Goal: Task Accomplishment & Management: Manage account settings

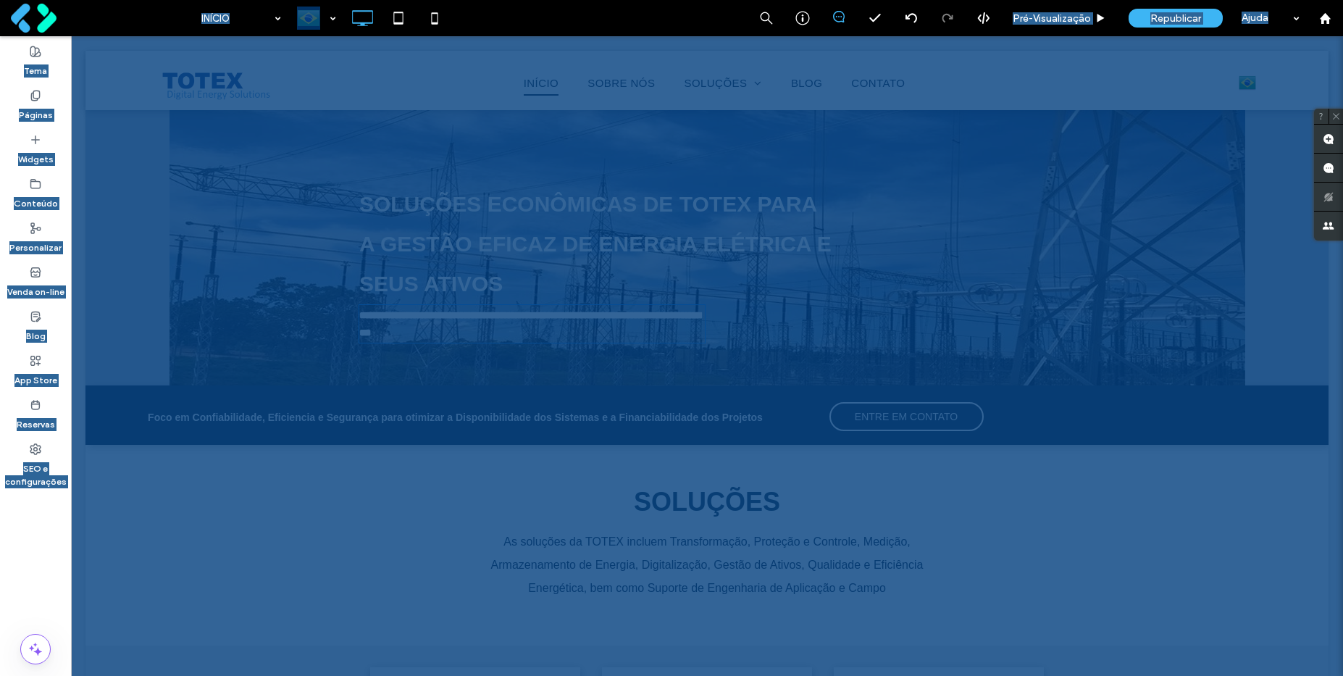
click at [519, 411] on span "Foco em Confiabilidade, Eficiencia e Segurança para otimizar a Disponibilidade …" at bounding box center [455, 417] width 615 height 12
click at [536, 422] on span "Foco em Confiabilidade, Eficiencia e Segurança para otimizar a Disponibilidade …" at bounding box center [455, 417] width 615 height 12
click at [536, 422] on span "**********" at bounding box center [455, 417] width 454 height 10
click at [542, 419] on span "**********" at bounding box center [455, 417] width 454 height 10
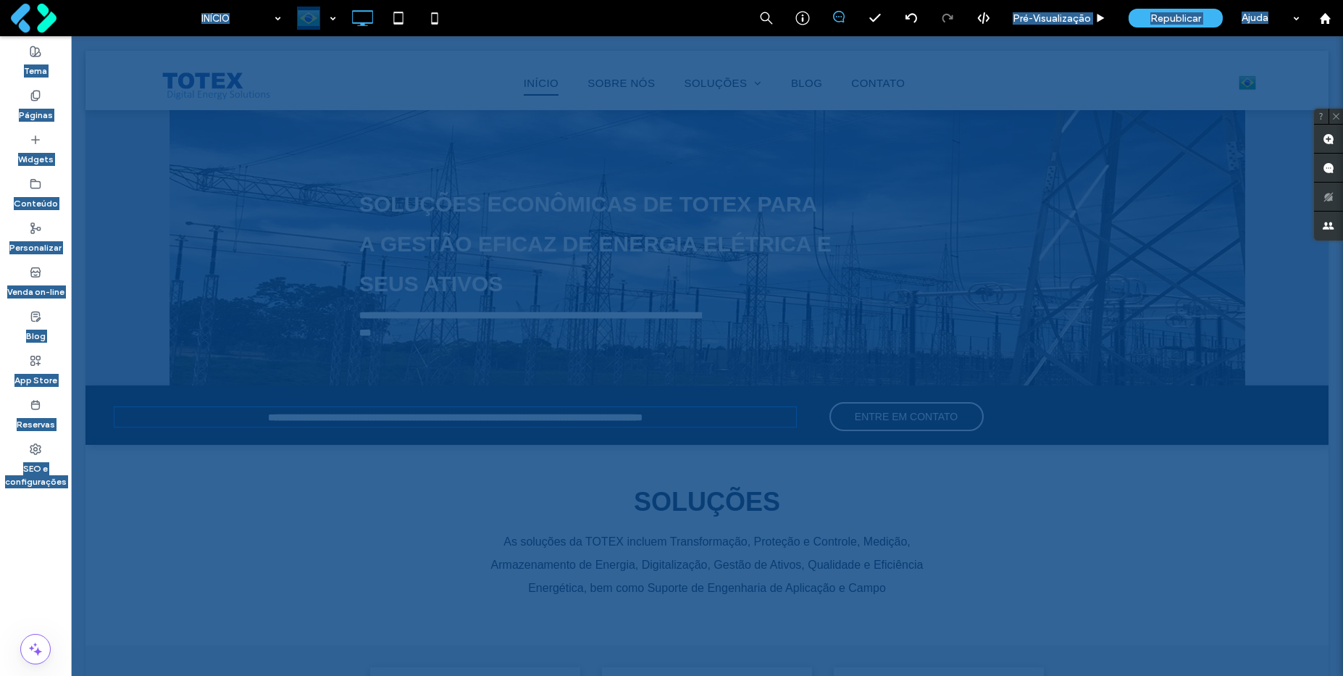
click at [696, 550] on div "As soluções da TOTEX incluem Transformação, Proteção e Controle, Medição, Armaz…" at bounding box center [707, 565] width 468 height 70
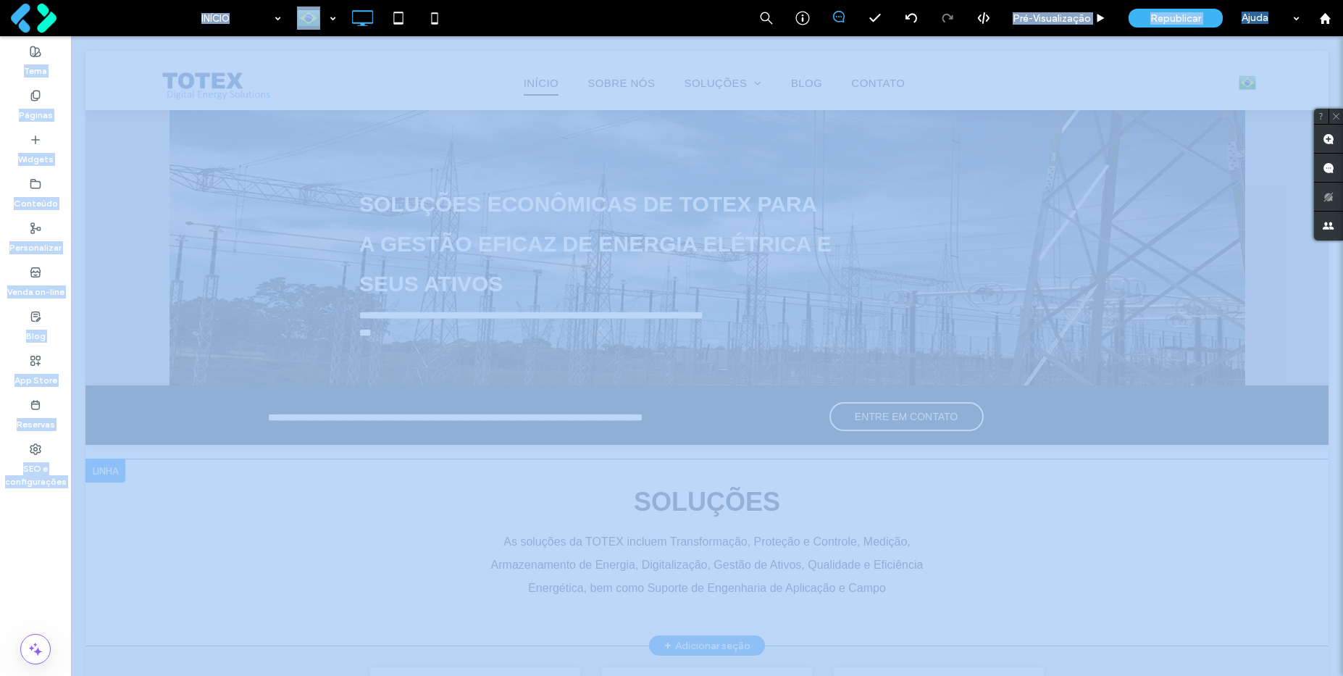
click at [696, 550] on div at bounding box center [671, 338] width 1343 height 676
click at [703, 549] on div "As soluções da TOTEX incluem Transformação, Proteção e Controle, Medição, Armaz…" at bounding box center [707, 565] width 468 height 70
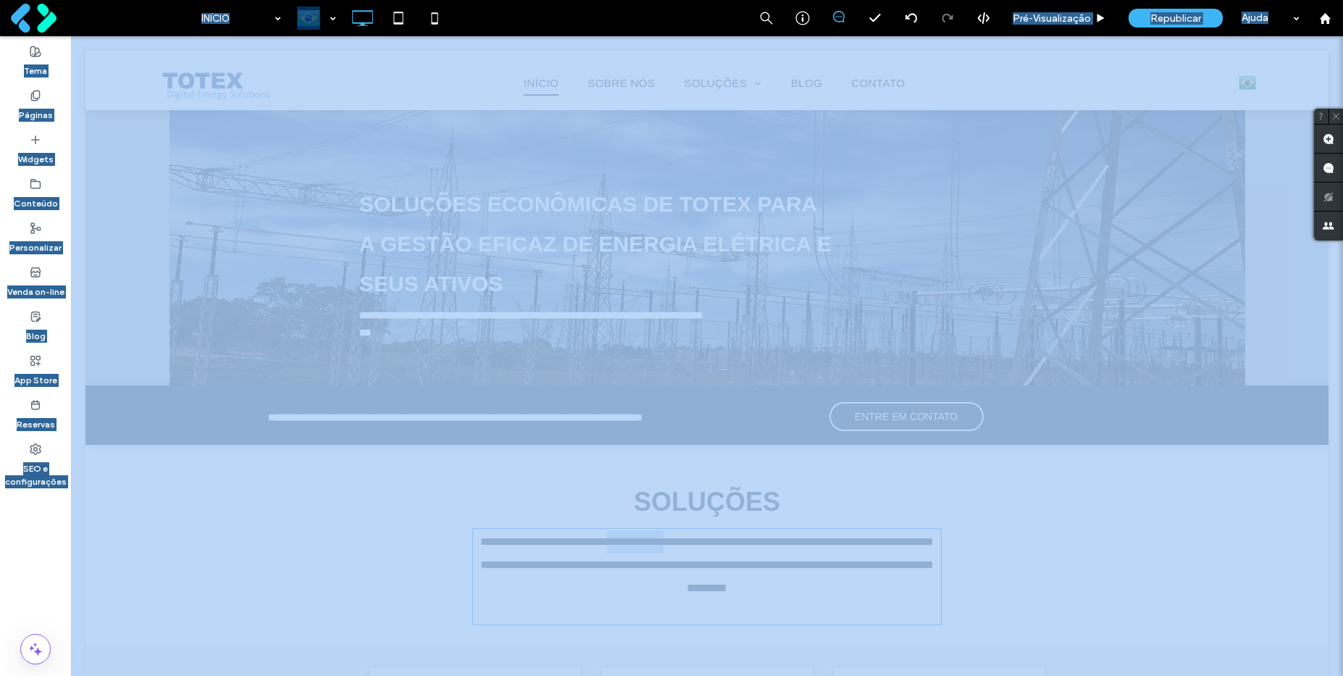
click at [703, 549] on div "**********" at bounding box center [707, 565] width 468 height 70
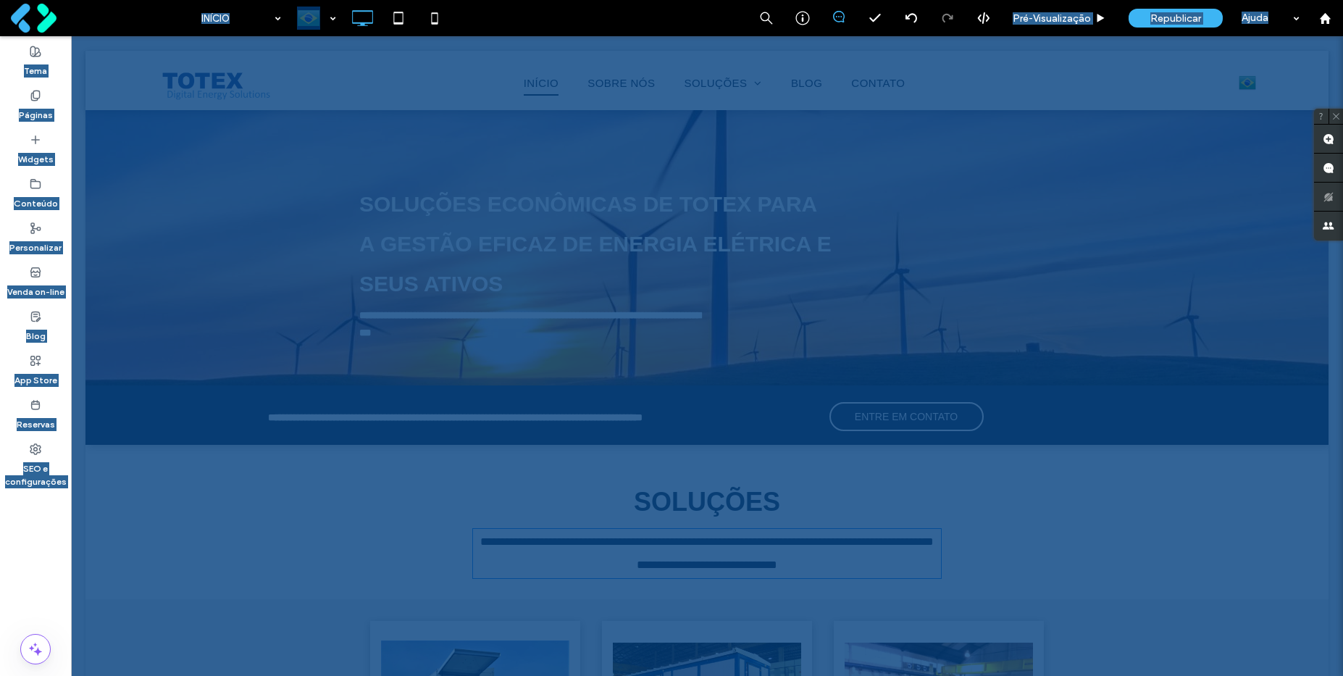
drag, startPoint x: 848, startPoint y: 496, endPoint x: 924, endPoint y: 530, distance: 83.3
click at [848, 496] on div "SOLUÇÕES" at bounding box center [706, 501] width 695 height 39
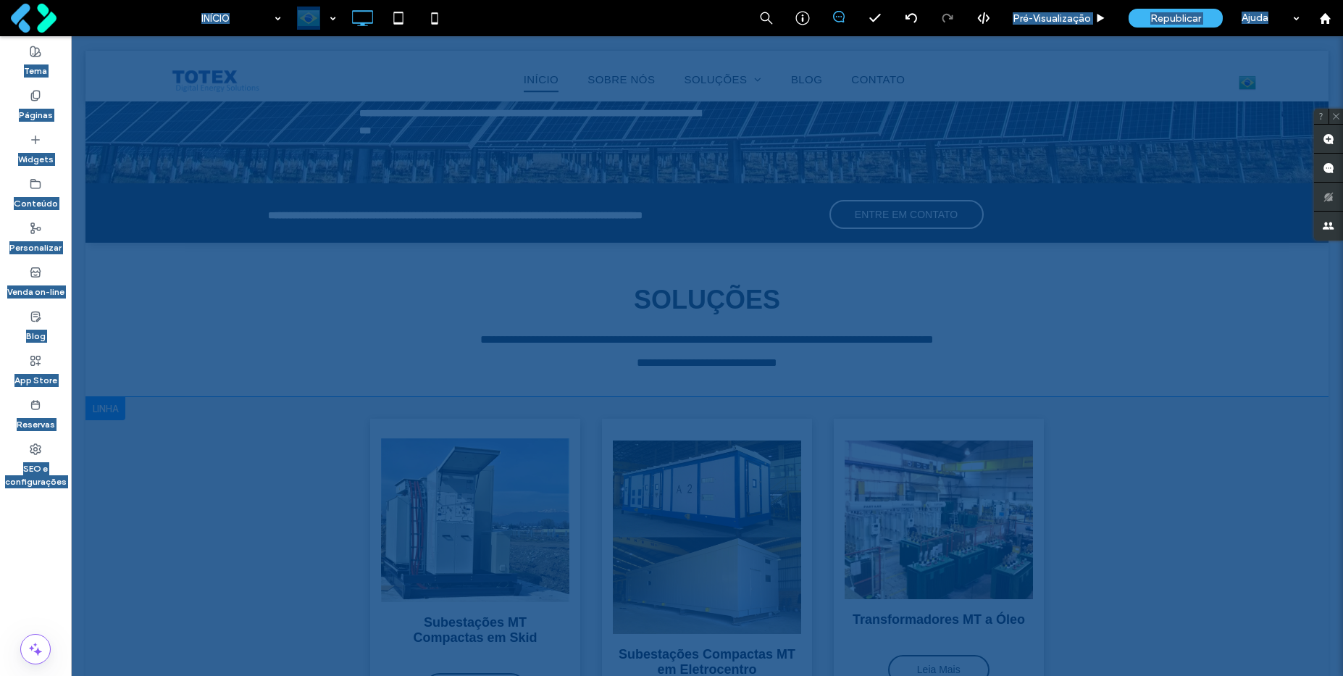
scroll to position [348, 0]
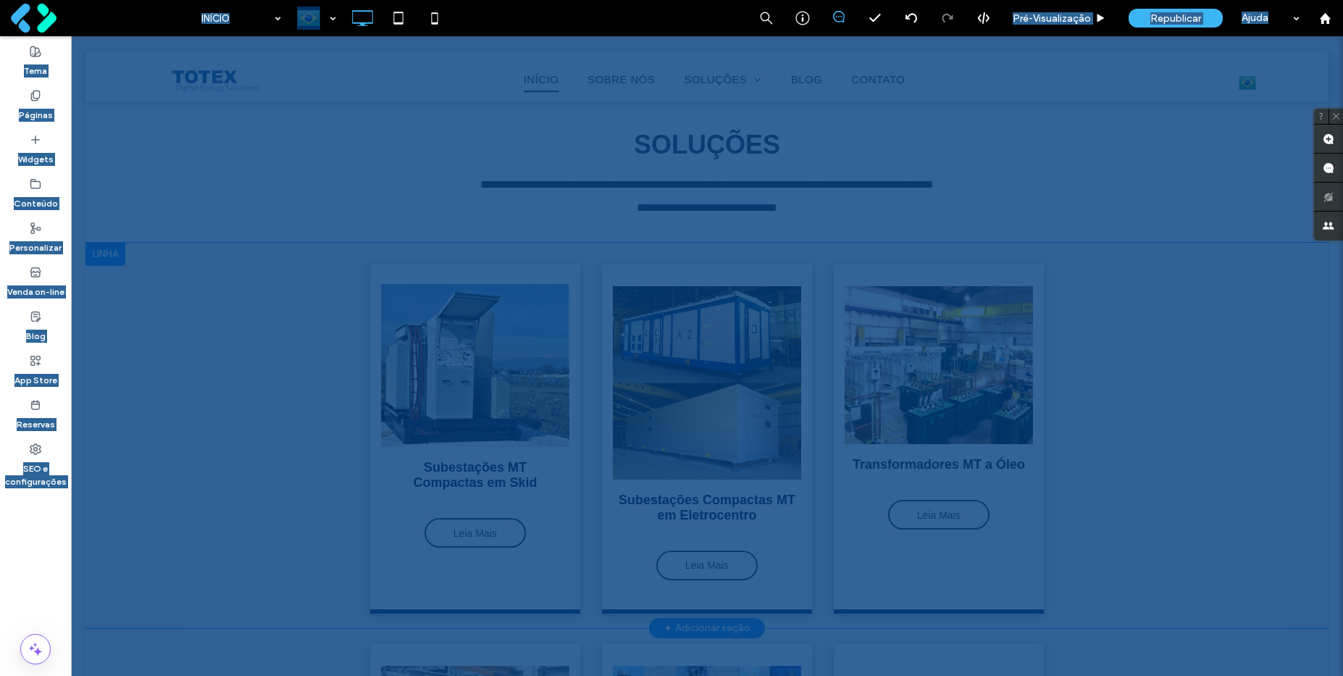
click at [114, 251] on div at bounding box center [105, 254] width 40 height 23
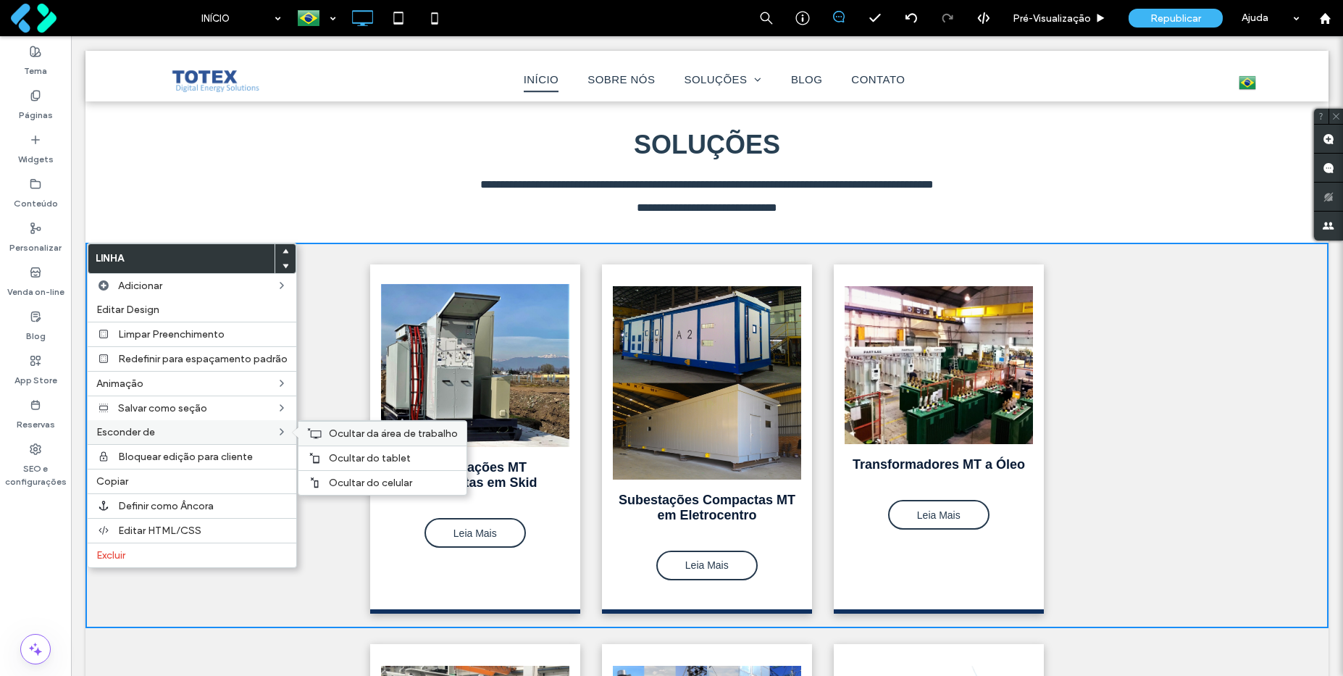
click at [347, 438] on span "Ocultar da área de trabalho" at bounding box center [393, 433] width 129 height 12
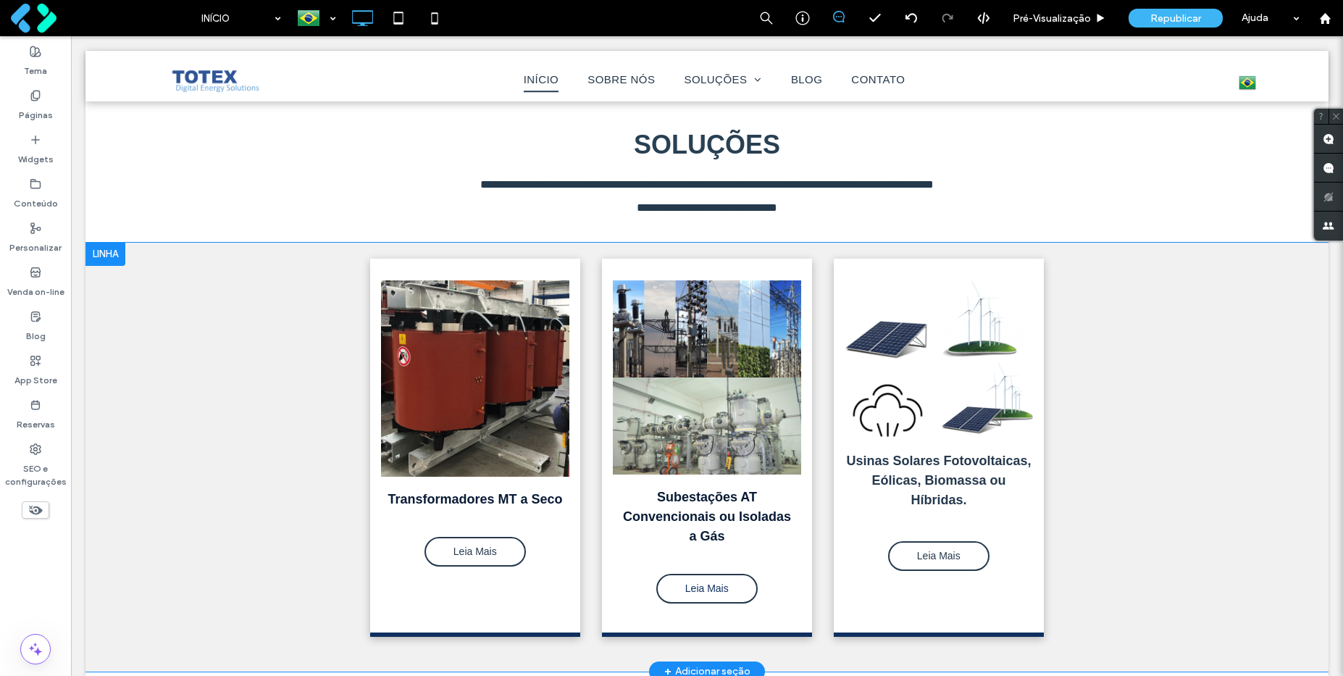
click at [116, 254] on div at bounding box center [105, 254] width 40 height 23
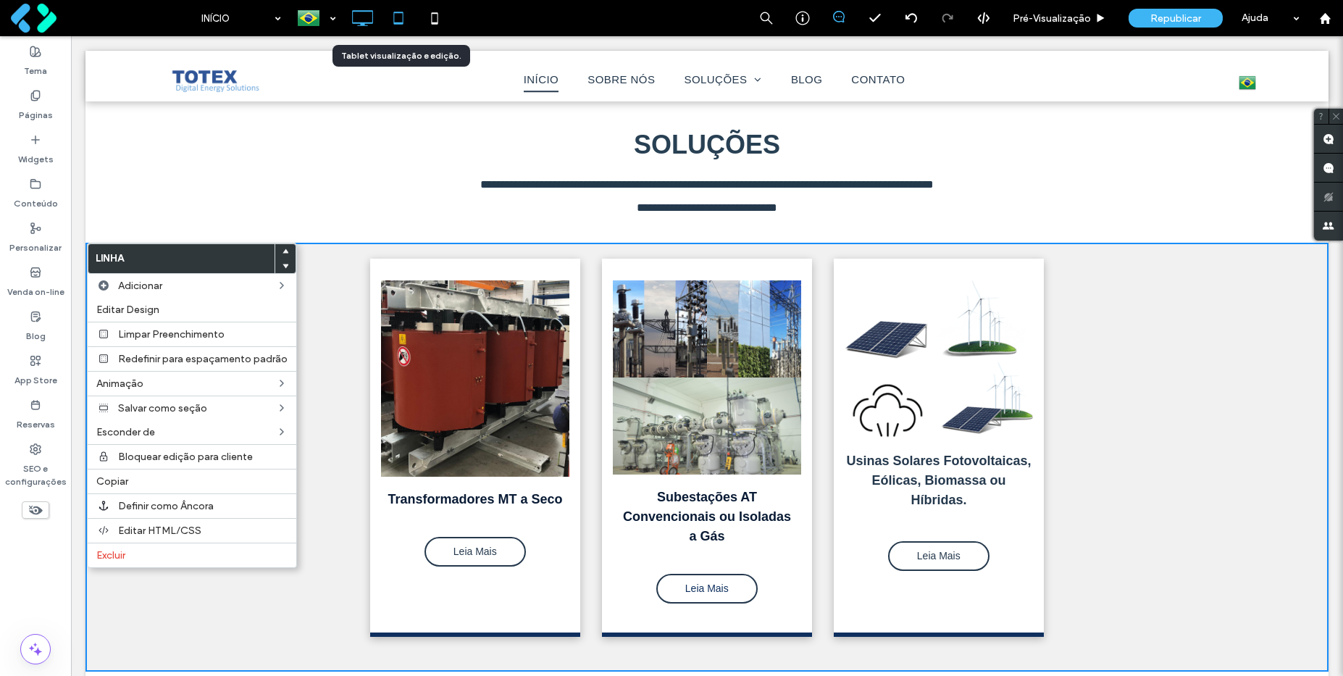
click at [399, 15] on icon at bounding box center [398, 18] width 29 height 29
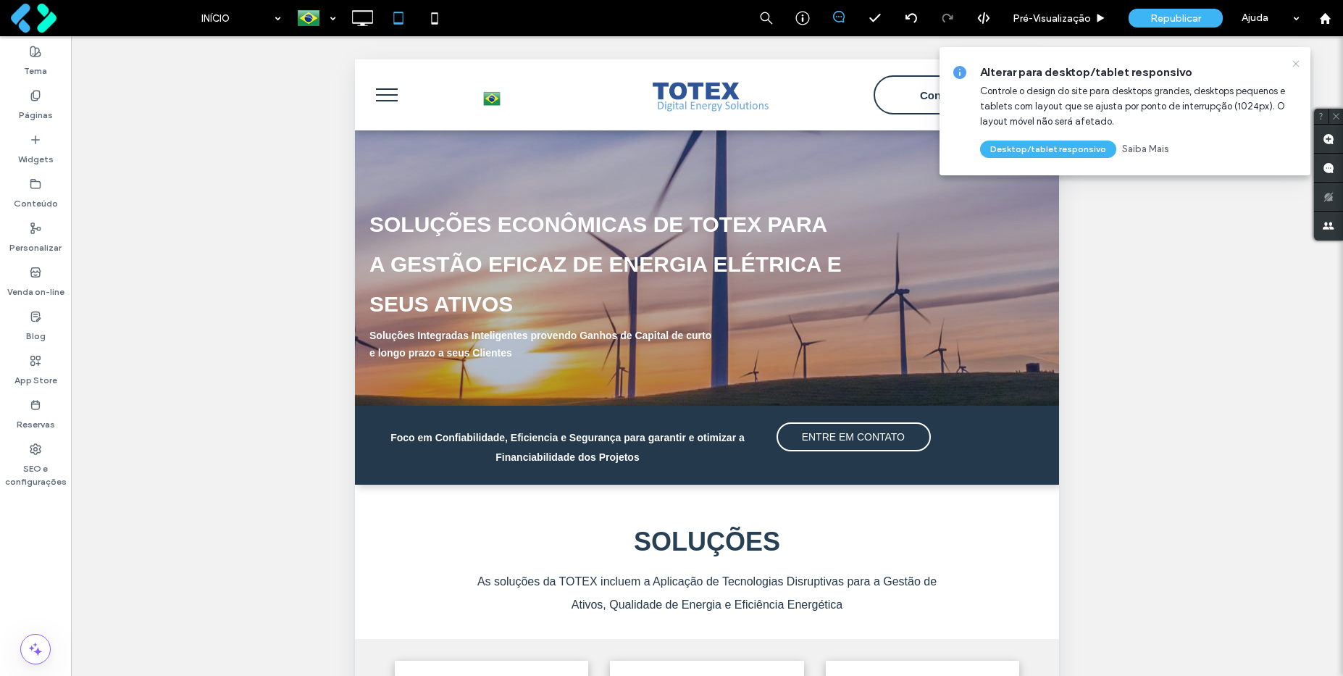
scroll to position [0, 0]
click at [1298, 62] on icon at bounding box center [1296, 64] width 12 height 12
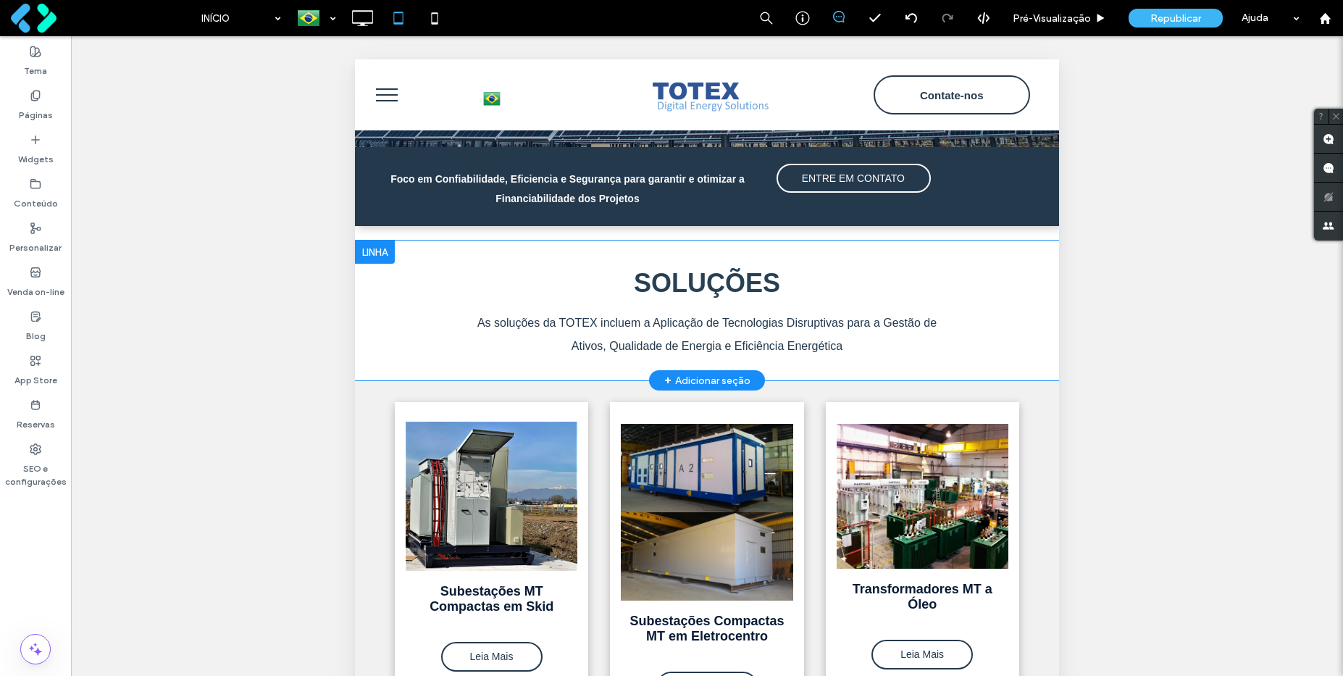
scroll to position [261, 0]
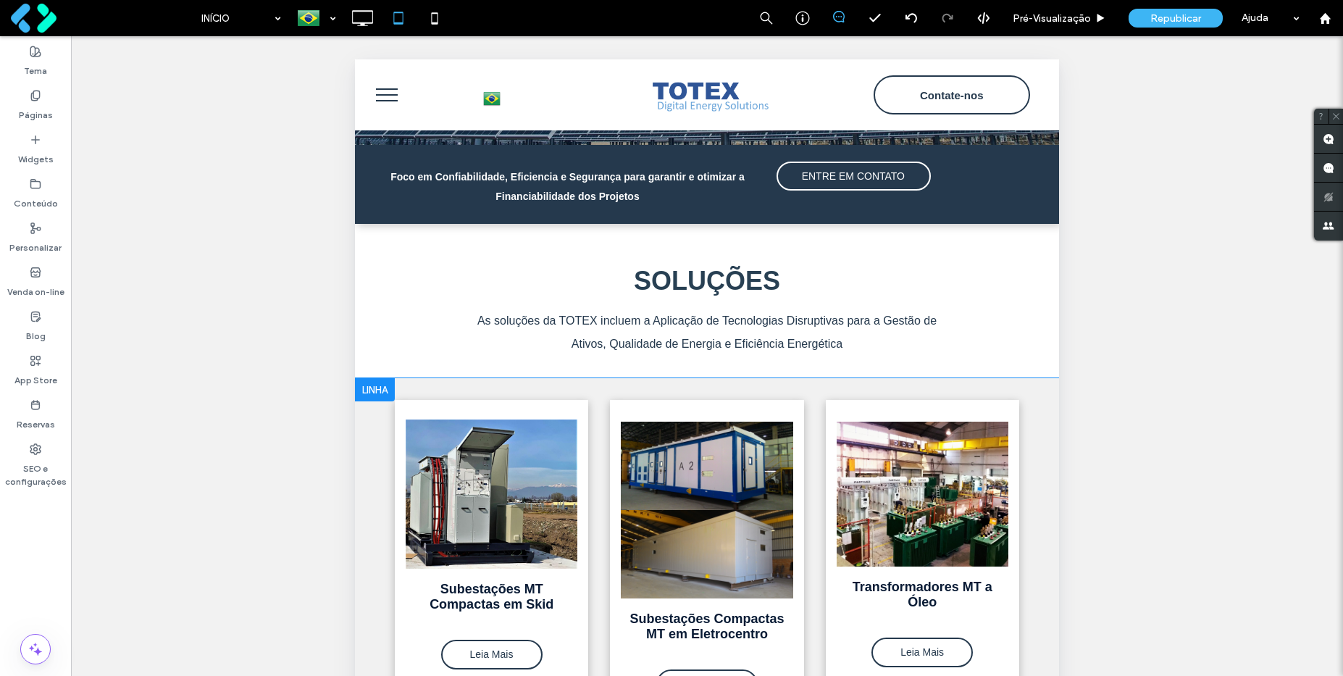
click at [376, 388] on div at bounding box center [375, 389] width 40 height 23
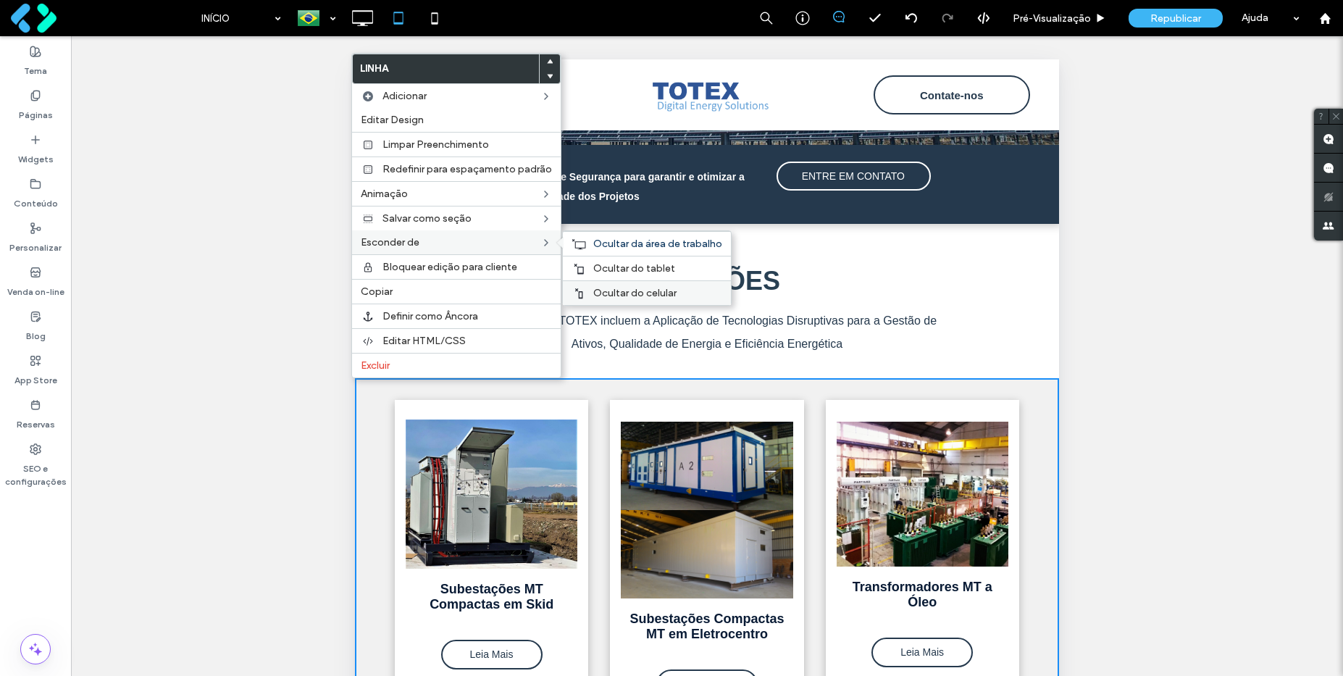
click at [624, 290] on span "Ocultar do celular" at bounding box center [634, 293] width 83 height 12
click at [599, 266] on span "Ocultar do tablet" at bounding box center [634, 268] width 82 height 12
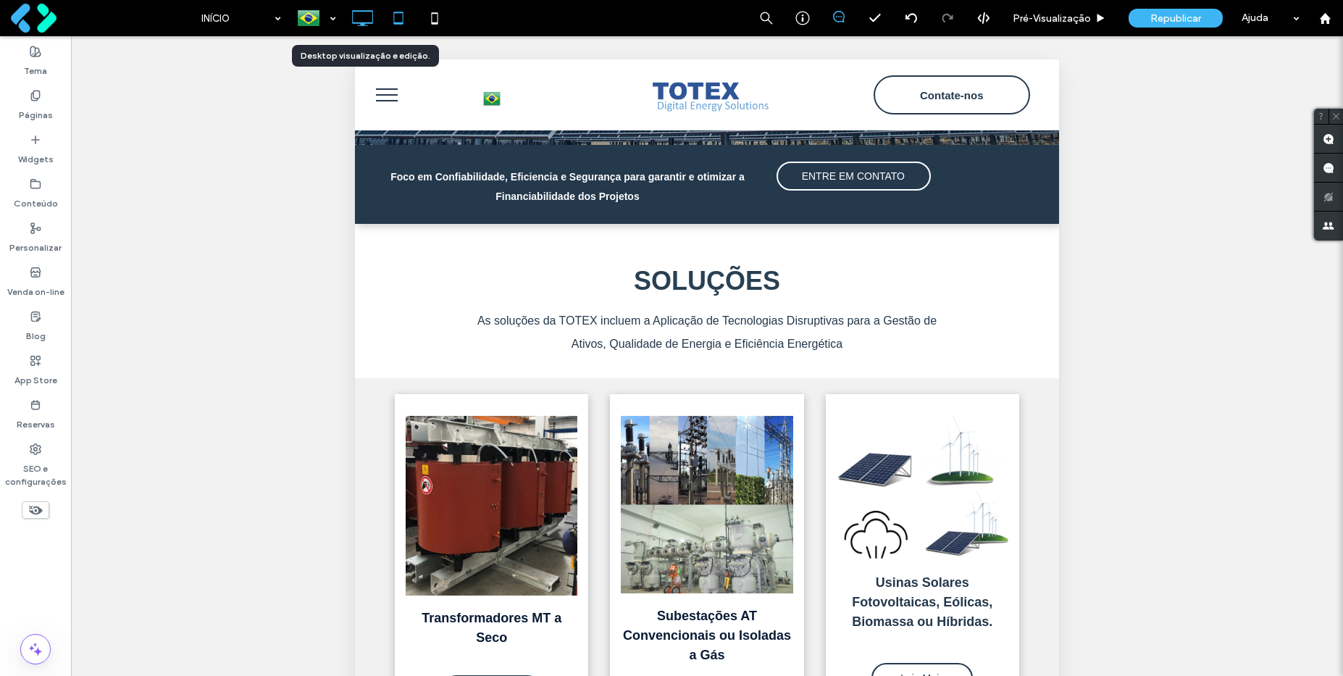
click at [359, 22] on use at bounding box center [362, 18] width 21 height 16
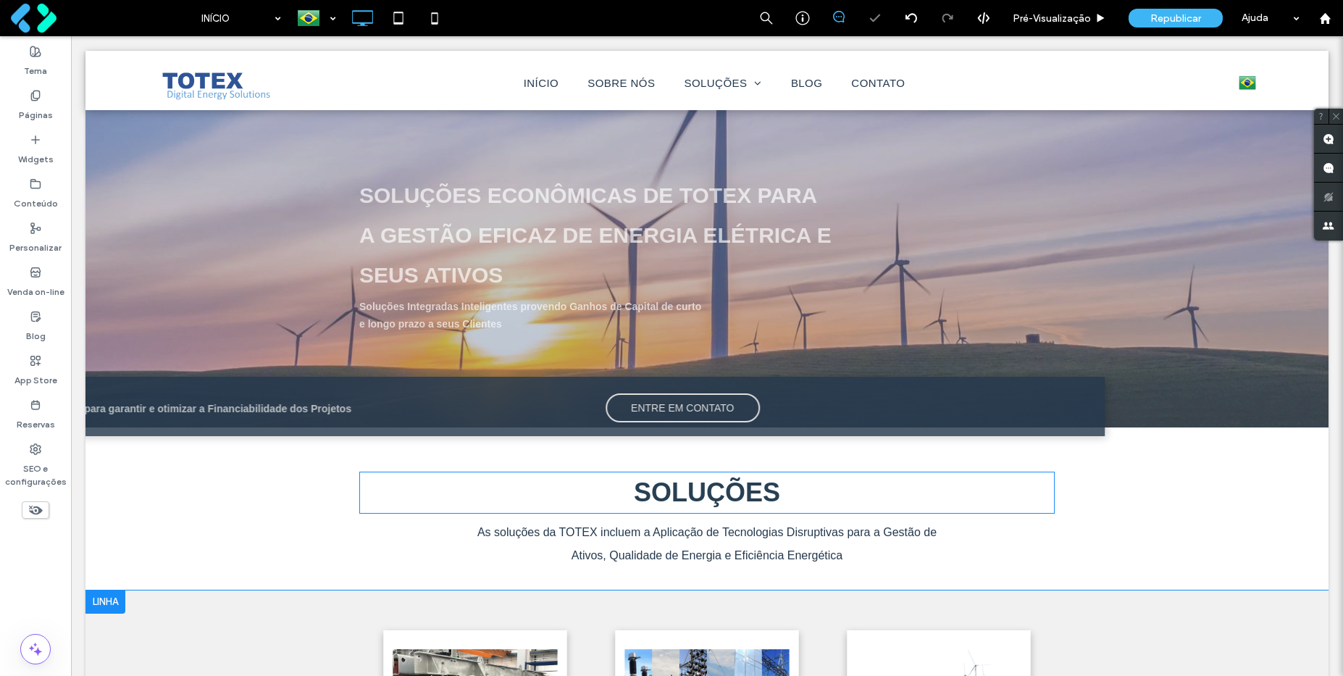
scroll to position [348, 0]
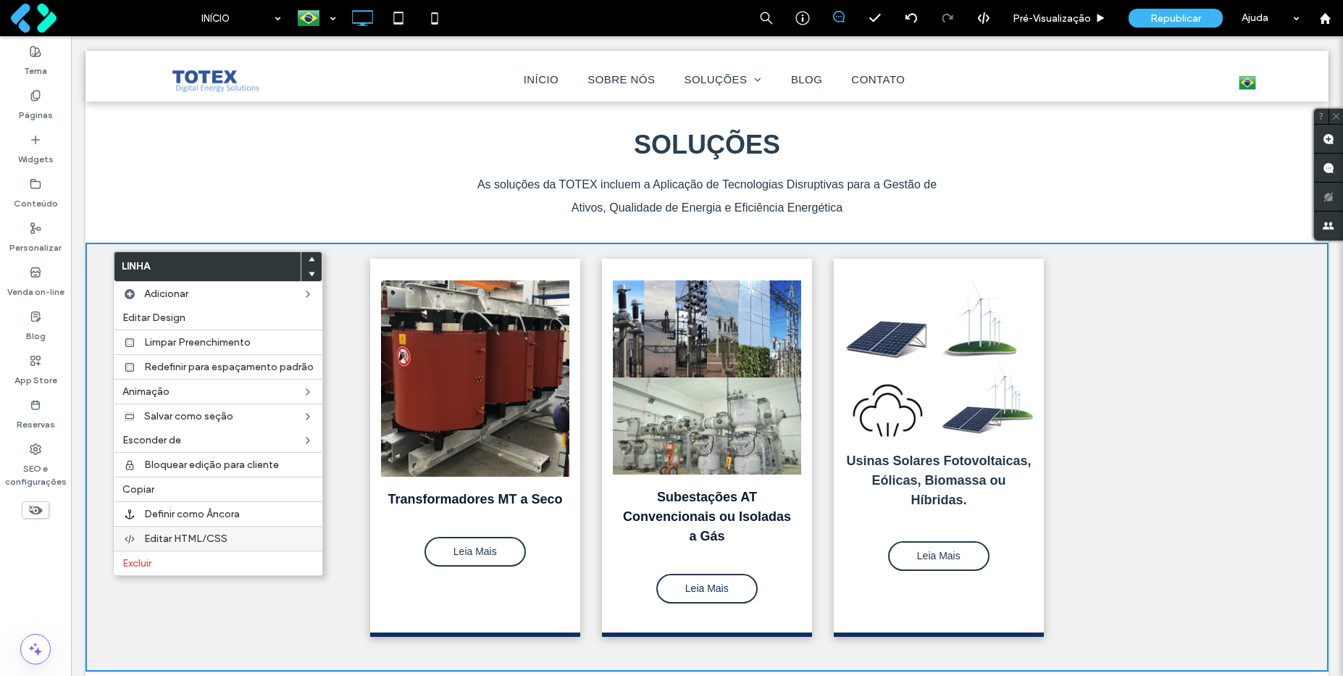
click at [252, 535] on label "Editar HTML/CSS" at bounding box center [229, 538] width 170 height 12
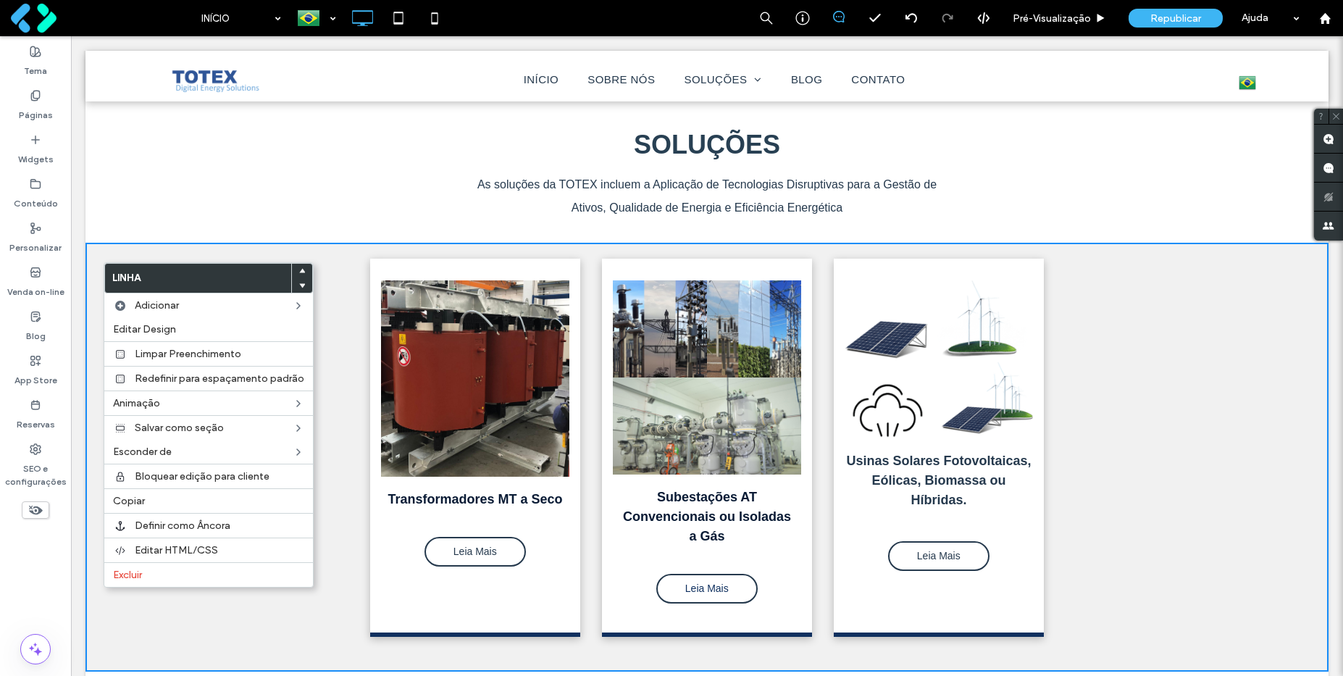
click at [117, 254] on div "Transformadores MT a Seco Leia Mais Click To Paste Subestações AT Convencionais…" at bounding box center [706, 457] width 1243 height 429
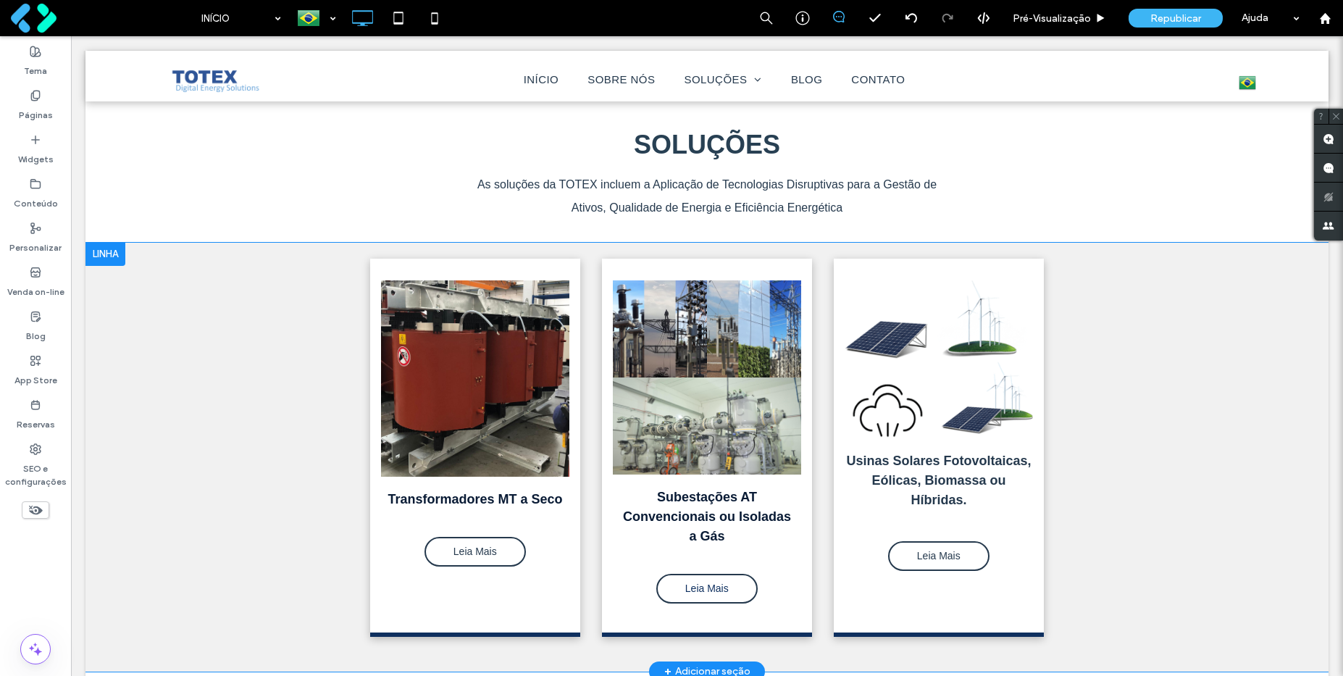
click at [108, 255] on div at bounding box center [105, 254] width 40 height 23
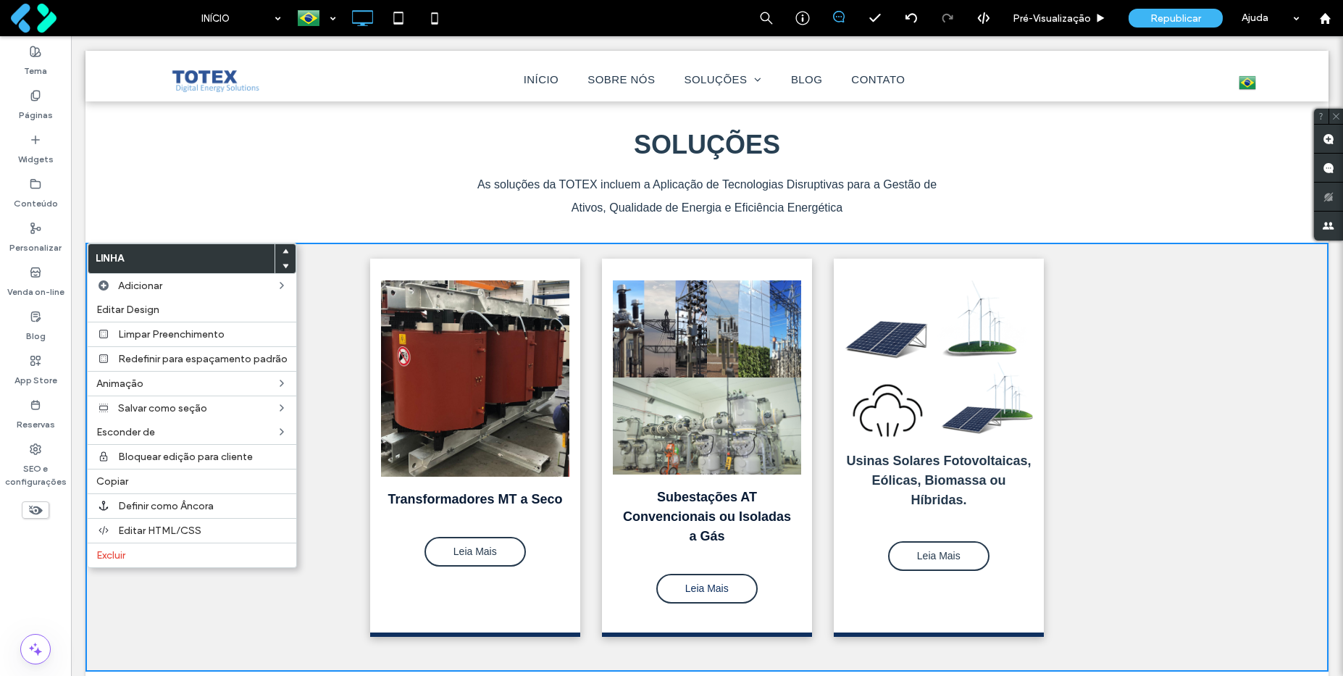
click at [350, 269] on div "Transformadores MT a Seco Leia Mais Click To Paste Subestações AT Convencionais…" at bounding box center [706, 457] width 1243 height 429
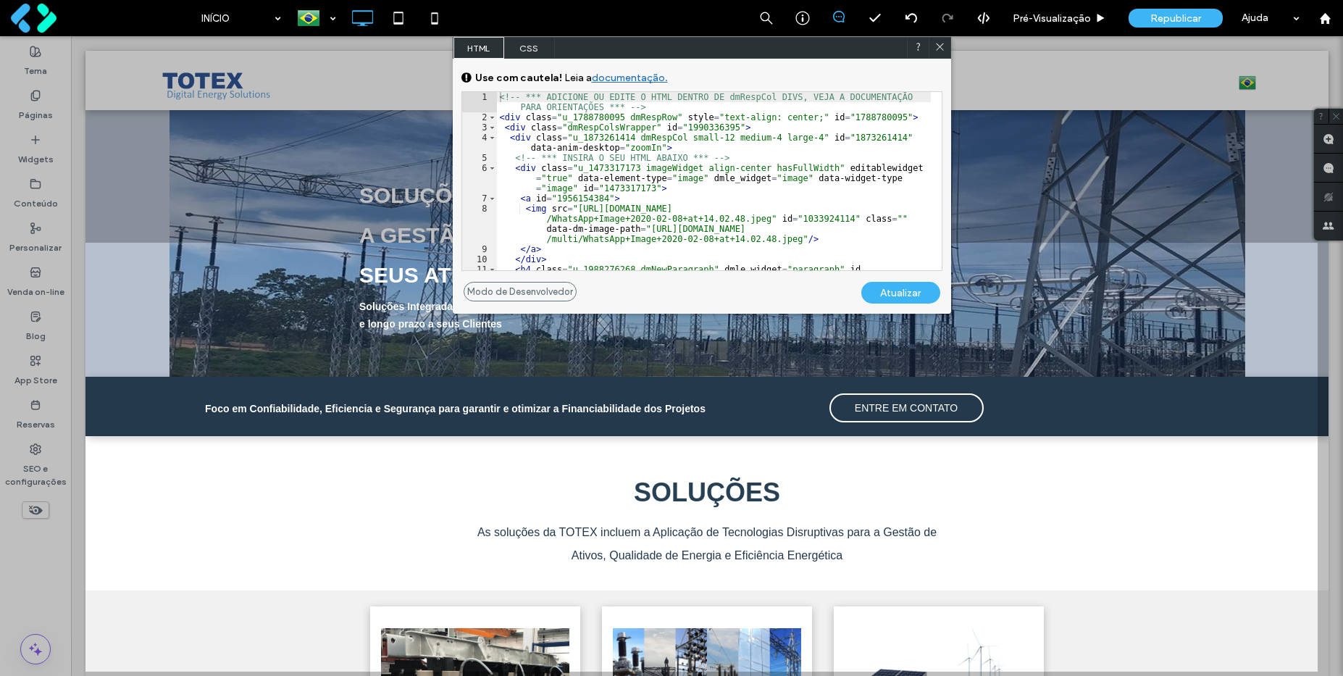
scroll to position [0, 0]
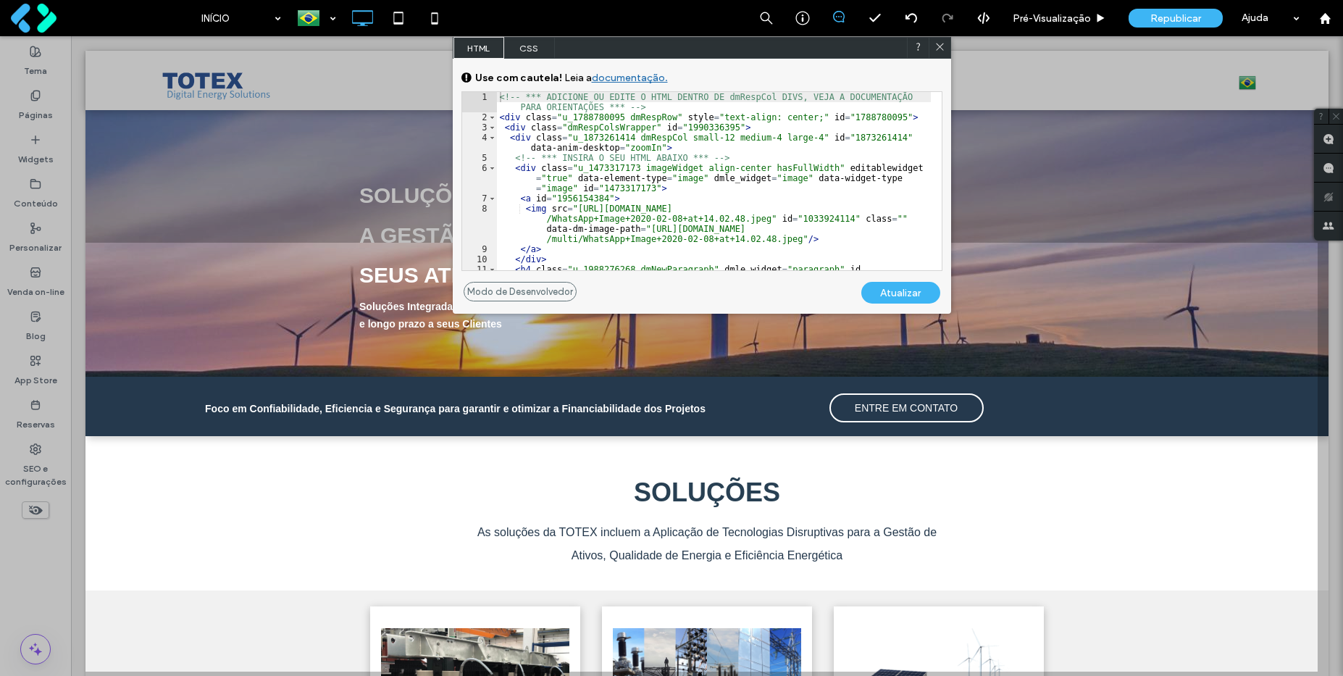
click at [937, 48] on icon at bounding box center [939, 46] width 11 height 11
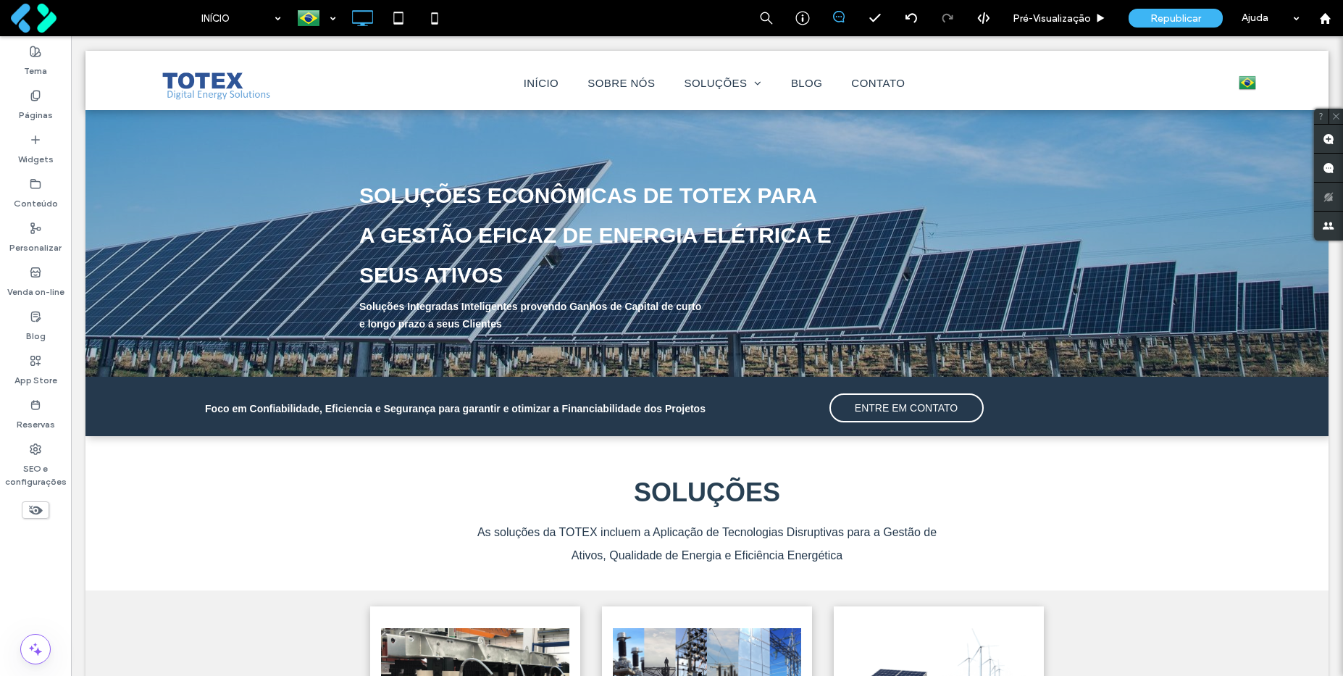
click at [35, 506] on use at bounding box center [36, 510] width 14 height 9
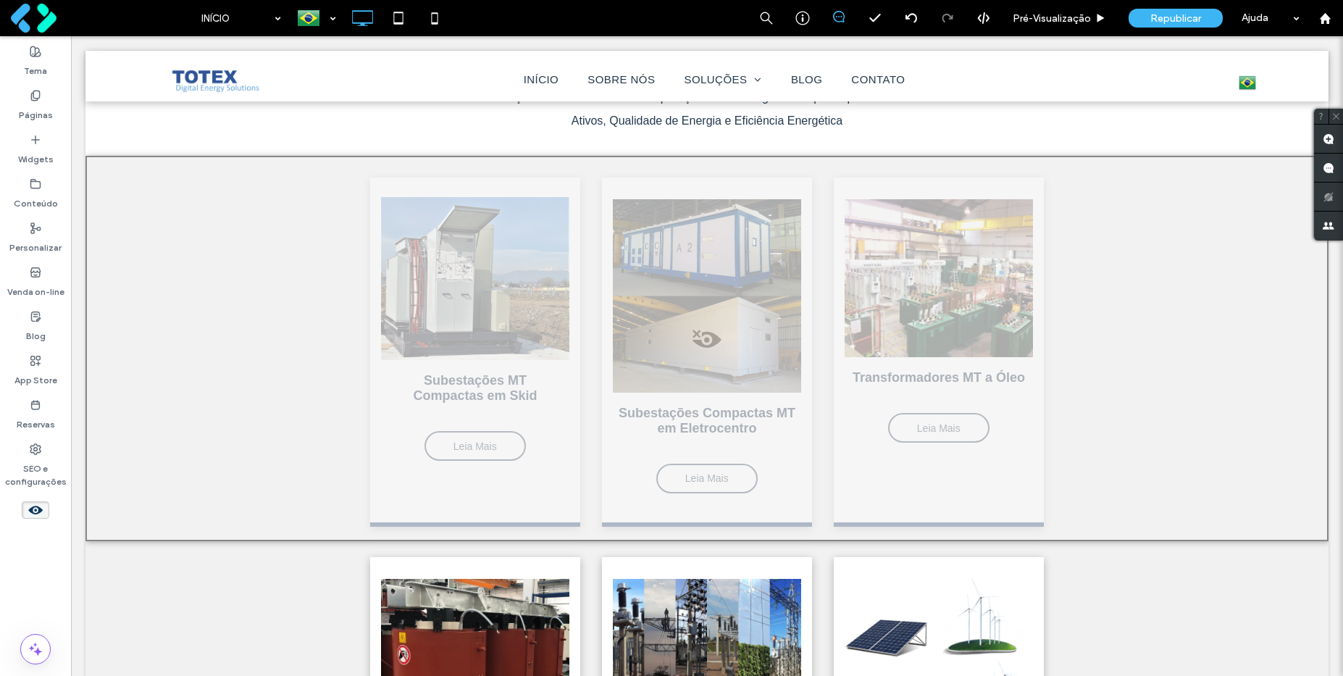
scroll to position [695, 0]
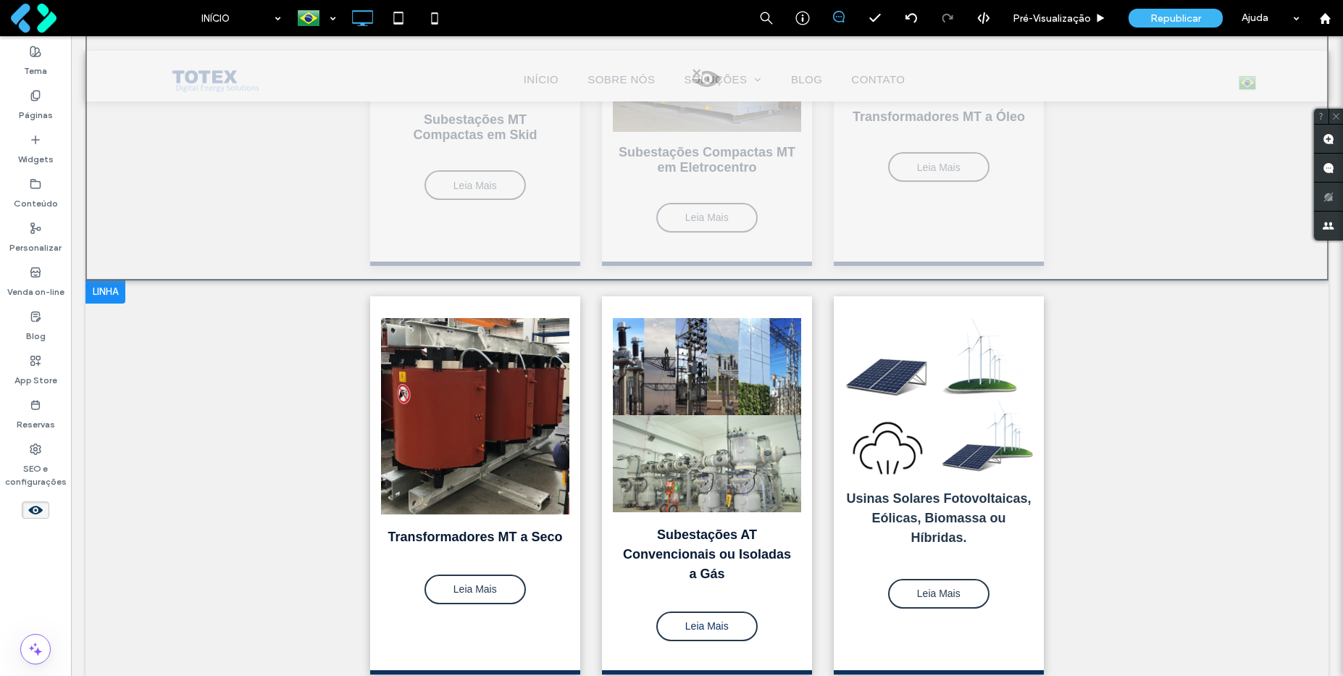
click at [106, 293] on div at bounding box center [105, 291] width 40 height 23
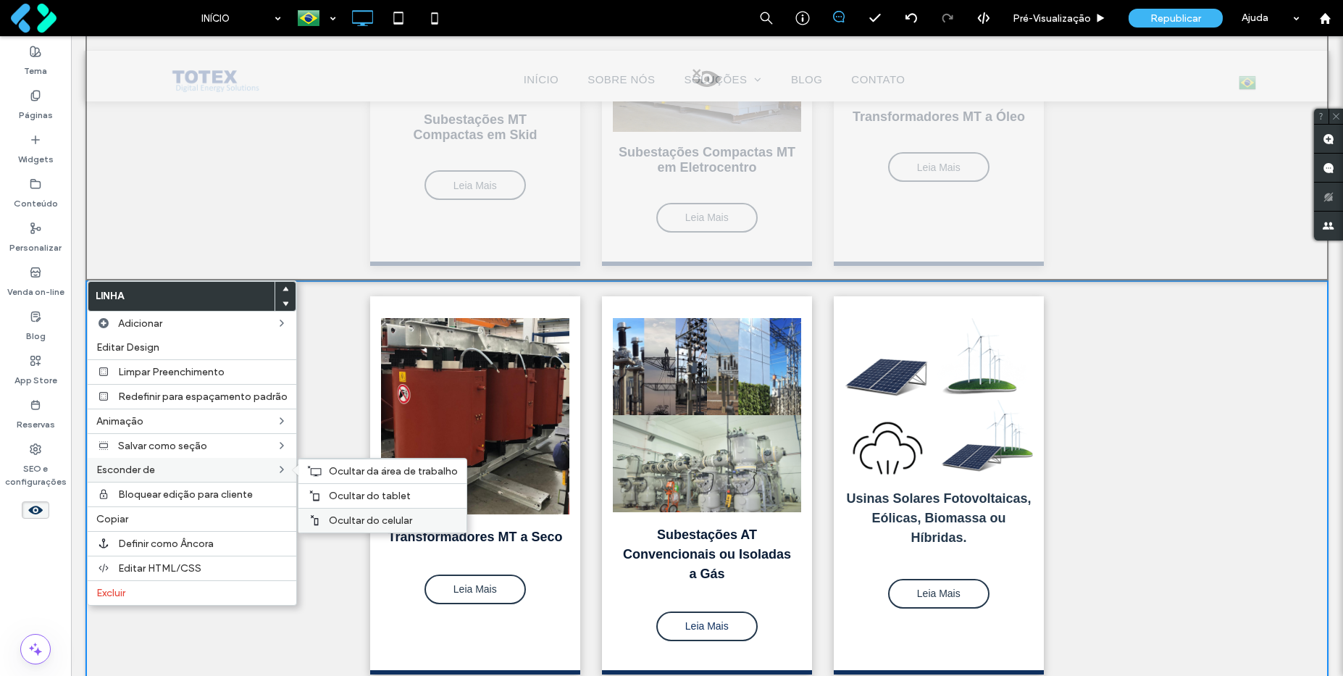
click at [347, 516] on span "Ocultar do celular" at bounding box center [370, 520] width 83 height 12
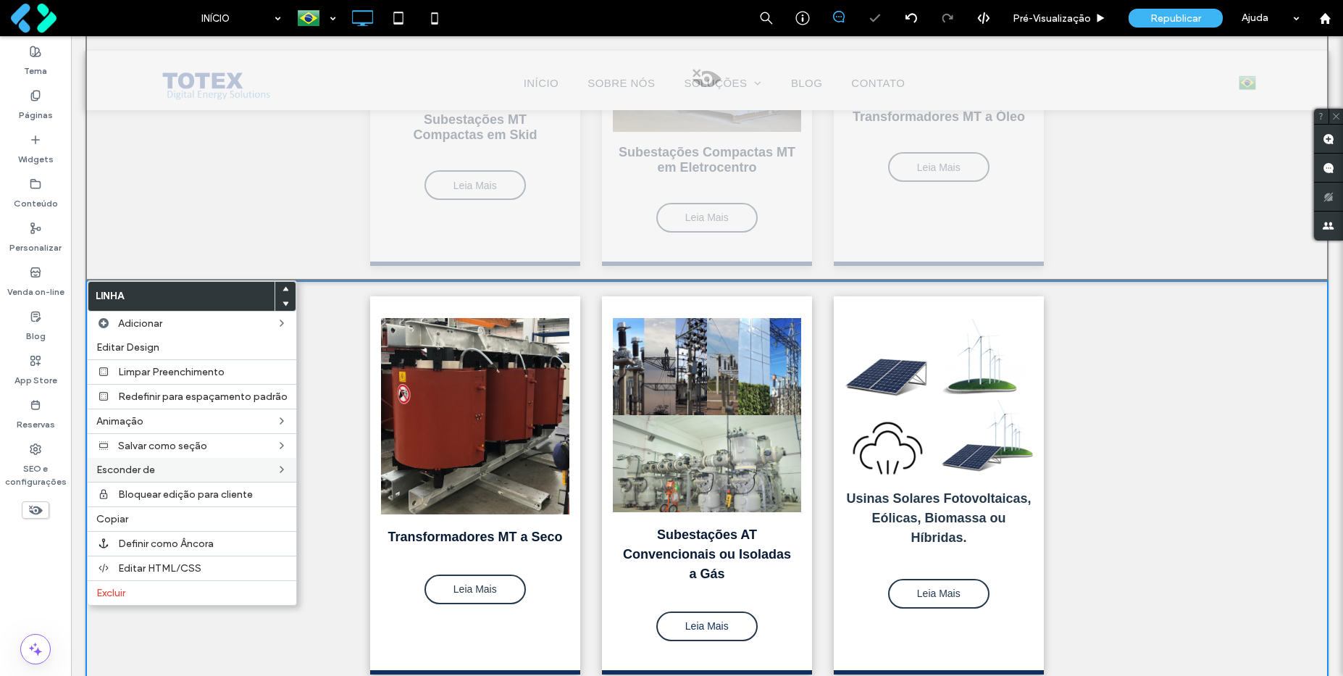
click at [341, 496] on div "Transformadores MT a Seco Leia Mais Click To Paste Subestações AT Convencionais…" at bounding box center [706, 494] width 1243 height 429
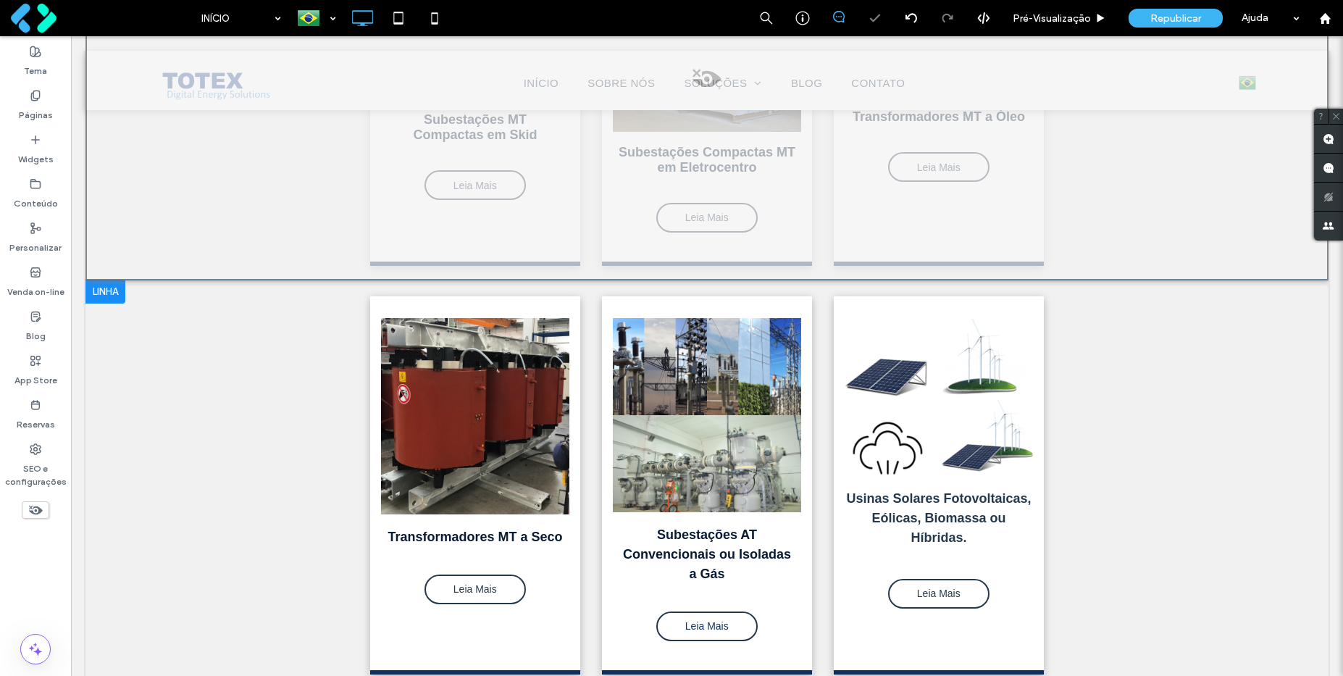
click at [111, 288] on div at bounding box center [105, 291] width 40 height 23
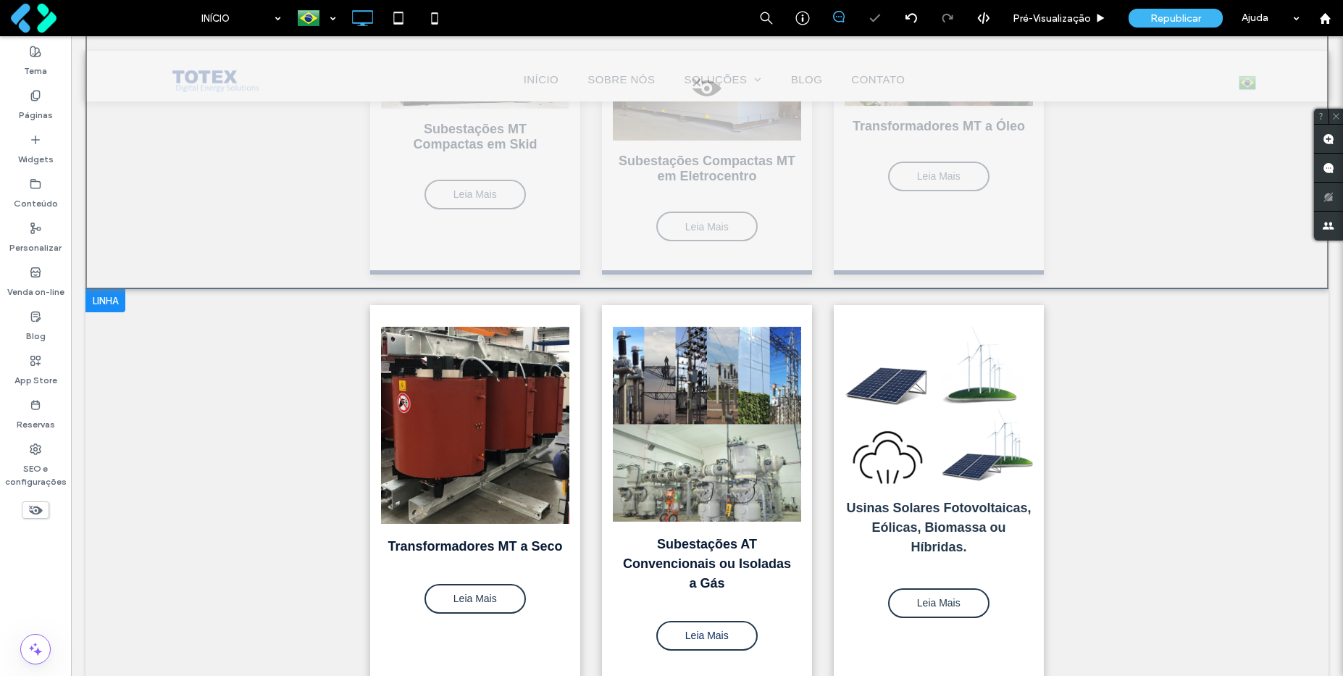
scroll to position [704, 0]
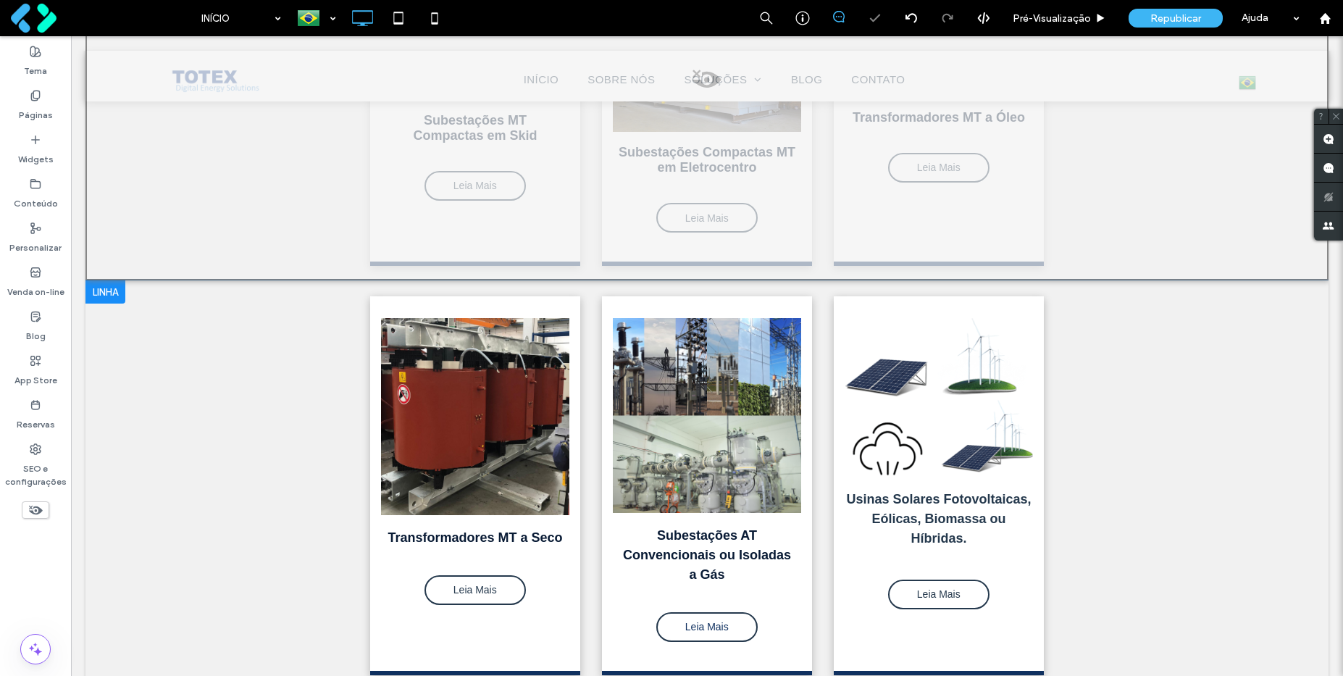
click at [104, 295] on div at bounding box center [105, 291] width 40 height 23
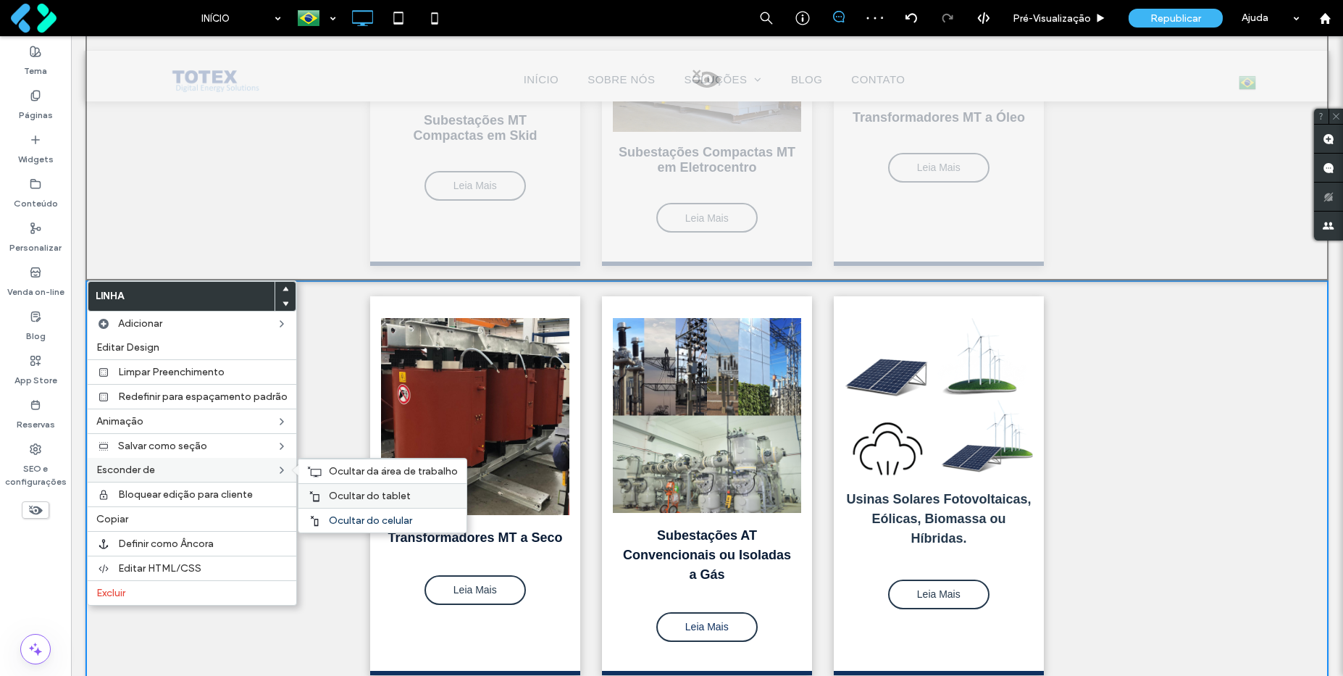
click at [329, 491] on span "Ocultar do tablet" at bounding box center [370, 496] width 82 height 12
click at [329, 472] on span "Ocultar da área de trabalho" at bounding box center [393, 471] width 129 height 12
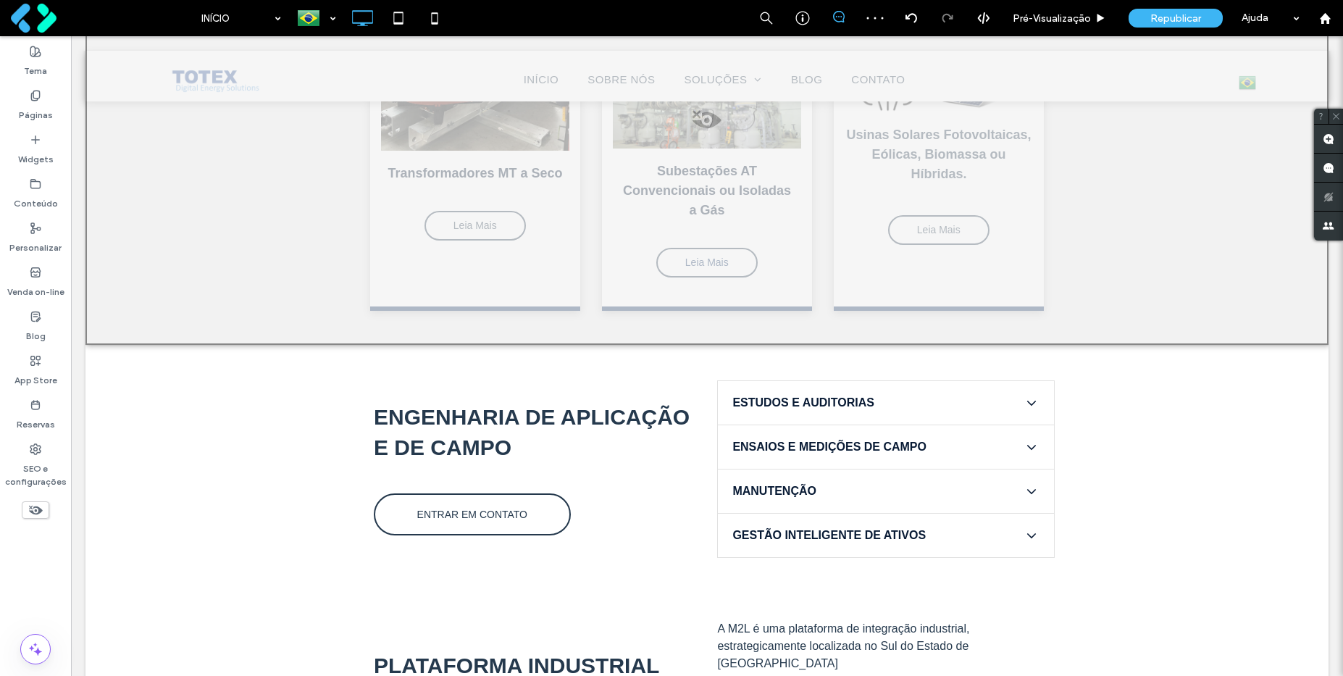
scroll to position [1226, 0]
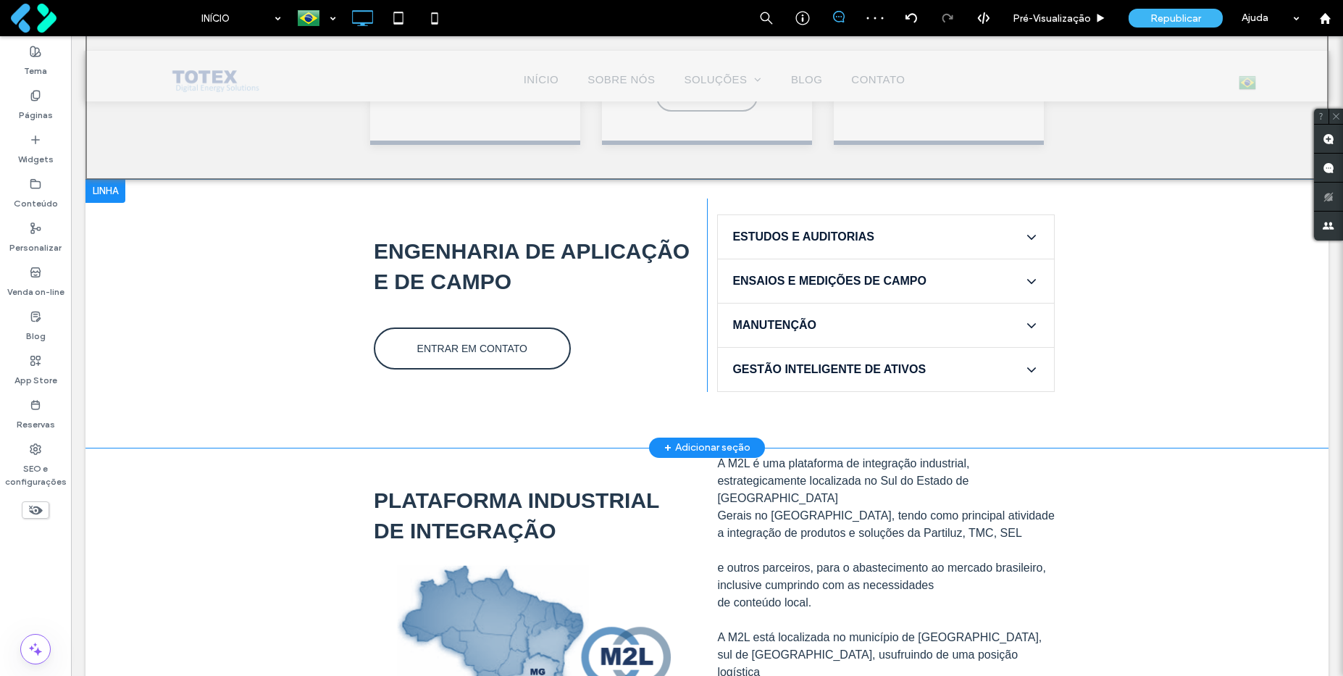
click at [100, 195] on div at bounding box center [105, 191] width 40 height 23
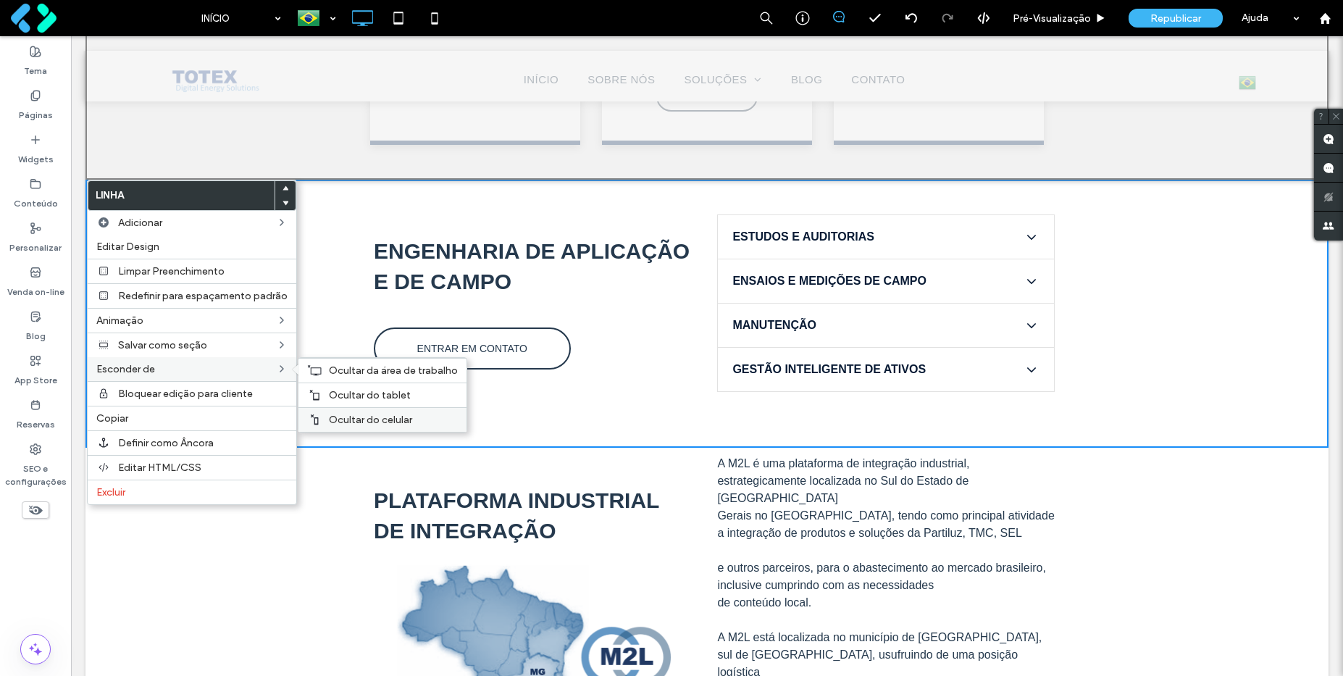
click at [331, 424] on span "Ocultar do celular" at bounding box center [370, 420] width 83 height 12
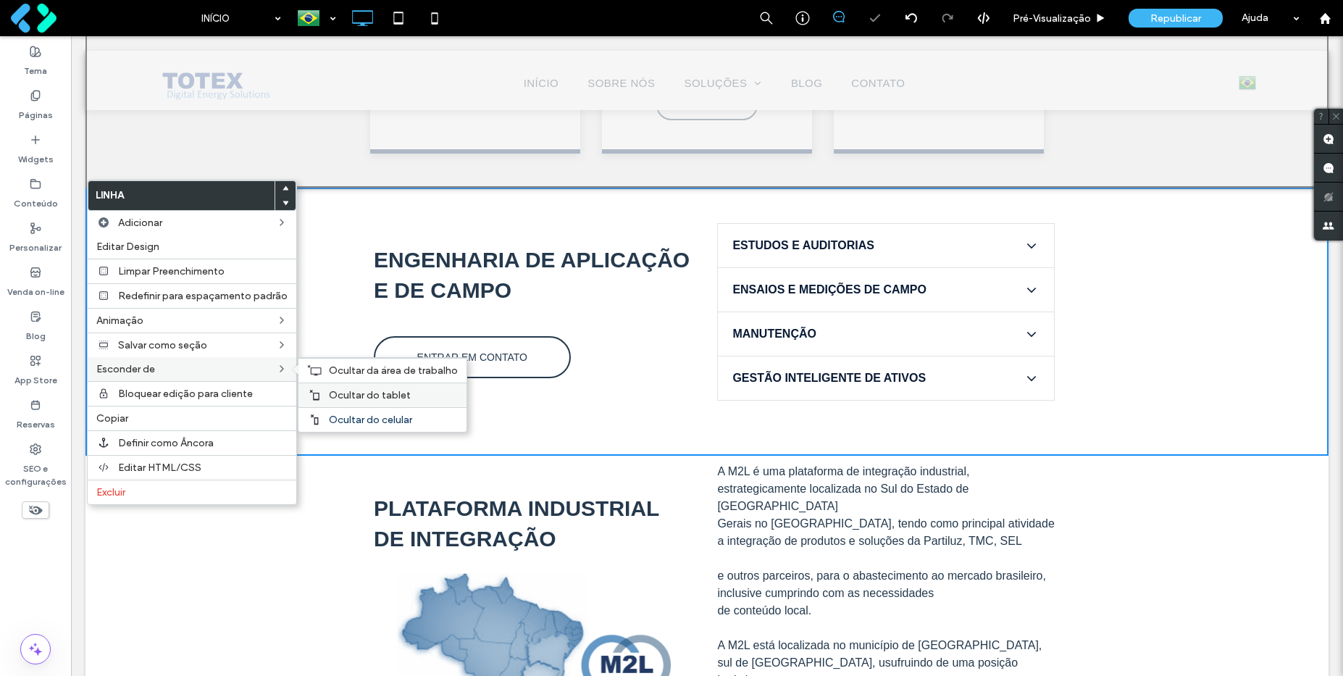
scroll to position [1234, 0]
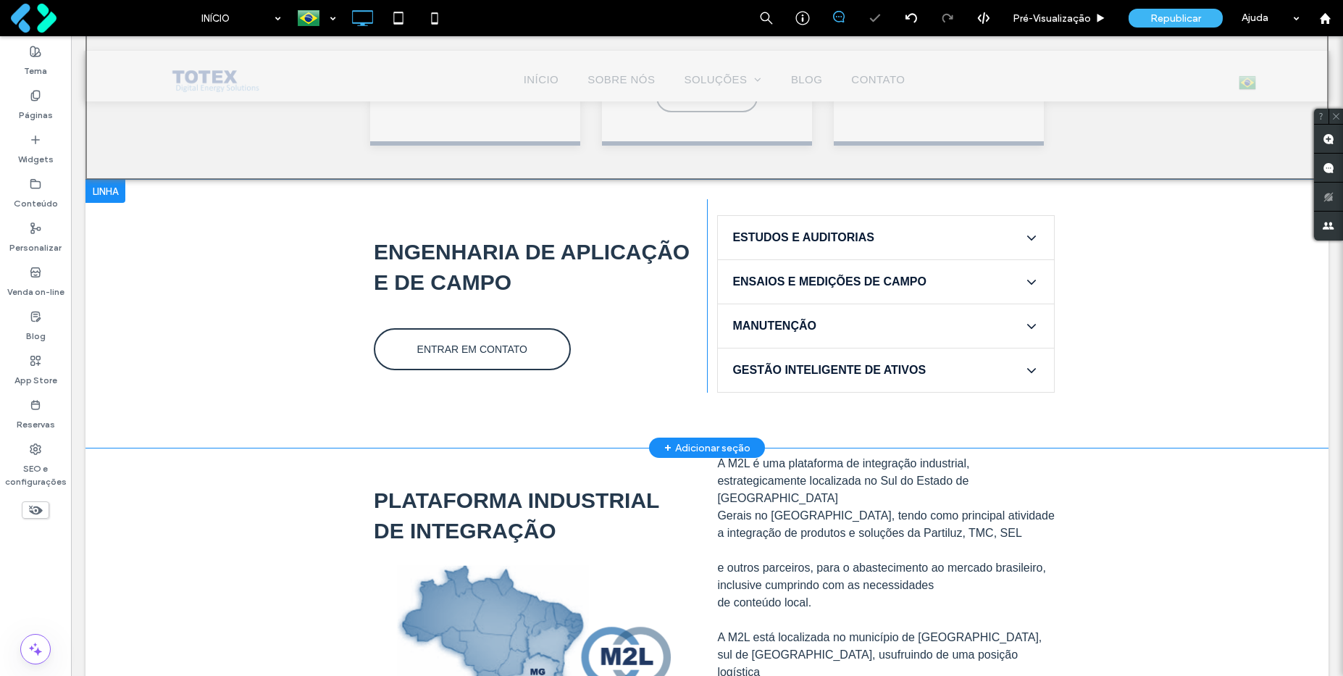
click at [346, 401] on div "ENGENHARIA DE APLICAÇÃO E DE CAMPO ENTRAR EM CONTATO Click To Paste ESTUDOS E A…" at bounding box center [706, 314] width 1243 height 268
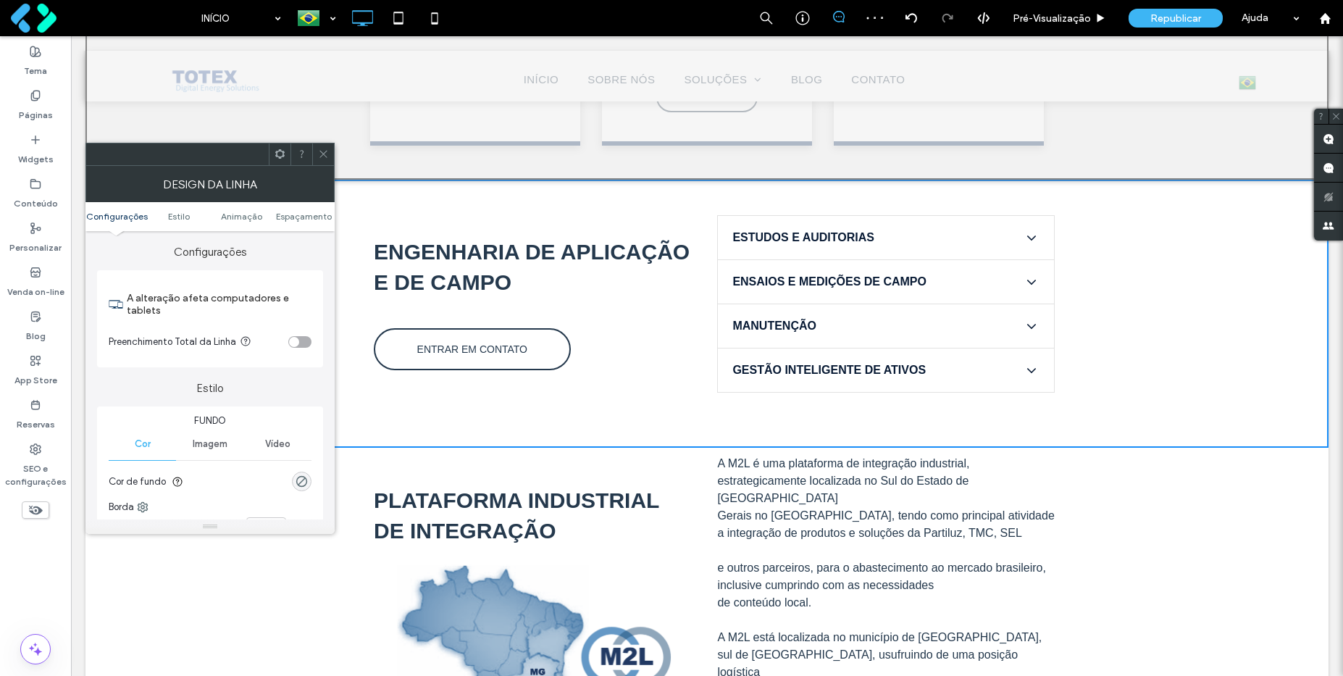
click at [382, 193] on div "ENGENHARIA DE APLICAÇÃO E DE CAMPO ENTRAR EM CONTATO Click To Paste ESTUDOS E A…" at bounding box center [706, 314] width 1243 height 268
click at [321, 152] on use at bounding box center [322, 154] width 7 height 7
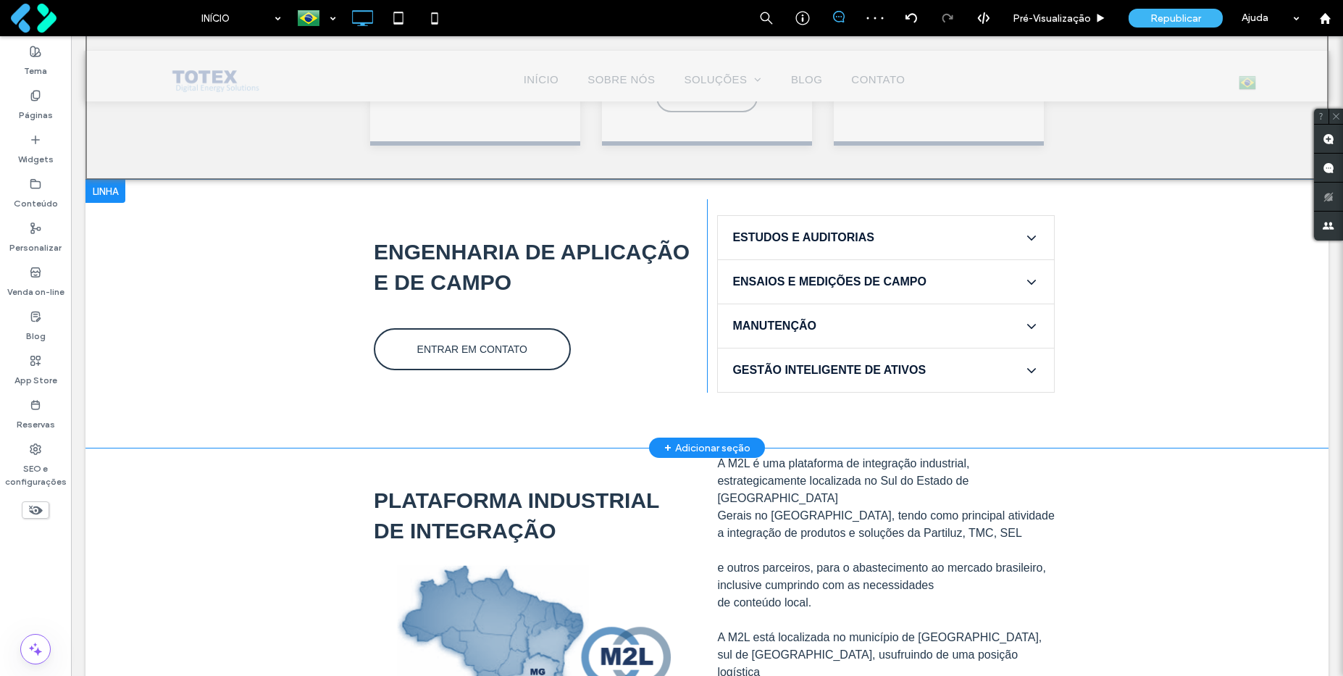
click at [114, 187] on div at bounding box center [105, 191] width 40 height 23
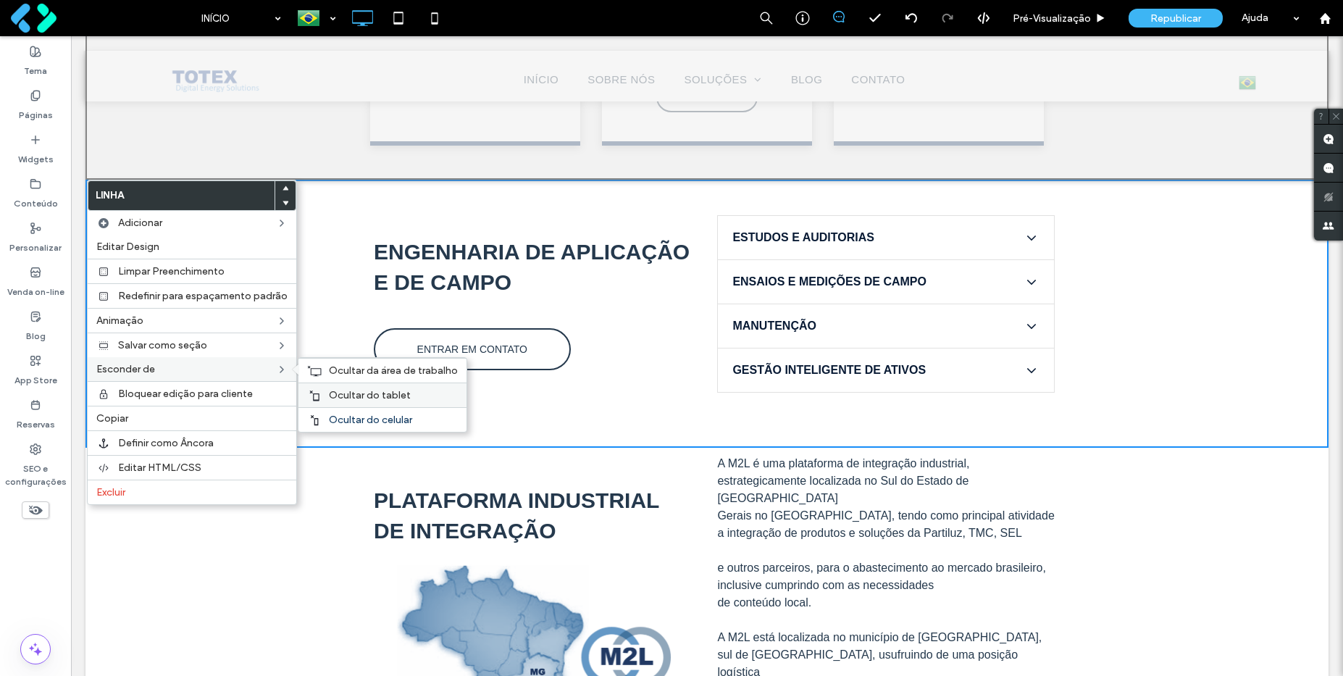
click at [349, 392] on span "Ocultar do tablet" at bounding box center [370, 395] width 82 height 12
click at [344, 372] on span "Ocultar da área de trabalho" at bounding box center [393, 370] width 129 height 12
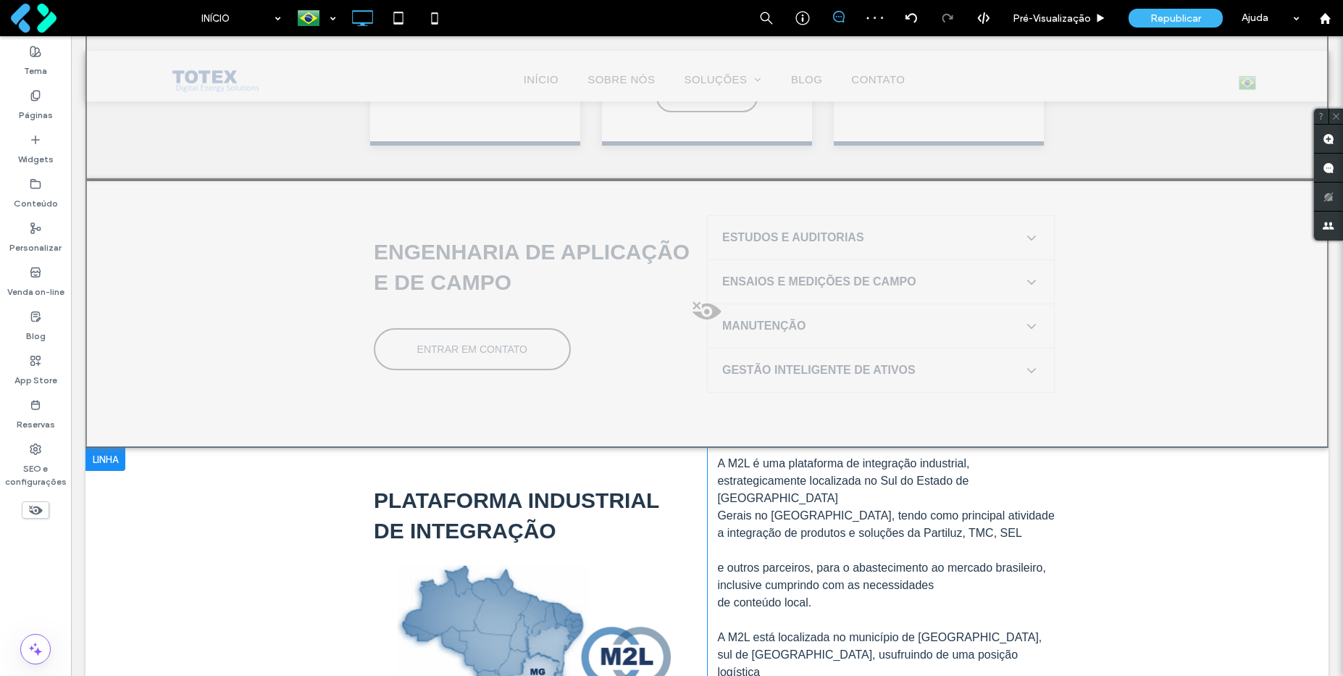
click at [106, 458] on div at bounding box center [105, 459] width 40 height 23
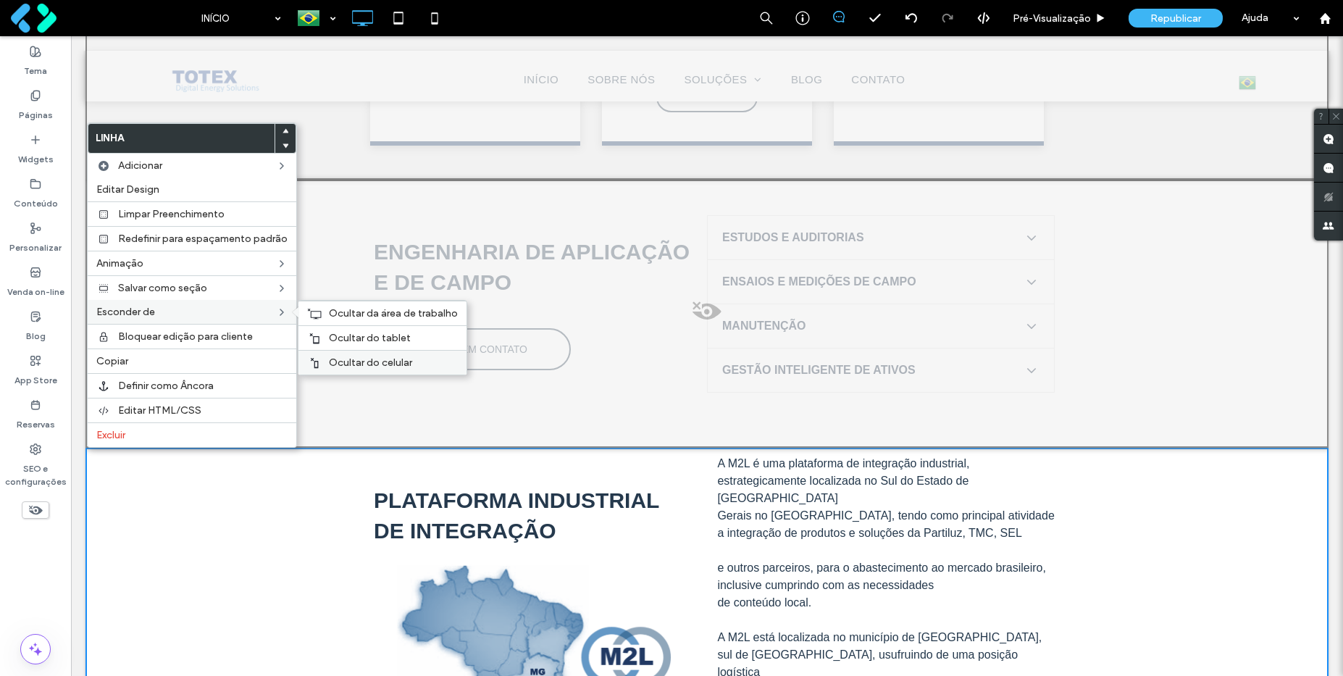
click at [330, 356] on span "Ocultar do celular" at bounding box center [370, 362] width 83 height 12
click at [327, 329] on div "Ocultar do tablet" at bounding box center [382, 337] width 168 height 25
click at [329, 311] on span "Ocultar da área de trabalho" at bounding box center [393, 313] width 129 height 12
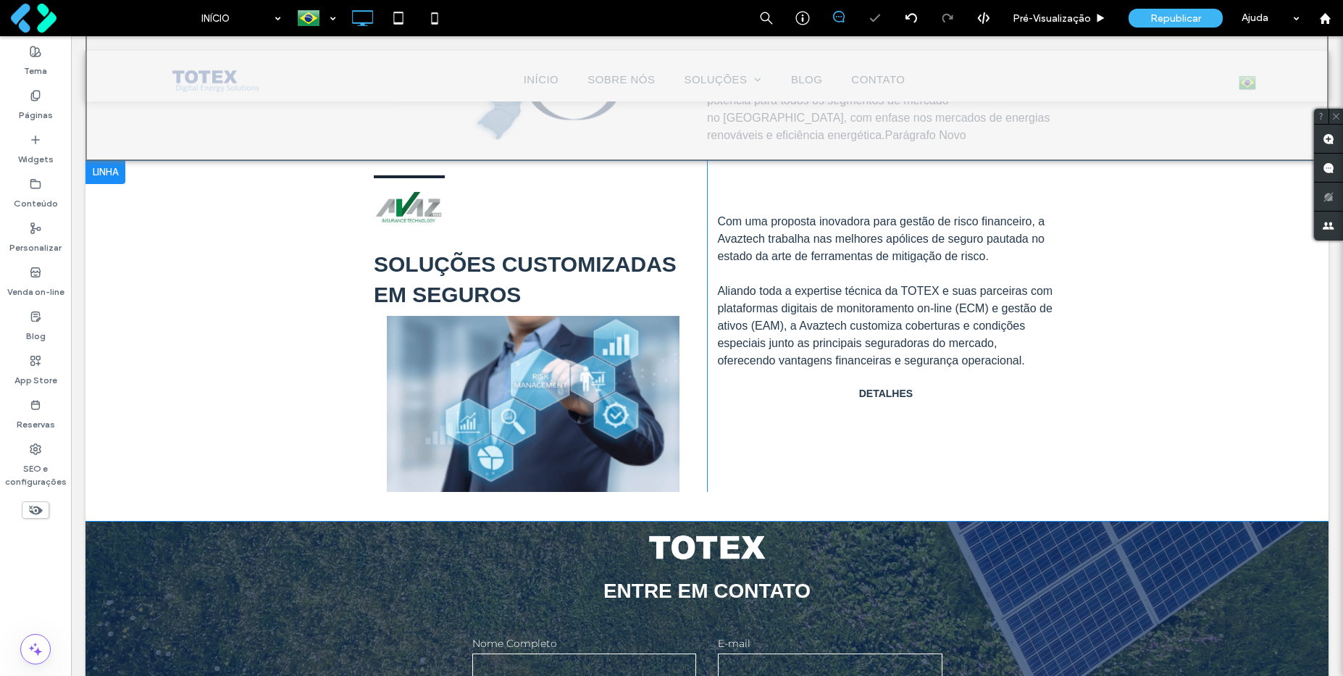
scroll to position [1833, 0]
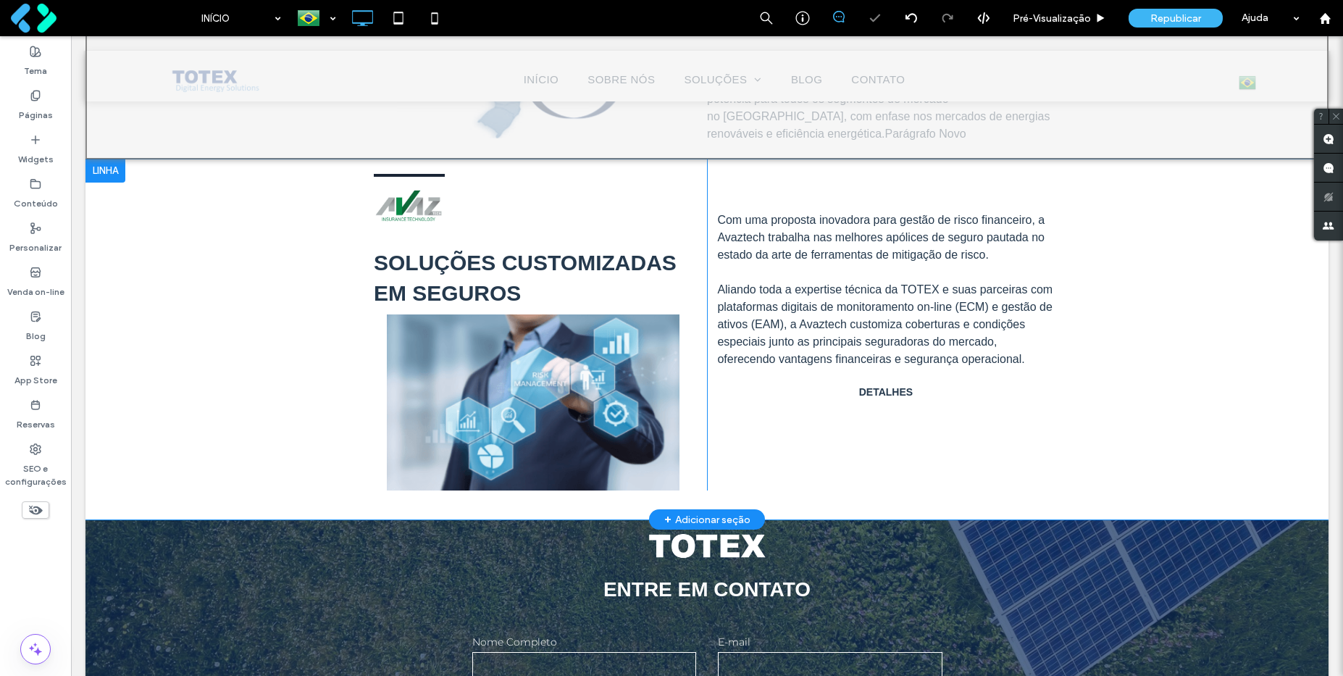
click at [113, 167] on div at bounding box center [105, 170] width 40 height 23
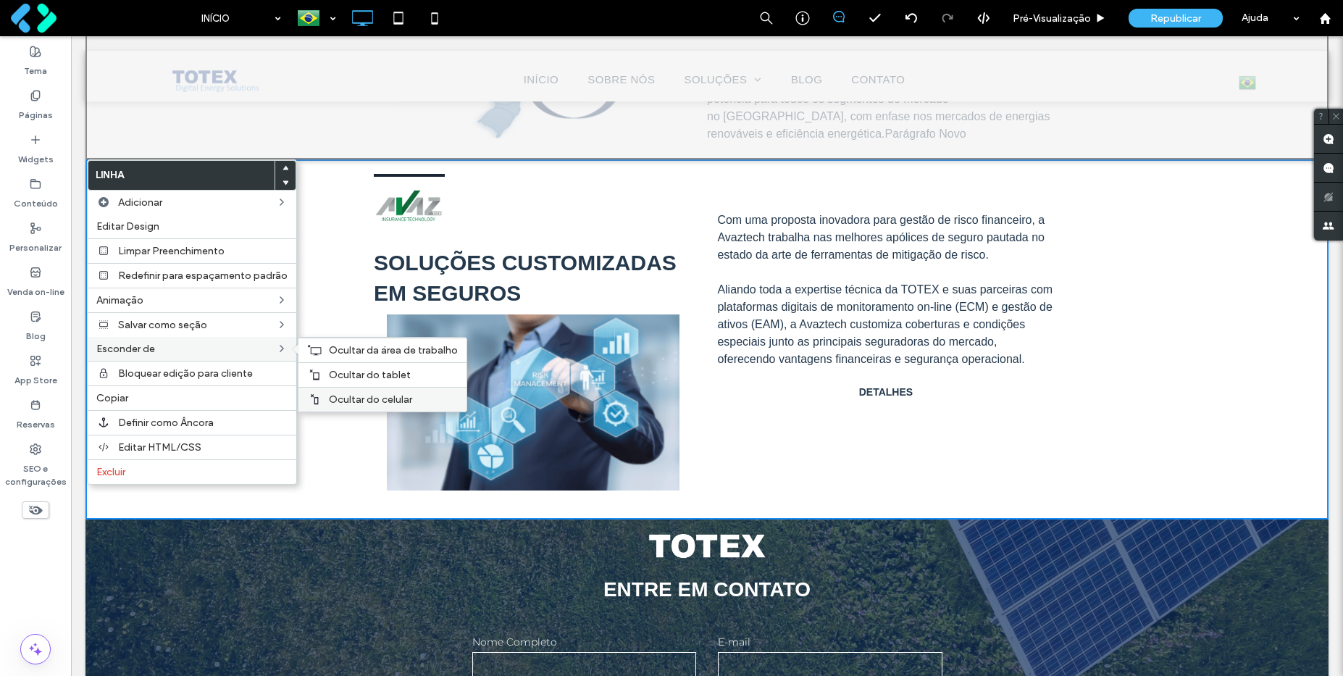
click at [344, 397] on span "Ocultar do celular" at bounding box center [370, 399] width 83 height 12
click at [335, 370] on span "Ocultar do tablet" at bounding box center [370, 375] width 82 height 12
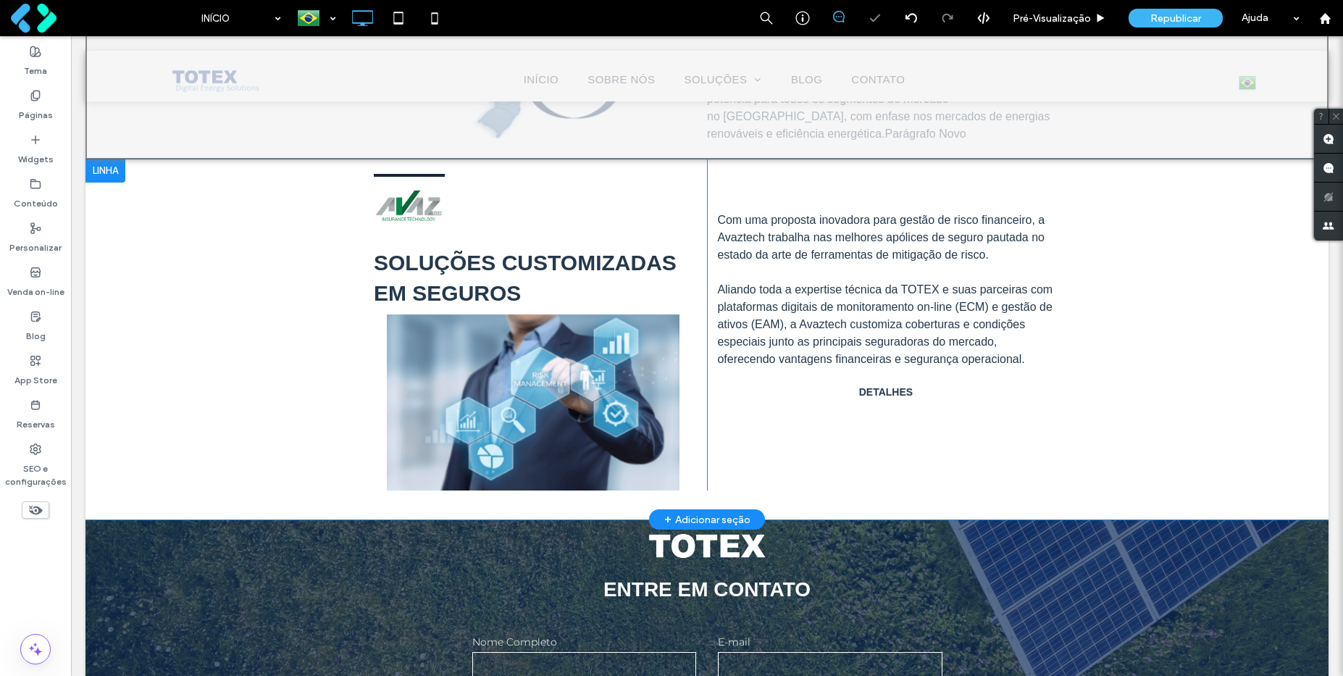
click at [114, 173] on div at bounding box center [105, 170] width 40 height 23
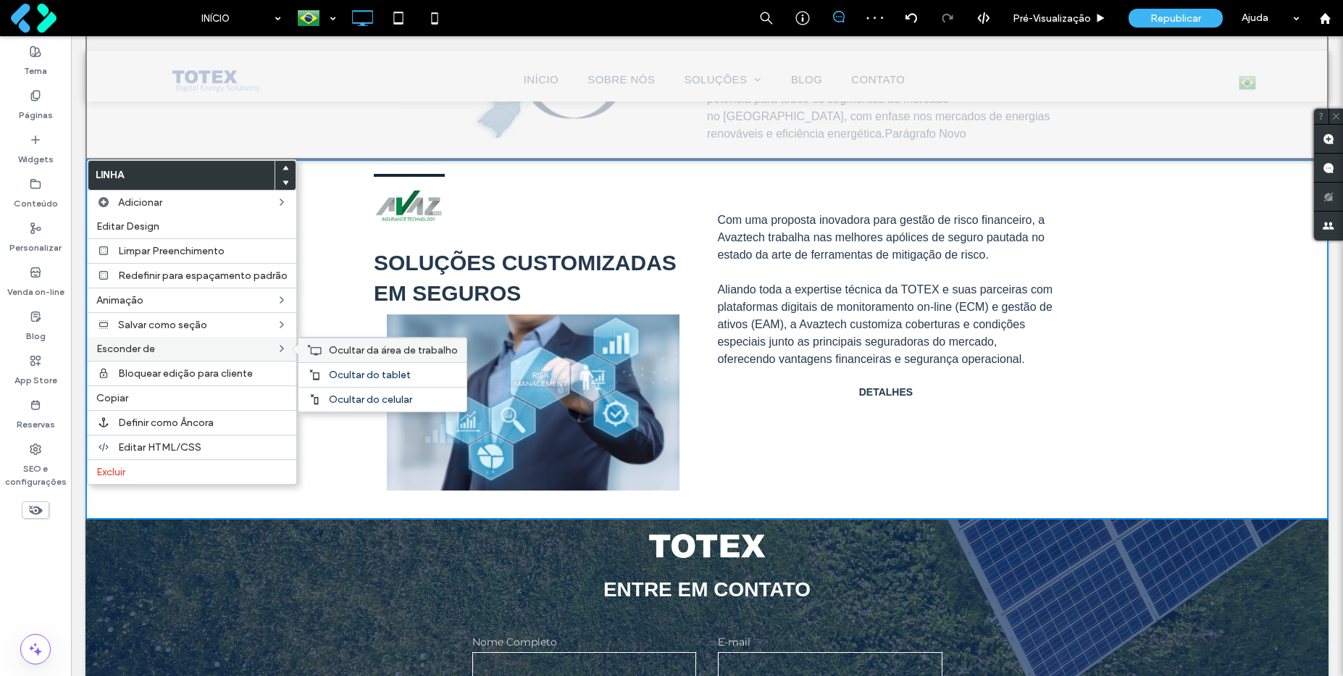
click at [337, 350] on span "Ocultar da área de trabalho" at bounding box center [393, 350] width 129 height 12
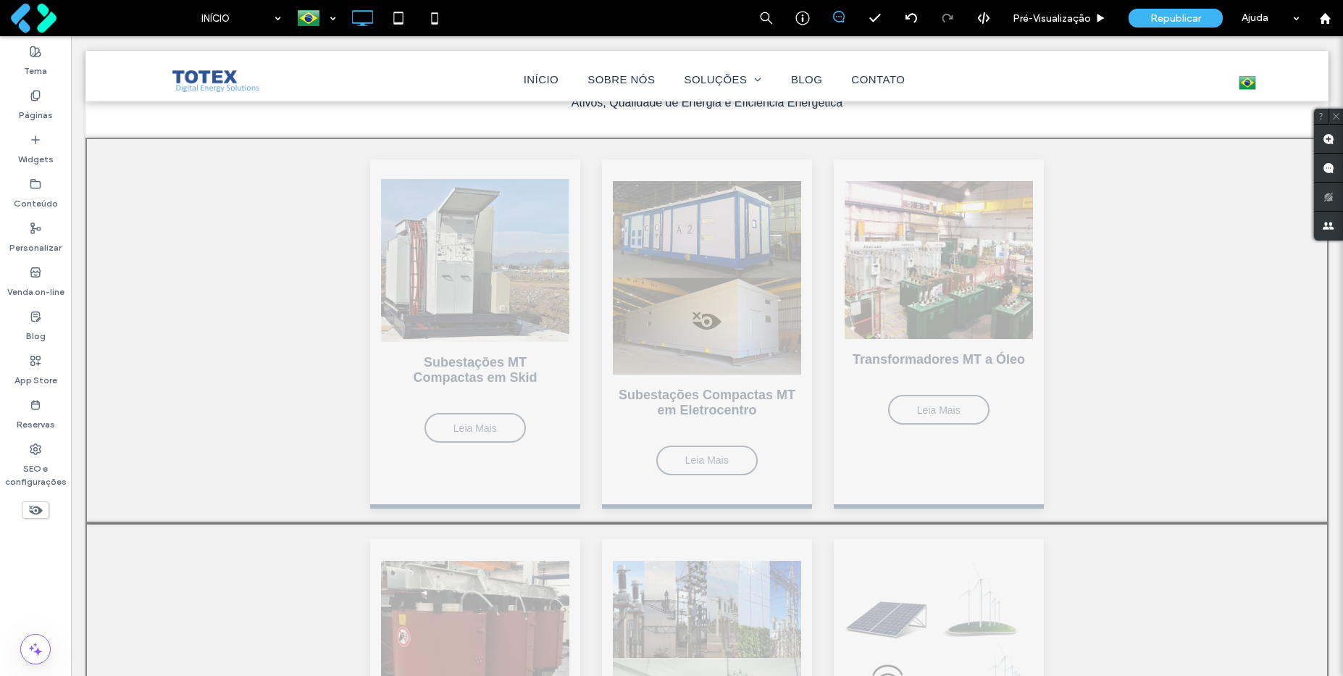
scroll to position [105, 0]
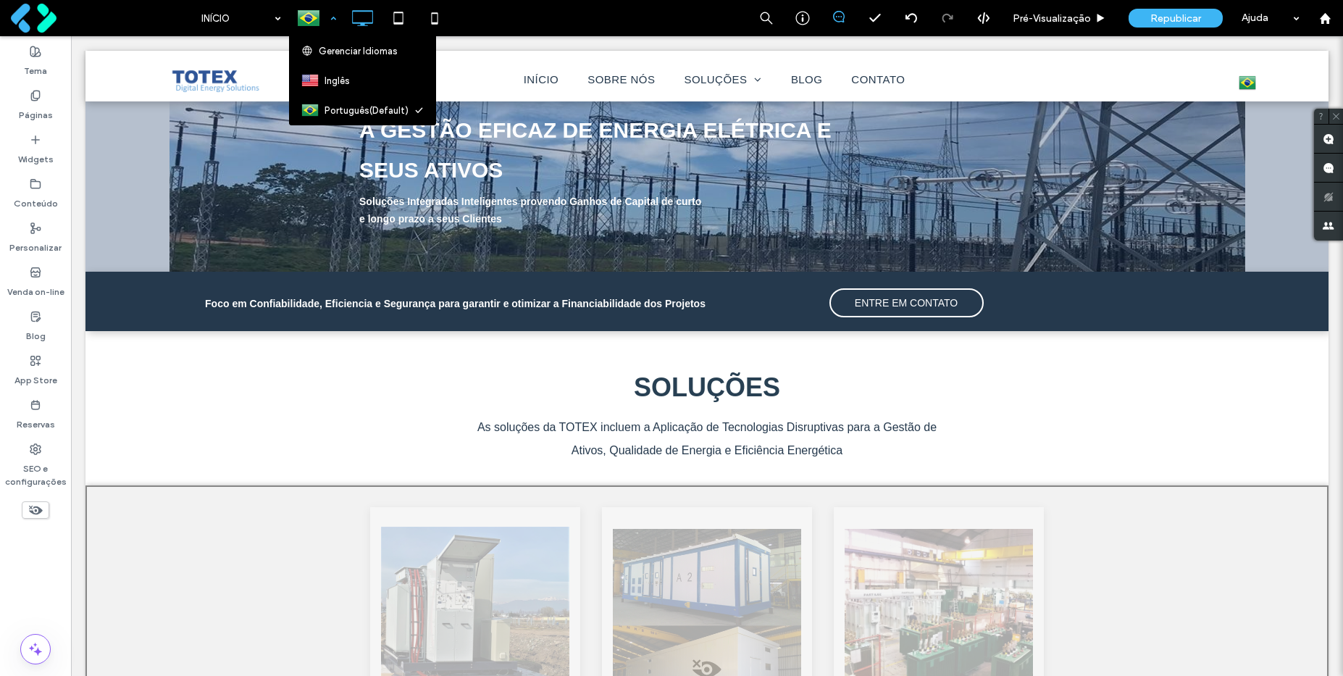
click at [326, 19] on div at bounding box center [316, 18] width 53 height 35
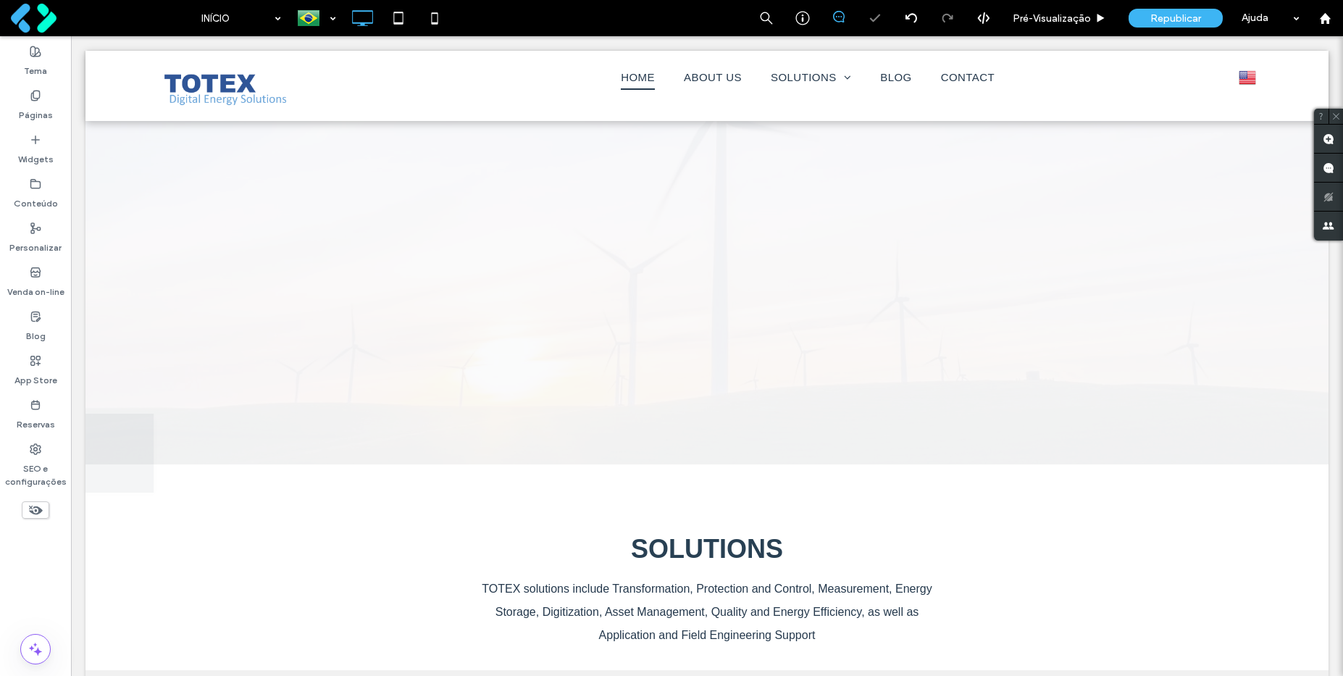
scroll to position [0, 0]
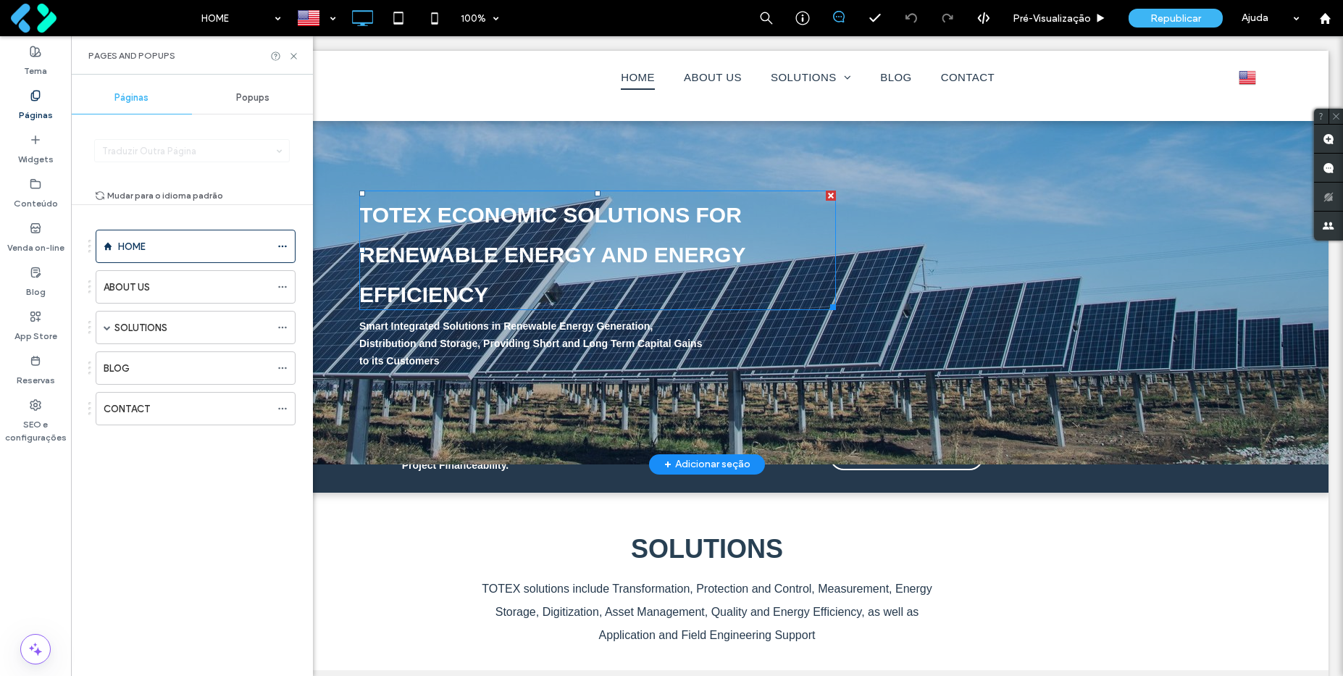
click at [596, 235] on font "TOTEX ECONOMIC SOLUTIONS FOR RENEWABLE ENERGY AND ENERGY EFFICIENCY" at bounding box center [552, 250] width 386 height 118
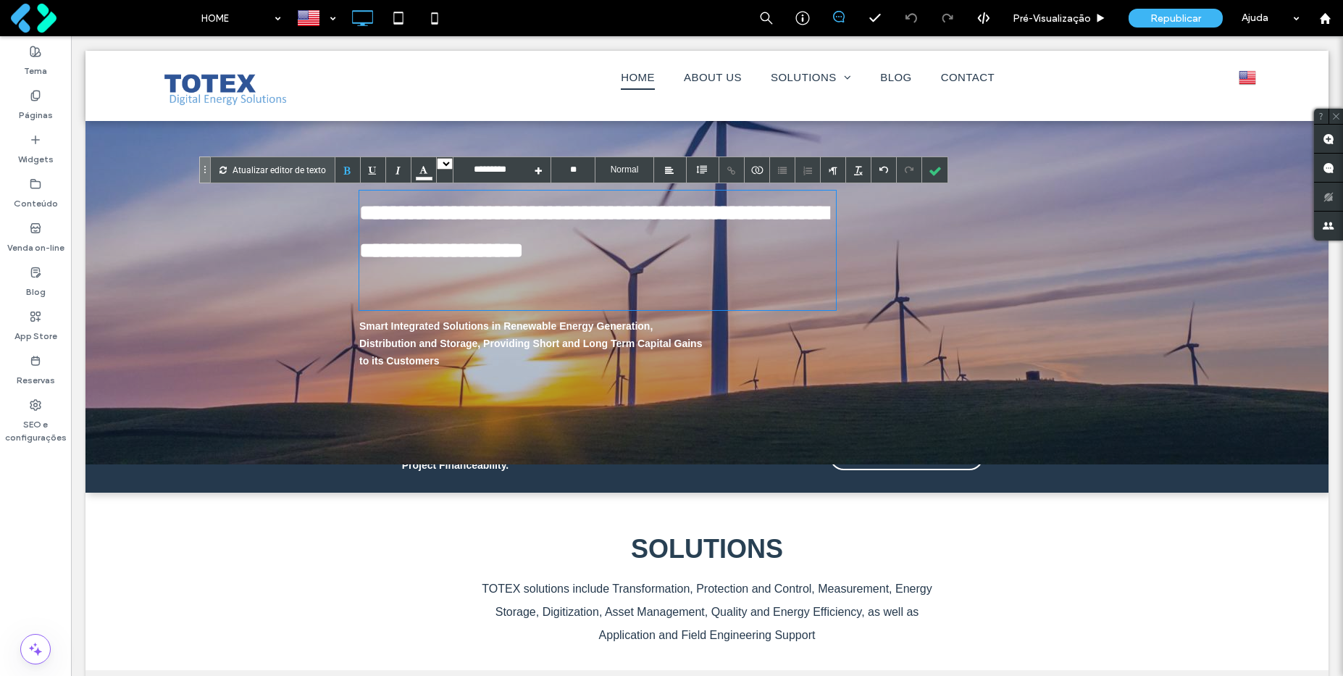
click at [453, 340] on span "Smart Integrated Solutions in Renewable Energy Generation, Distribution and Sto…" at bounding box center [530, 343] width 343 height 46
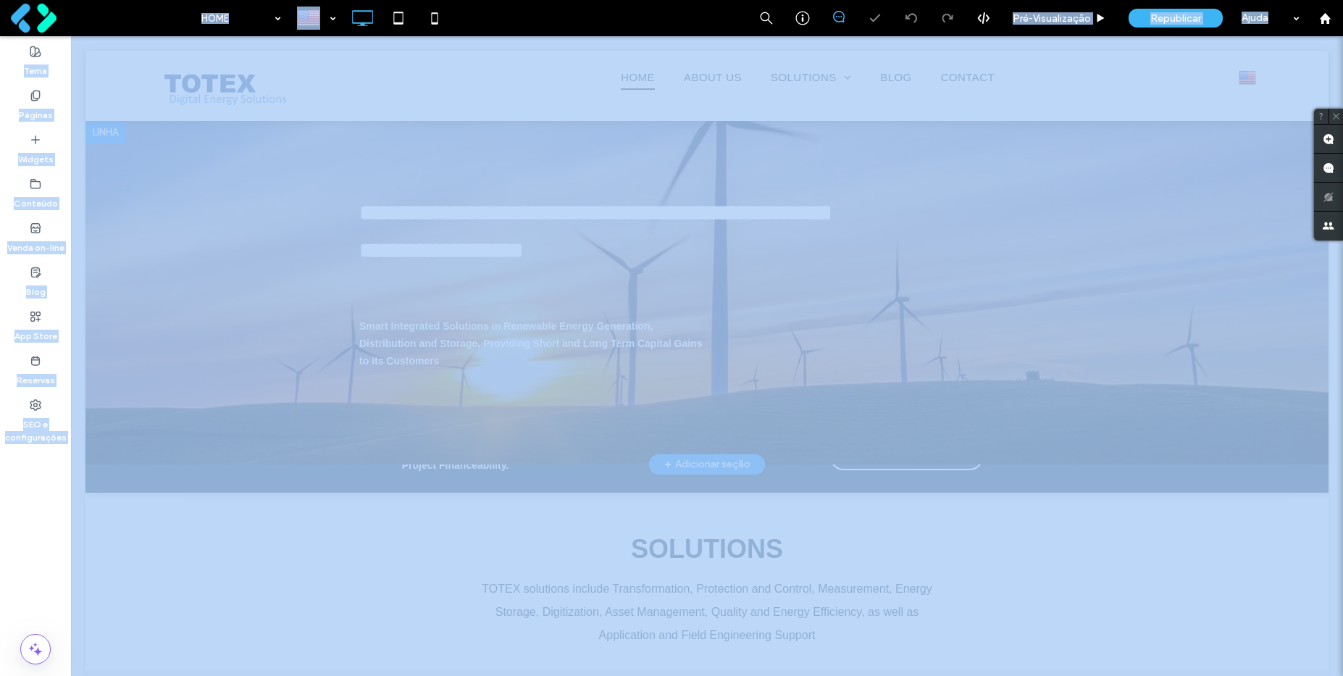
click at [453, 340] on div at bounding box center [671, 338] width 1343 height 676
click at [470, 338] on span "Smart Integrated Solutions in Renewable Energy Generation, Distribution and Sto…" at bounding box center [530, 343] width 343 height 46
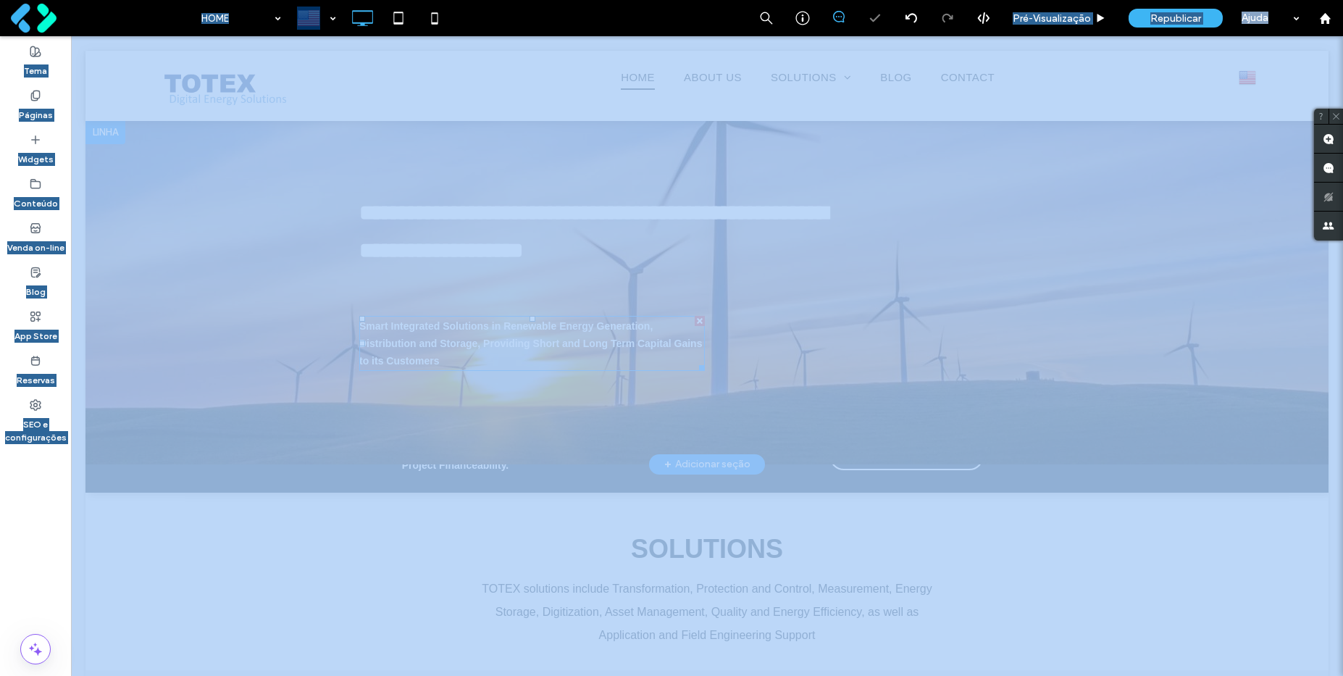
click at [470, 338] on span "Smart Integrated Solutions in Renewable Energy Generation, Distribution and Sto…" at bounding box center [530, 343] width 343 height 46
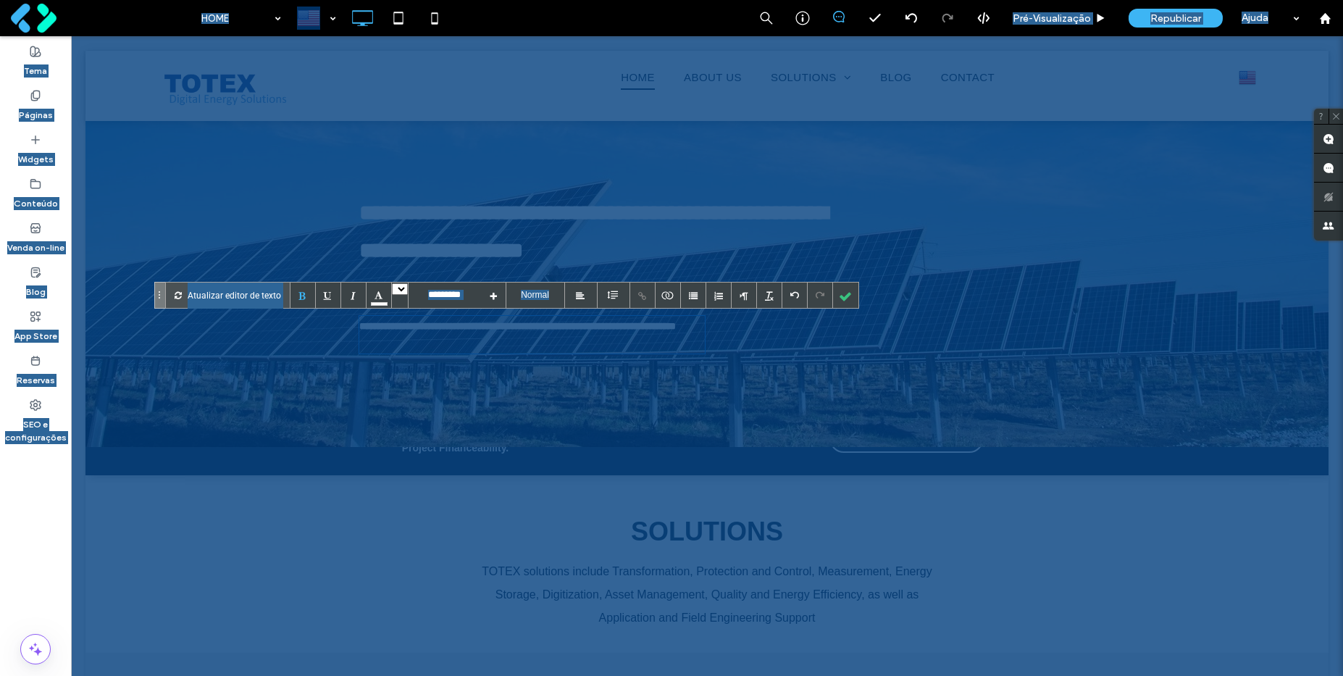
click at [503, 227] on font "**********" at bounding box center [593, 228] width 469 height 72
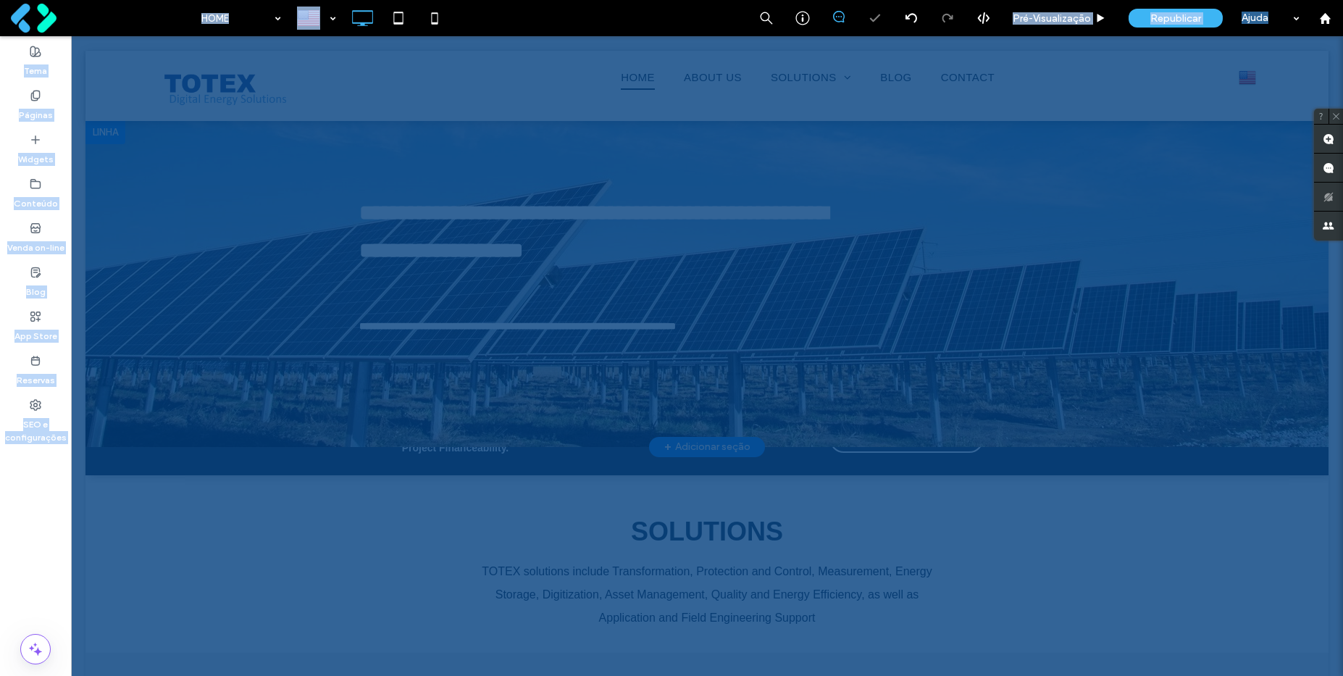
click at [503, 227] on div at bounding box center [671, 338] width 1343 height 676
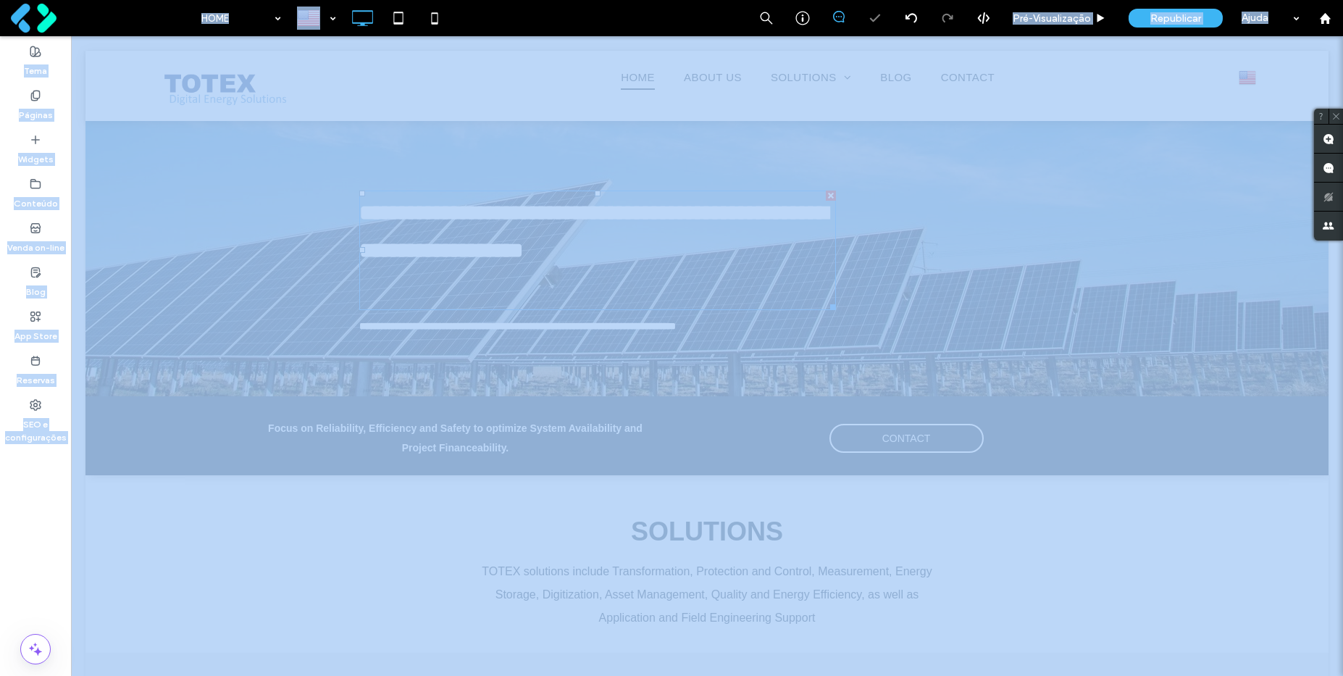
click at [556, 223] on span "**********" at bounding box center [593, 231] width 469 height 59
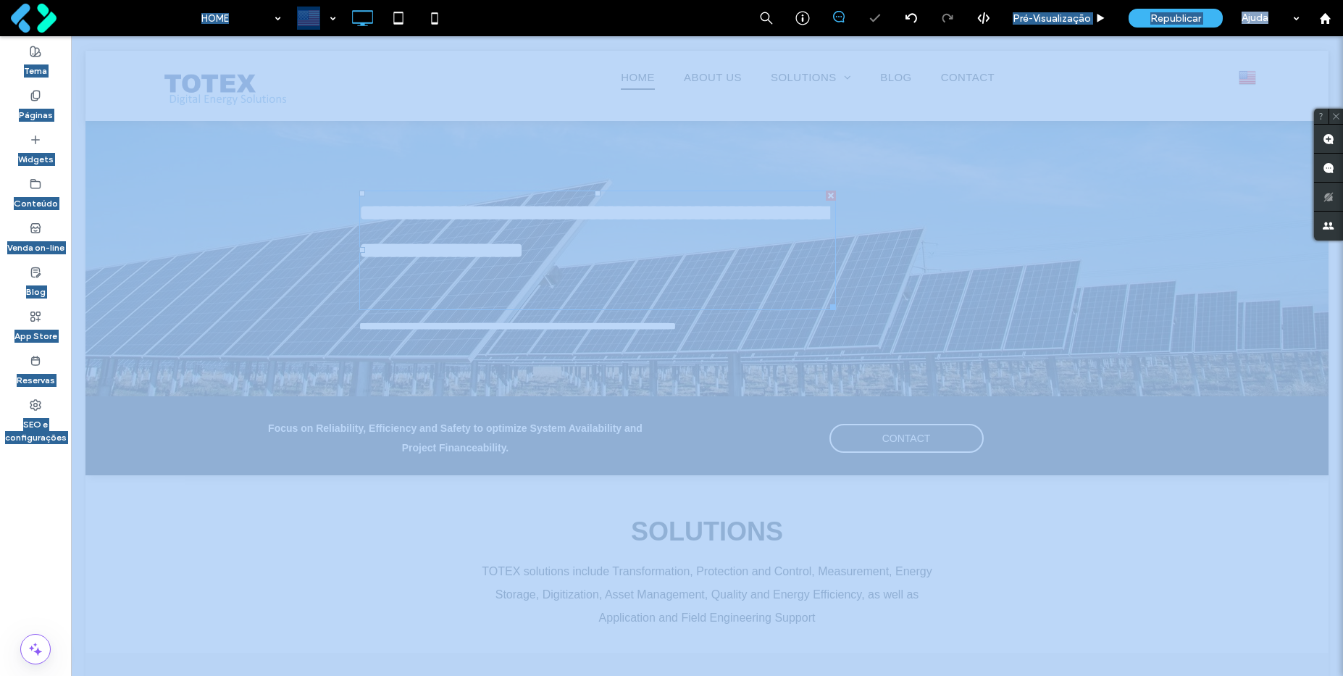
click at [556, 223] on span "**********" at bounding box center [593, 231] width 469 height 59
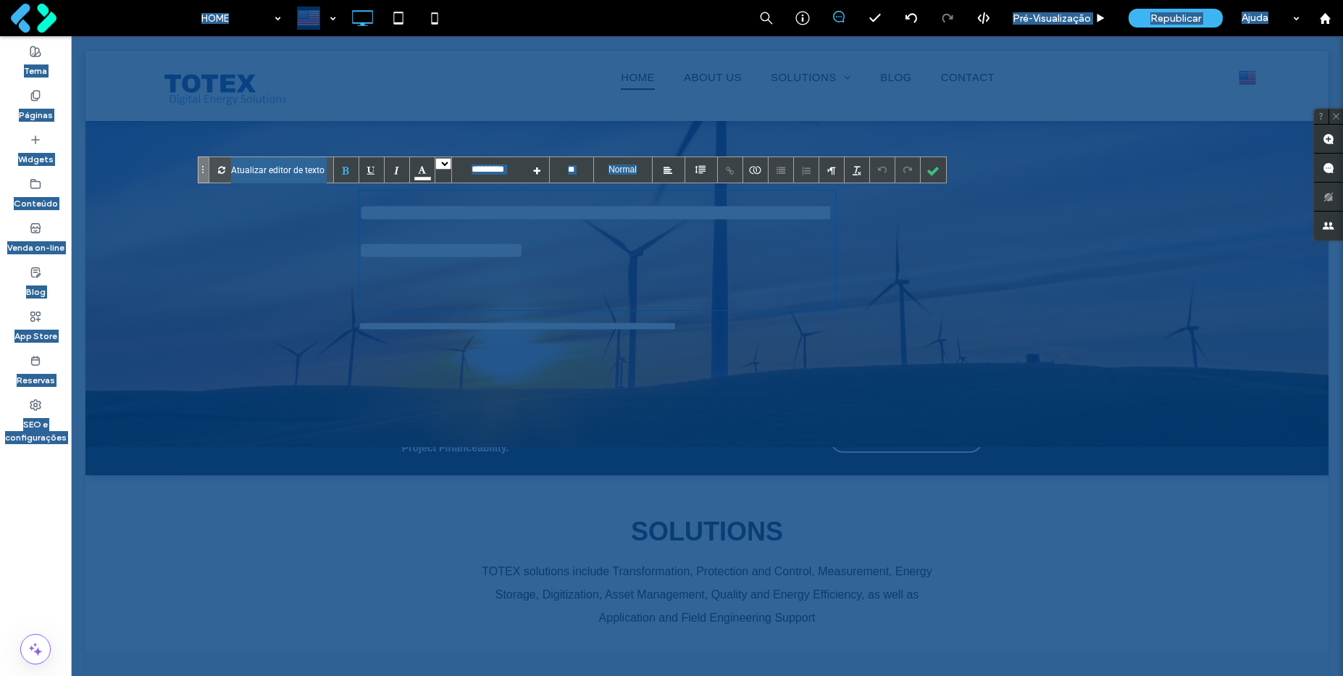
click at [453, 329] on b "**********" at bounding box center [517, 326] width 317 height 10
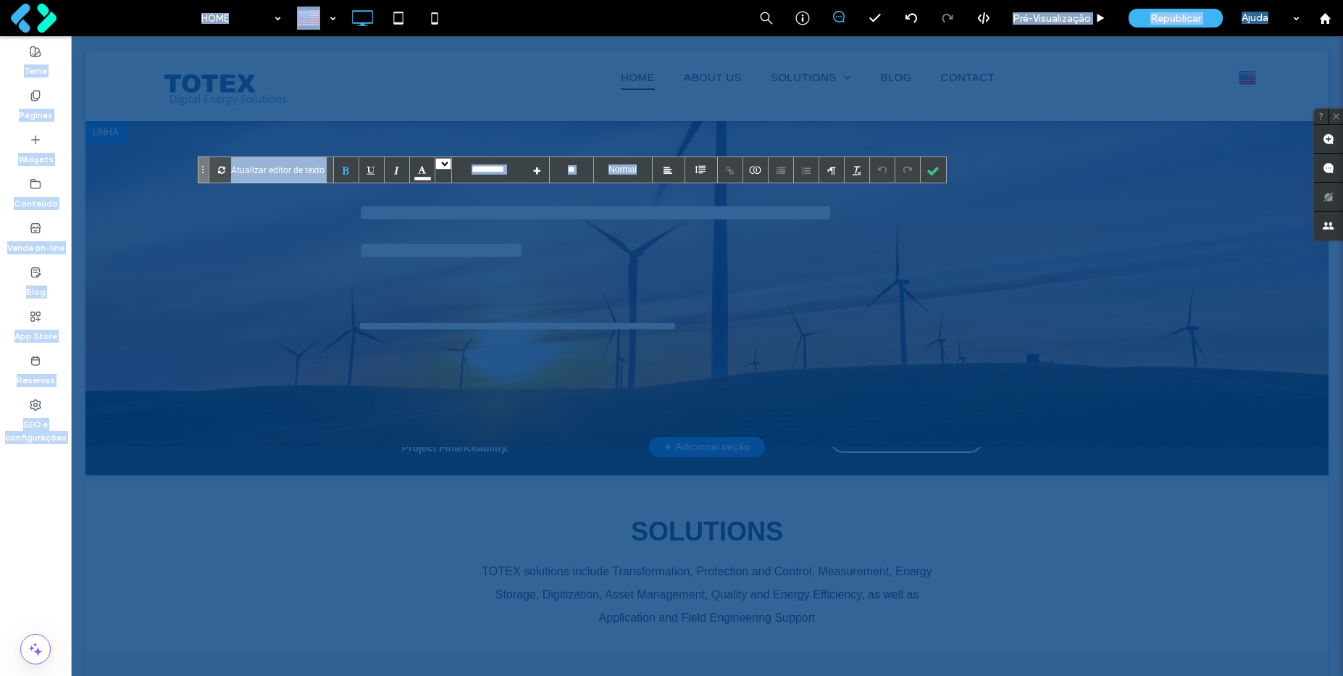
click at [0, 0] on div at bounding box center [0, 0] width 0 height 0
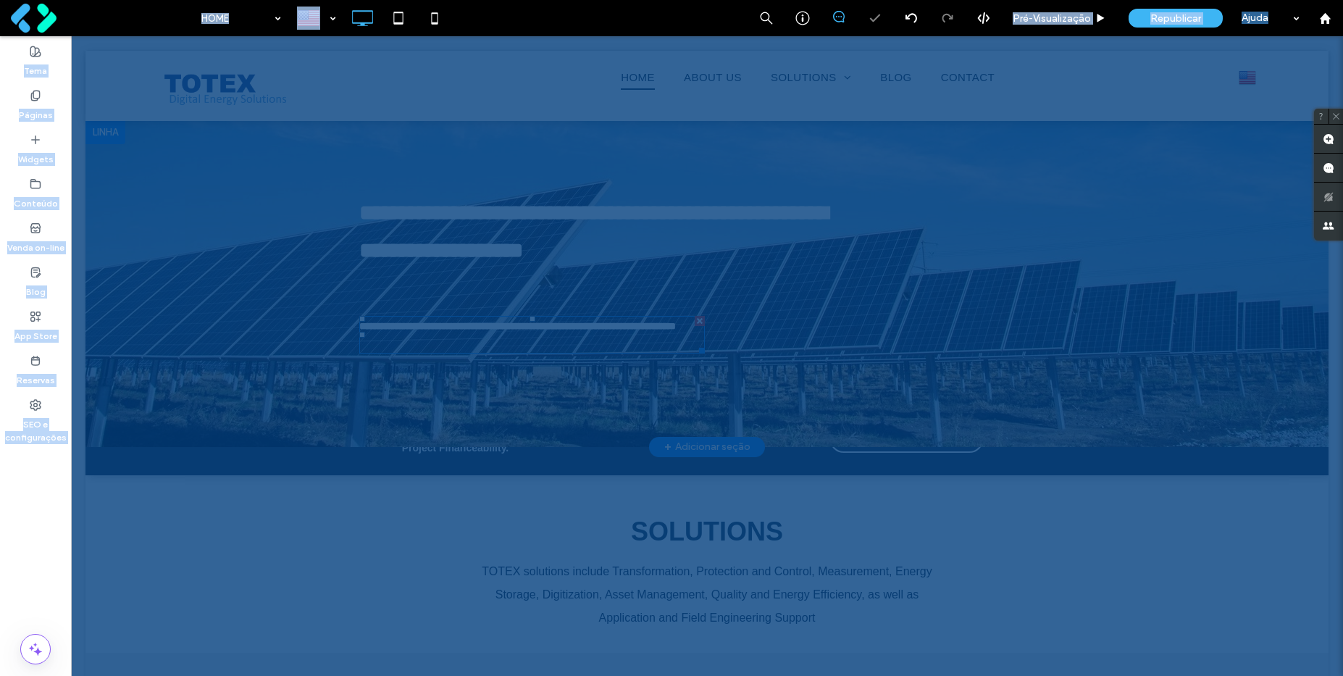
click at [483, 330] on b "**********" at bounding box center [517, 326] width 317 height 10
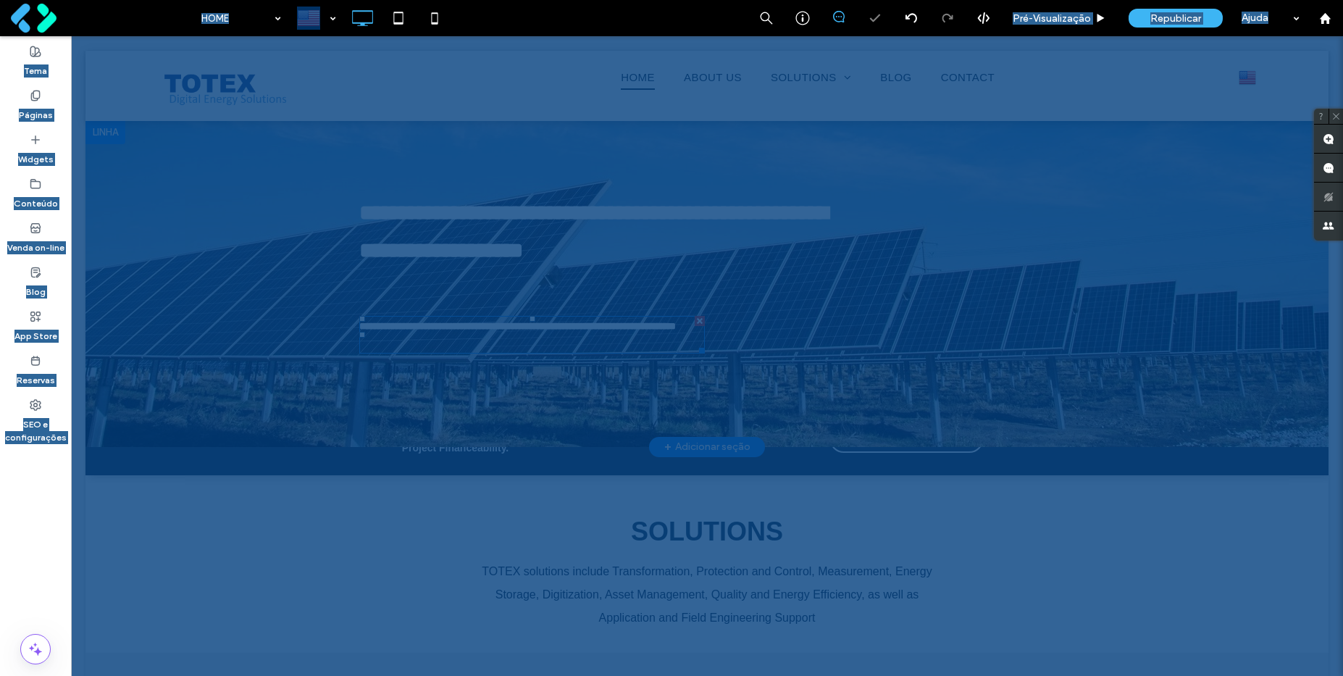
click at [483, 330] on b "**********" at bounding box center [517, 326] width 317 height 10
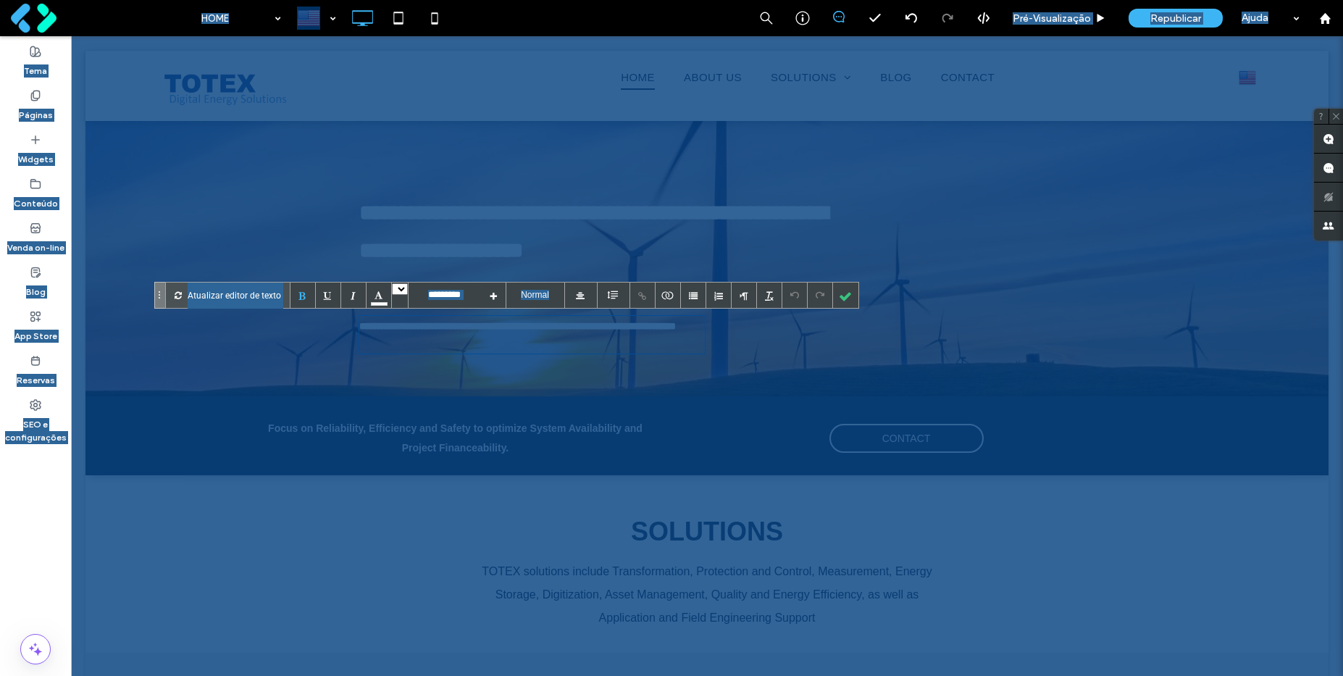
click at [452, 435] on div "Focus on Reliability, Efficiency and Safety to optimize System Availability and" at bounding box center [455, 428] width 682 height 20
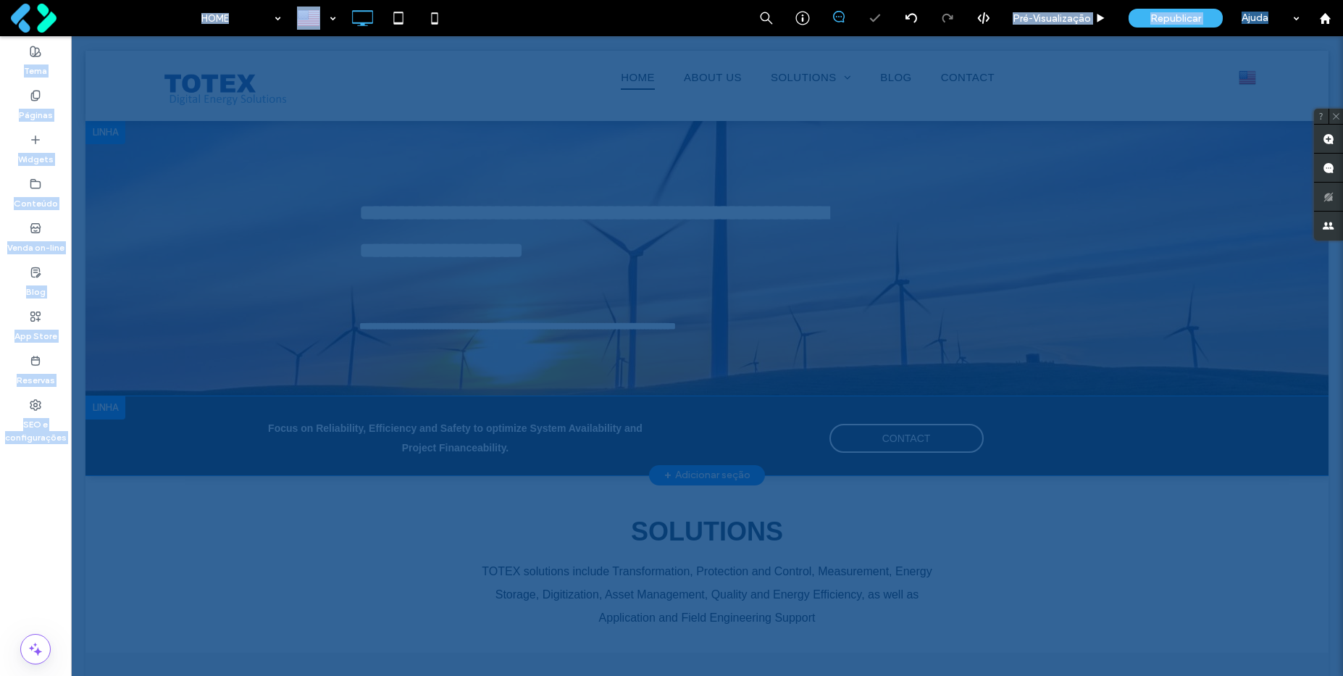
click at [452, 435] on div at bounding box center [671, 338] width 1343 height 676
click at [466, 435] on div "Focus on Reliability, Efficiency and Safety to optimize System Availability and" at bounding box center [455, 428] width 682 height 20
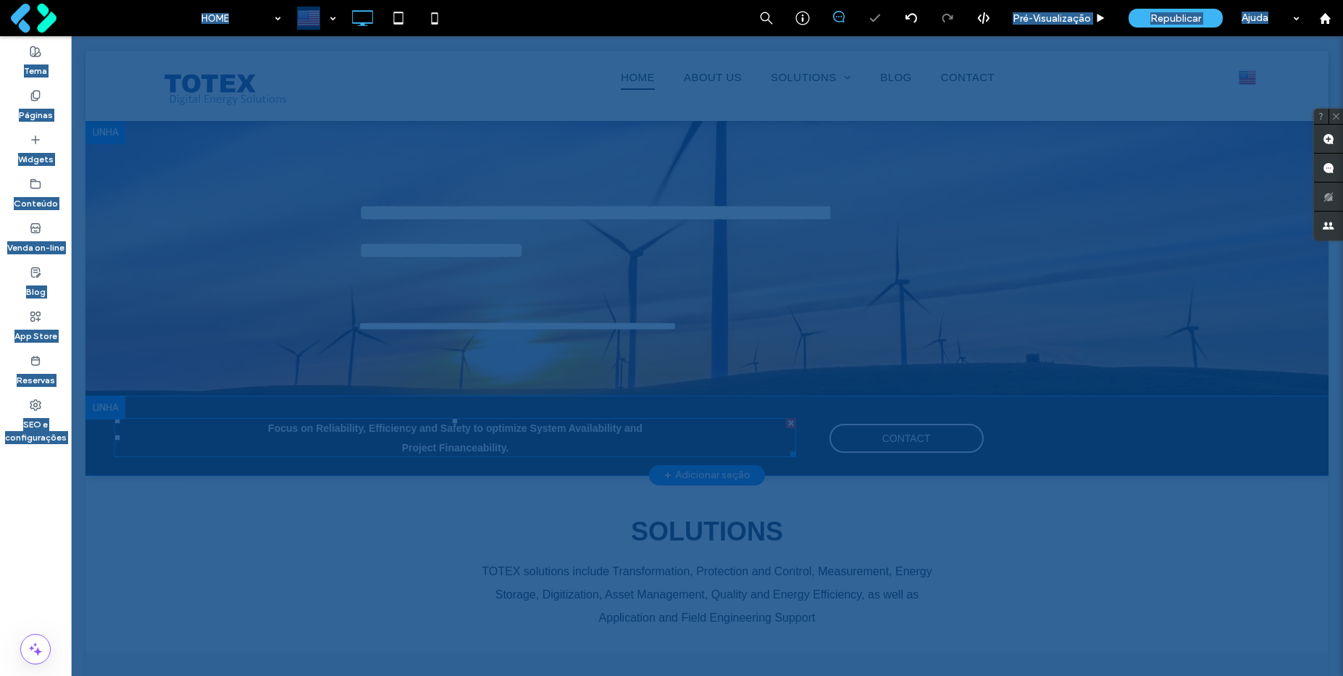
click at [466, 435] on div "Focus on Reliability, Efficiency and Safety to optimize System Availability and" at bounding box center [455, 428] width 682 height 20
type input "**"
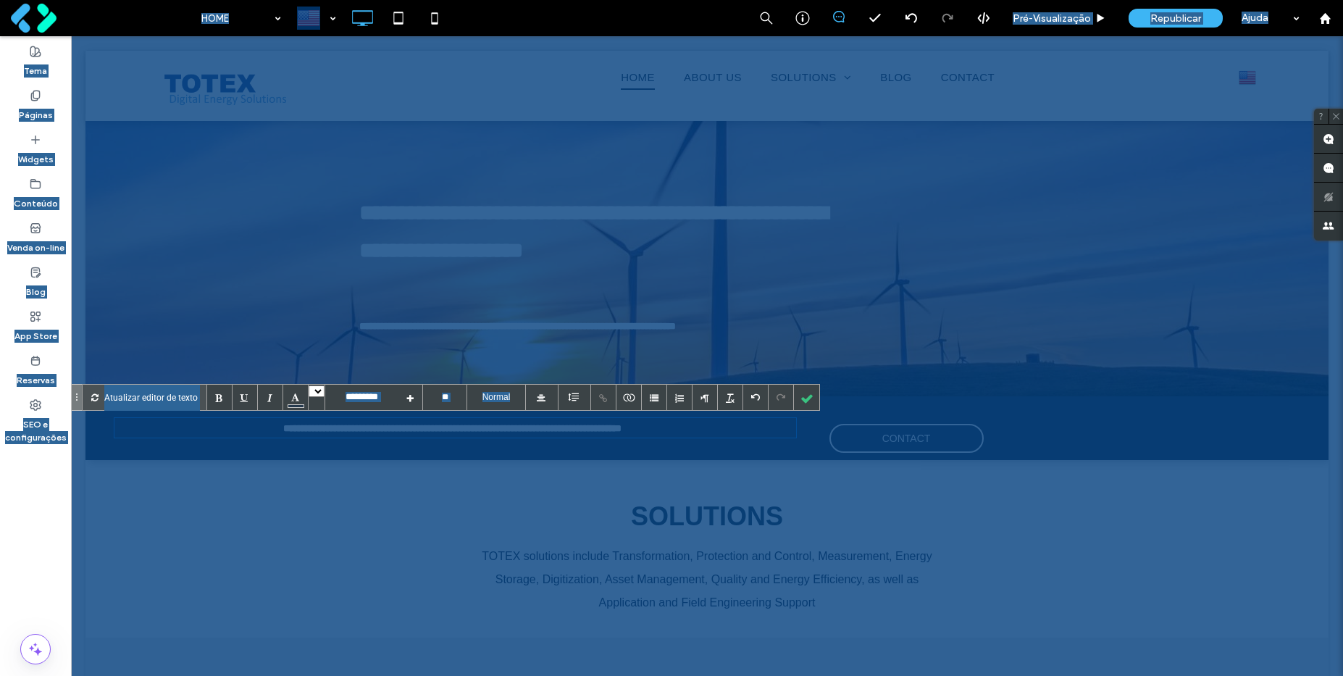
click at [692, 580] on div "TOTEX solutions include Transformation, Protection and Control, Measurement, En…" at bounding box center [707, 580] width 468 height 70
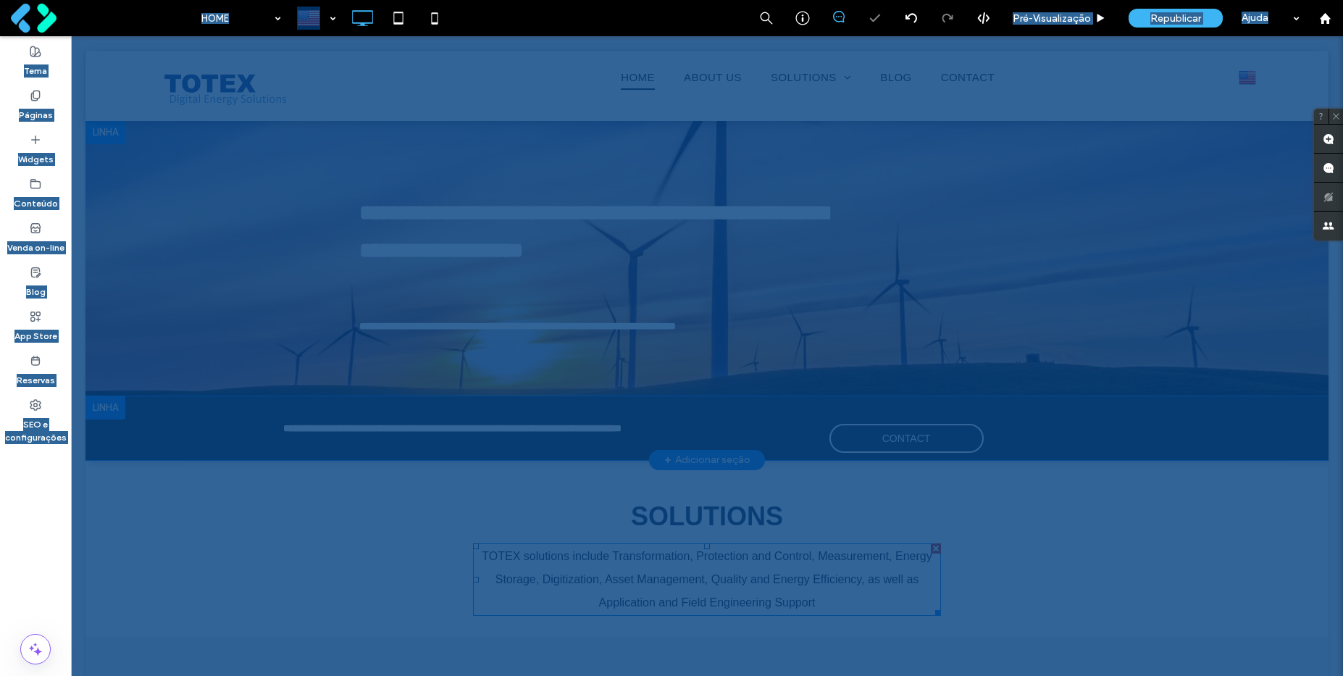
click at [716, 579] on div "TOTEX solutions include Transformation, Protection and Control, Measurement, En…" at bounding box center [707, 580] width 468 height 70
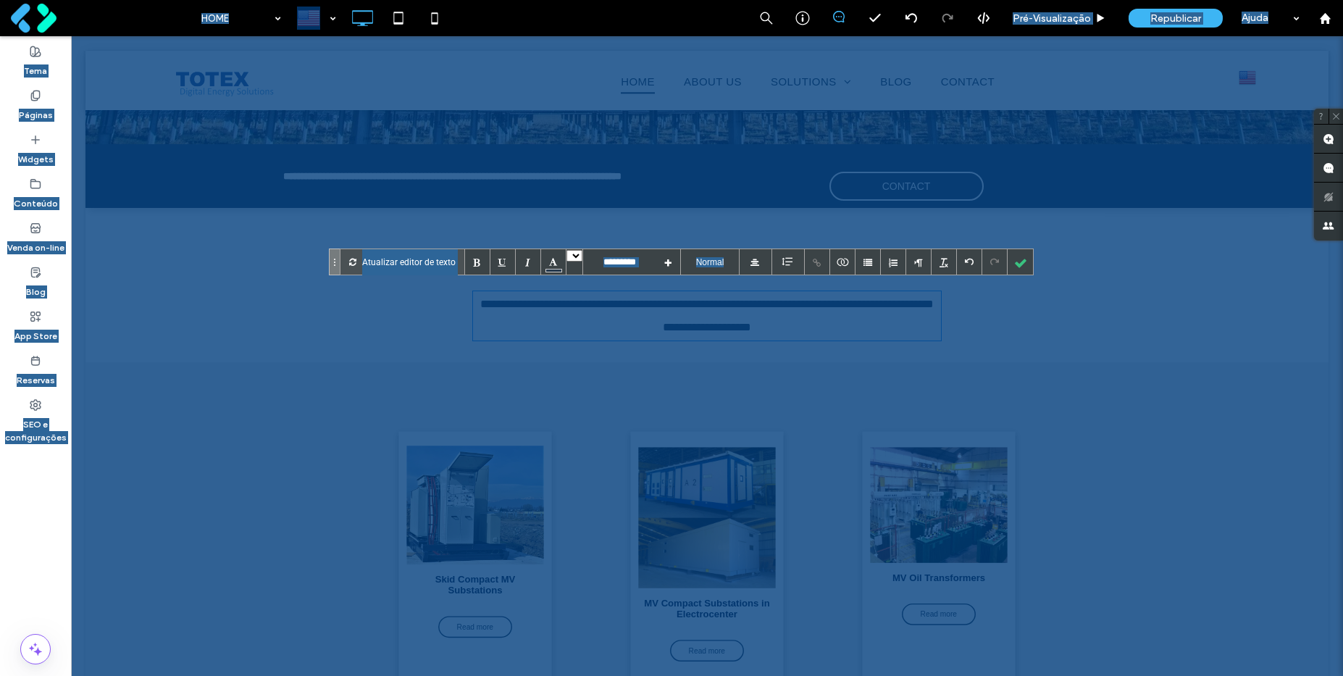
scroll to position [261, 0]
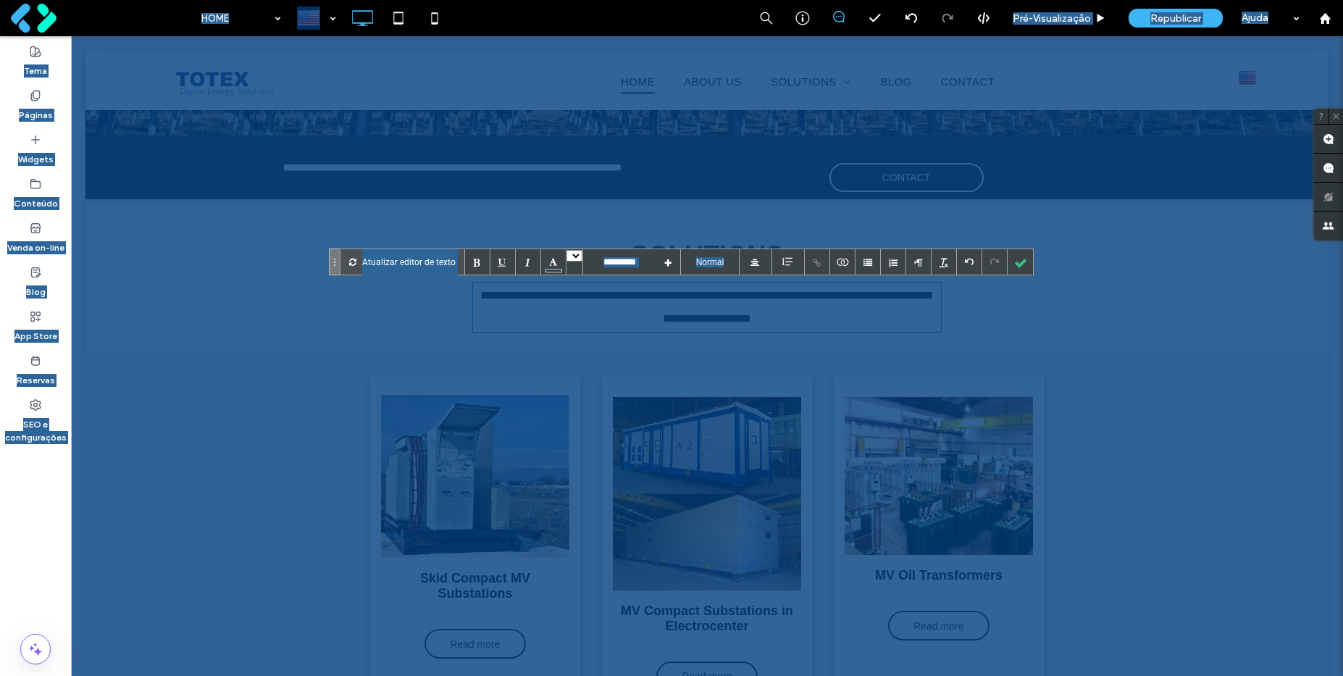
click at [194, 406] on div "Skid Compact MV Substations Read more Click To Paste MV Compact Substations in …" at bounding box center [706, 545] width 1243 height 385
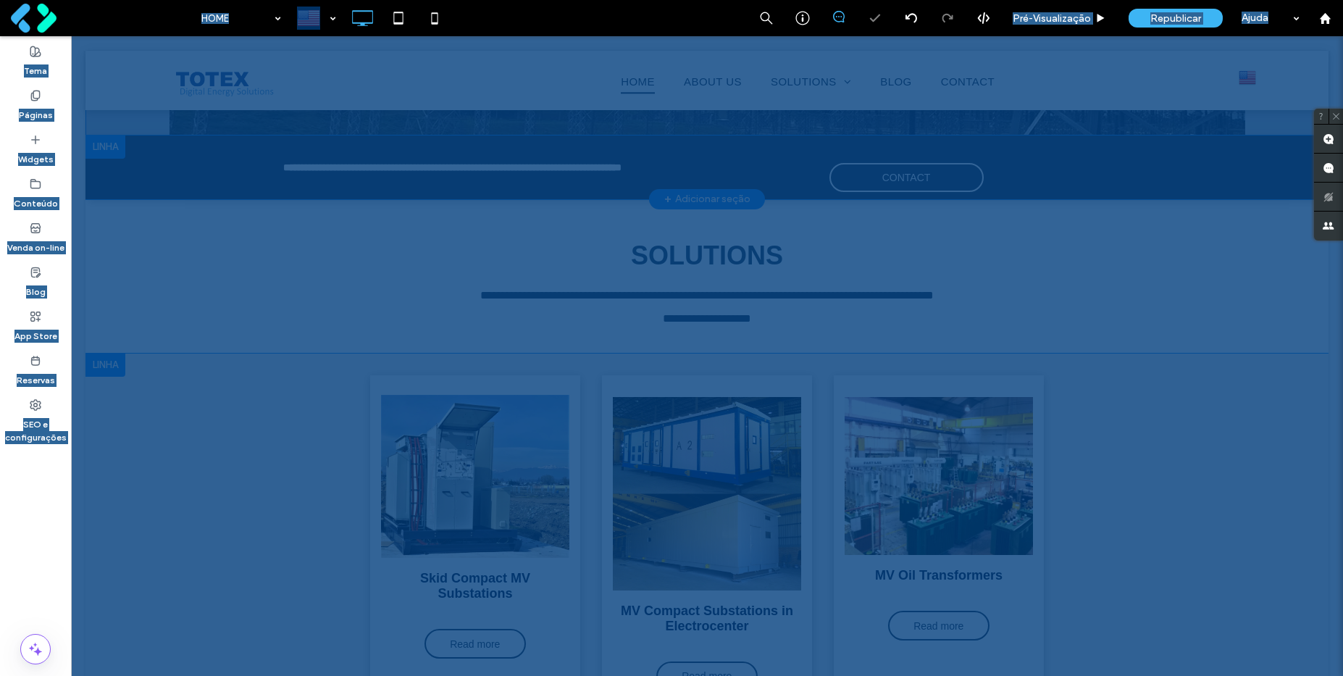
click at [108, 366] on div at bounding box center [105, 364] width 40 height 23
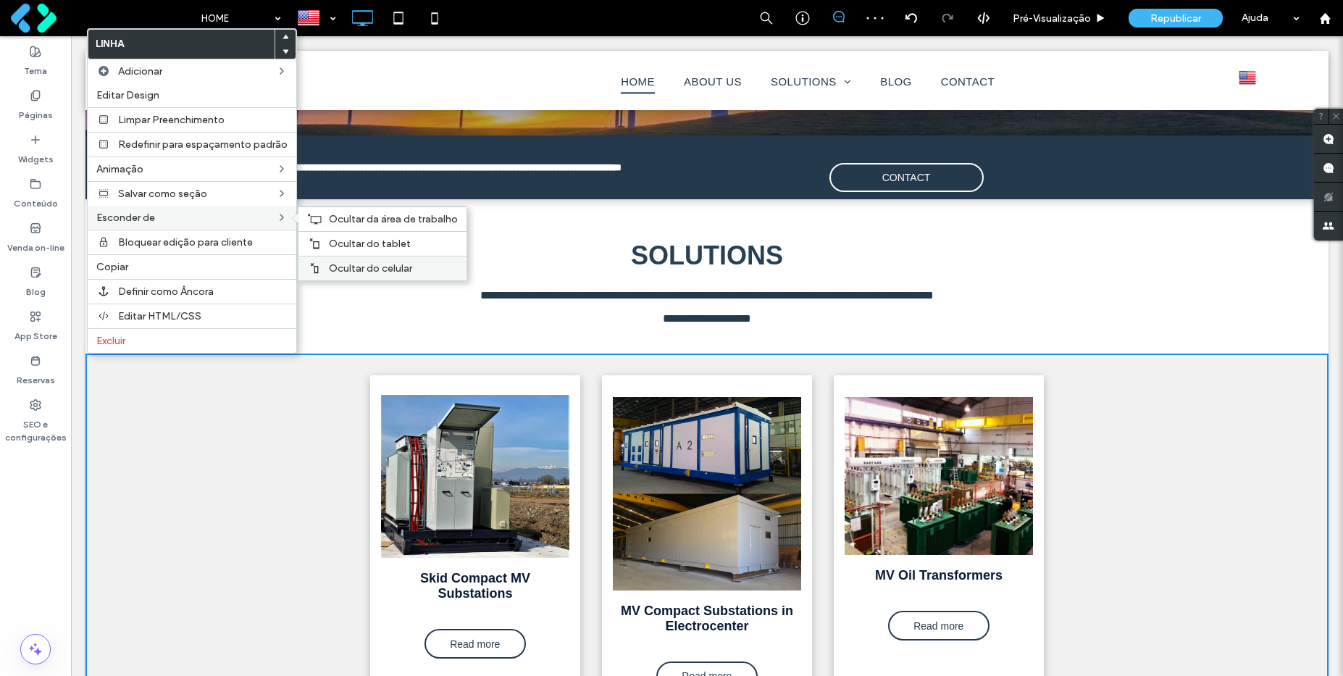
click at [351, 263] on span "Ocultar do celular" at bounding box center [370, 268] width 83 height 12
click at [333, 236] on div "Ocultar do tablet" at bounding box center [382, 243] width 168 height 25
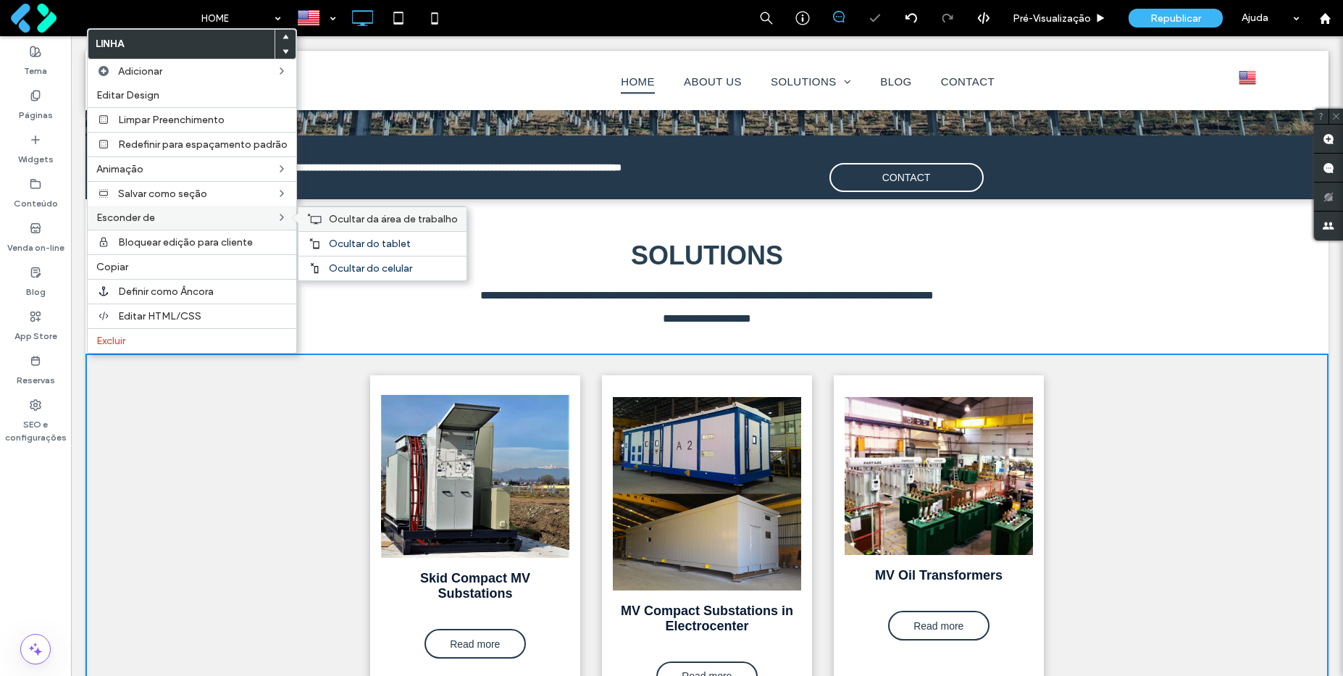
click at [329, 219] on span "Ocultar da área de trabalho" at bounding box center [393, 219] width 129 height 12
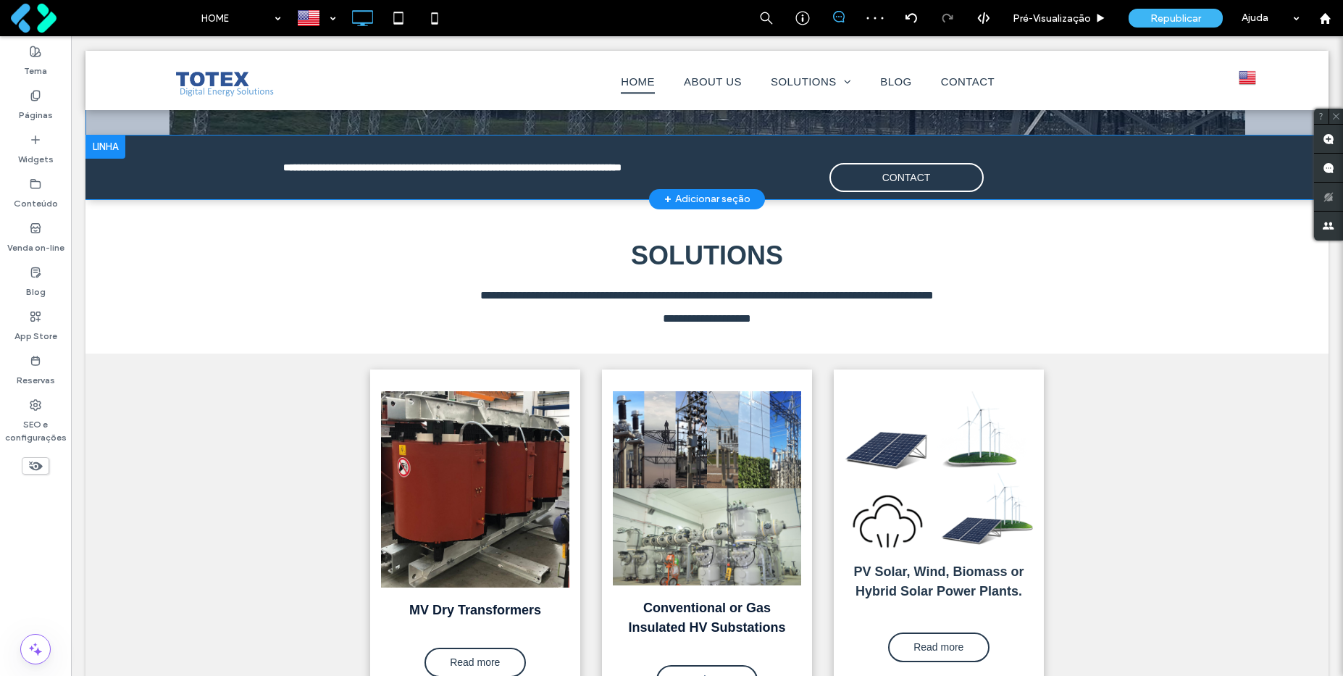
click at [34, 469] on use at bounding box center [36, 465] width 14 height 9
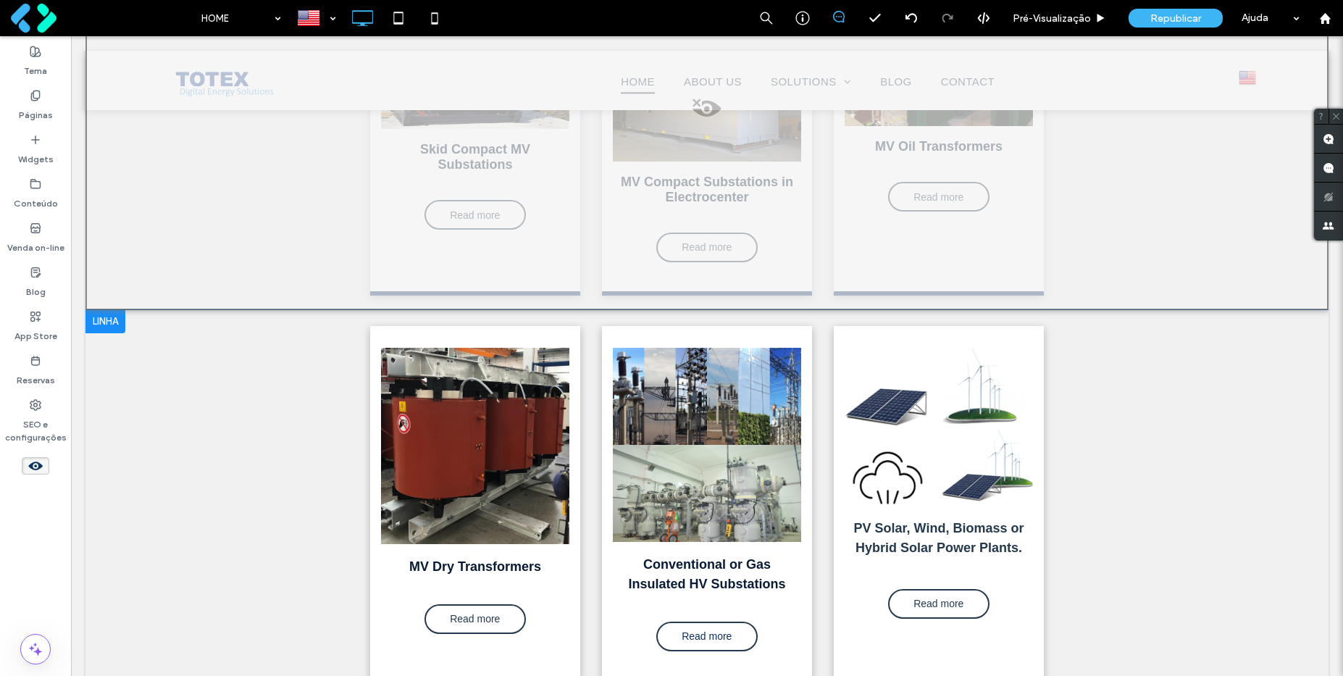
scroll to position [695, 0]
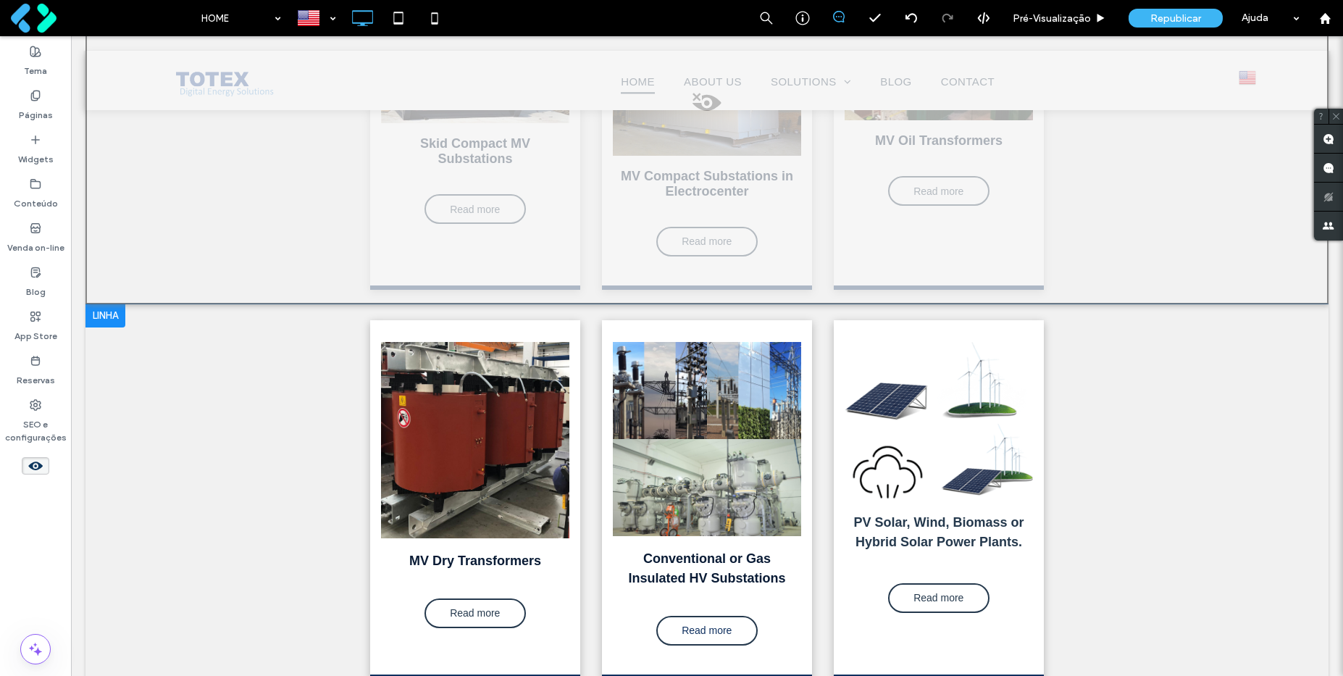
click at [107, 314] on div at bounding box center [105, 315] width 40 height 23
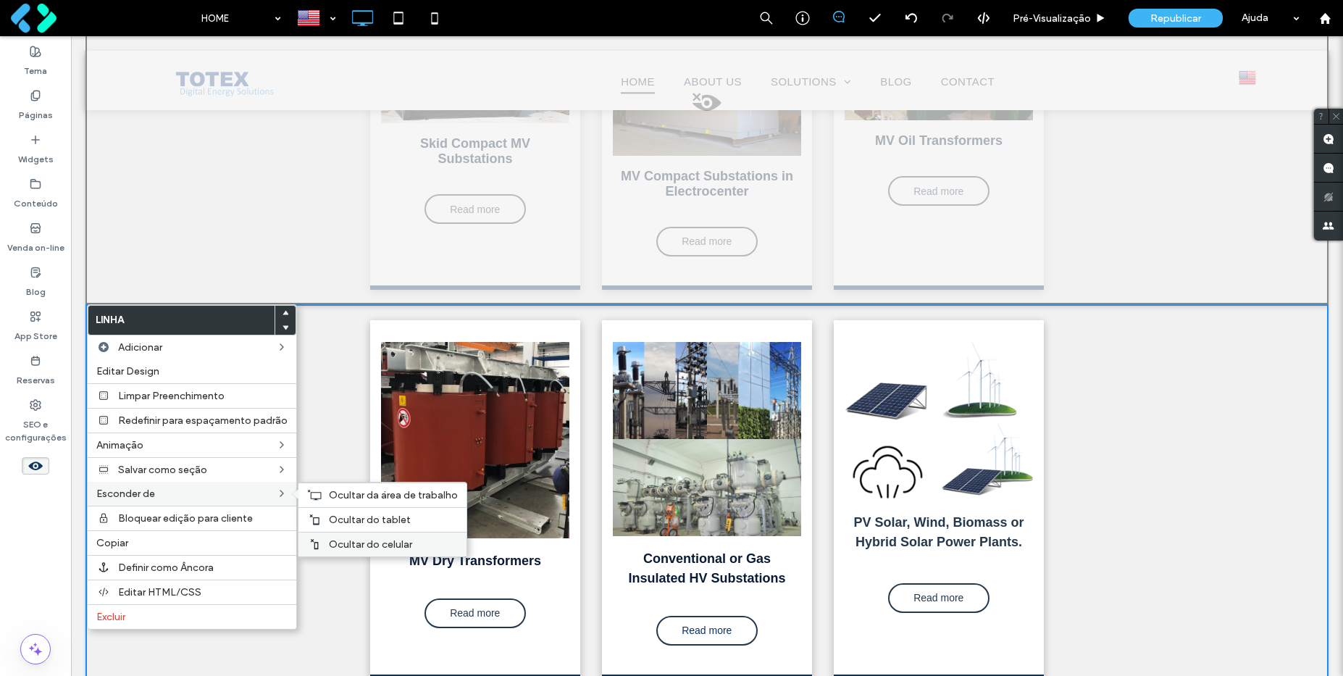
click at [356, 545] on span "Ocultar do celular" at bounding box center [370, 544] width 83 height 12
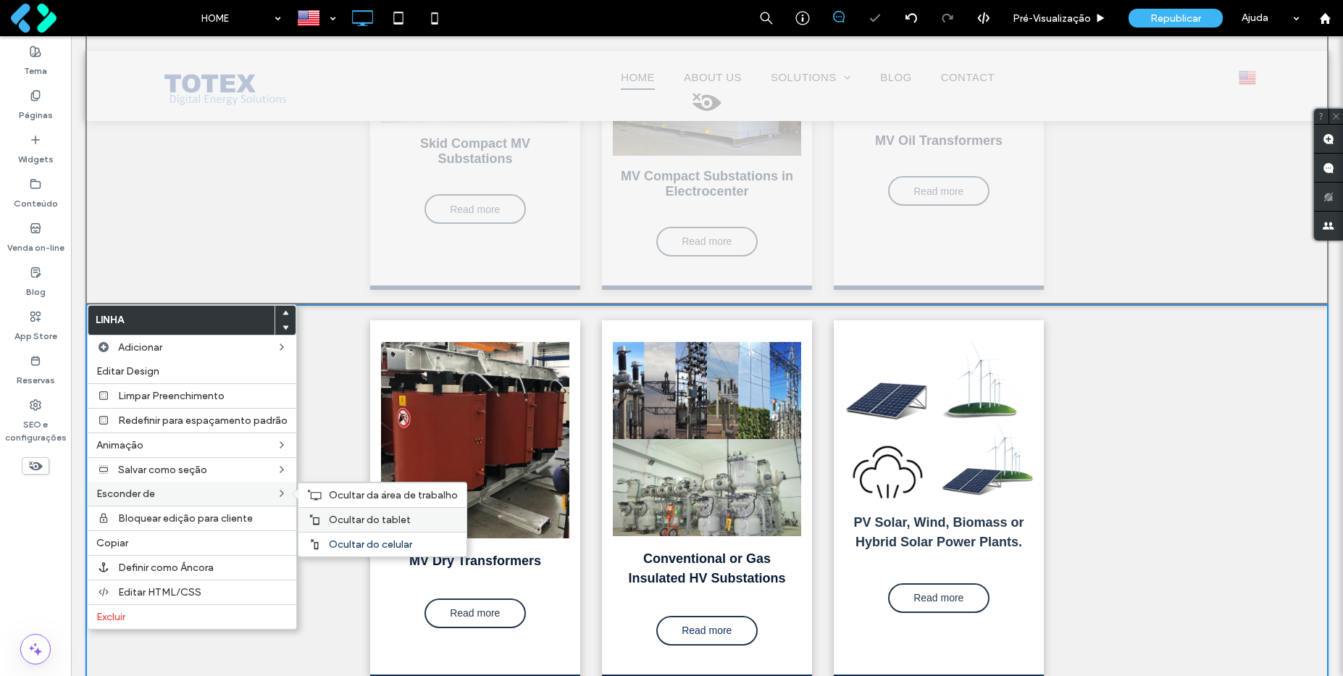
click at [329, 515] on span "Ocultar do tablet" at bounding box center [370, 520] width 82 height 12
click at [321, 491] on div "Ocultar da área de trabalho" at bounding box center [382, 494] width 168 height 25
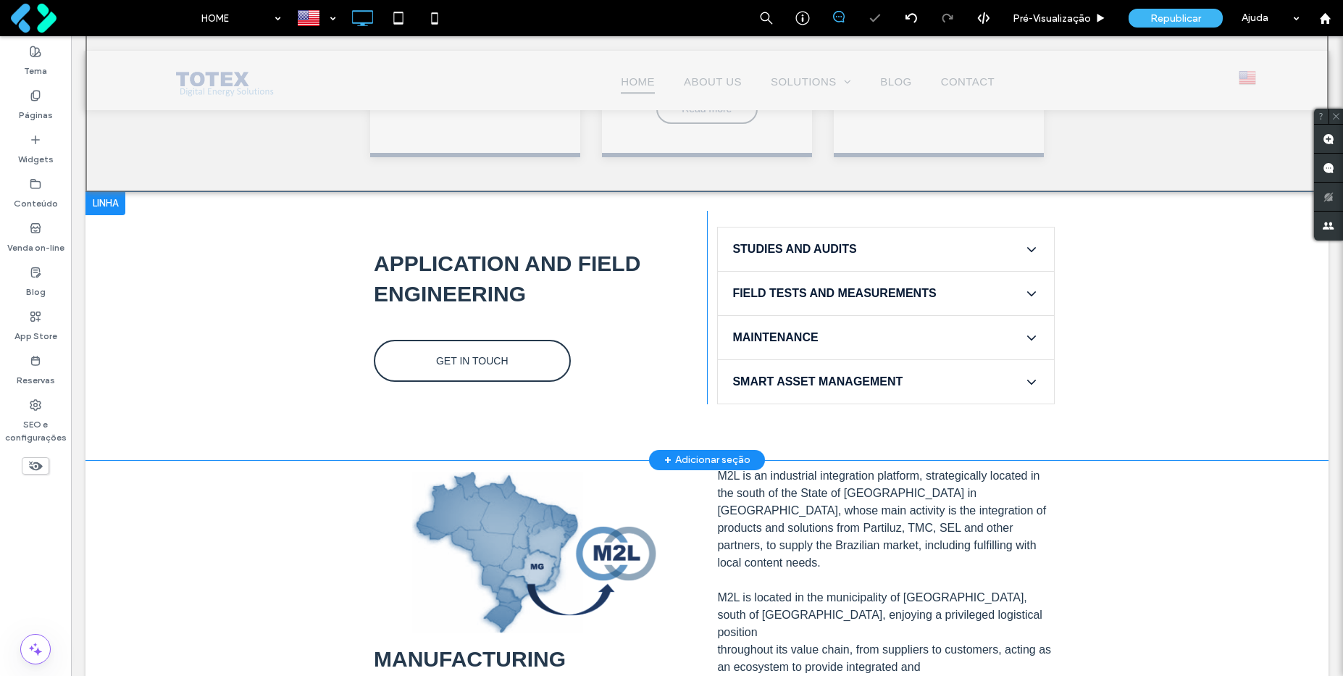
scroll to position [1207, 0]
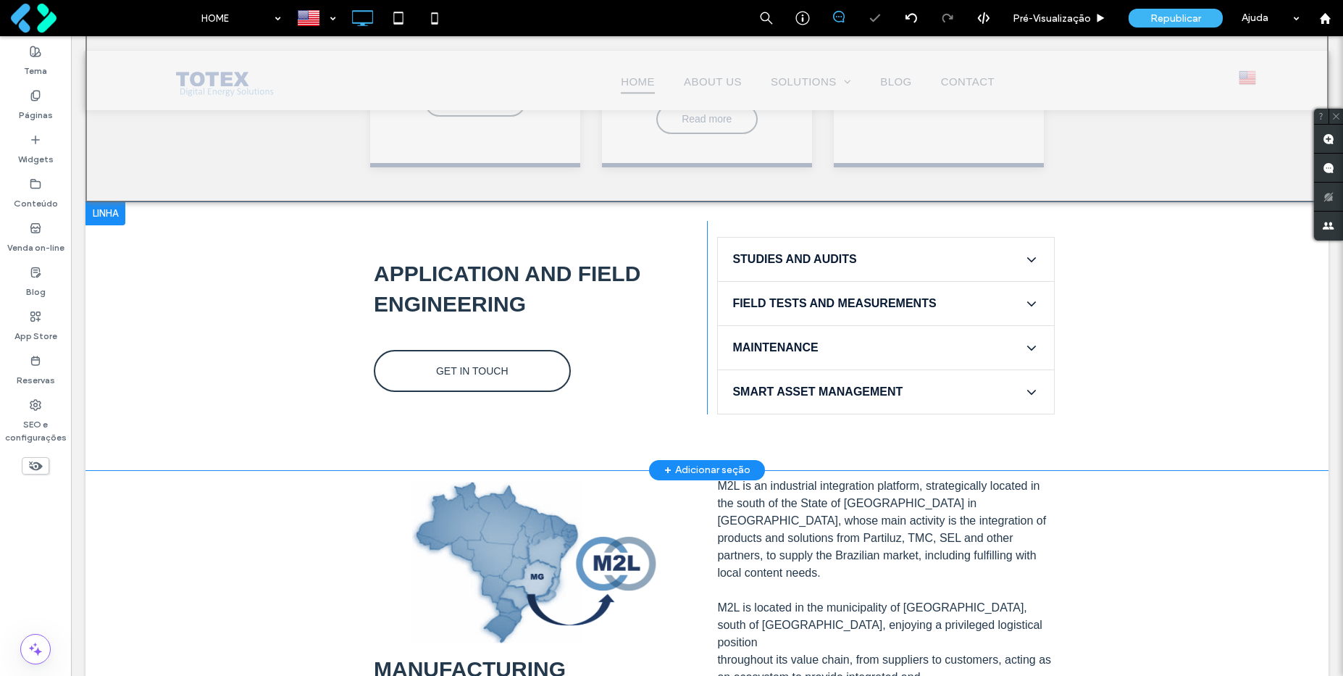
click at [108, 202] on div at bounding box center [105, 213] width 40 height 23
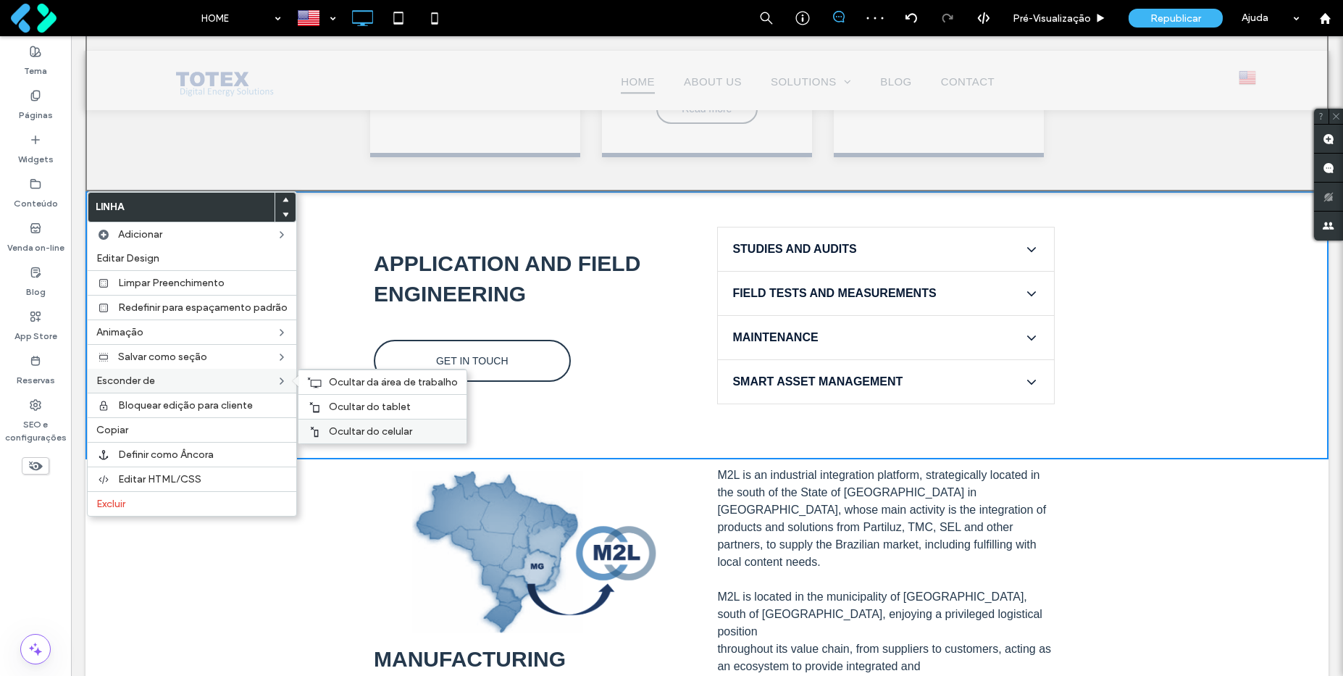
click at [346, 427] on span "Ocultar do celular" at bounding box center [370, 431] width 83 height 12
click at [330, 401] on span "Ocultar do tablet" at bounding box center [370, 407] width 82 height 12
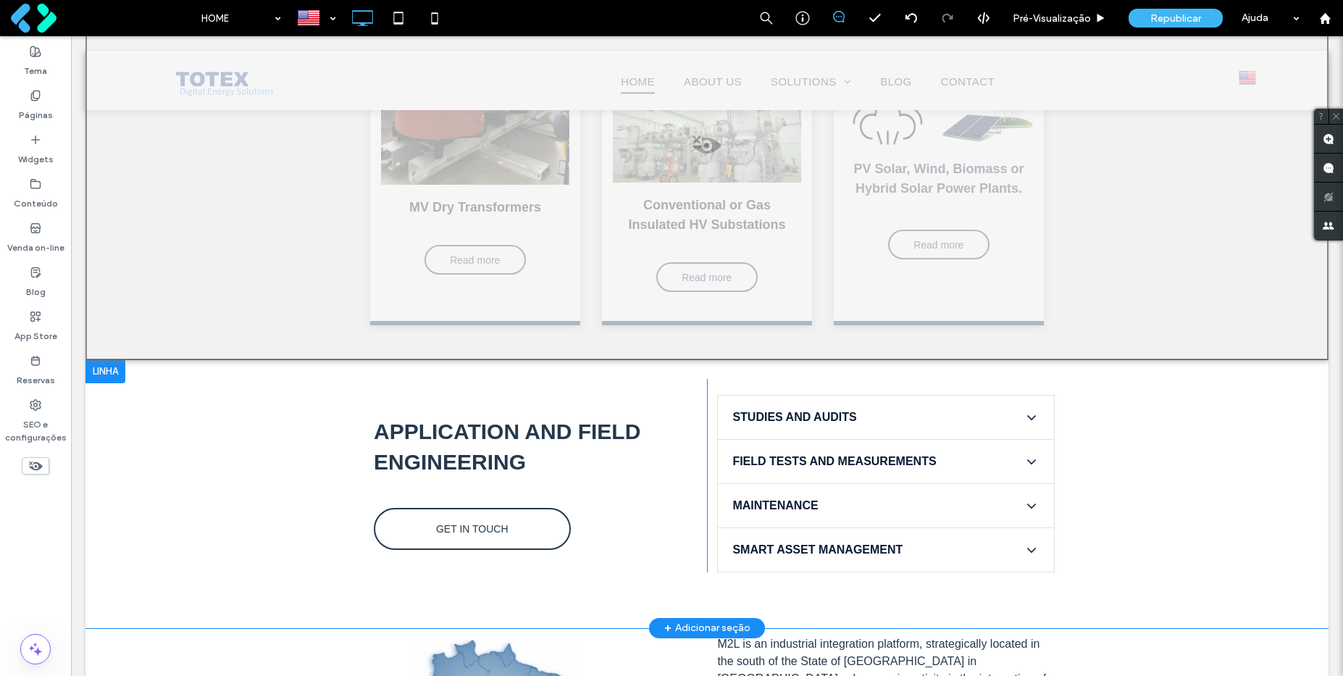
scroll to position [1048, 0]
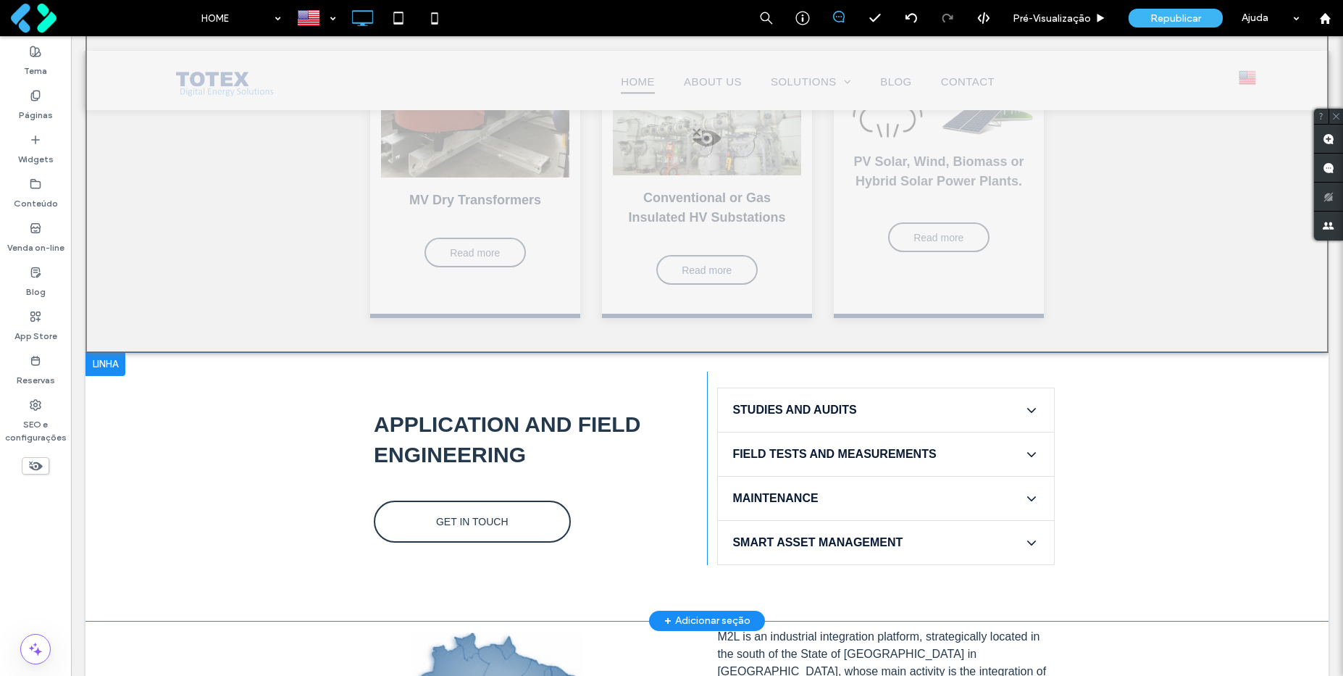
click at [101, 371] on div at bounding box center [105, 364] width 40 height 23
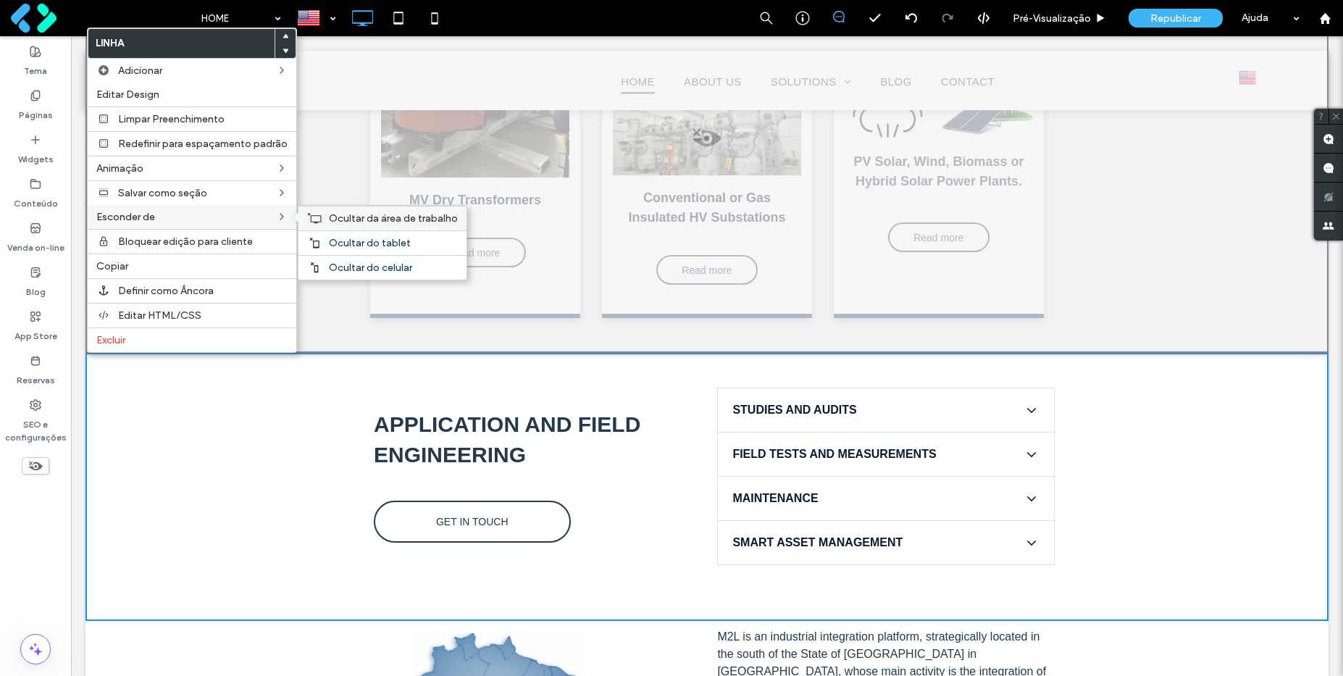
click at [336, 218] on span "Ocultar da área de trabalho" at bounding box center [393, 218] width 129 height 12
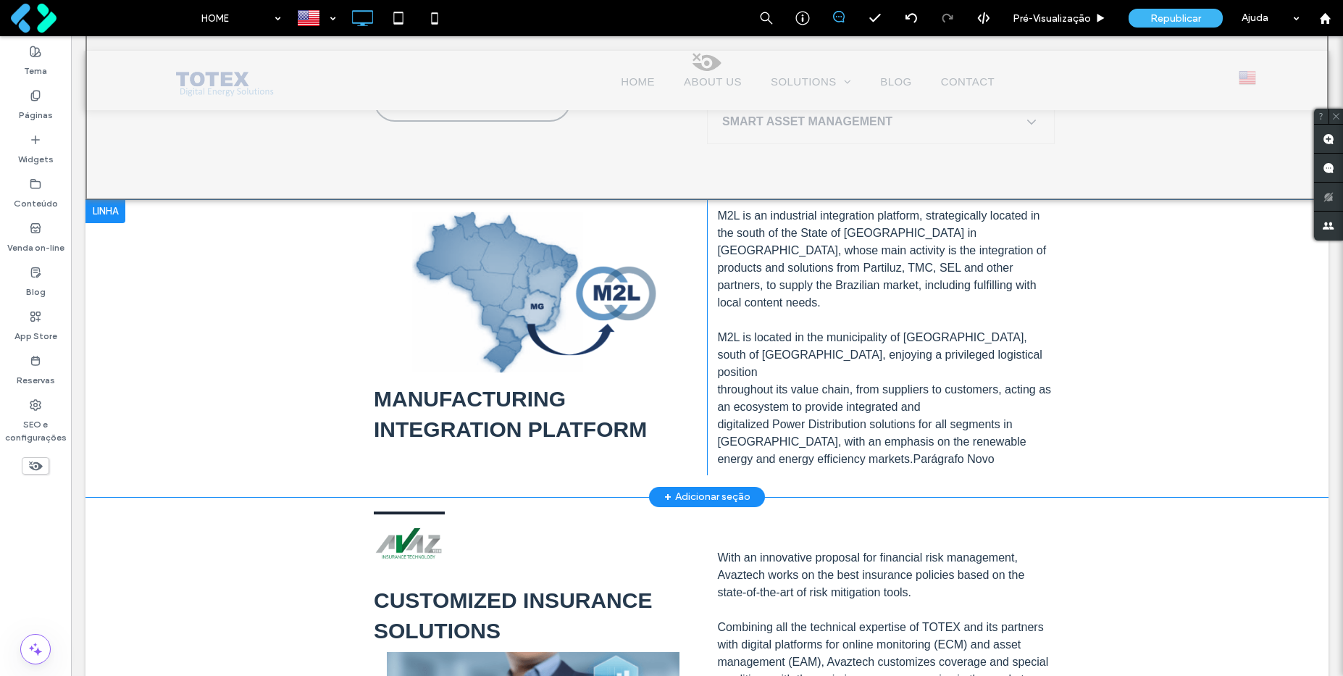
scroll to position [1478, 0]
click at [112, 208] on div at bounding box center [105, 210] width 40 height 23
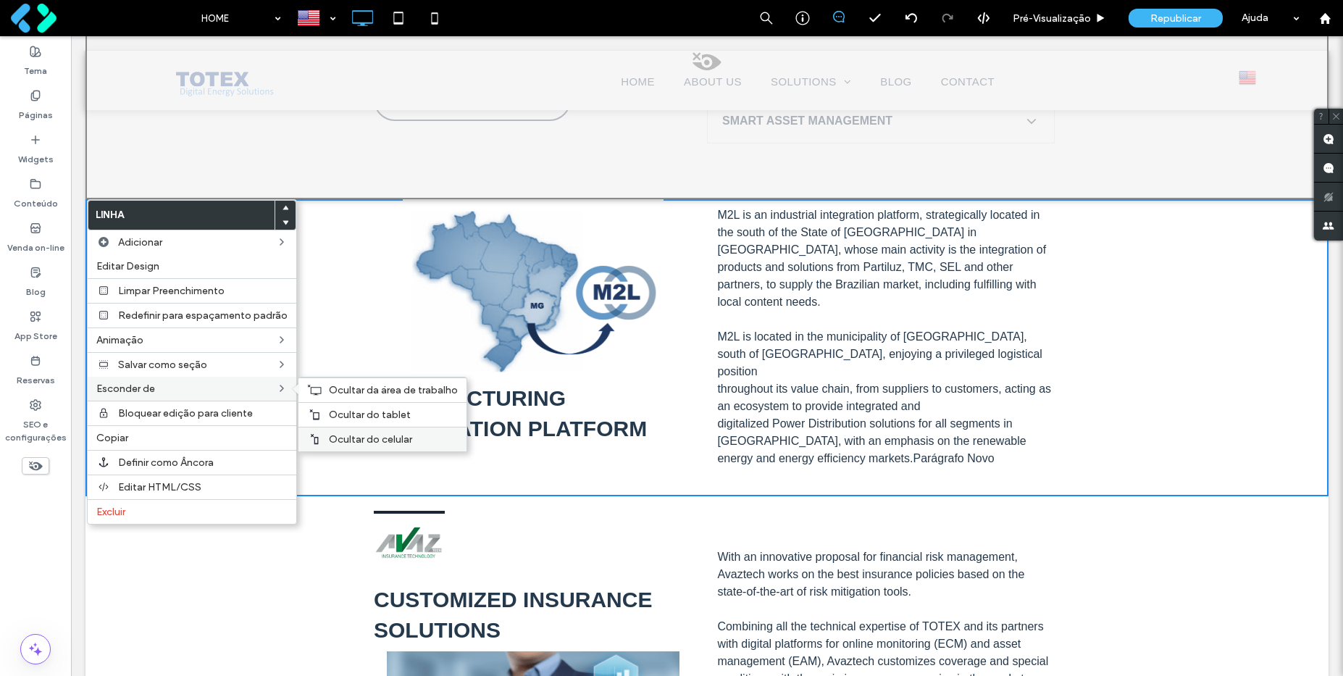
click at [338, 431] on div "Ocultar do celular" at bounding box center [382, 439] width 168 height 25
click at [332, 412] on span "Ocultar do tablet" at bounding box center [370, 415] width 82 height 12
click at [329, 389] on span "Ocultar da área de trabalho" at bounding box center [393, 390] width 129 height 12
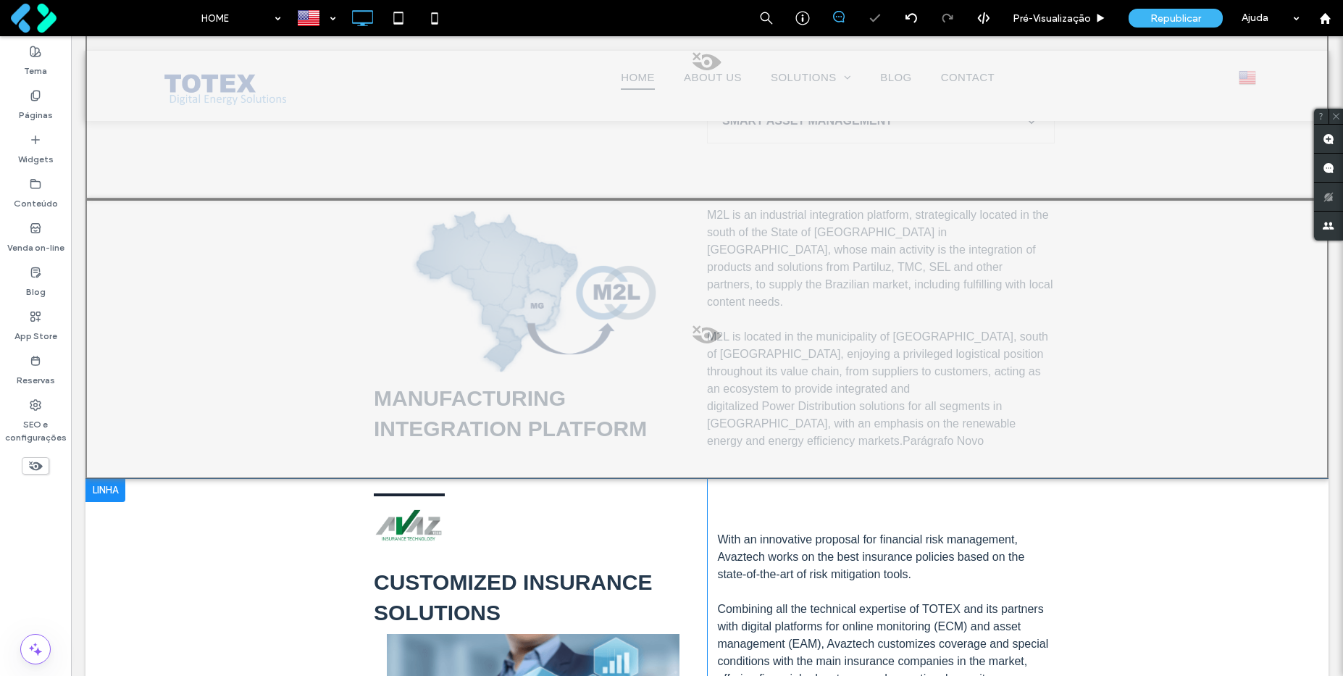
click at [117, 487] on div at bounding box center [105, 490] width 40 height 23
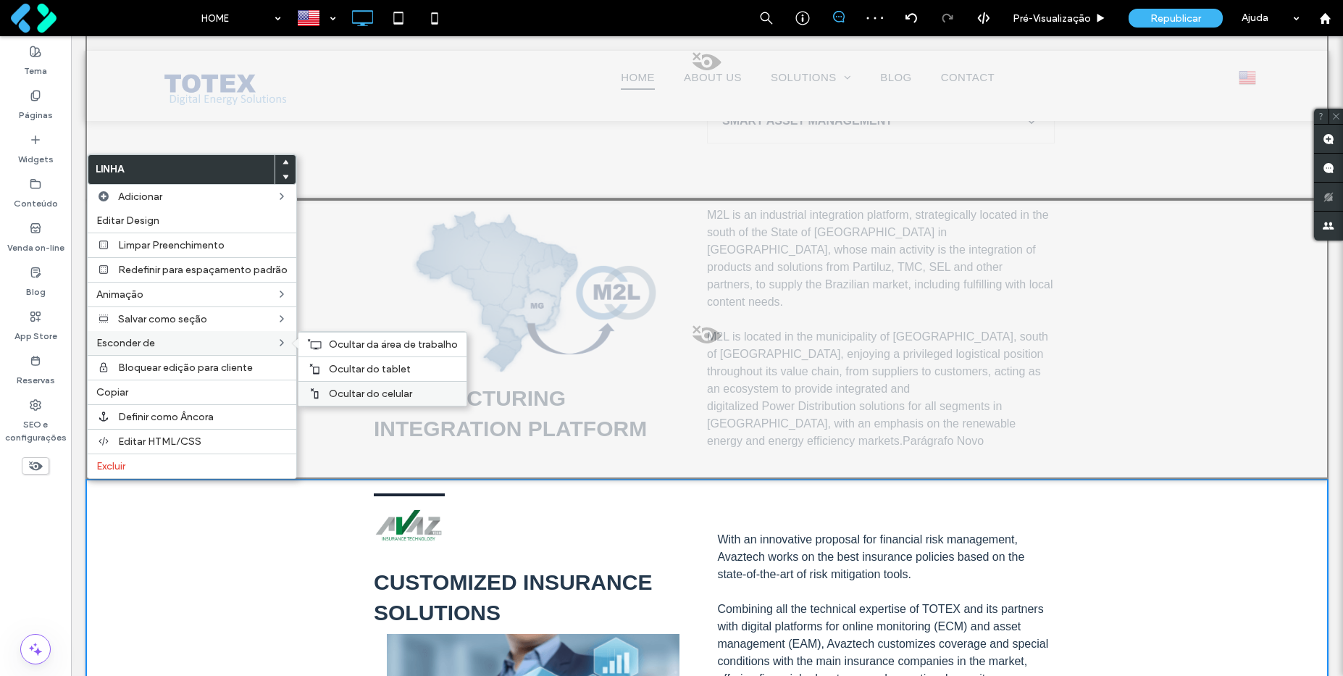
click at [352, 388] on span "Ocultar do celular" at bounding box center [370, 394] width 83 height 12
click at [330, 367] on span "Ocultar do tablet" at bounding box center [370, 369] width 82 height 12
click at [340, 346] on span "Ocultar da área de trabalho" at bounding box center [393, 344] width 129 height 12
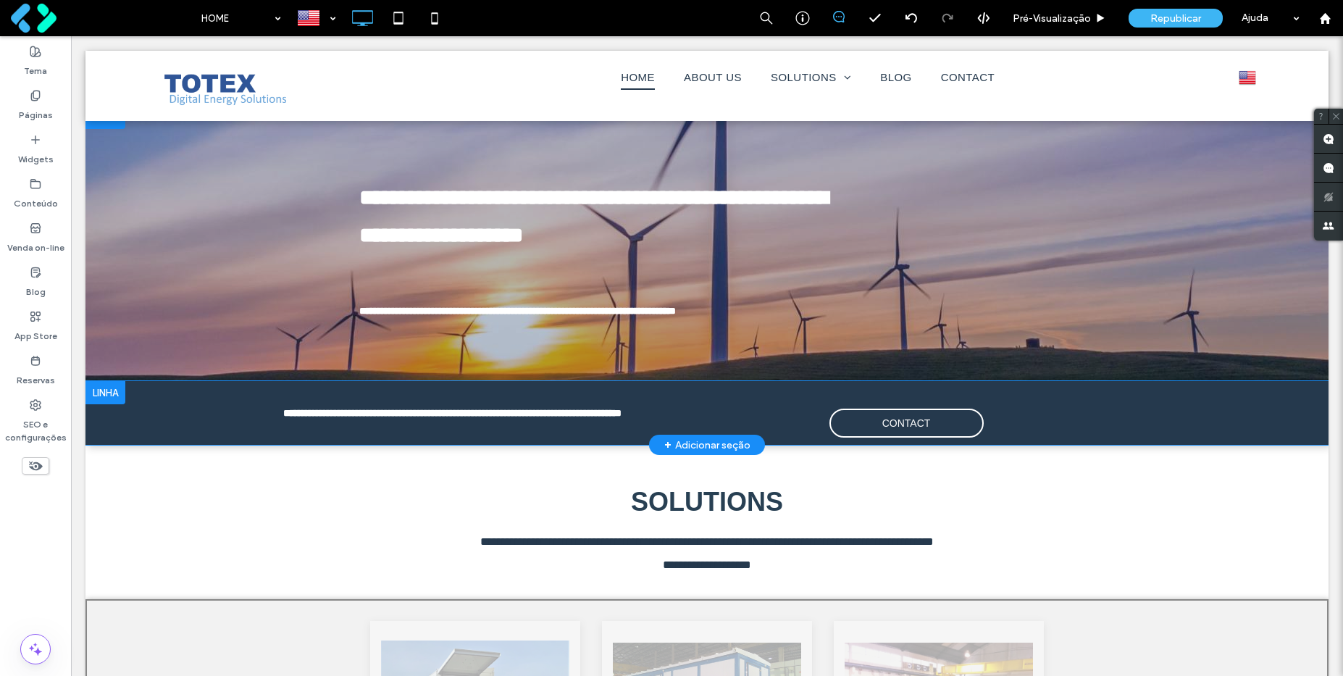
scroll to position [0, 0]
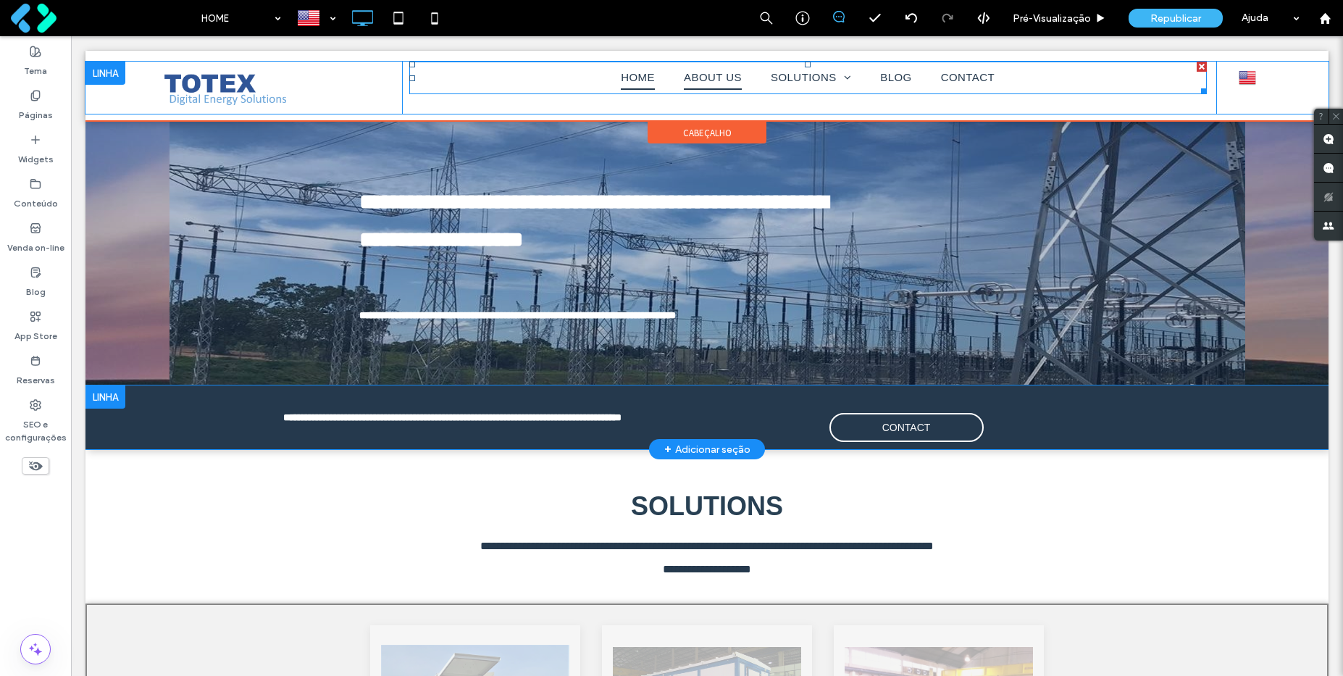
click at [707, 76] on span "ABOUT US" at bounding box center [713, 78] width 58 height 24
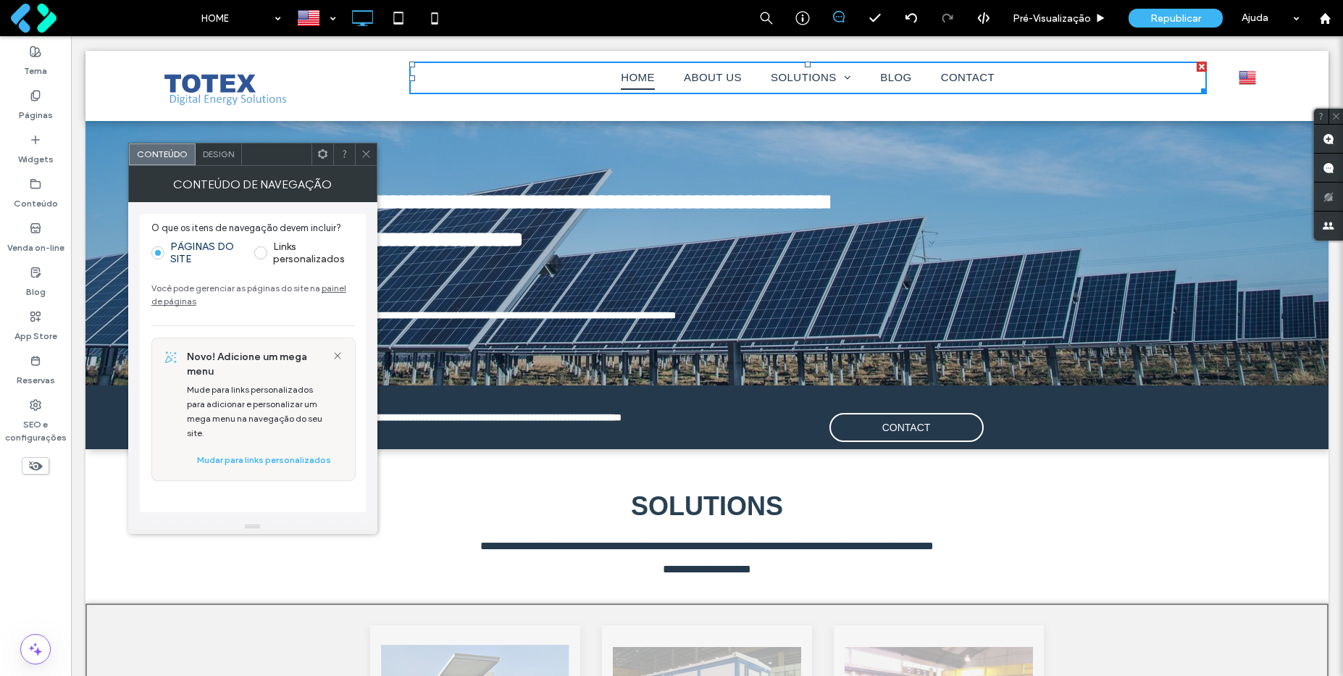
click at [366, 155] on icon at bounding box center [366, 153] width 11 height 11
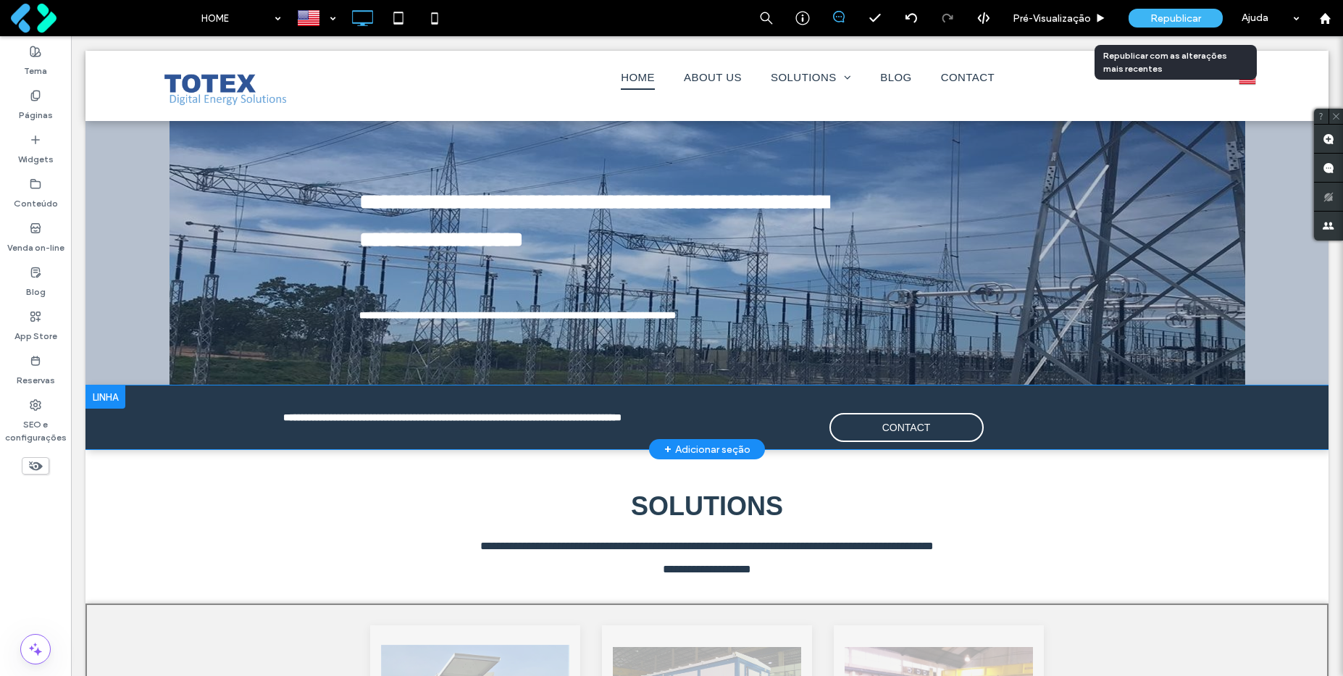
click at [1178, 14] on span "Republicar" at bounding box center [1175, 18] width 51 height 12
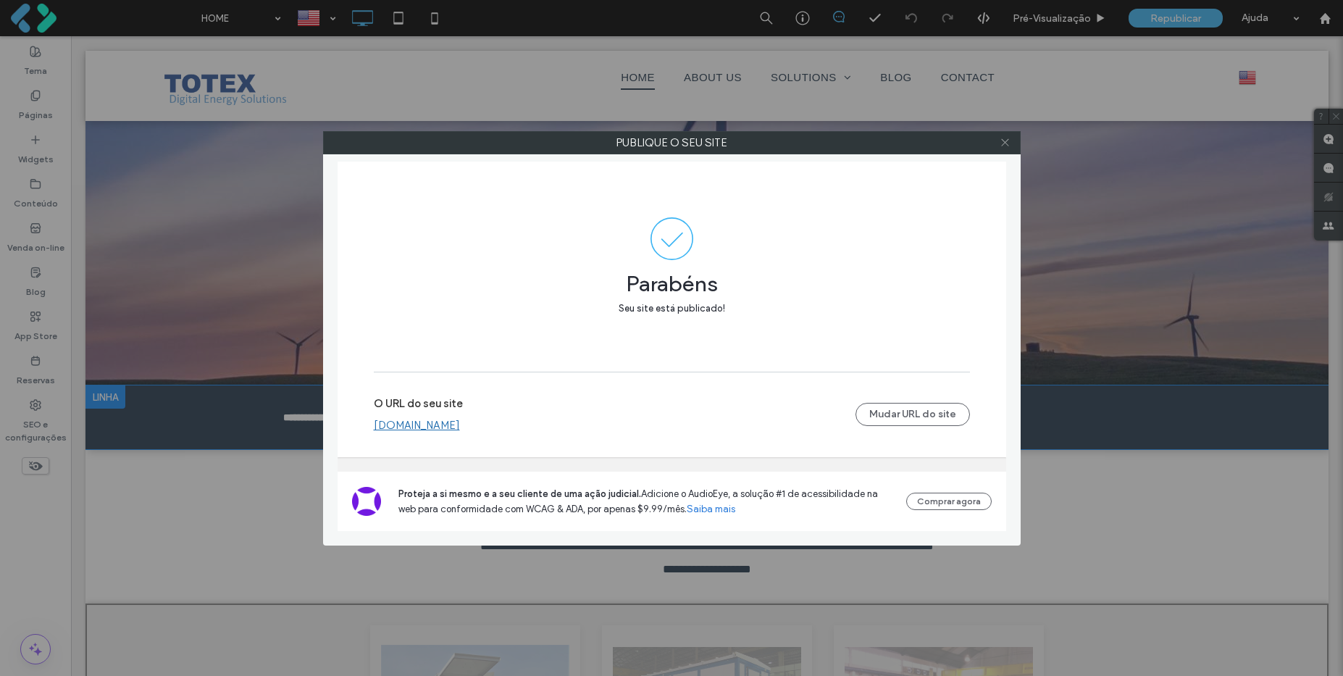
click at [1007, 143] on icon at bounding box center [1005, 142] width 11 height 11
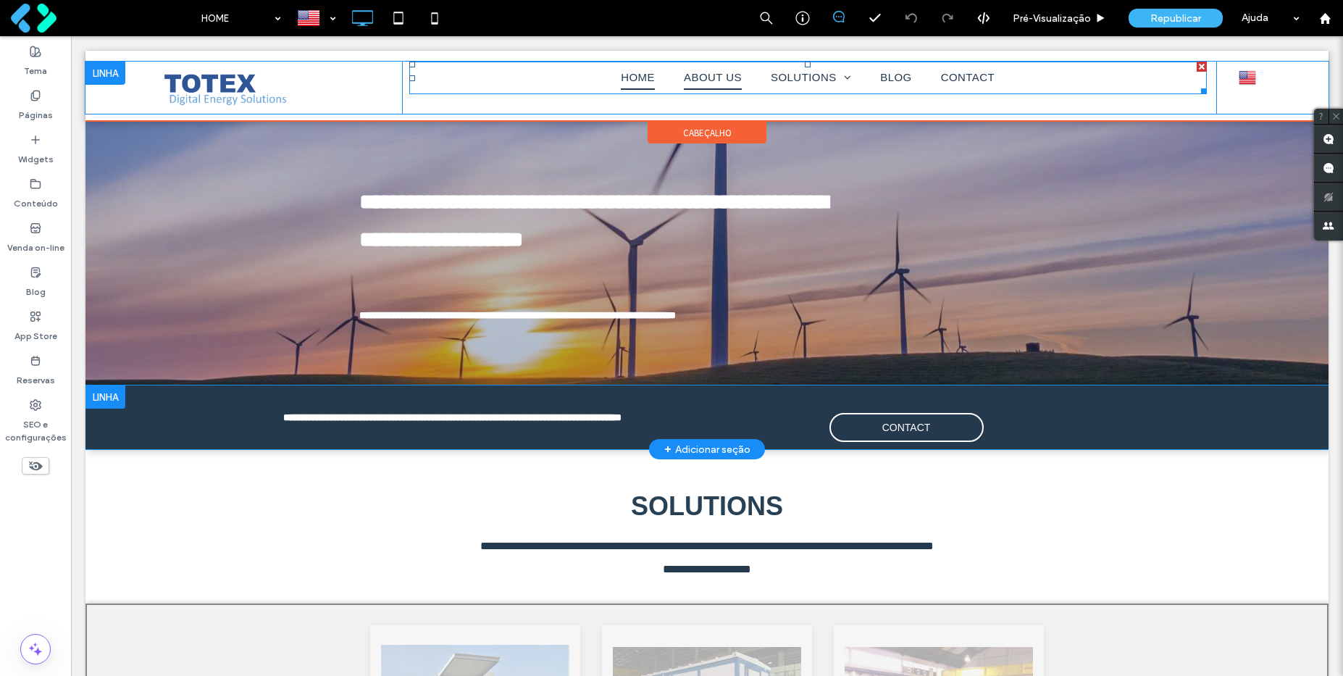
click at [708, 78] on span "ABOUT US" at bounding box center [713, 78] width 58 height 24
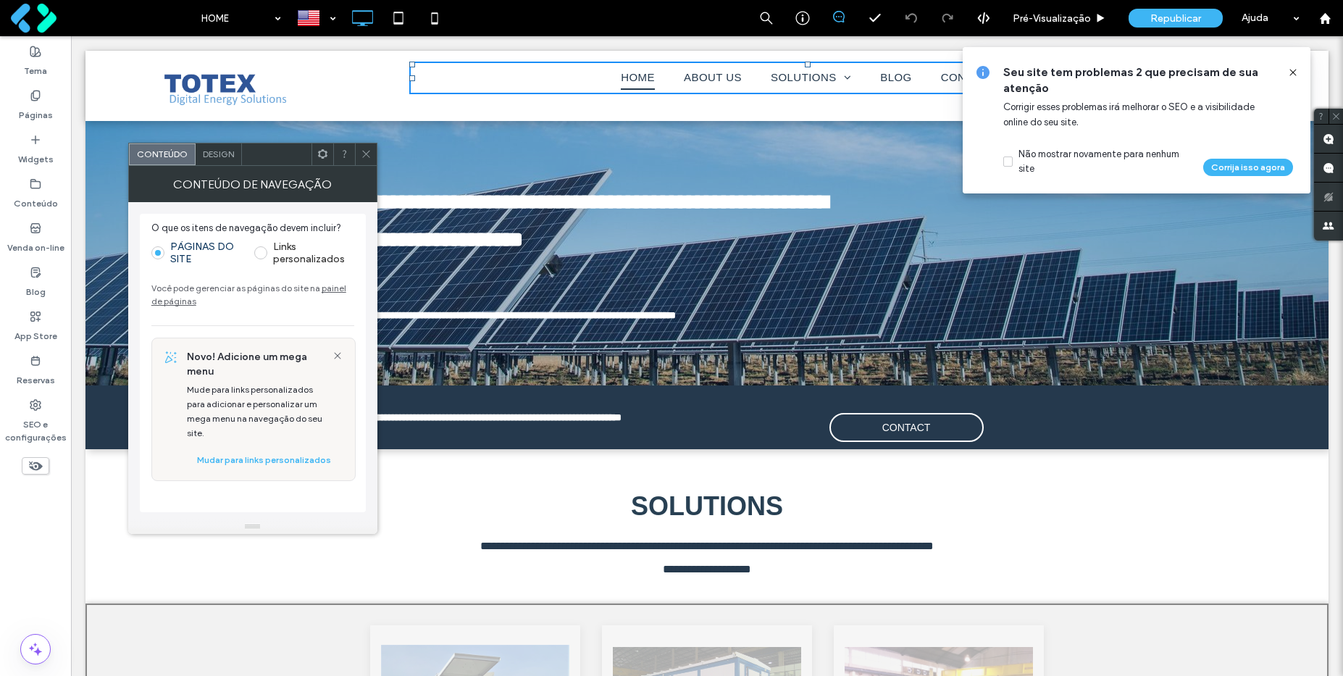
click at [363, 156] on icon at bounding box center [366, 153] width 11 height 11
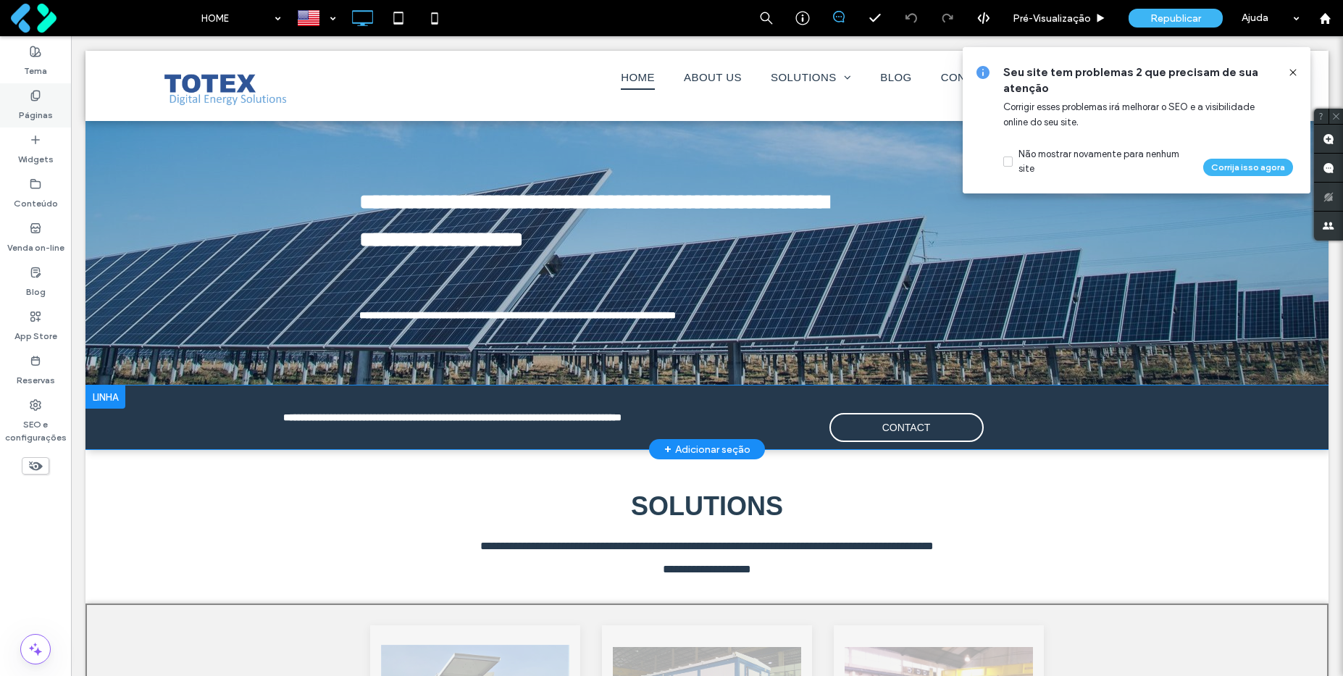
click at [41, 101] on label "Páginas" at bounding box center [36, 111] width 34 height 20
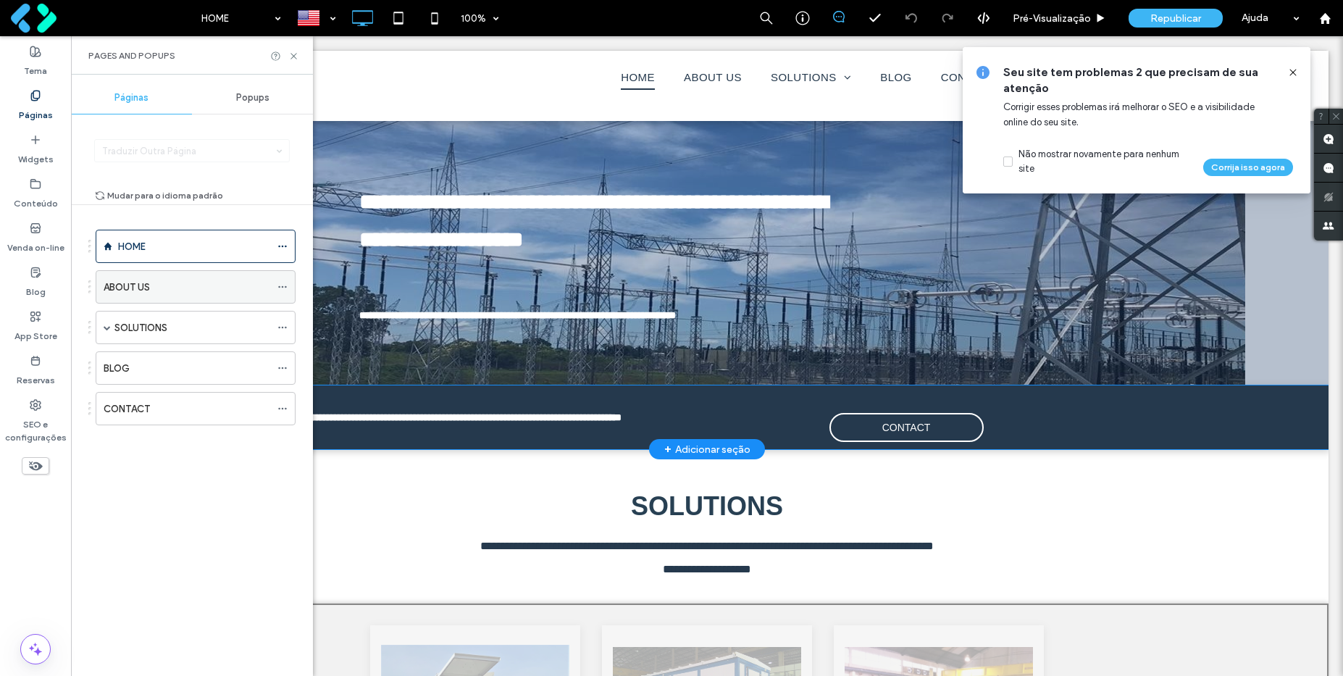
click at [150, 282] on div "ABOUT US" at bounding box center [187, 287] width 167 height 15
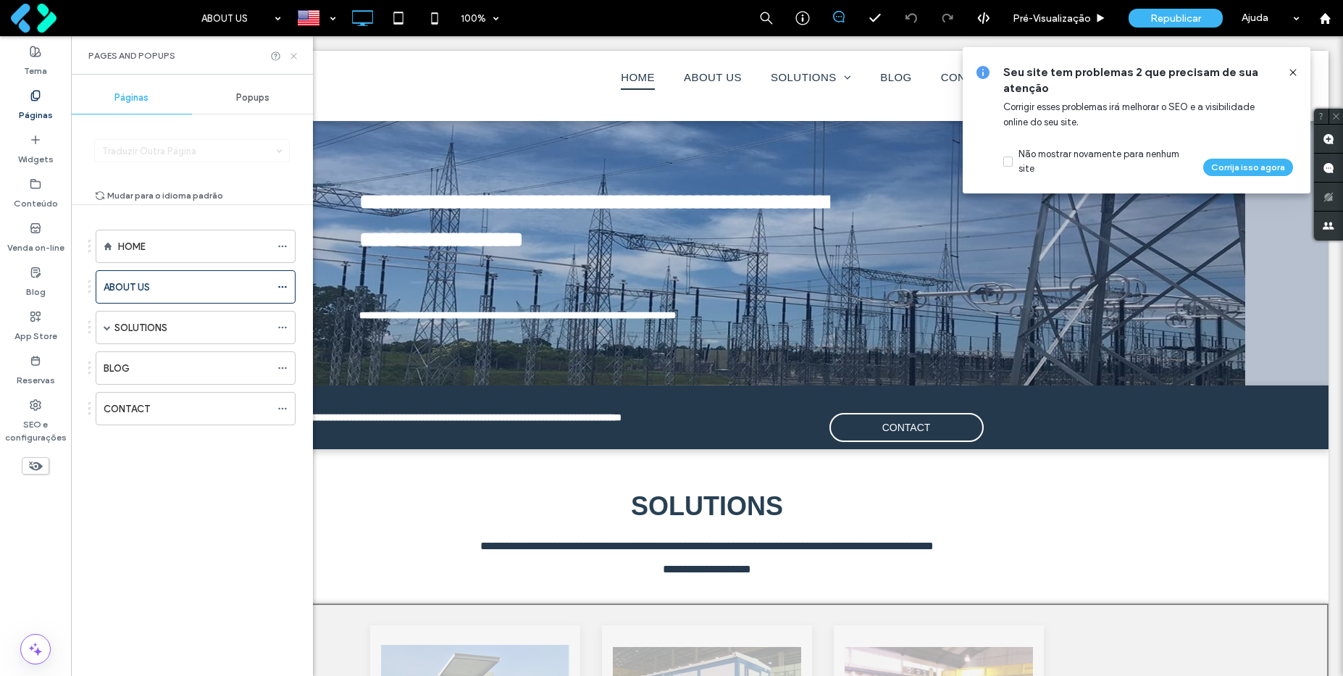
click at [293, 54] on icon at bounding box center [293, 56] width 11 height 11
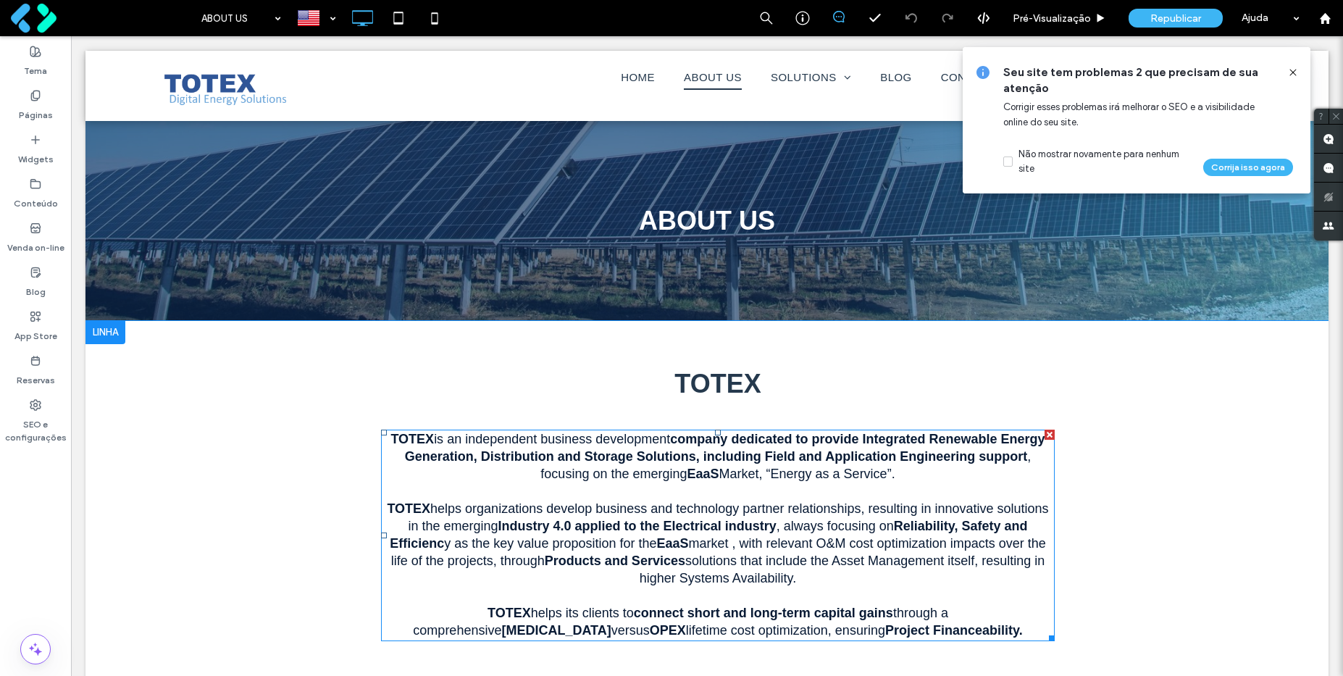
click at [719, 481] on div "TOTEX is an independent business development company dedicated to provide Integ…" at bounding box center [718, 457] width 674 height 52
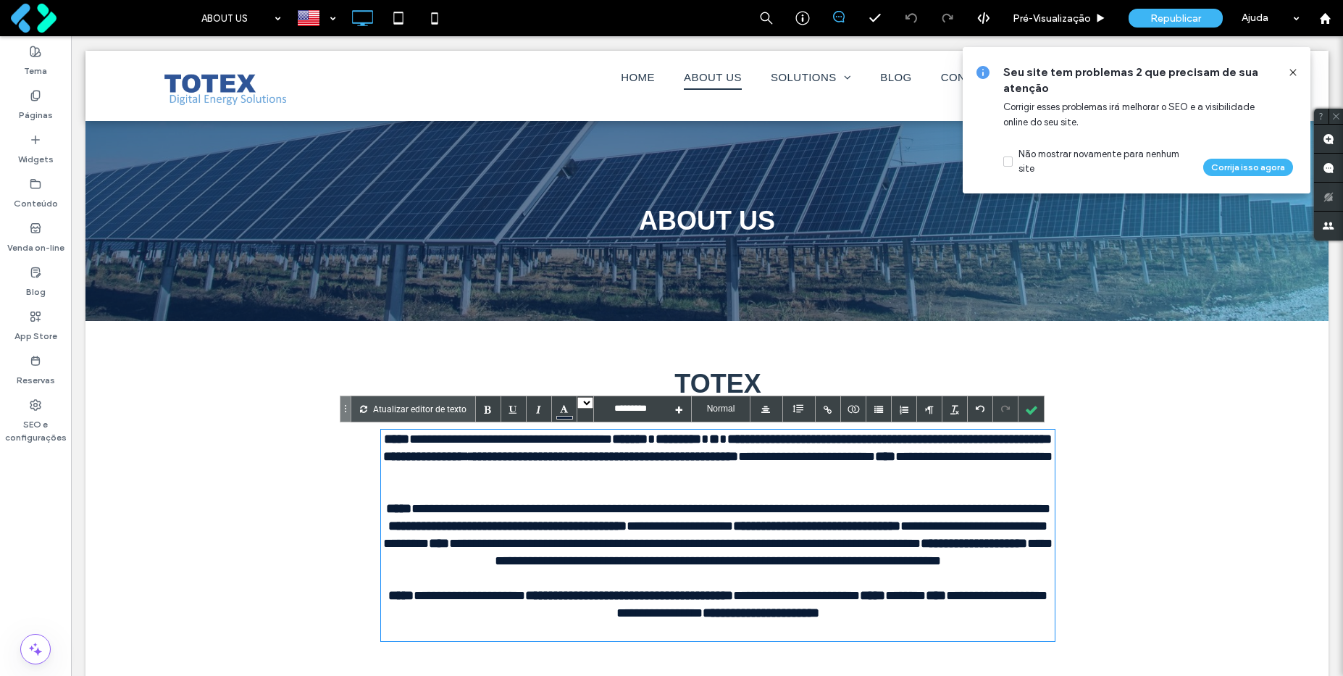
click at [740, 484] on div at bounding box center [718, 491] width 674 height 17
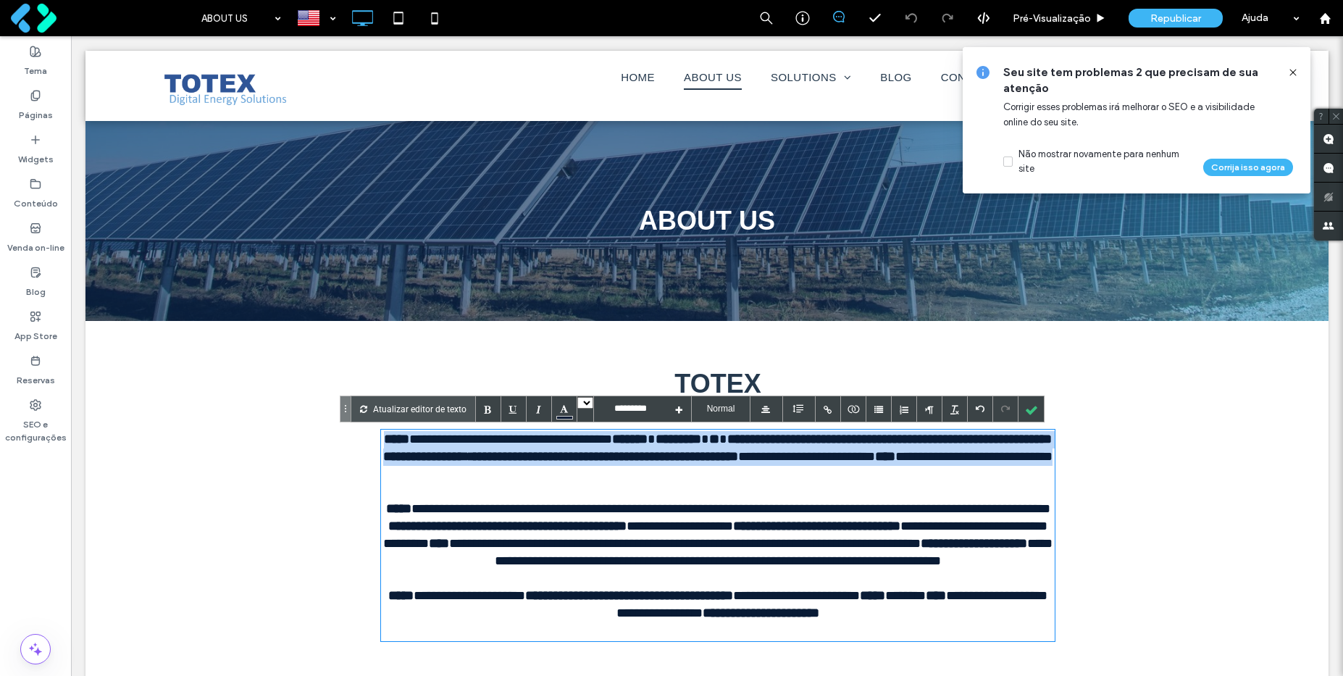
drag, startPoint x: 905, startPoint y: 468, endPoint x: 398, endPoint y: 423, distance: 508.3
click at [398, 423] on div "**********" at bounding box center [706, 505] width 695 height 283
click at [763, 463] on span "**********" at bounding box center [717, 447] width 669 height 30
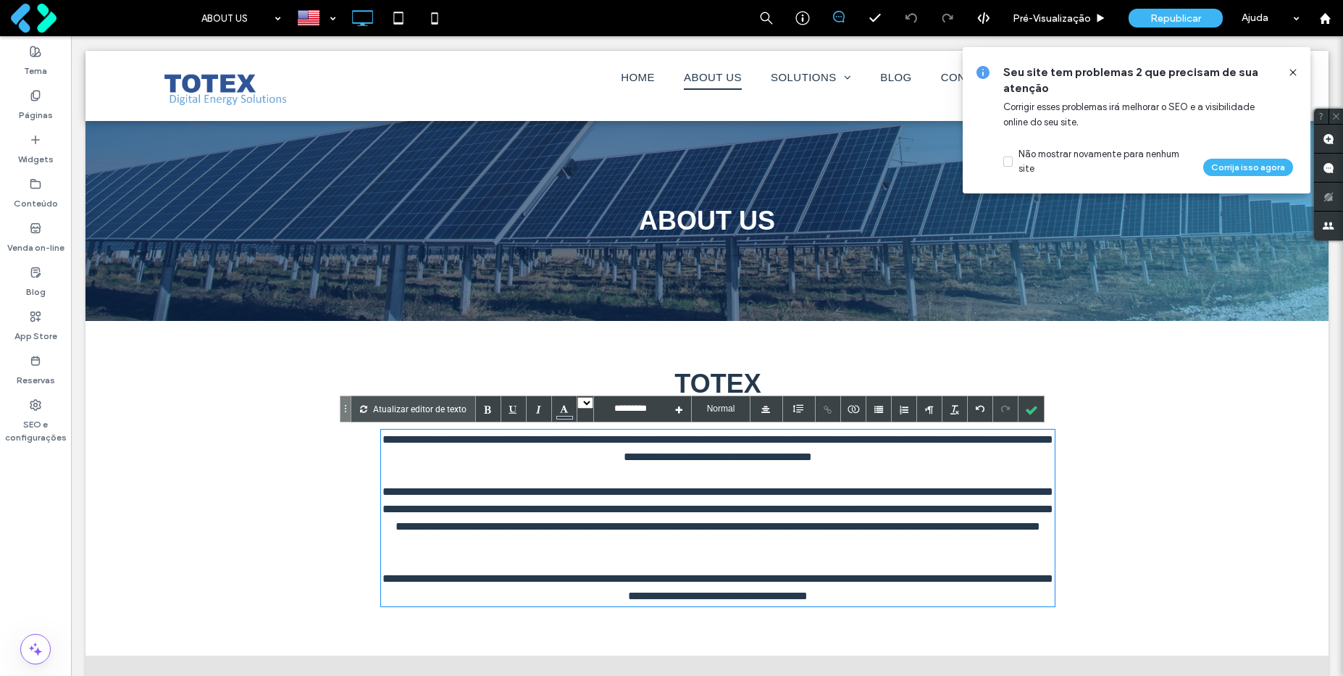
click at [1098, 378] on div "**********" at bounding box center [706, 488] width 1243 height 335
click at [710, 375] on font "TOTEX" at bounding box center [717, 384] width 86 height 30
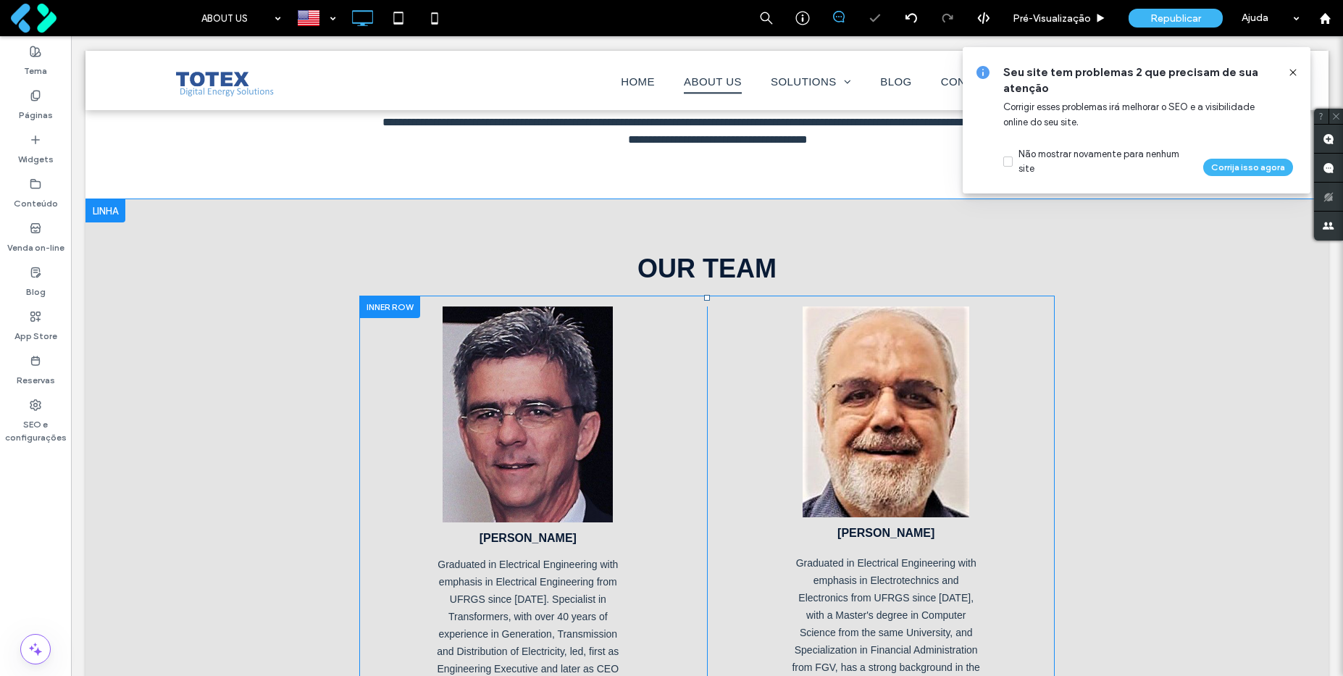
scroll to position [685, 0]
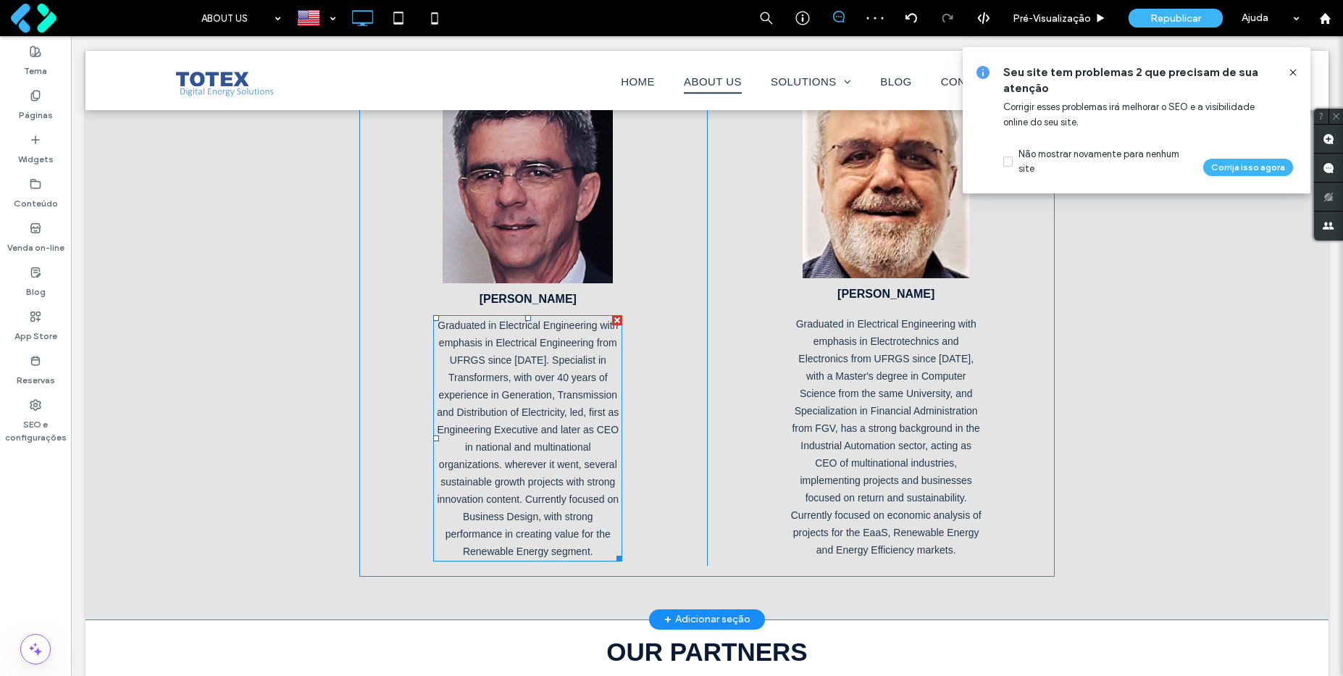
click at [517, 409] on span "Graduated in Electrical Engineering with emphasis in Electrical Engineering fro…" at bounding box center [528, 438] width 182 height 238
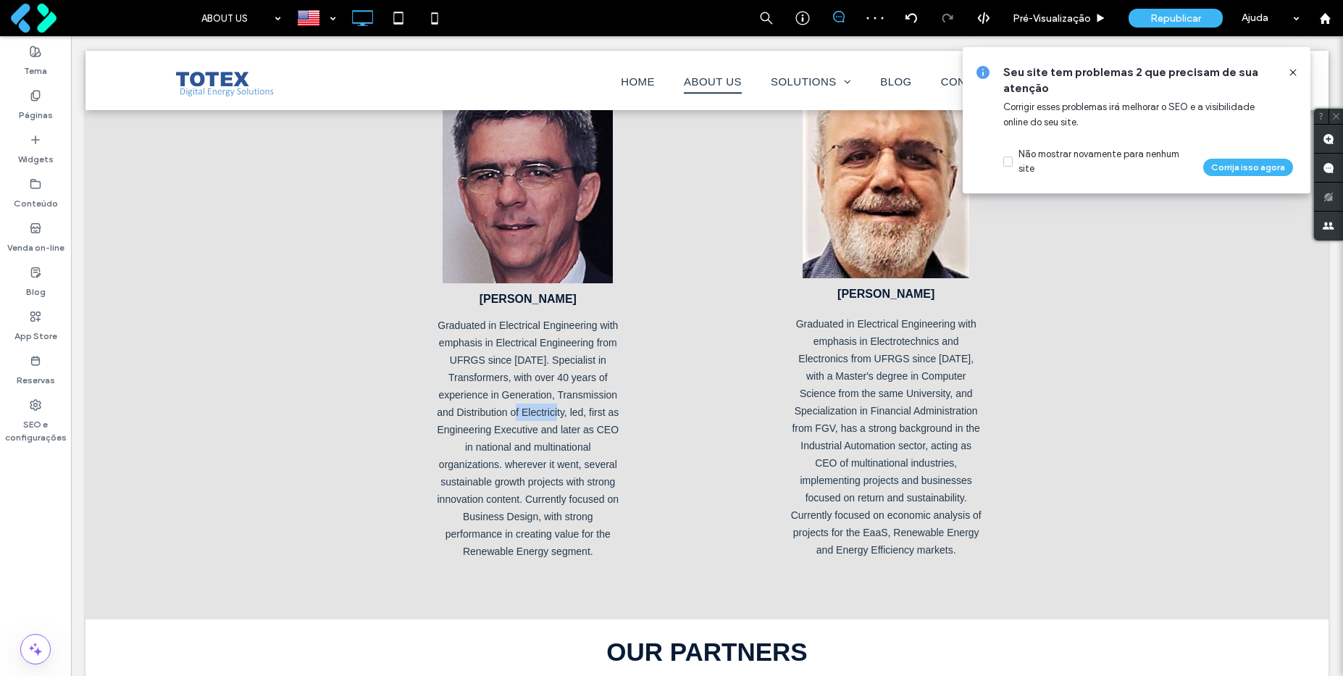
click at [517, 409] on span "Graduated in Electrical Engineering with emphasis in Electrical Engineering fro…" at bounding box center [528, 438] width 182 height 238
type input "*********"
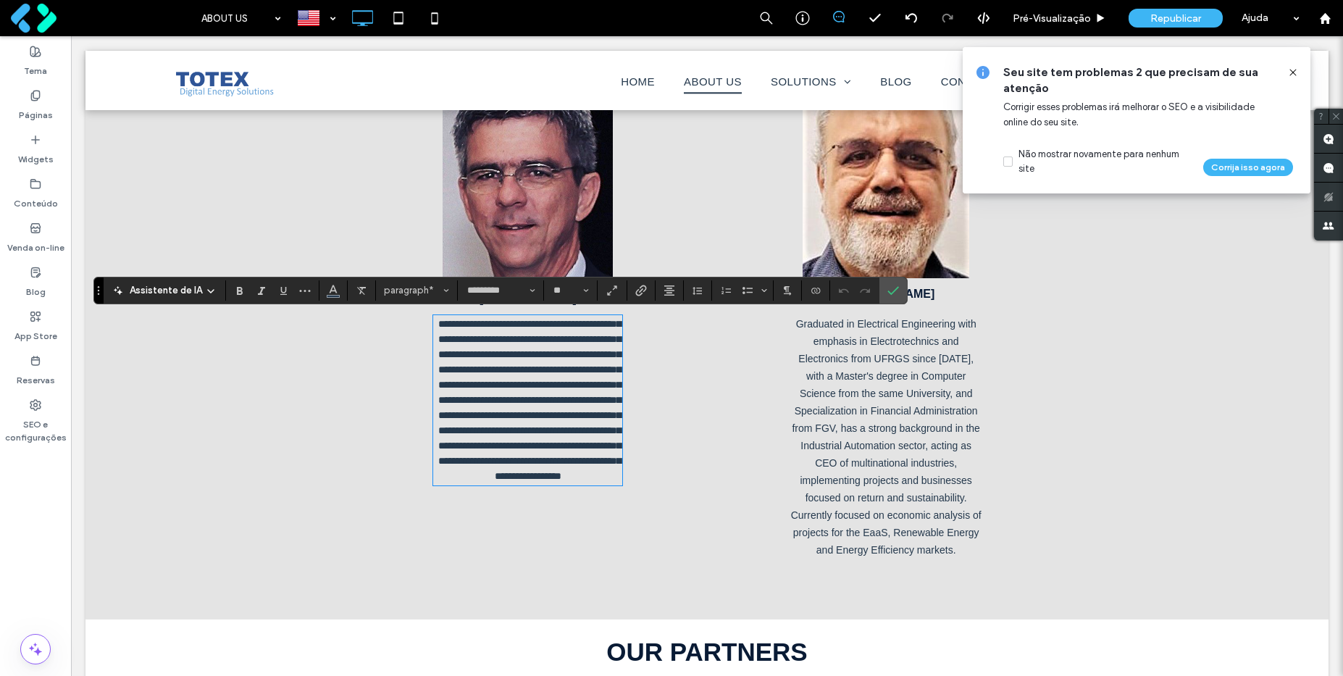
type input "**"
click at [857, 393] on span "Graduated in Electrical Engineering with emphasis in Electrotechnics and Electr…" at bounding box center [886, 437] width 191 height 238
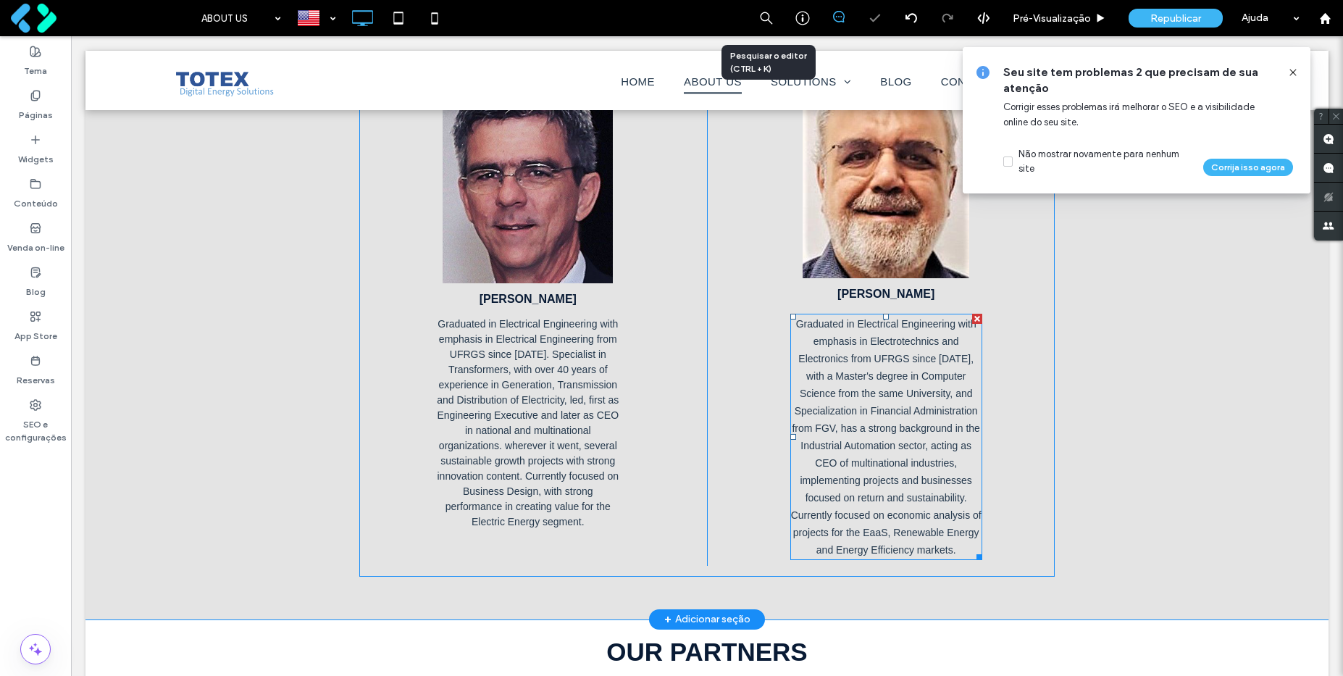
click at [857, 393] on span "Graduated in Electrical Engineering with emphasis in Electrotechnics and Electr…" at bounding box center [886, 437] width 191 height 238
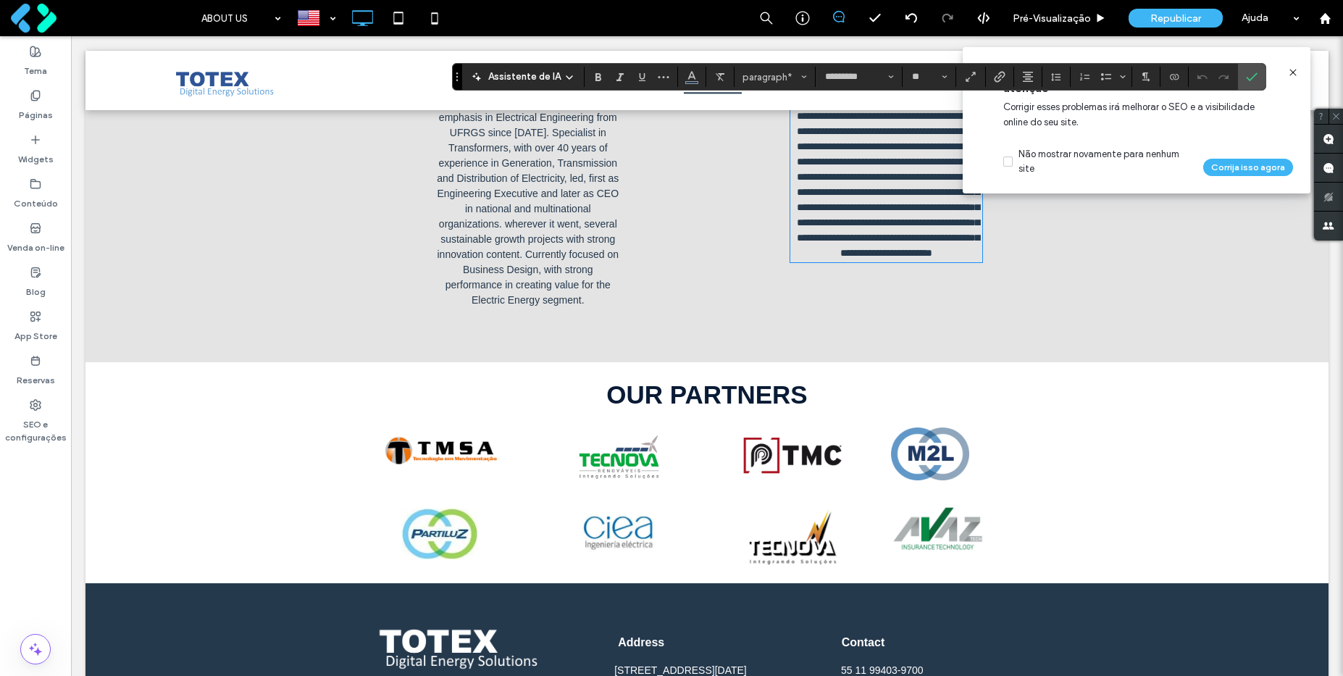
scroll to position [1032, 0]
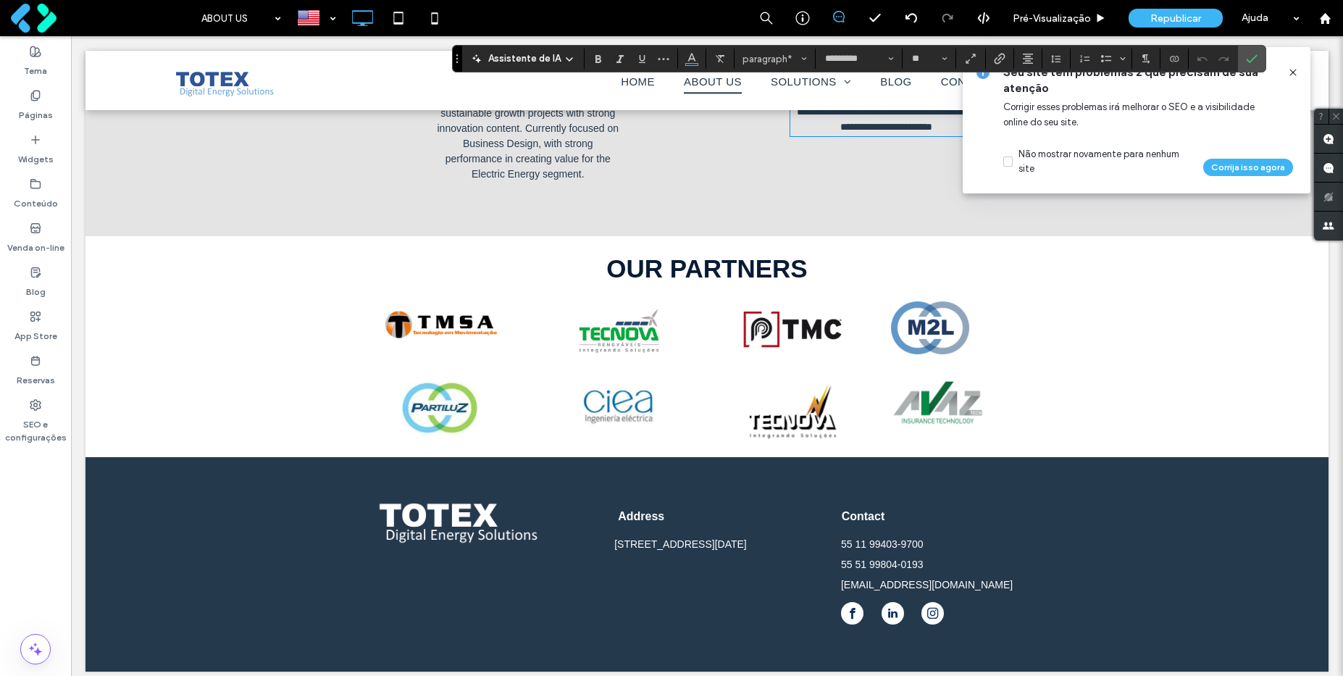
click at [314, 348] on div "Click To Paste Click To Paste Click To Paste Click To Paste Linha + Adicionar s…" at bounding box center [706, 332] width 1243 height 62
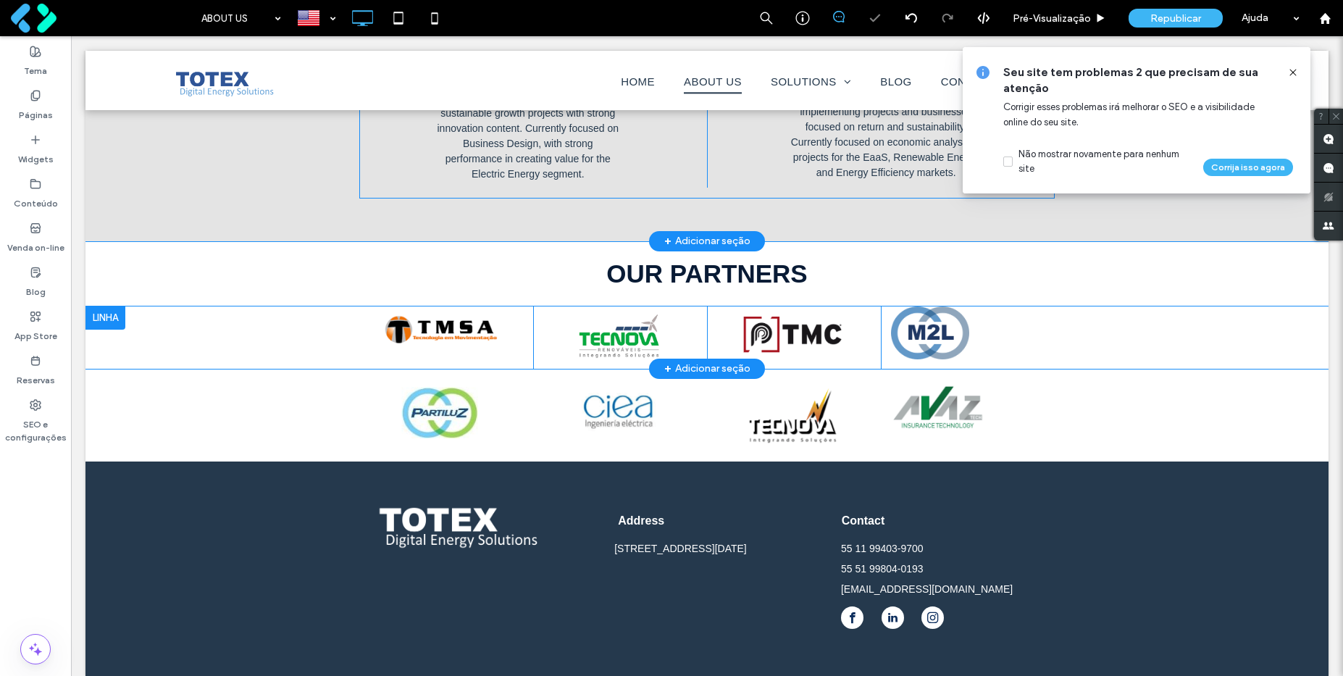
click at [111, 318] on div at bounding box center [105, 317] width 40 height 23
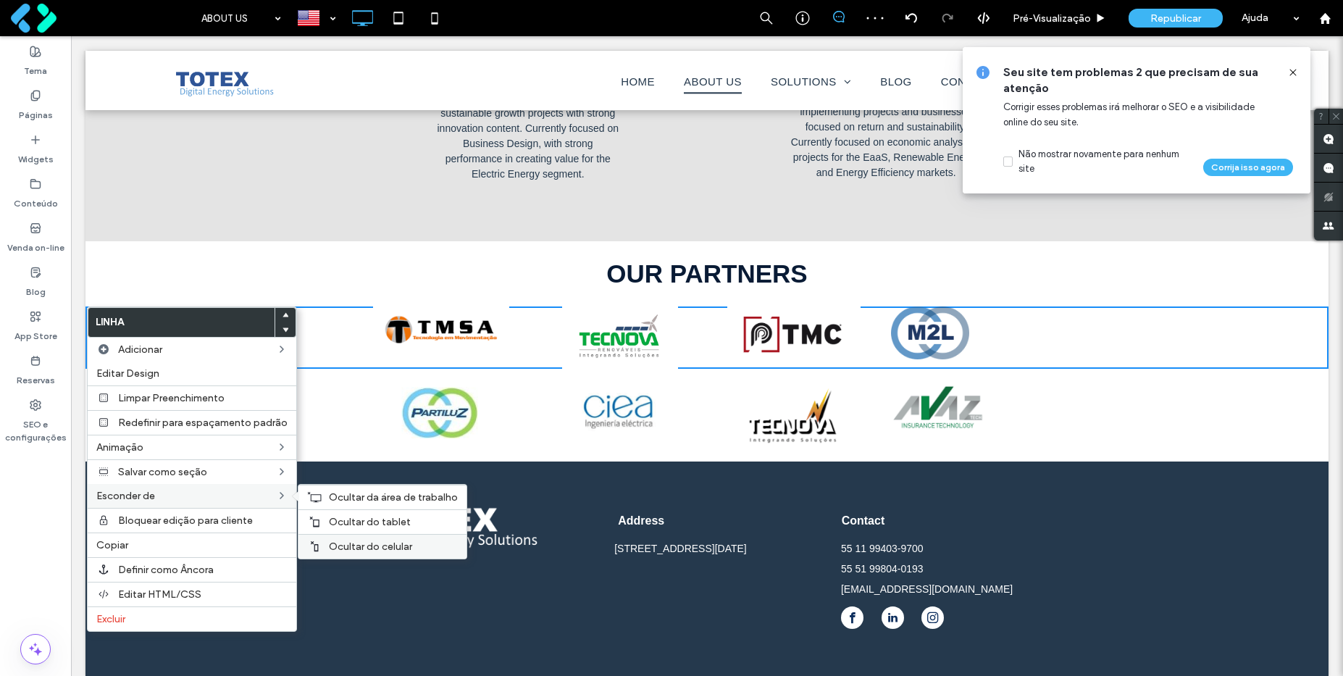
click at [338, 548] on span "Ocultar do celular" at bounding box center [370, 546] width 83 height 12
click at [339, 519] on span "Ocultar do tablet" at bounding box center [370, 522] width 82 height 12
click at [341, 495] on span "Ocultar da área de trabalho" at bounding box center [393, 497] width 129 height 12
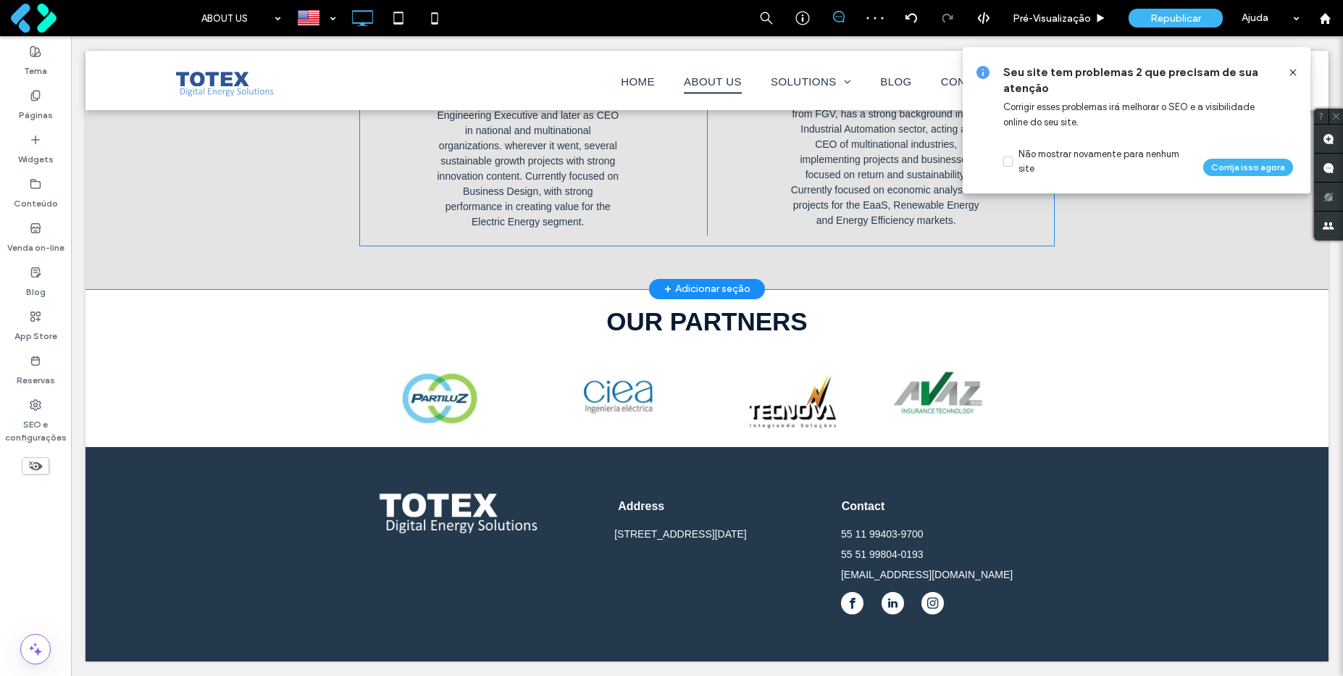
scroll to position [984, 0]
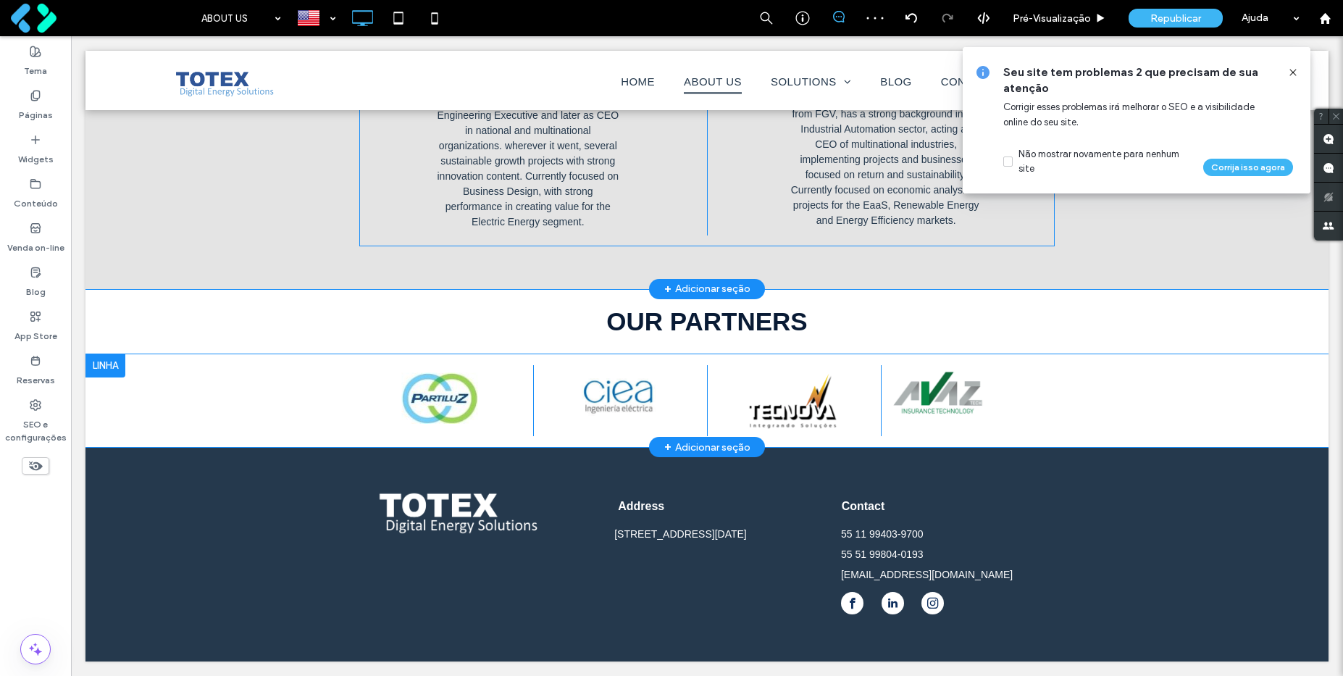
click at [105, 364] on div at bounding box center [105, 365] width 40 height 23
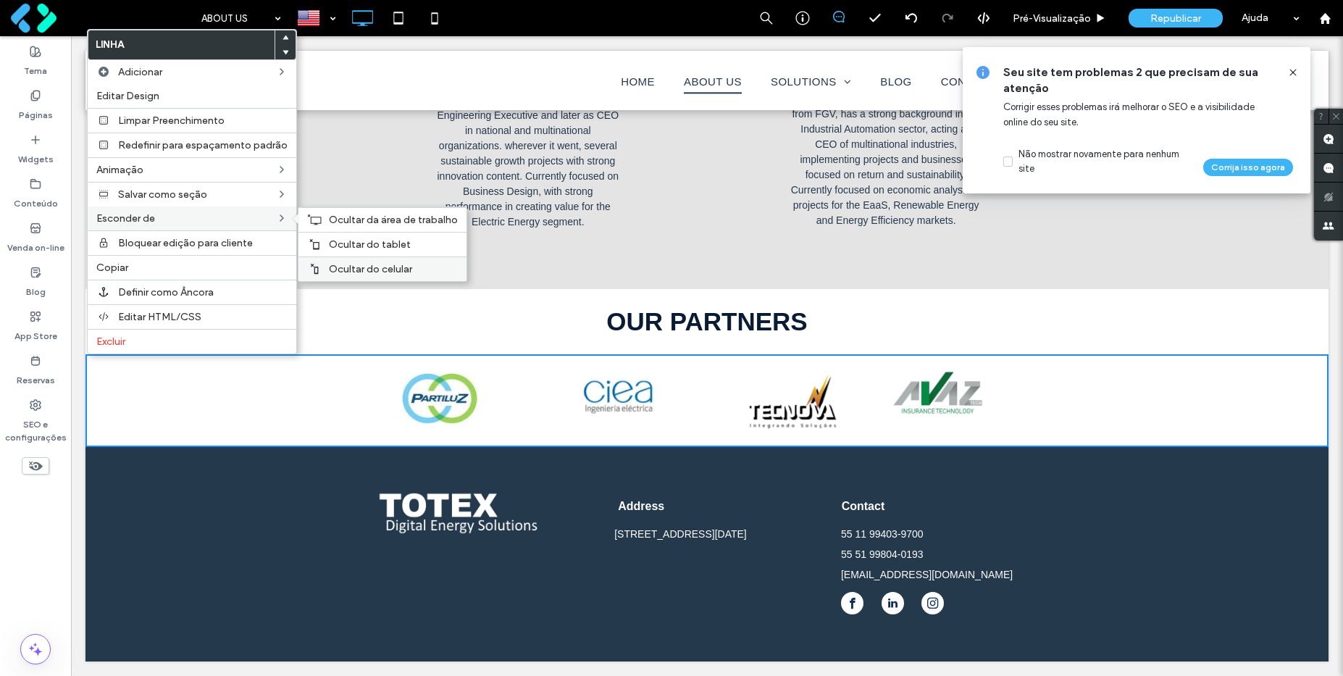
click at [359, 274] on span "Ocultar do celular" at bounding box center [370, 269] width 83 height 12
click at [343, 235] on div "Ocultar do tablet" at bounding box center [382, 244] width 168 height 25
click at [340, 222] on span "Ocultar da área de trabalho" at bounding box center [393, 220] width 129 height 12
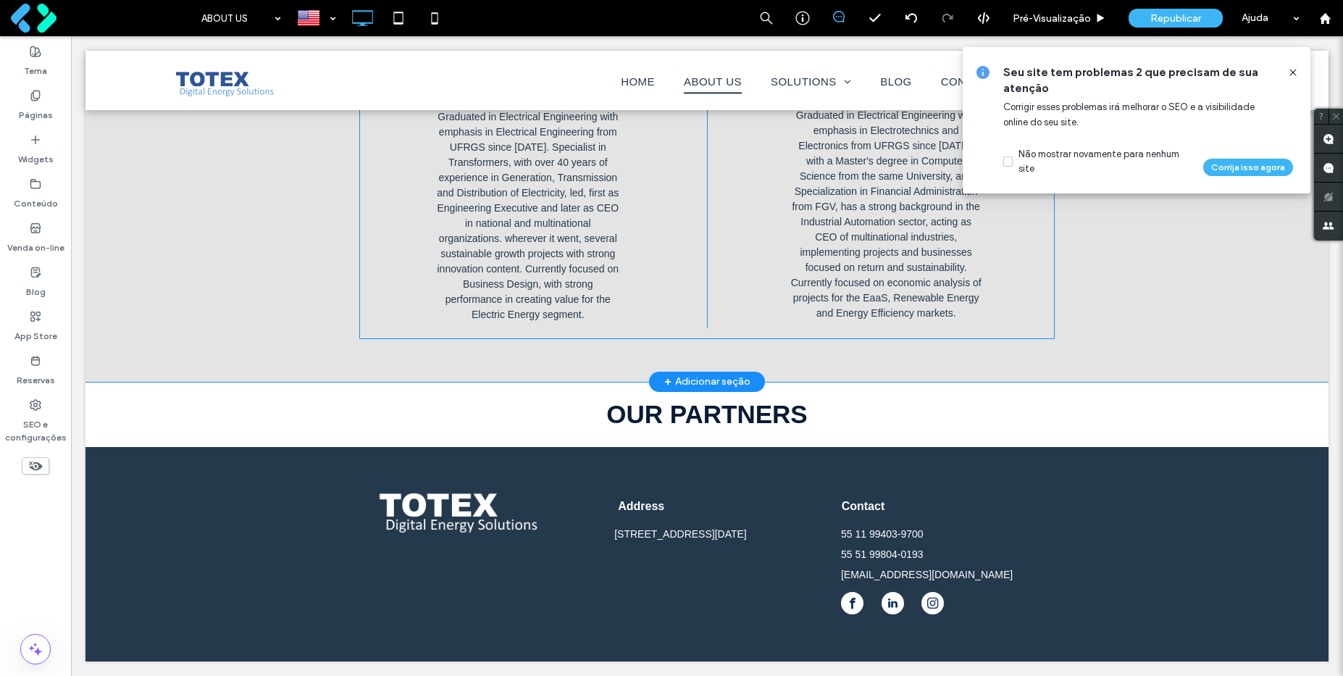
scroll to position [631, 0]
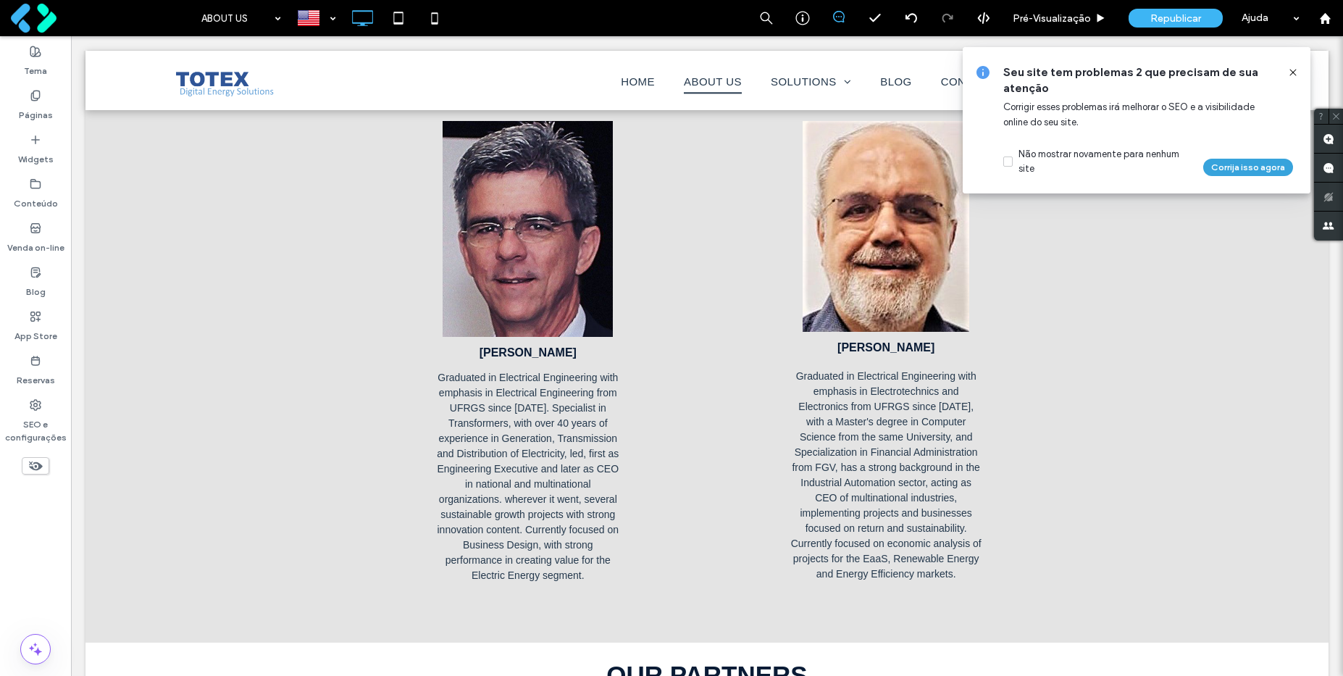
click at [1264, 171] on button "Corrija isso agora" at bounding box center [1248, 167] width 90 height 17
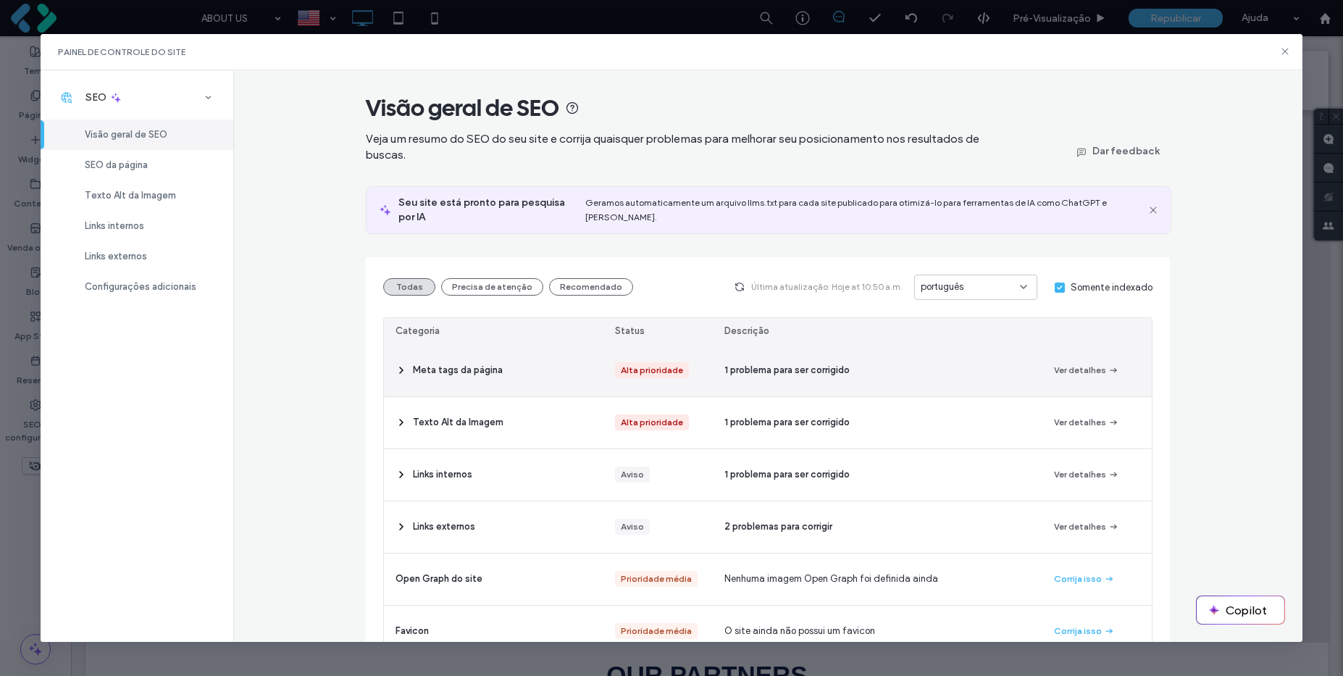
click at [440, 364] on div "Meta tags da página" at bounding box center [493, 370] width 219 height 51
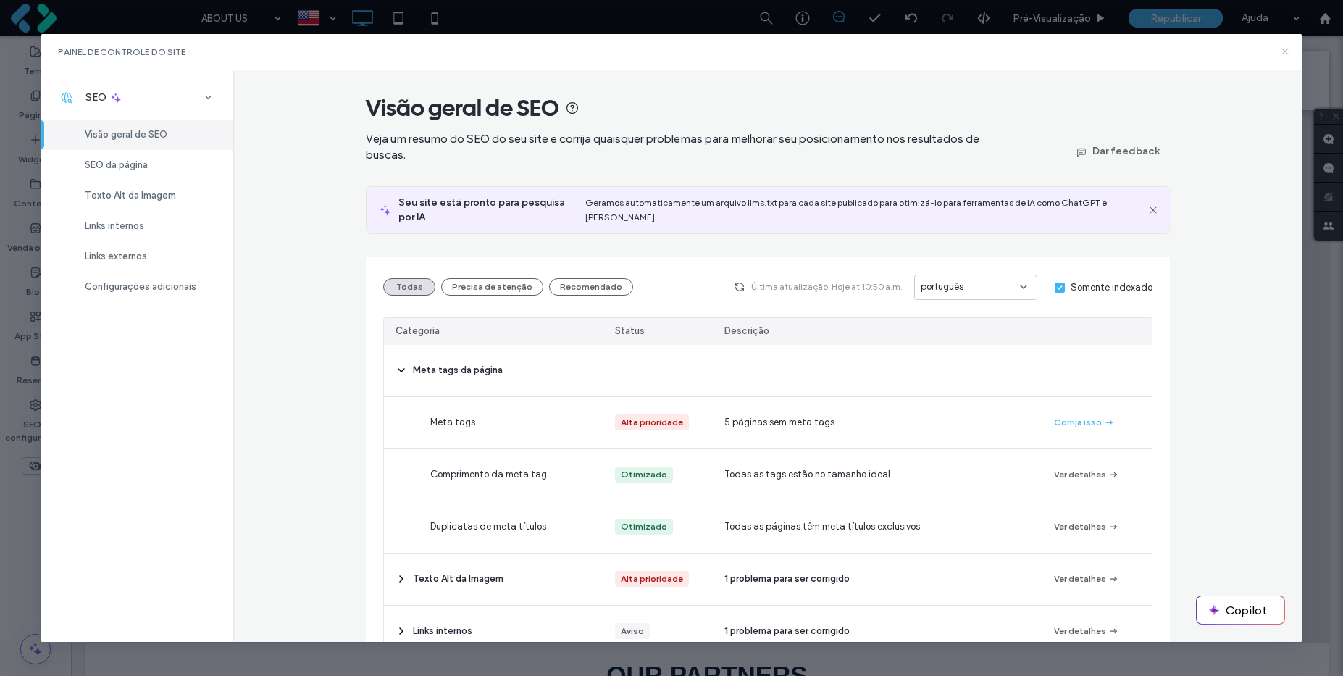
click at [1286, 50] on icon at bounding box center [1285, 52] width 12 height 12
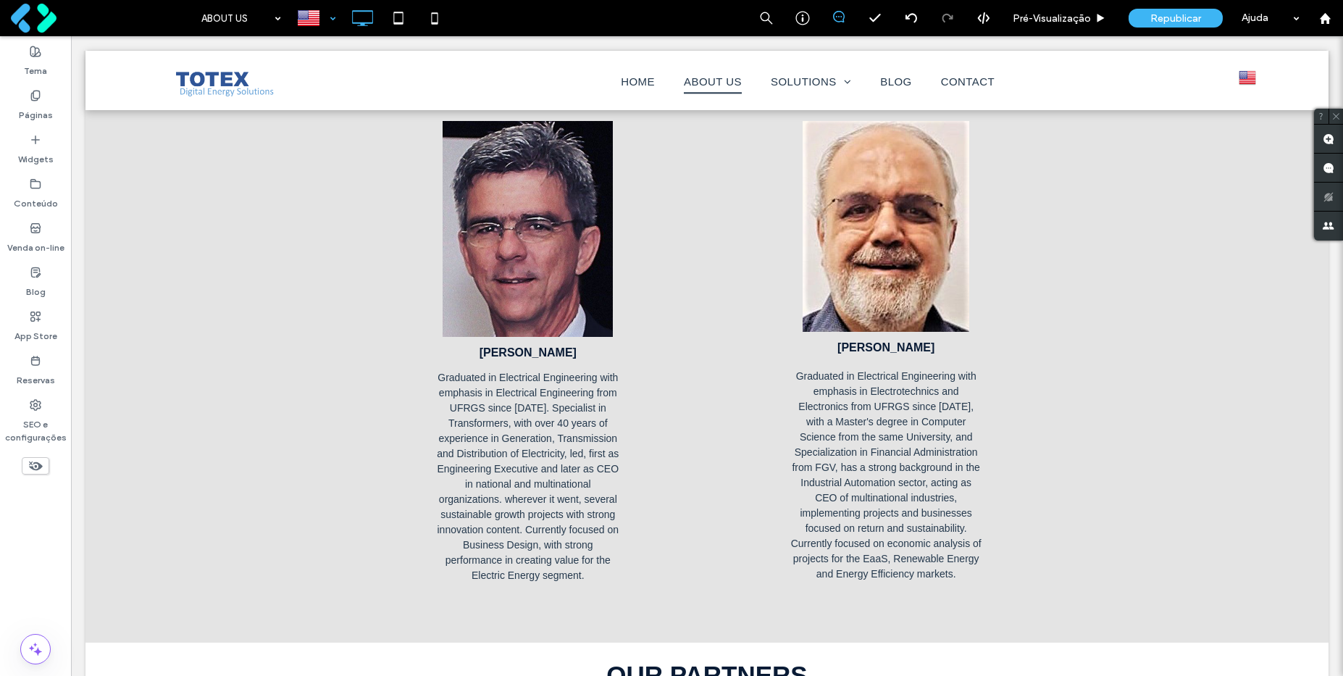
click at [309, 25] on div at bounding box center [316, 18] width 53 height 35
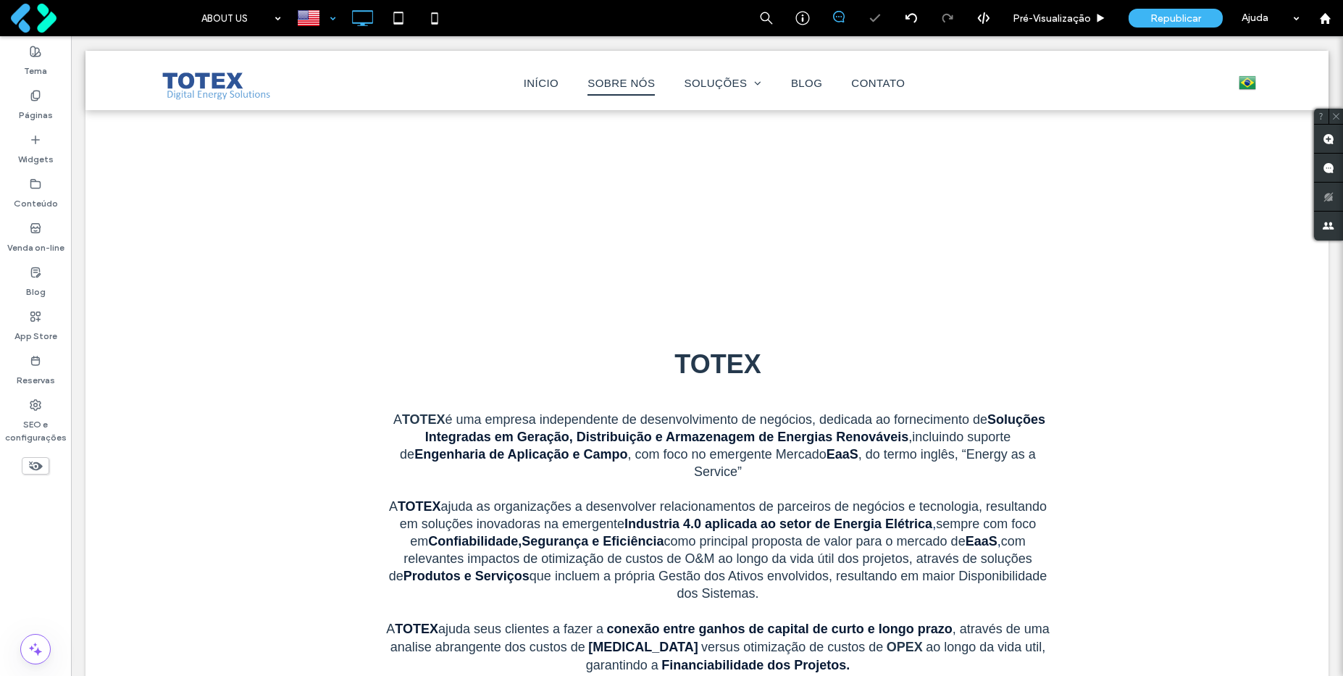
scroll to position [0, 0]
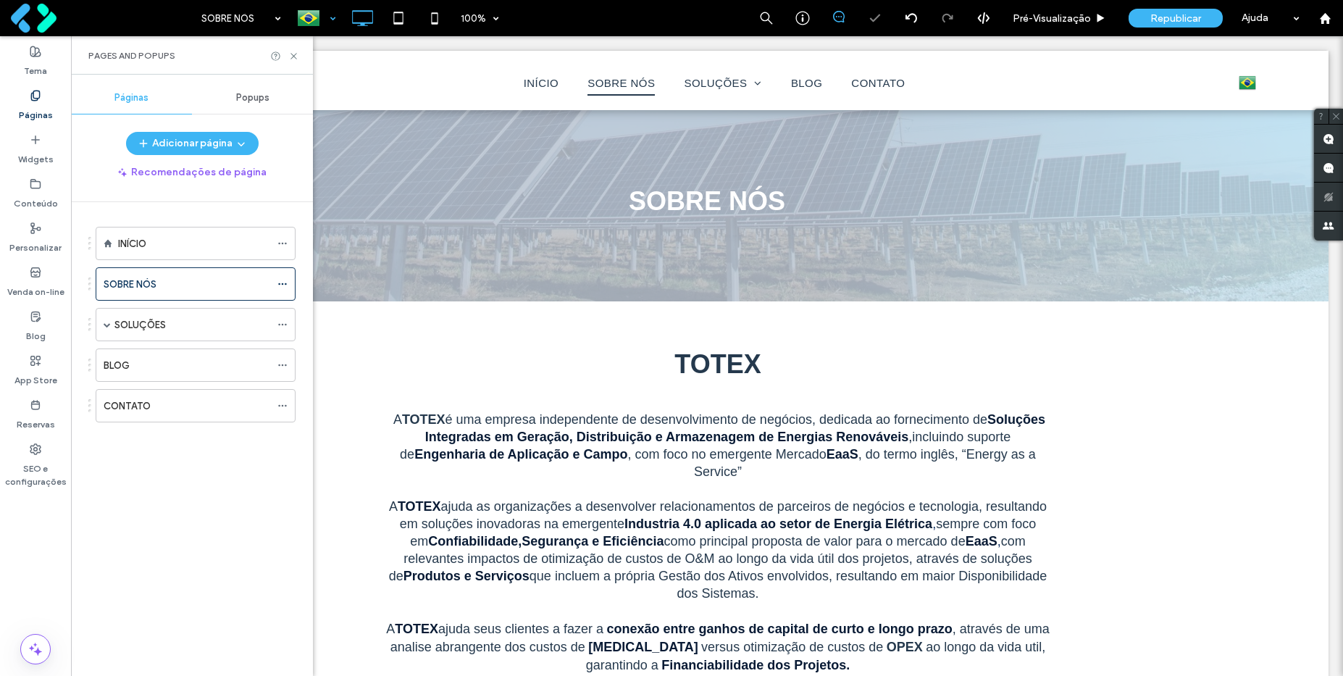
scroll to position [261, 0]
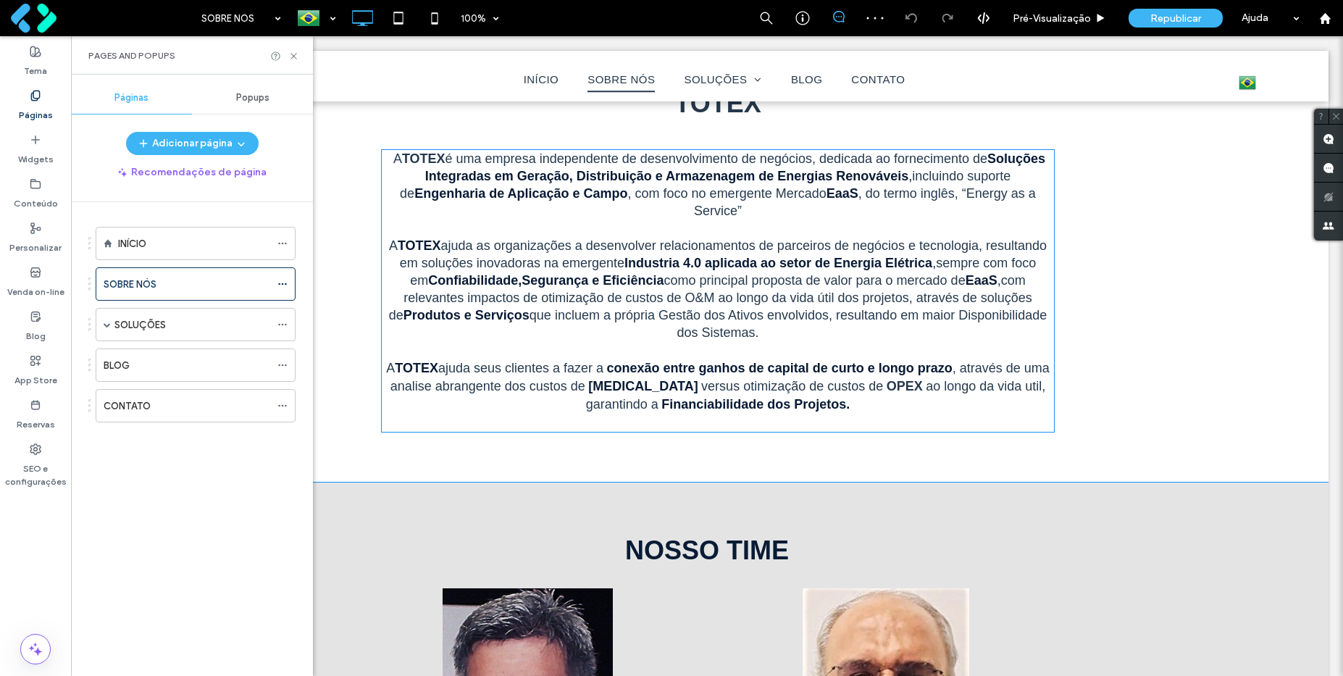
scroll to position [261, 0]
click at [718, 187] on span "A TOTEX é uma empresa independente de desenvolvimento de negócios, dedicada ao …" at bounding box center [717, 184] width 655 height 67
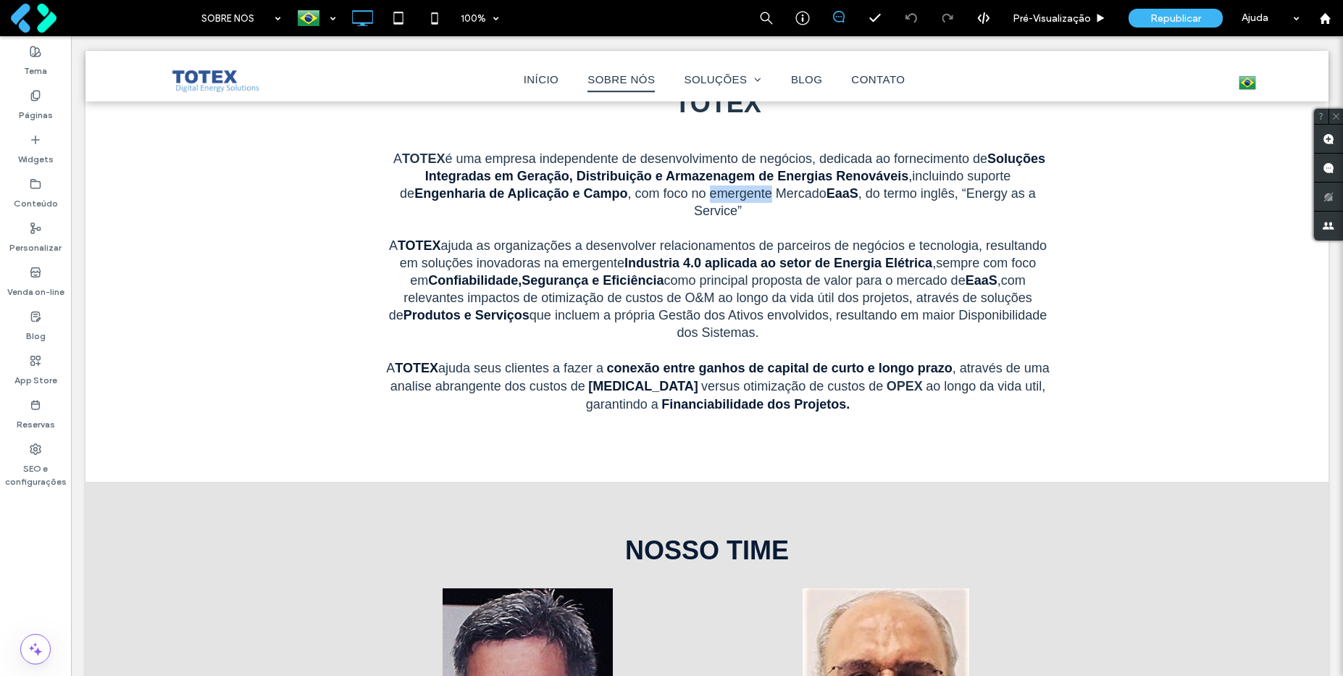
click at [718, 187] on span "A TOTEX é uma empresa independente de desenvolvimento de negócios, dedicada ao …" at bounding box center [717, 184] width 655 height 67
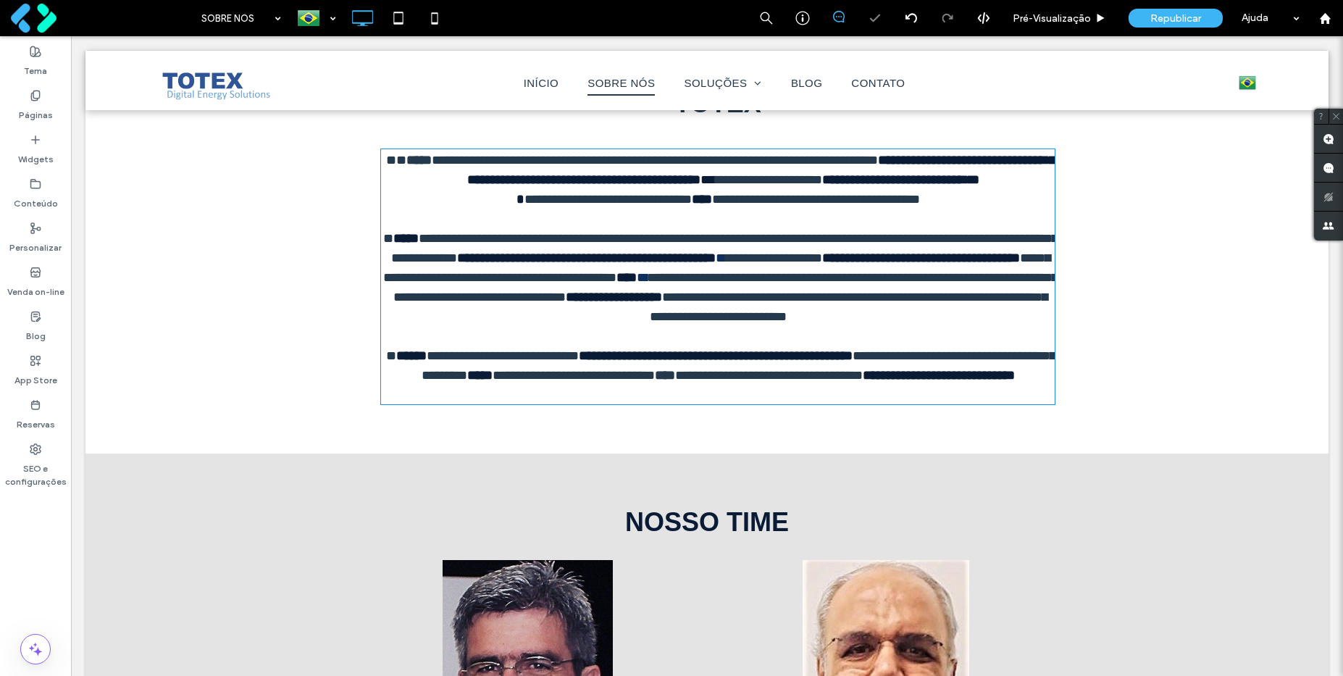
type input "*********"
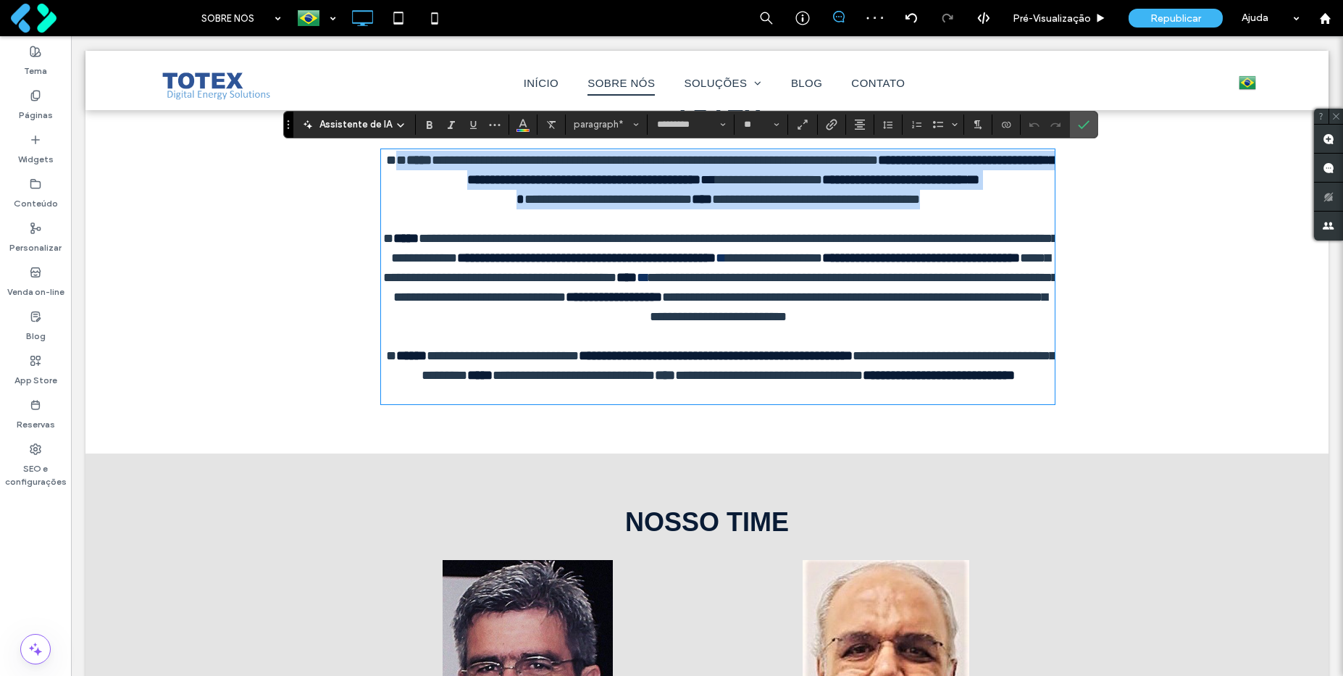
drag, startPoint x: 757, startPoint y: 200, endPoint x: 384, endPoint y: 167, distance: 374.5
click at [384, 167] on p "**********" at bounding box center [718, 180] width 674 height 59
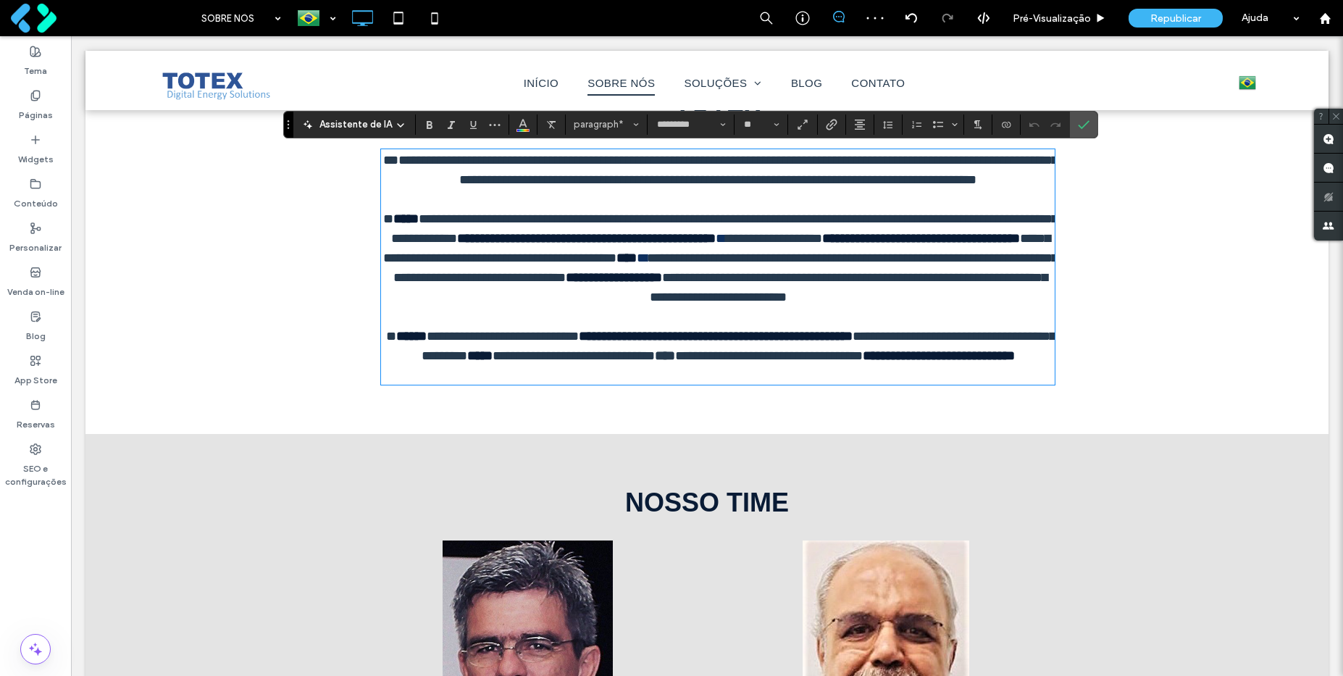
scroll to position [0, 0]
click at [714, 264] on span "**********" at bounding box center [716, 248] width 667 height 33
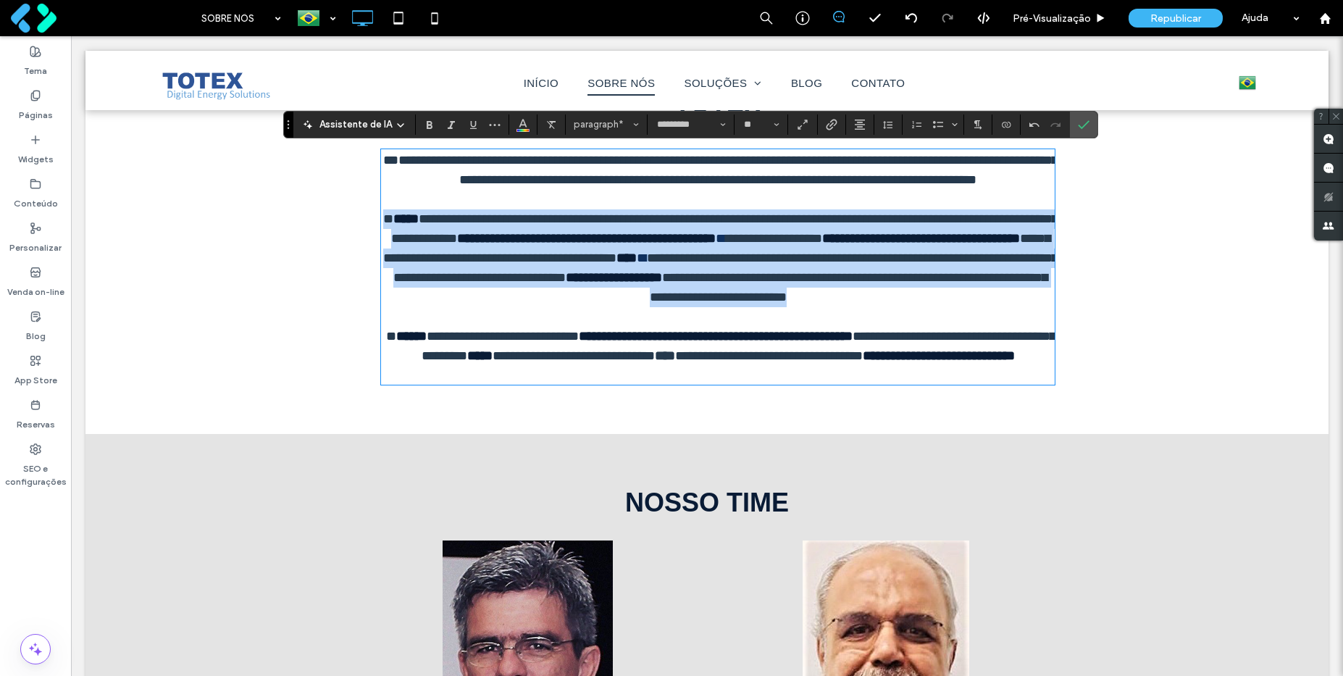
drag, startPoint x: 746, startPoint y: 340, endPoint x: 378, endPoint y: 242, distance: 380.9
click at [381, 242] on p "**********" at bounding box center [718, 258] width 674 height 98
drag, startPoint x: 738, startPoint y: 334, endPoint x: 380, endPoint y: 242, distance: 369.5
click at [381, 242] on p "**********" at bounding box center [718, 258] width 674 height 98
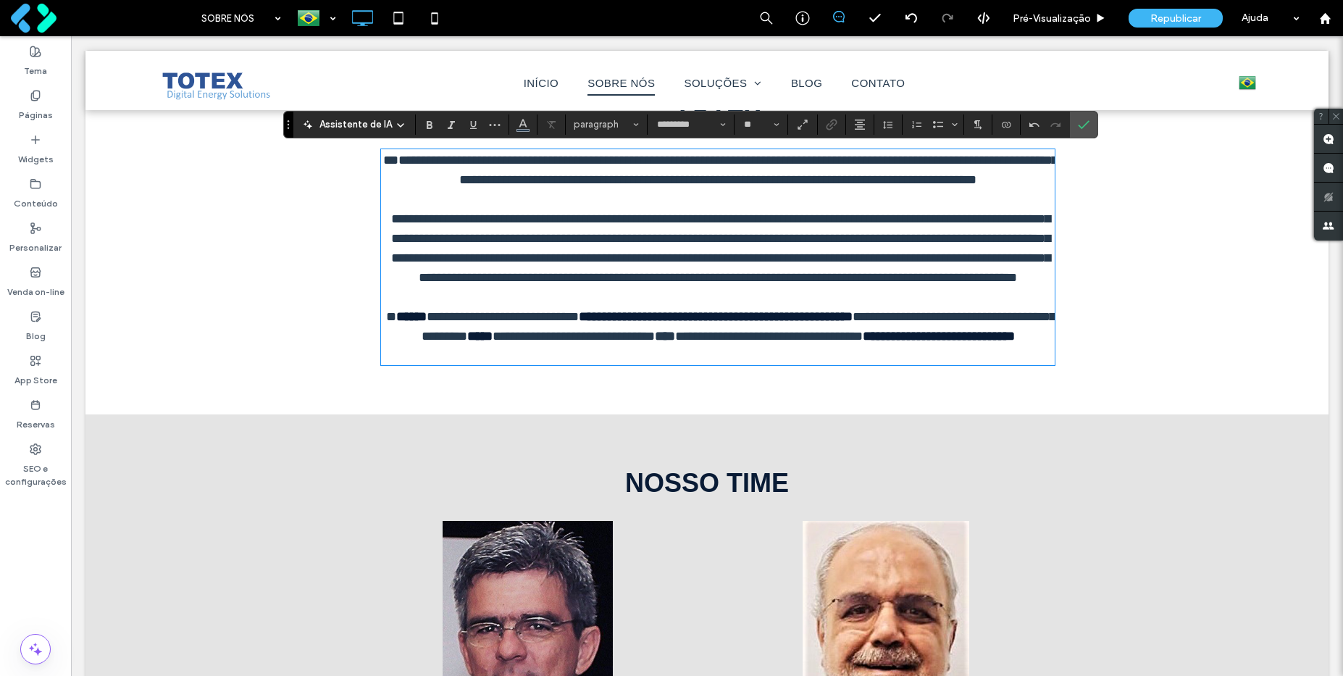
click at [655, 343] on span "**********" at bounding box center [579, 336] width 152 height 13
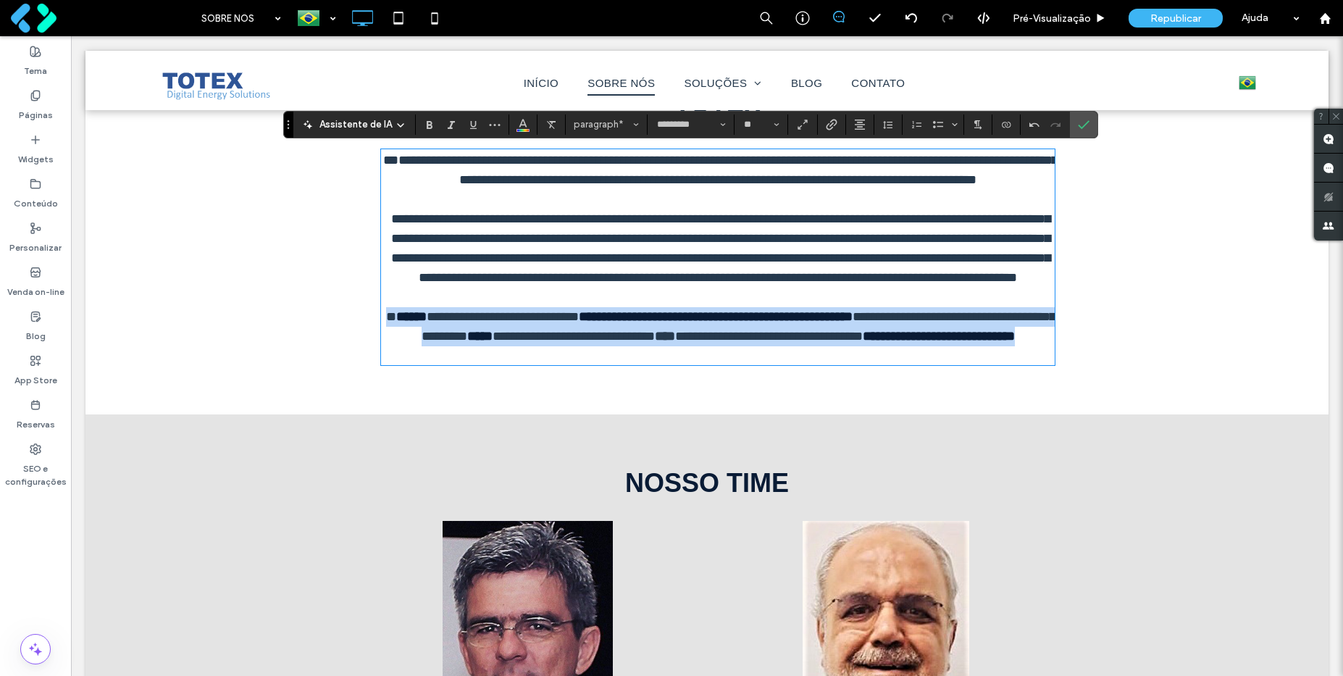
drag, startPoint x: 795, startPoint y: 393, endPoint x: 377, endPoint y: 358, distance: 419.4
click at [381, 346] on p "**********" at bounding box center [718, 326] width 674 height 39
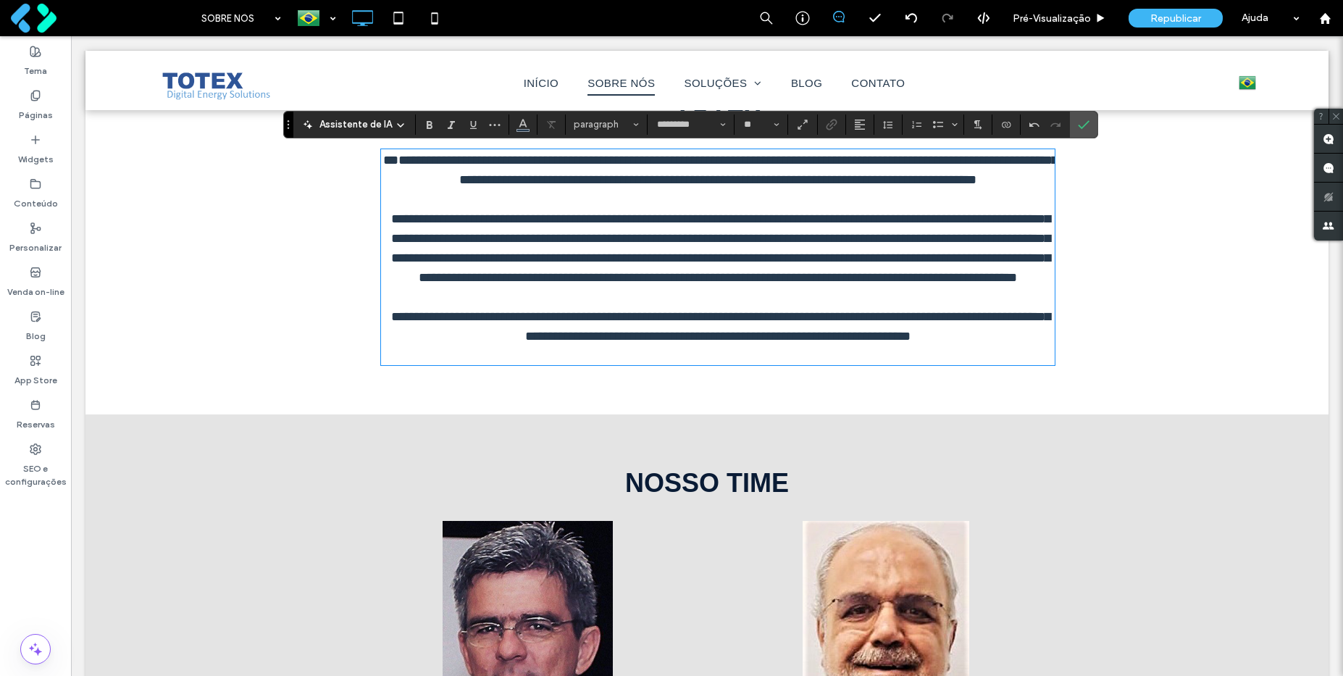
type input "**"
click at [430, 346] on p "**********" at bounding box center [718, 326] width 674 height 39
click at [425, 343] on span "**********" at bounding box center [720, 326] width 659 height 33
click at [416, 237] on span "**********" at bounding box center [720, 248] width 659 height 72
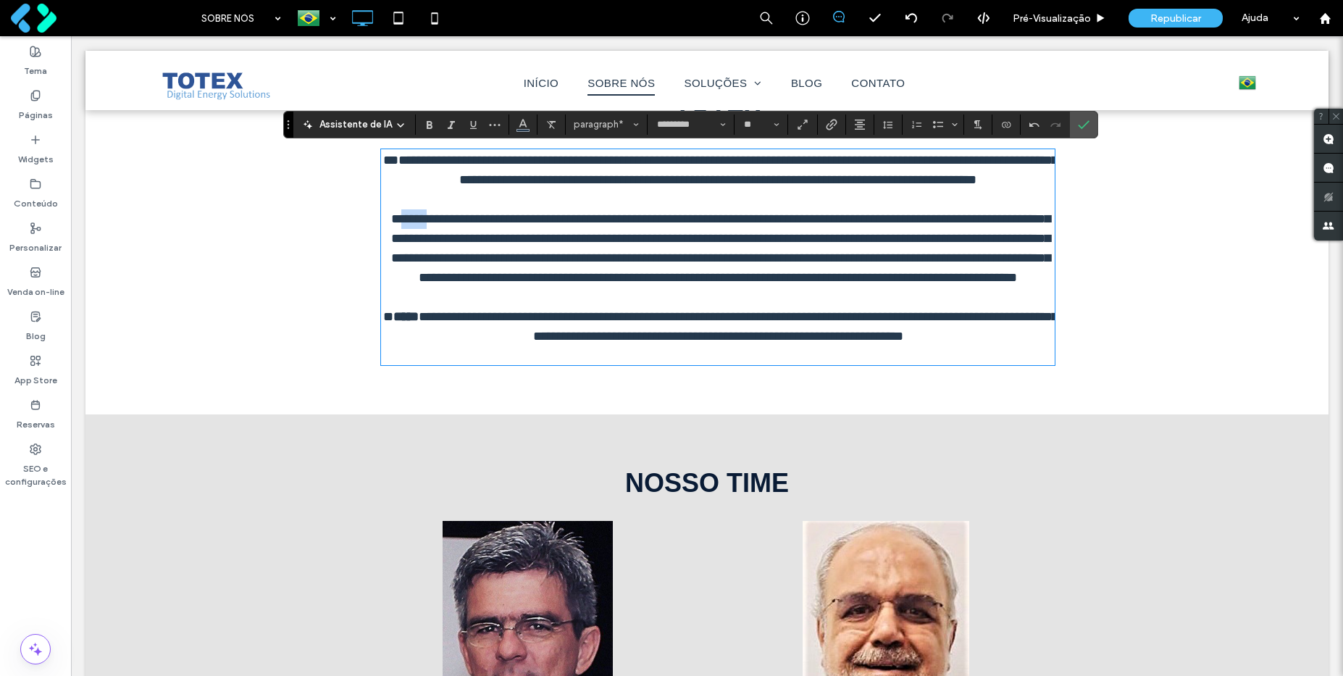
click at [416, 237] on span "**********" at bounding box center [720, 248] width 659 height 72
click at [422, 162] on span "**********" at bounding box center [720, 170] width 674 height 33
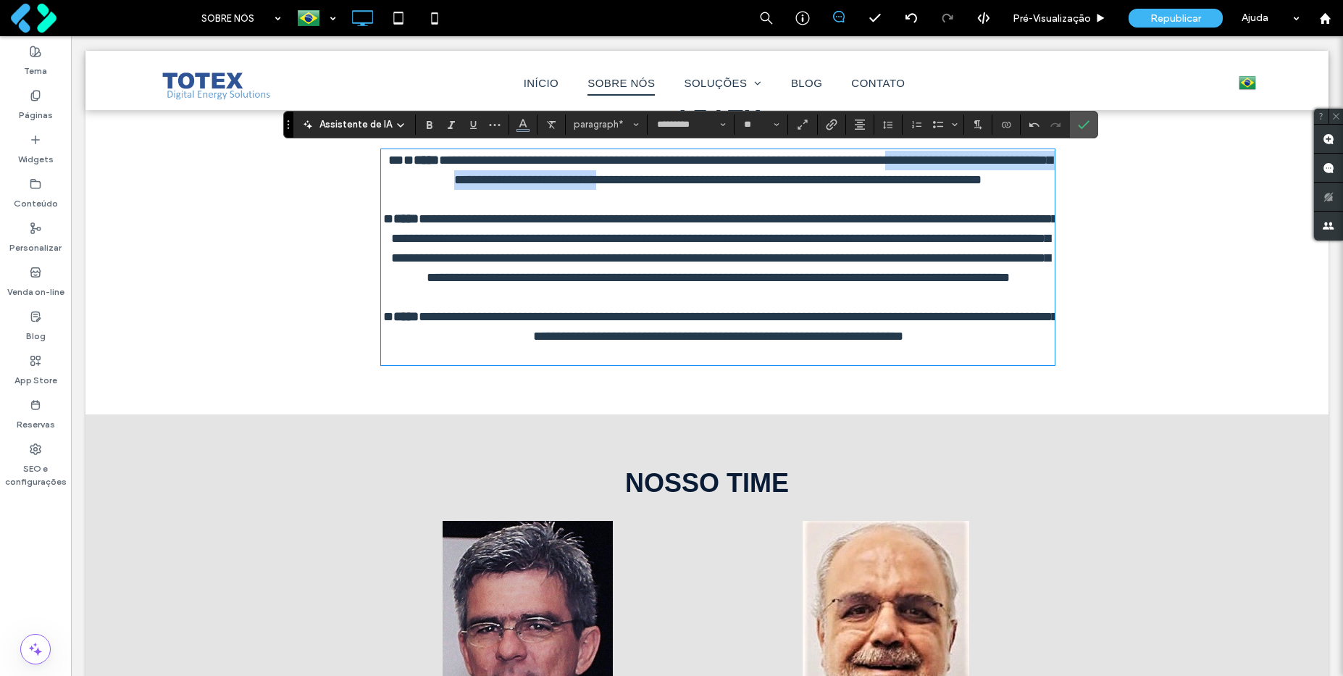
drag, startPoint x: 995, startPoint y: 157, endPoint x: 703, endPoint y: 177, distance: 293.3
click at [703, 177] on span "**********" at bounding box center [746, 170] width 614 height 33
click at [923, 178] on span "**********" at bounding box center [783, 179] width 385 height 13
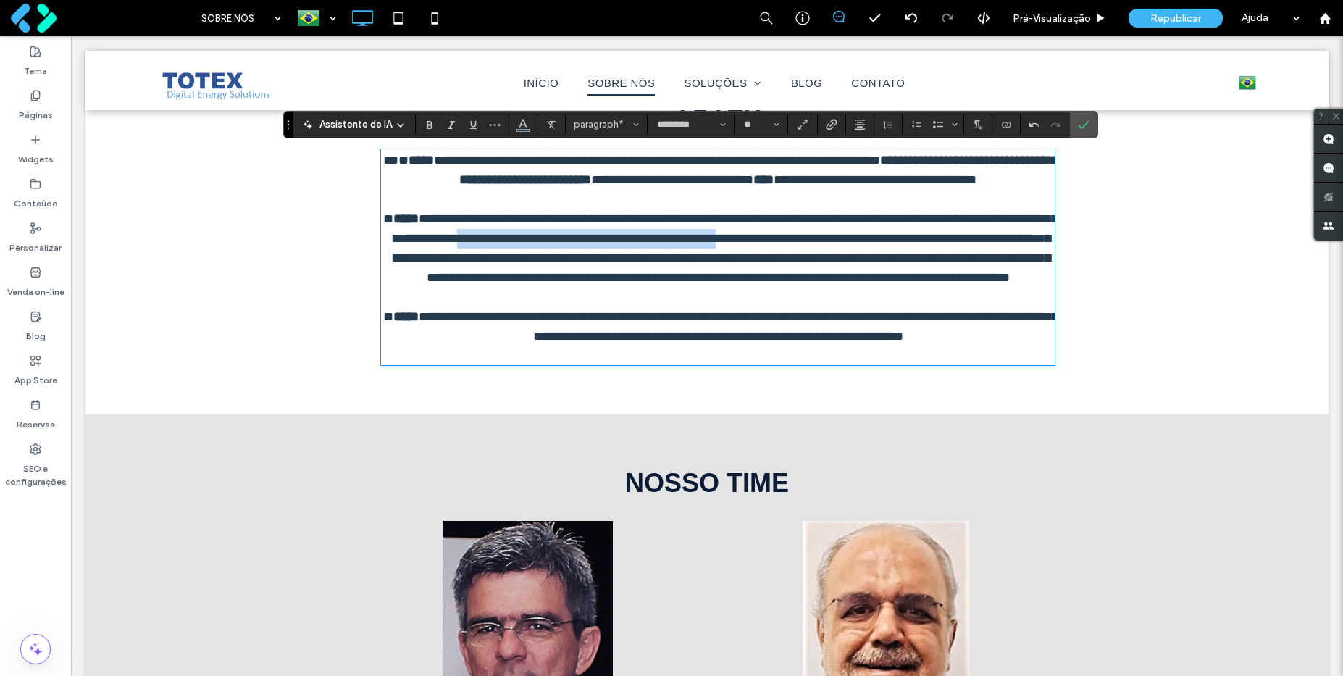
drag, startPoint x: 619, startPoint y: 255, endPoint x: 905, endPoint y: 256, distance: 285.4
click at [905, 256] on span "**********" at bounding box center [724, 248] width 667 height 72
drag, startPoint x: 604, startPoint y: 277, endPoint x: 384, endPoint y: 279, distance: 220.2
click at [391, 279] on span "**********" at bounding box center [720, 258] width 659 height 52
click at [960, 274] on span "**********" at bounding box center [720, 258] width 659 height 52
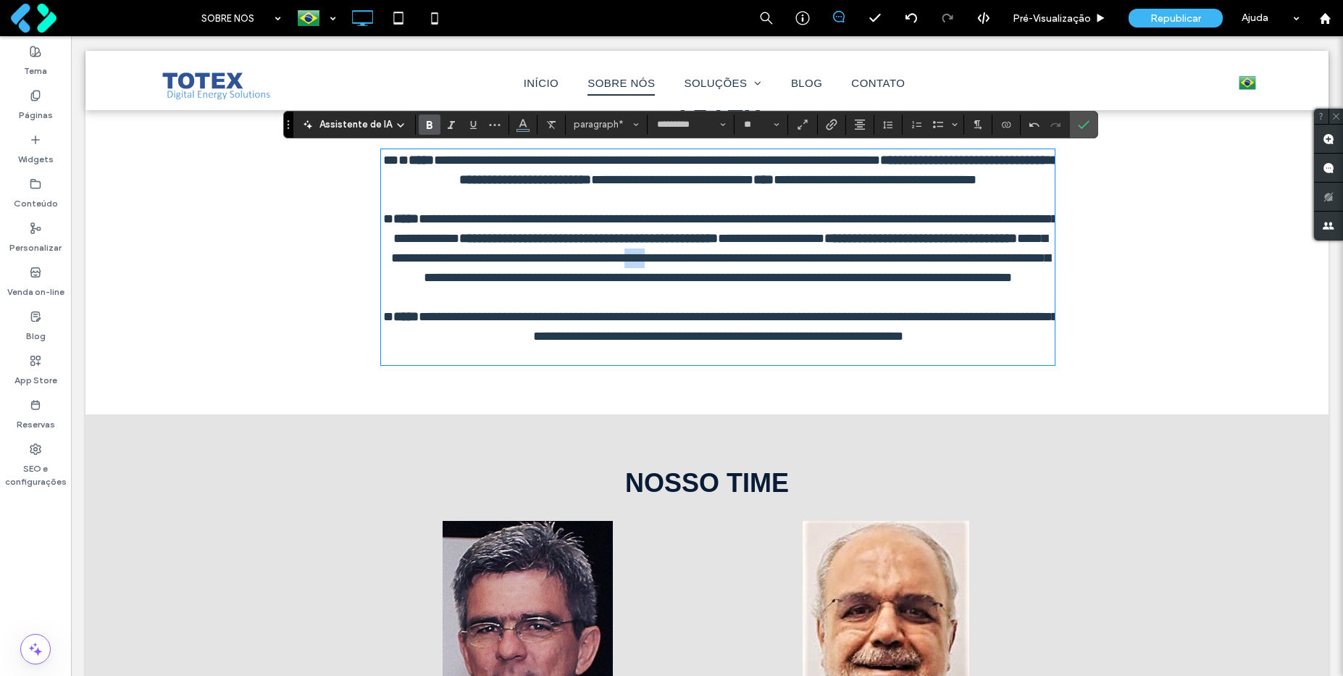
click at [960, 274] on span "**********" at bounding box center [720, 258] width 659 height 52
drag, startPoint x: 593, startPoint y: 318, endPoint x: 476, endPoint y: 318, distance: 117.3
click at [476, 288] on p "**********" at bounding box center [718, 248] width 674 height 78
drag, startPoint x: 682, startPoint y: 319, endPoint x: 943, endPoint y: 316, distance: 260.8
click at [943, 284] on span "**********" at bounding box center [857, 277] width 309 height 13
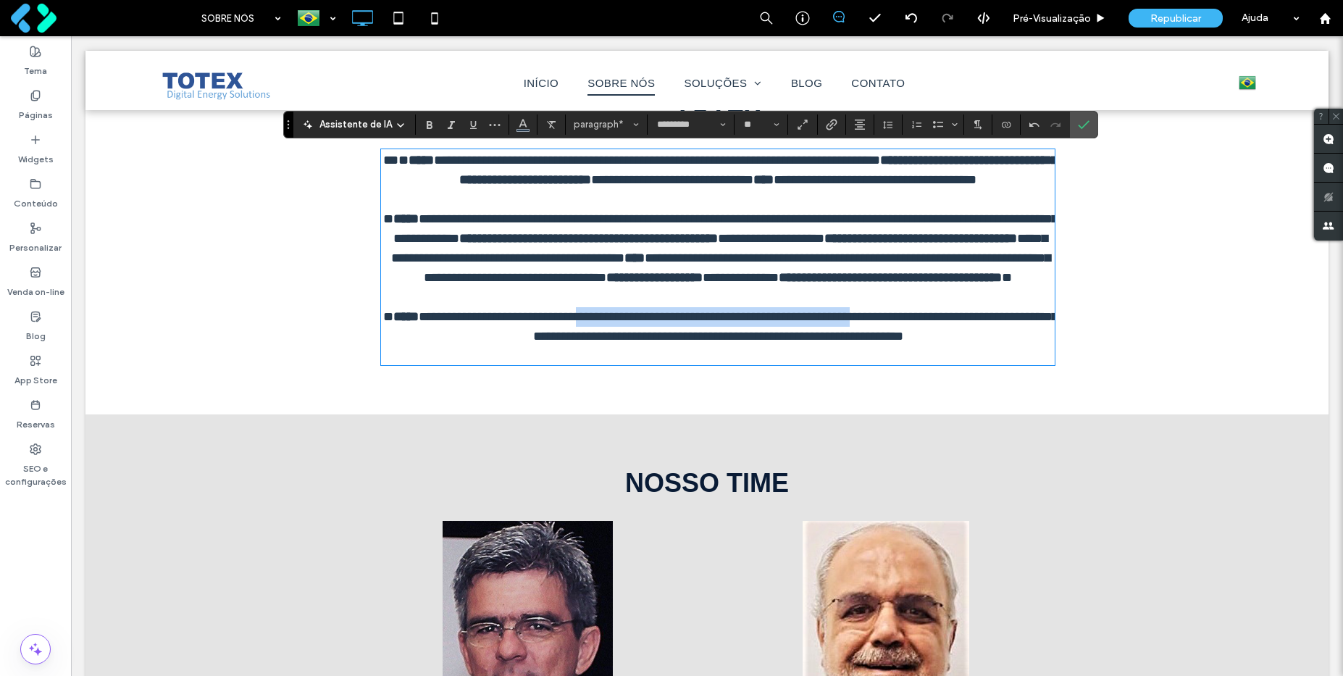
drag, startPoint x: 616, startPoint y: 357, endPoint x: 938, endPoint y: 353, distance: 321.6
click at [938, 343] on span "**********" at bounding box center [738, 326] width 639 height 33
click at [632, 343] on span "**********" at bounding box center [792, 326] width 525 height 33
click at [871, 343] on span "**********" at bounding box center [755, 336] width 299 height 13
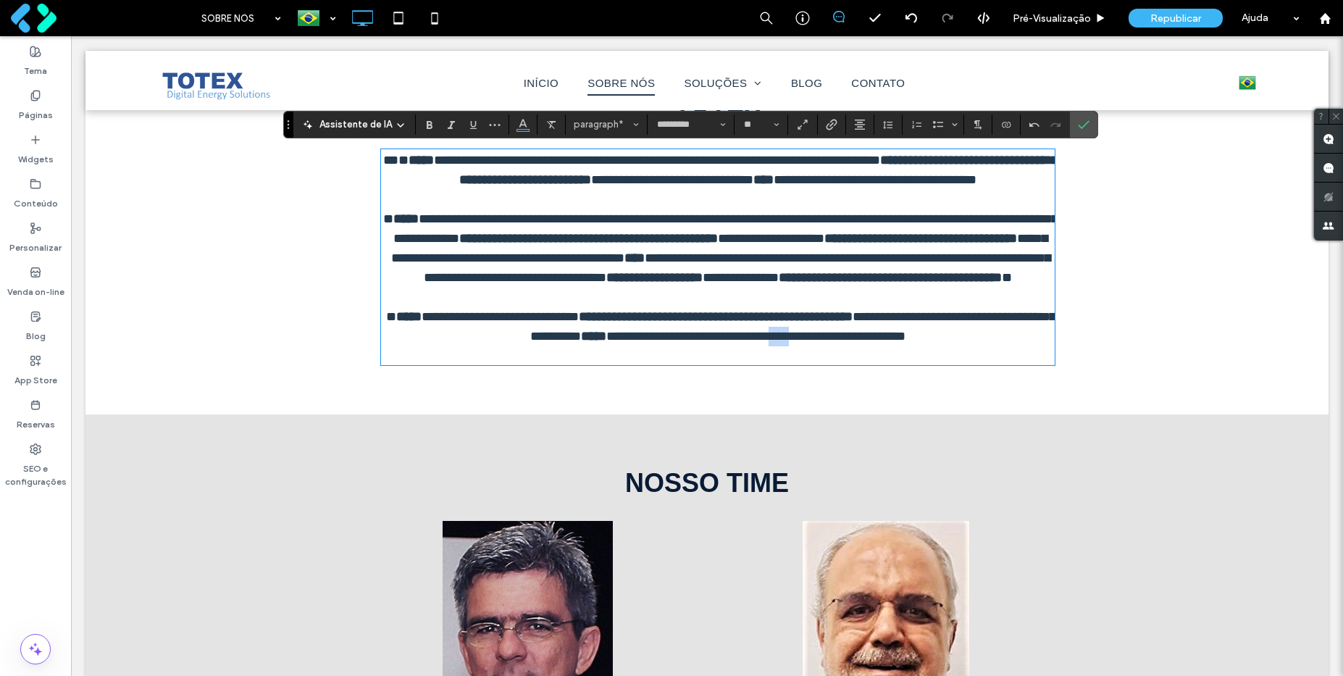
click at [871, 343] on span "**********" at bounding box center [755, 336] width 299 height 13
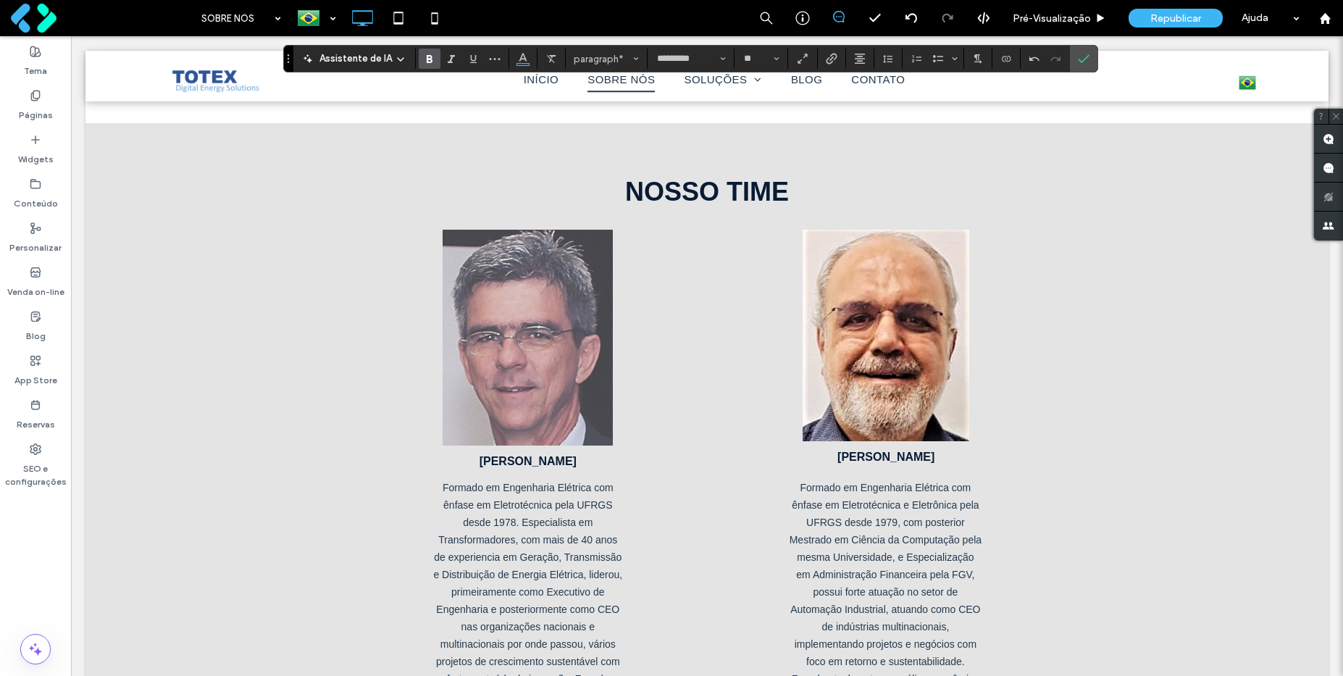
scroll to position [608, 0]
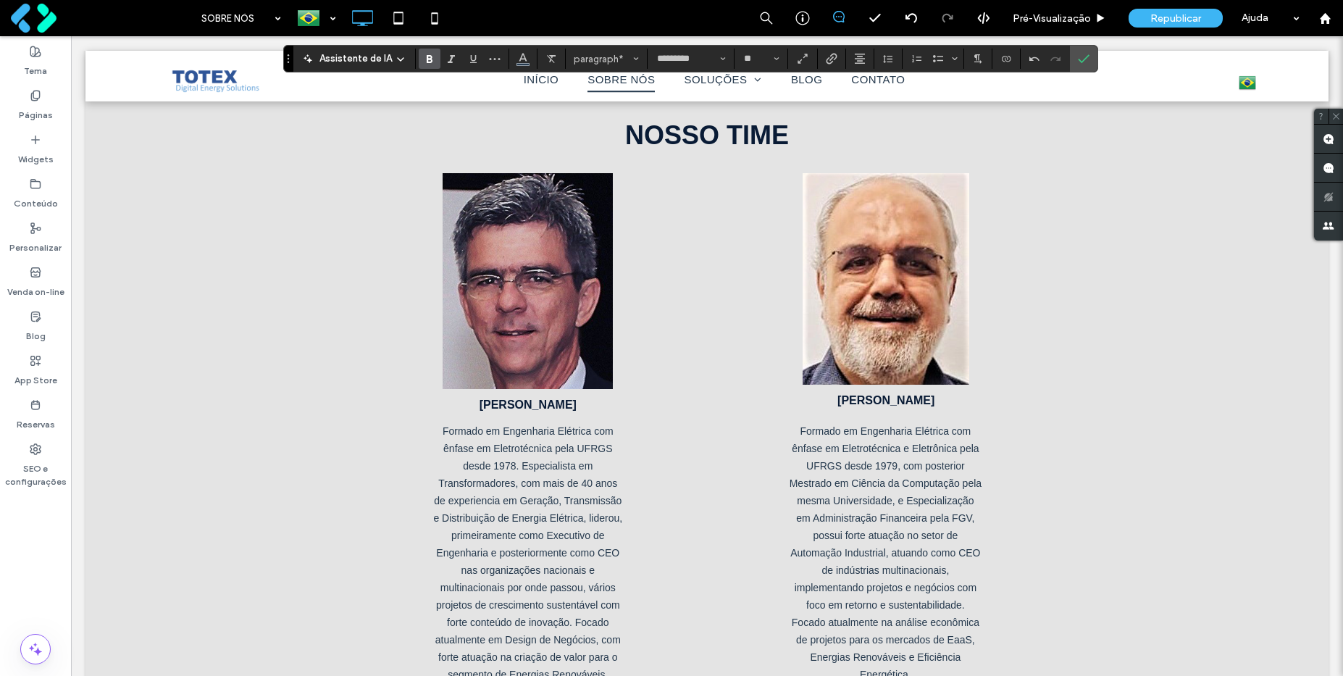
click at [532, 519] on span "Formado em Engenharia Elétrica com ênfase em Eletrotécnica pela UFRGS desde 197…" at bounding box center [527, 552] width 189 height 255
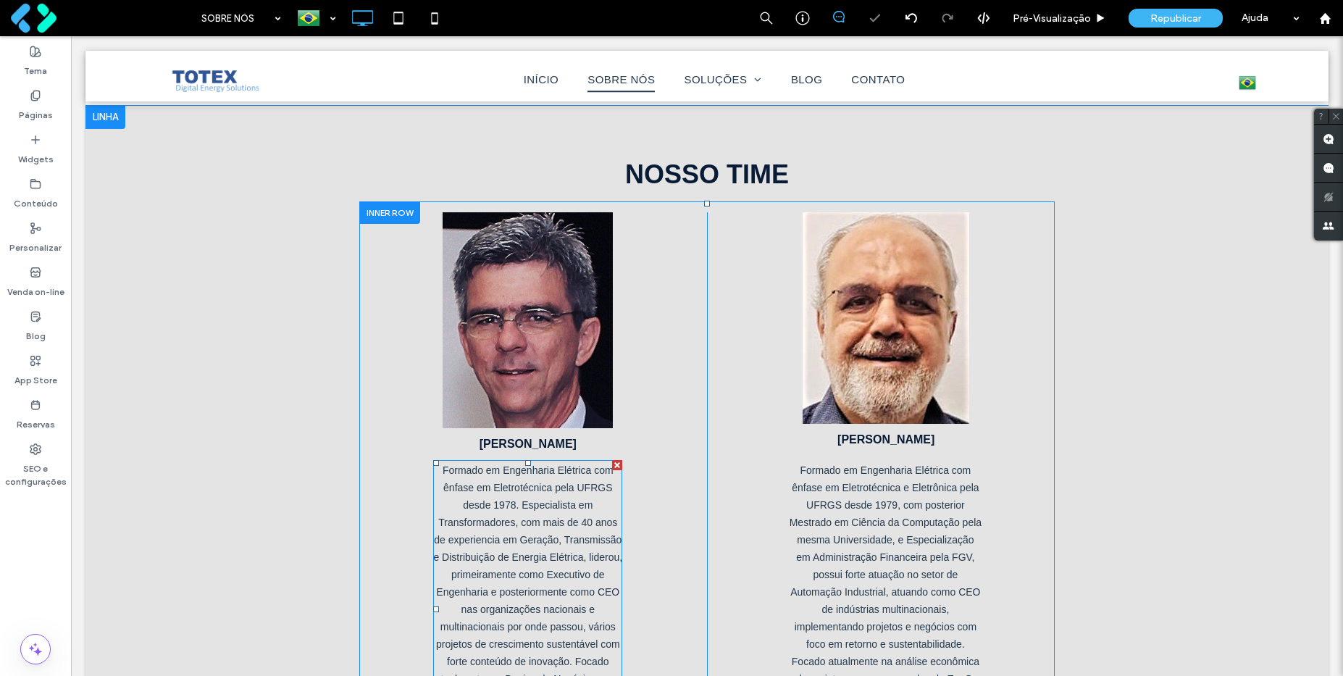
click at [543, 514] on div "Formado em Engenharia Elétrica com ênfase em Eletrotécnica pela UFRGS desde 197…" at bounding box center [527, 591] width 189 height 261
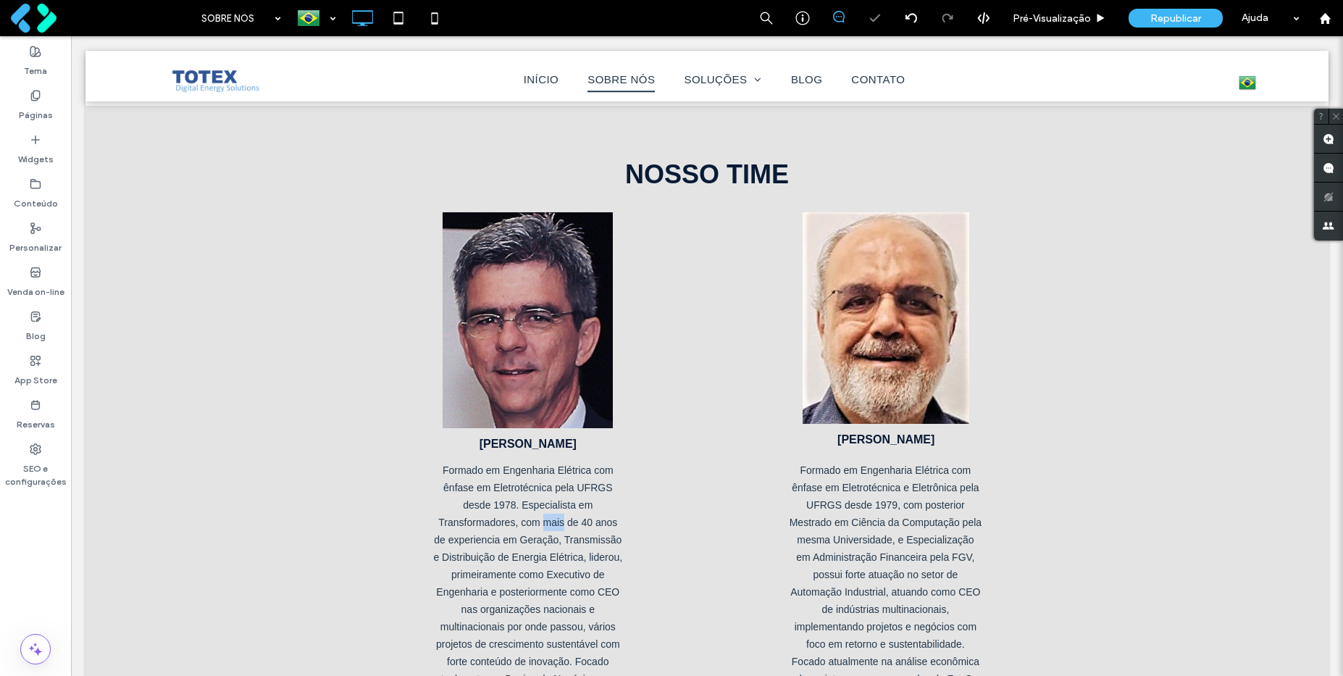
click at [543, 514] on div "Formado em Engenharia Elétrica com ênfase em Eletrotécnica pela UFRGS desde 197…" at bounding box center [527, 591] width 189 height 261
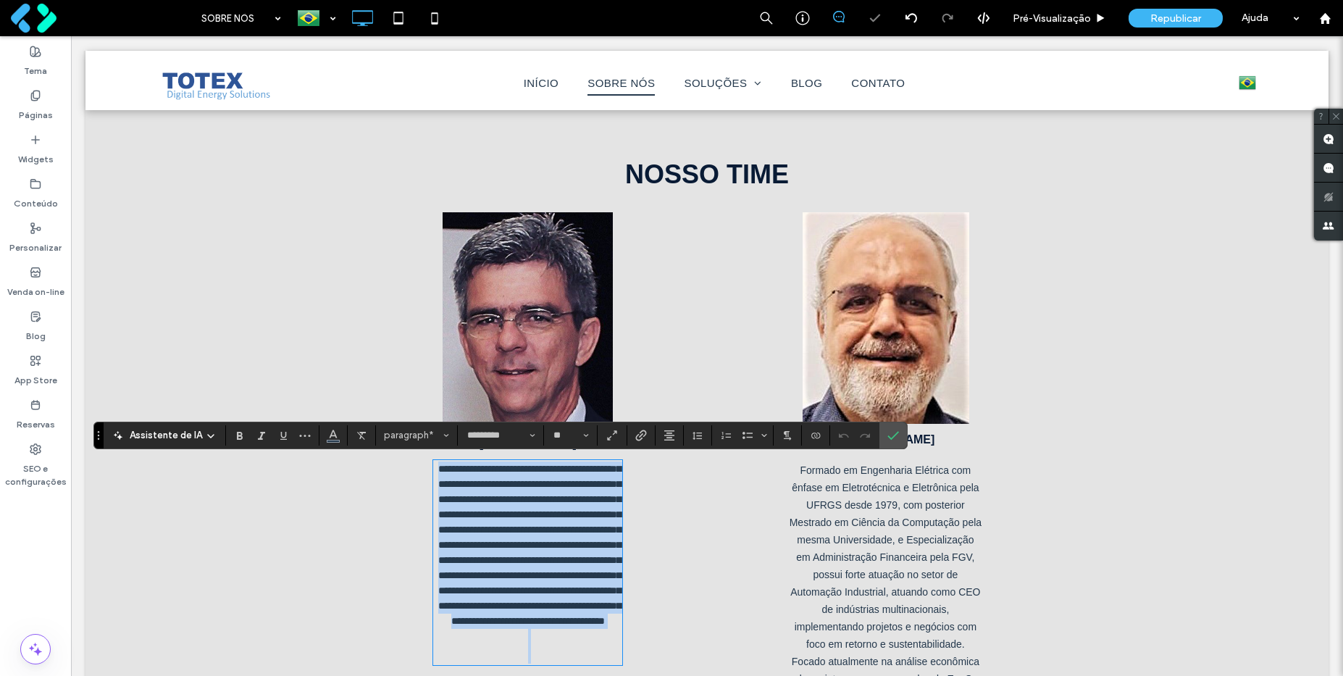
type input "**"
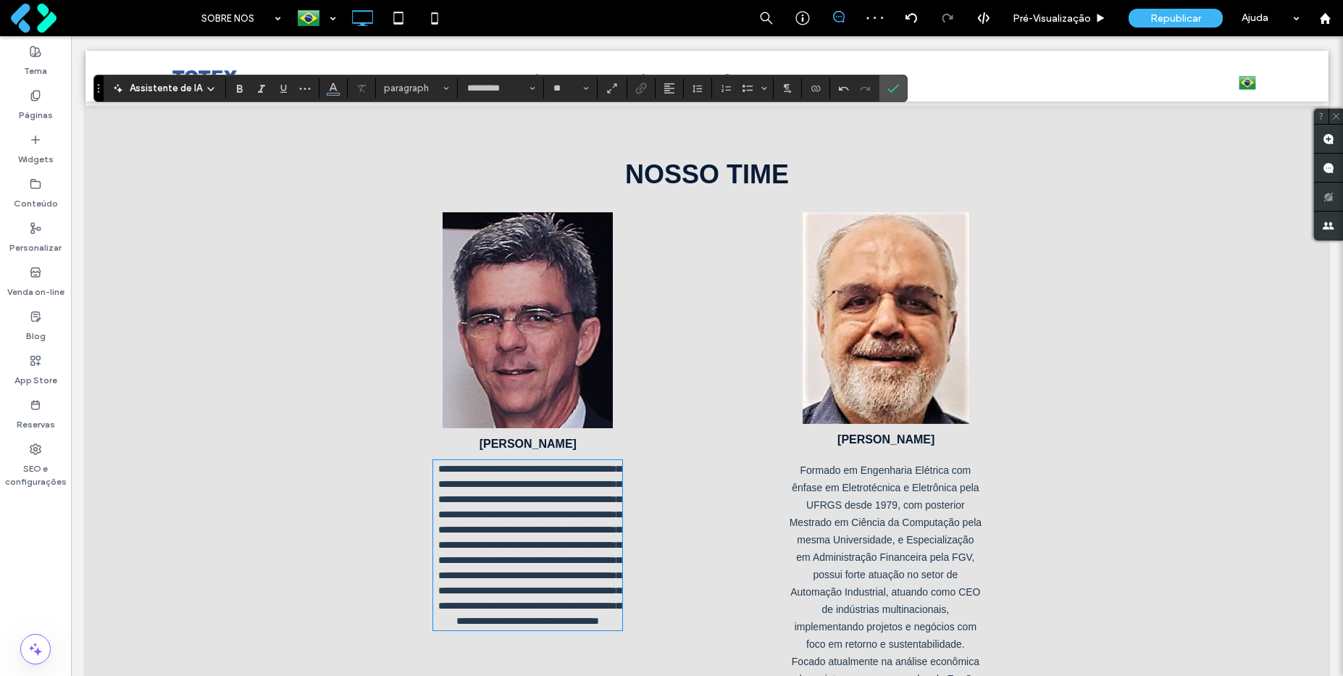
scroll to position [955, 0]
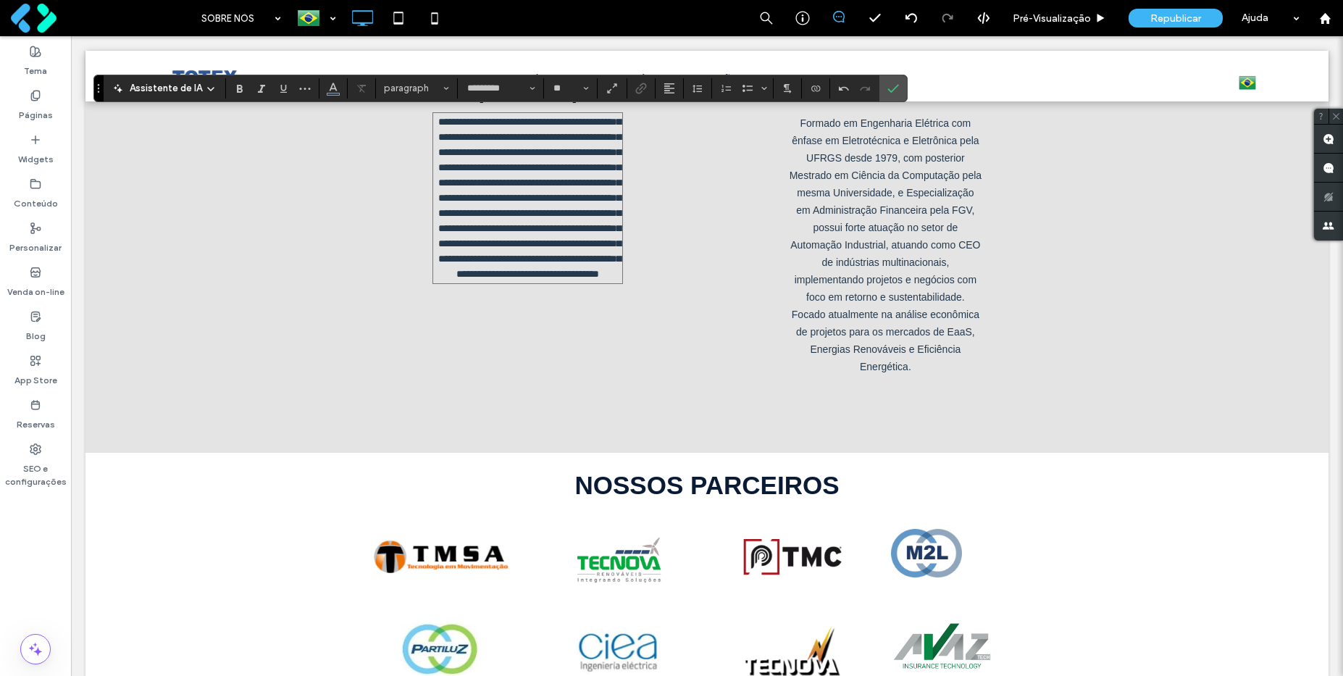
click at [918, 272] on div "Formado em Engenharia Elétrica com ênfase em Eletrotécnica e Eletrônica pela UF…" at bounding box center [885, 244] width 193 height 261
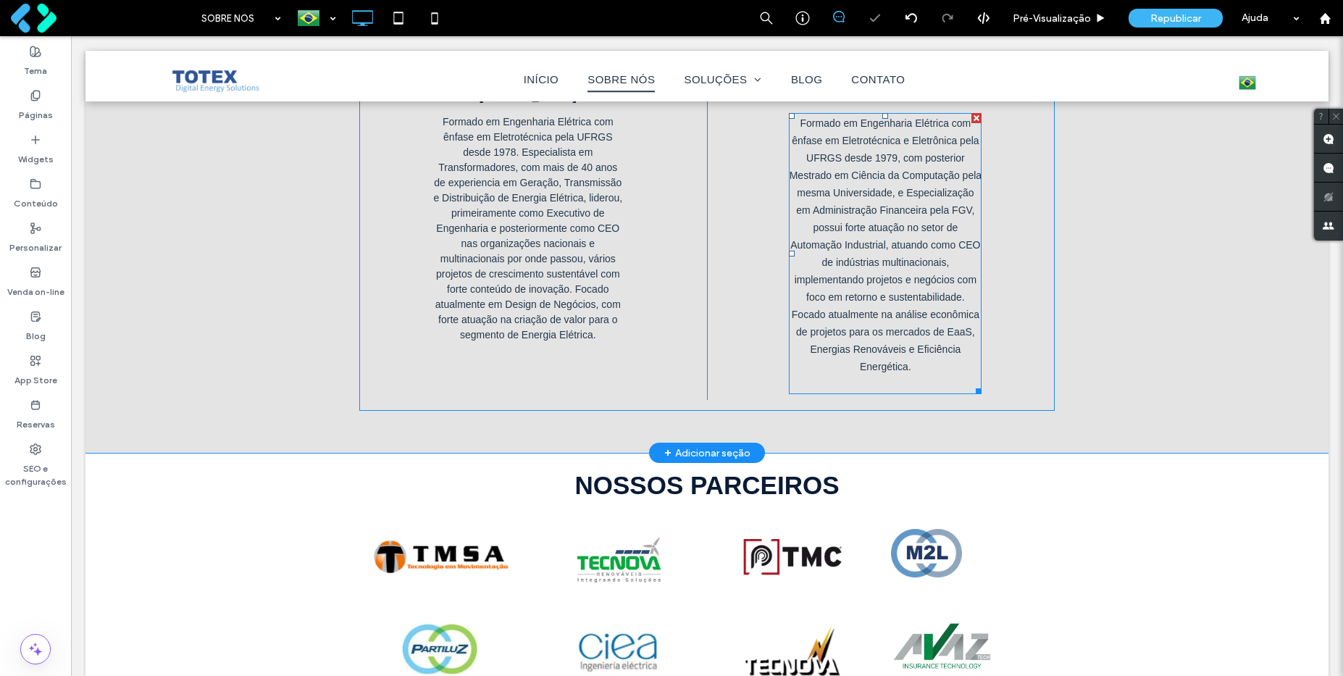
click at [883, 241] on span "Formado em Engenharia Elétrica com ênfase em Eletrotécnica e Eletrônica pela UF…" at bounding box center [886, 244] width 192 height 255
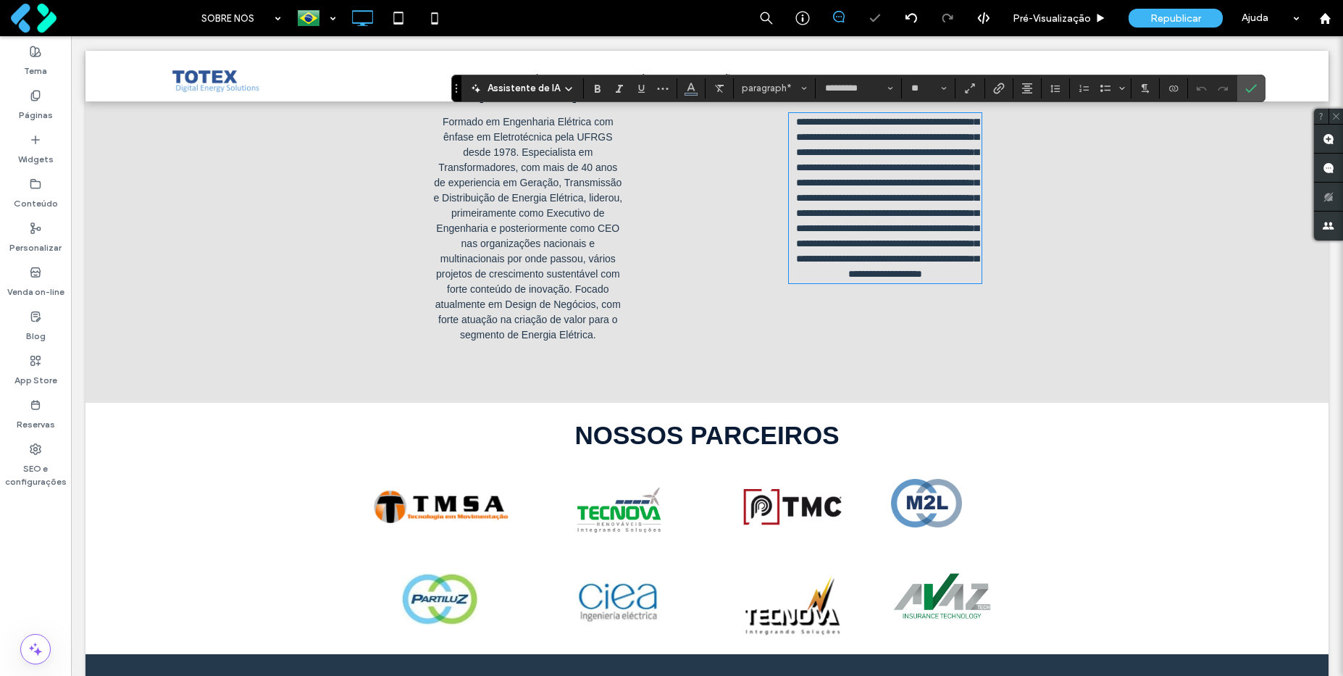
scroll to position [0, 0]
type input "**"
click at [700, 371] on div "NOSSO TIME OTTO RIES Formado em Engenharia Elétrica com ênfase em Eletrotécnica…" at bounding box center [706, 81] width 1243 height 645
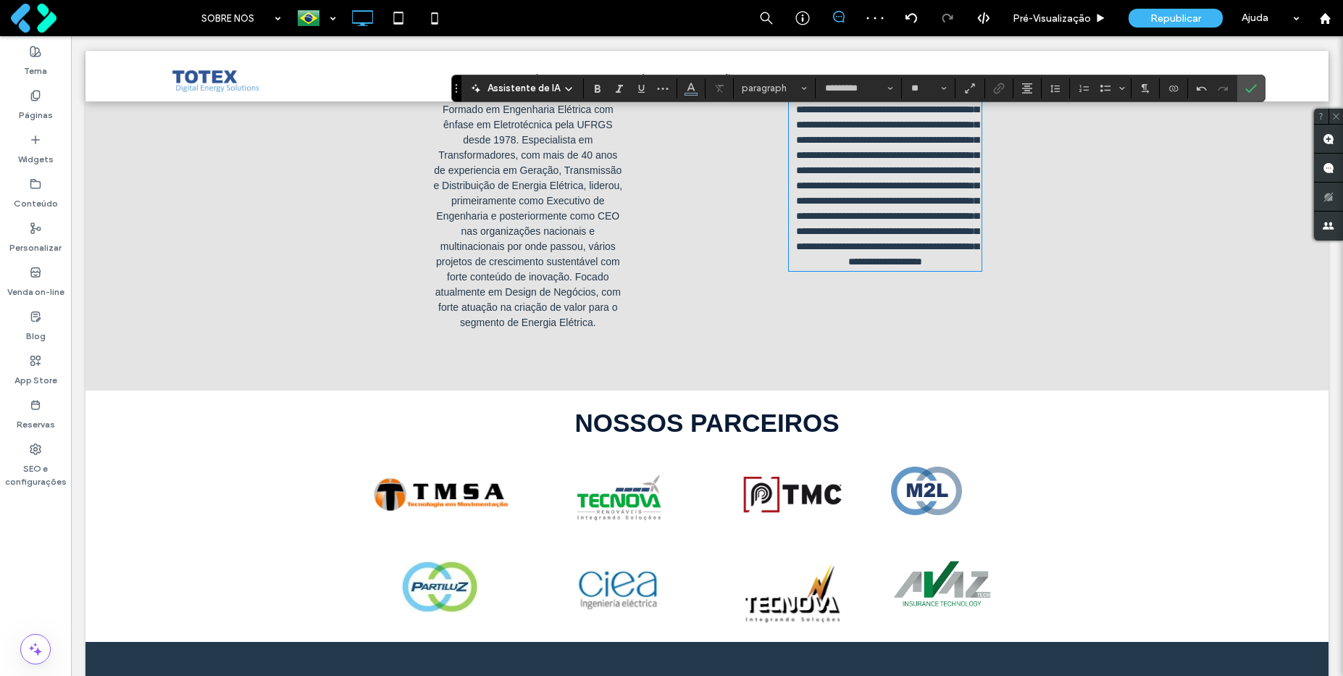
scroll to position [1129, 0]
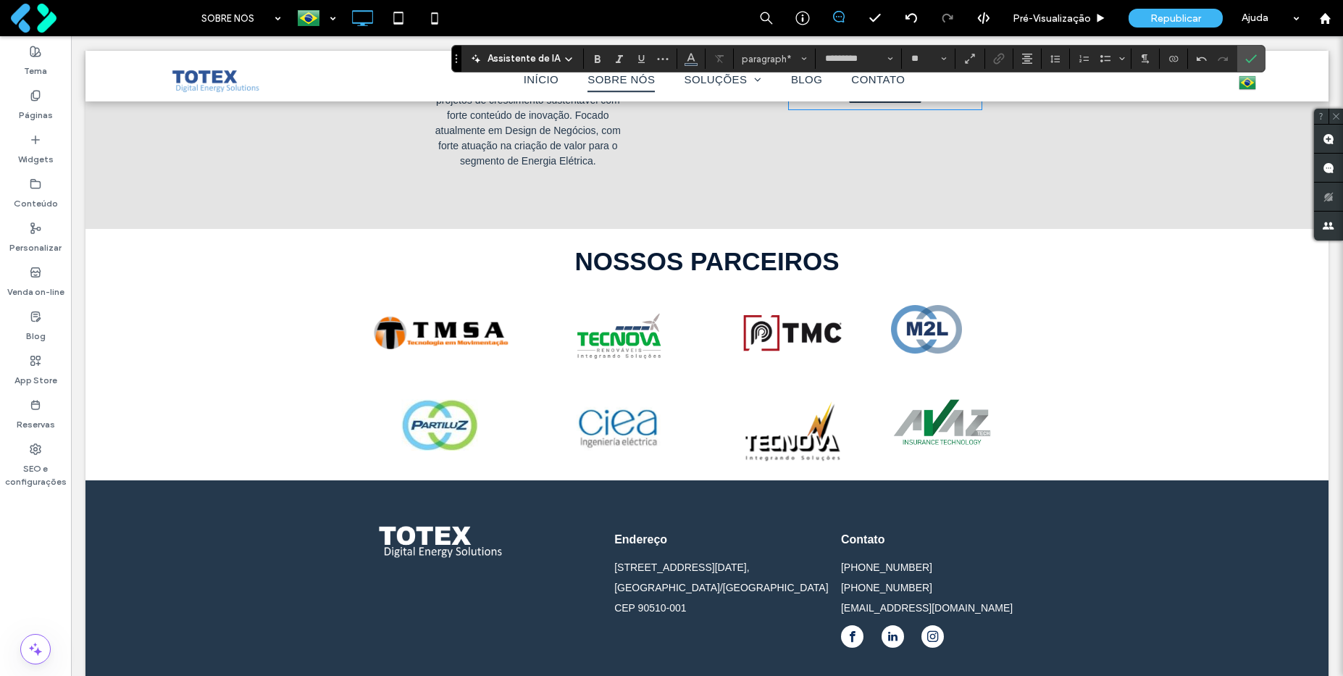
click at [267, 341] on div "Click To Paste Click To Paste Click To Paste Click To Paste Linha + Adicionar s…" at bounding box center [706, 337] width 1243 height 87
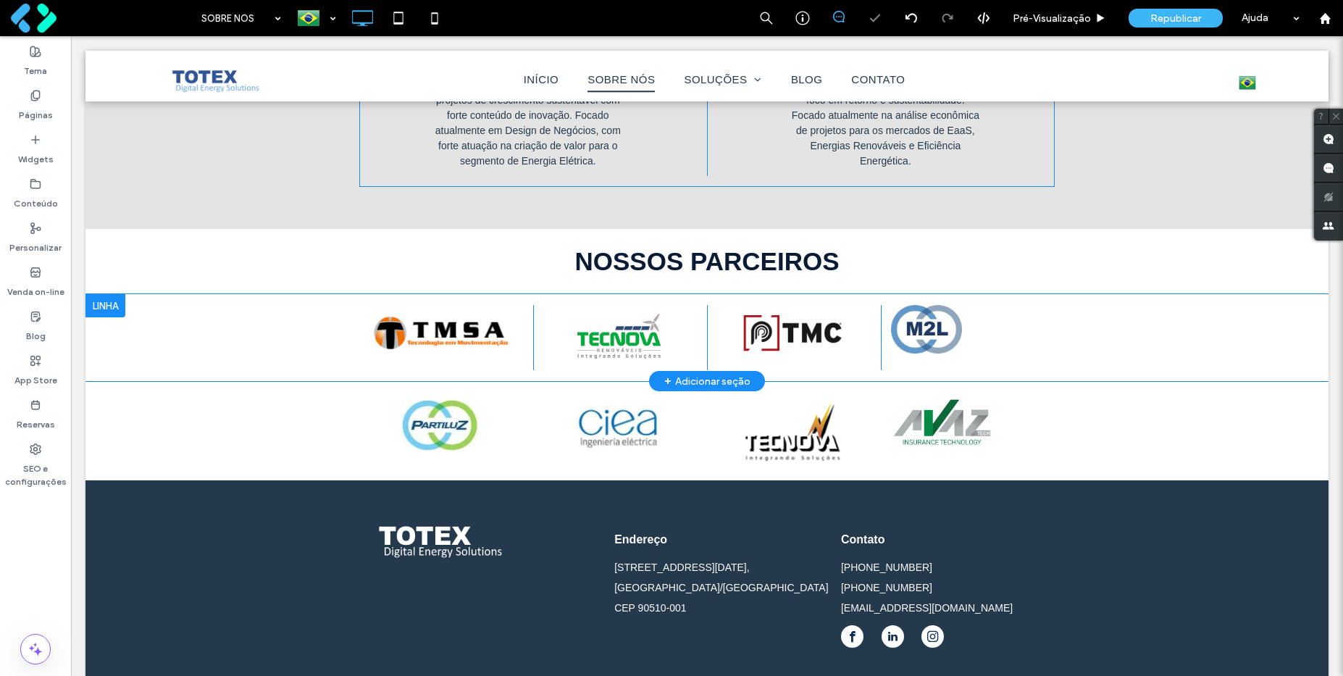
click at [99, 306] on div at bounding box center [105, 305] width 40 height 23
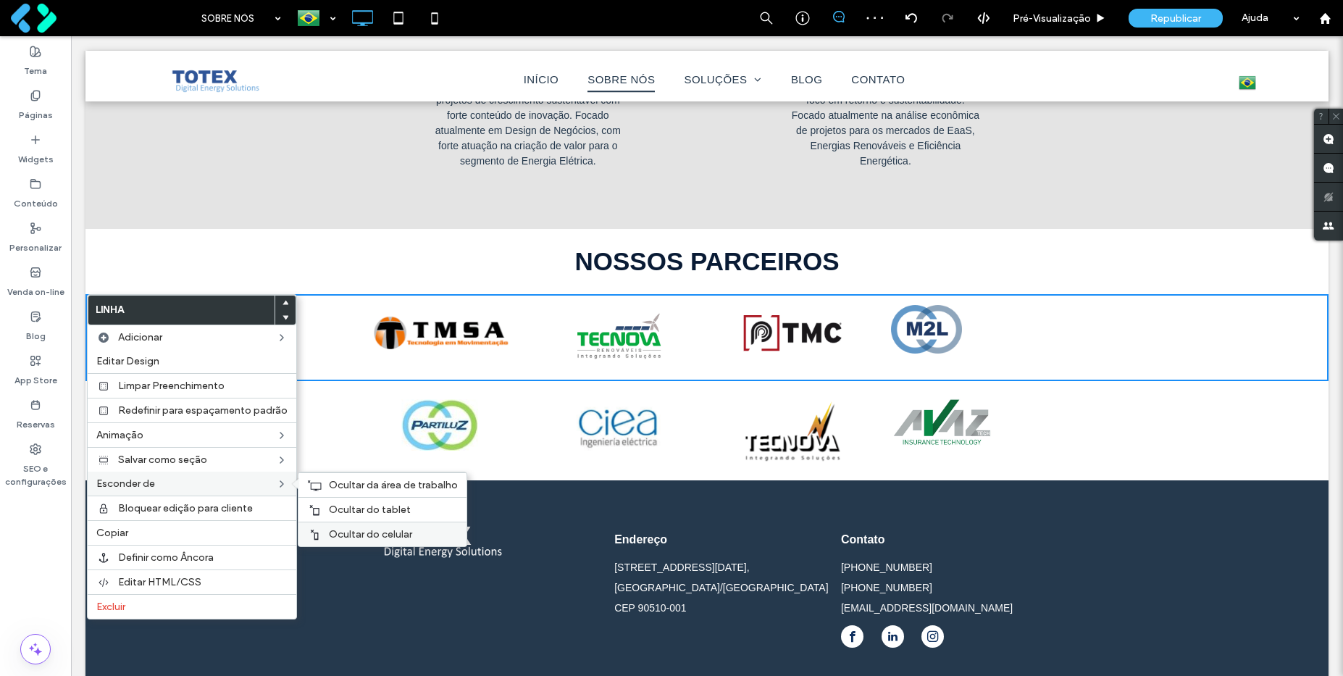
click at [372, 534] on span "Ocultar do celular" at bounding box center [370, 534] width 83 height 12
click at [330, 507] on span "Ocultar do tablet" at bounding box center [370, 509] width 82 height 12
click at [338, 493] on div "Ocultar da área de trabalho" at bounding box center [382, 484] width 168 height 25
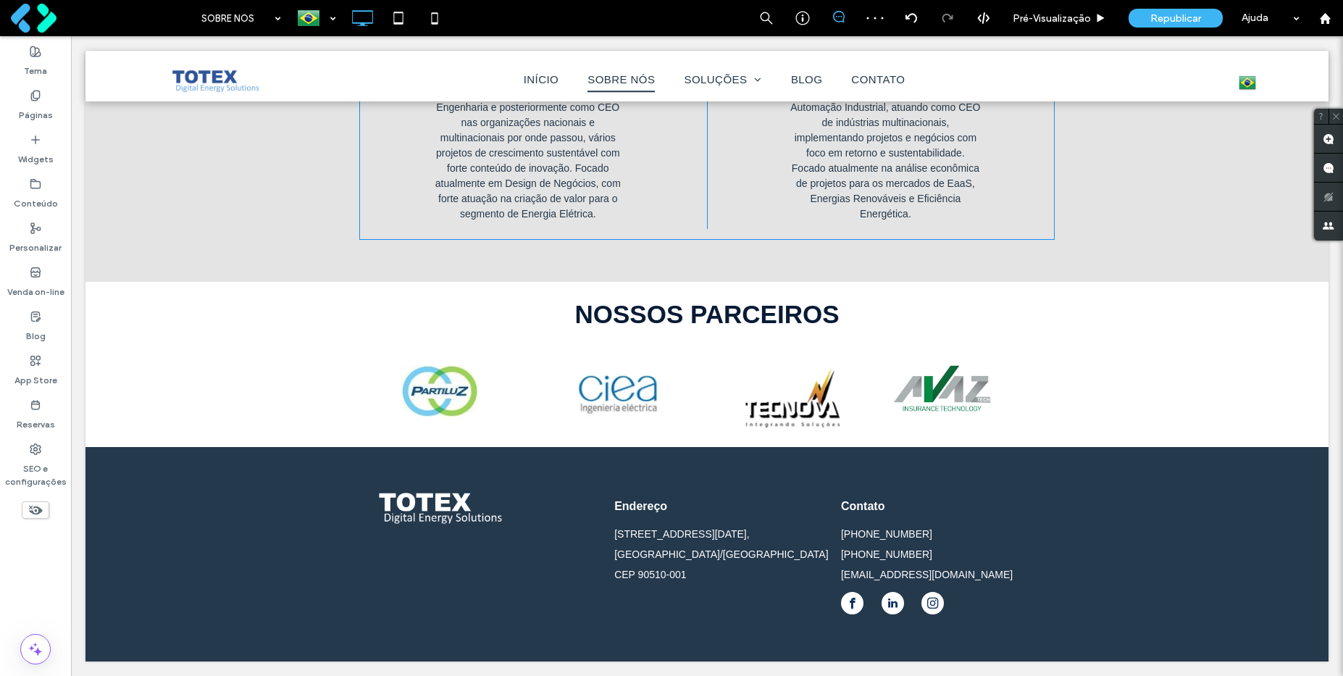
scroll to position [1076, 0]
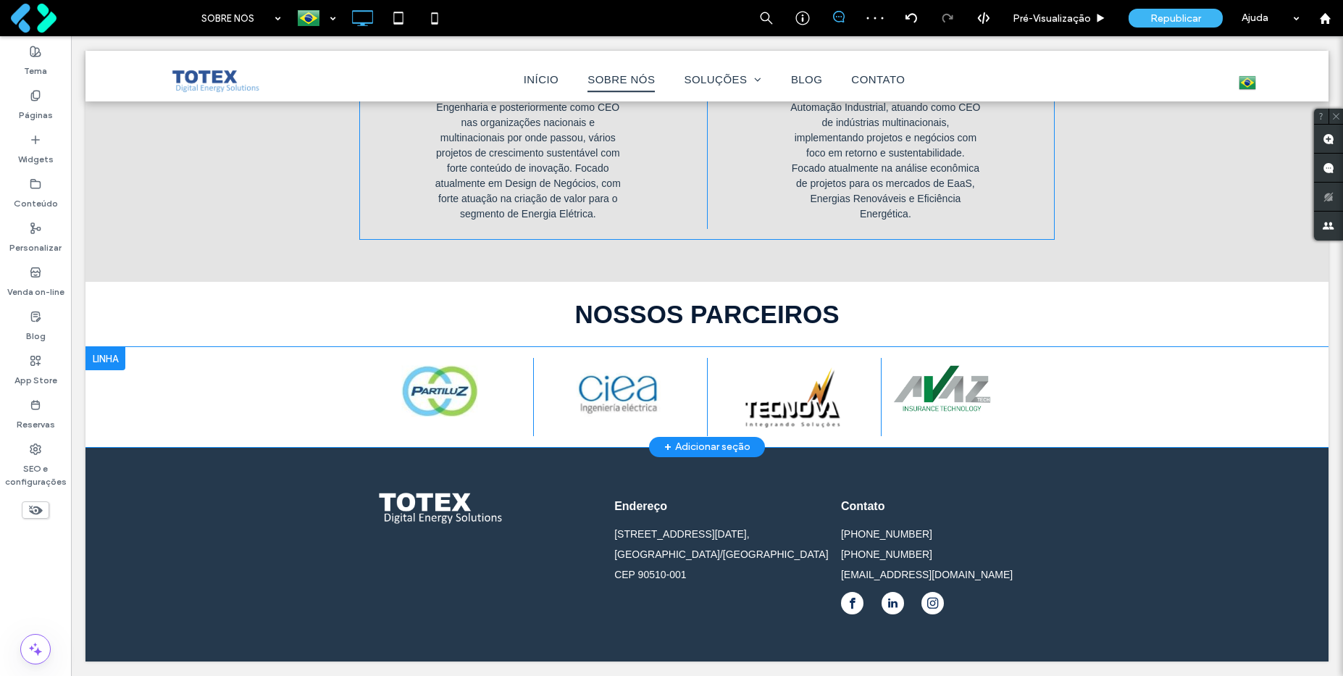
click at [111, 361] on div at bounding box center [105, 358] width 40 height 23
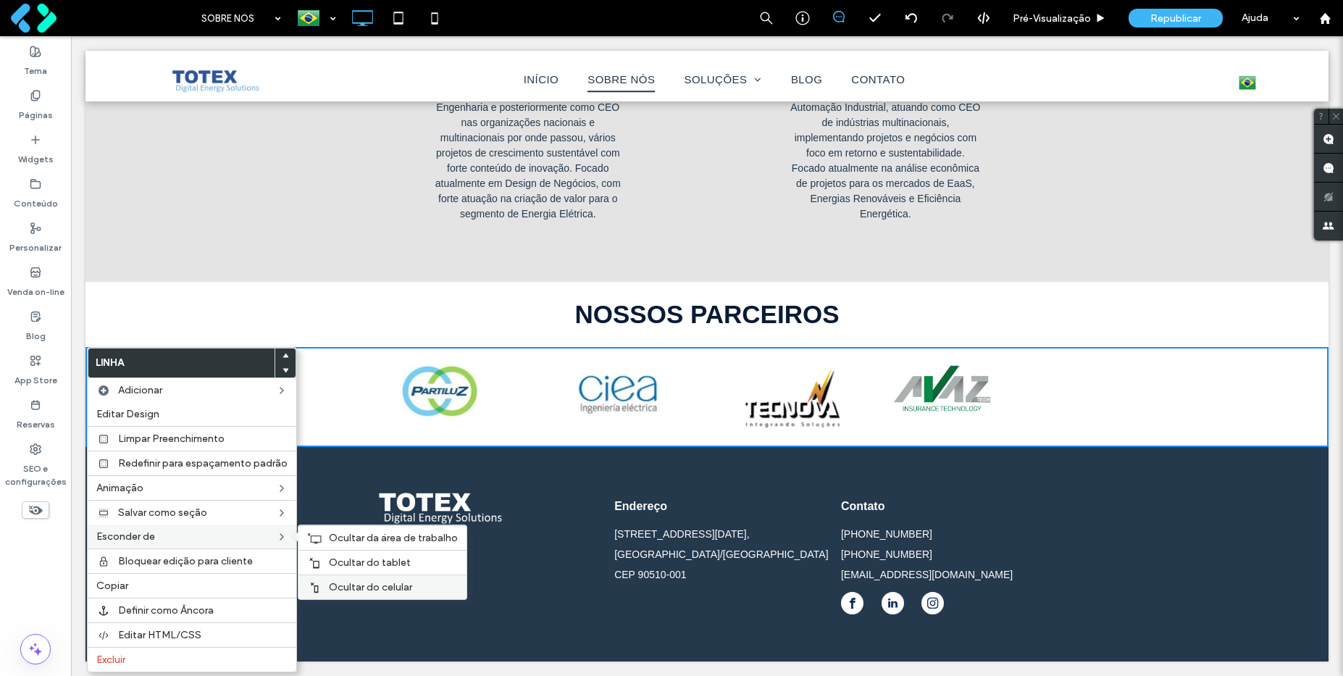
click at [351, 586] on span "Ocultar do celular" at bounding box center [370, 587] width 83 height 12
click at [347, 559] on span "Ocultar do tablet" at bounding box center [370, 562] width 82 height 12
click at [345, 541] on span "Ocultar da área de trabalho" at bounding box center [393, 538] width 129 height 12
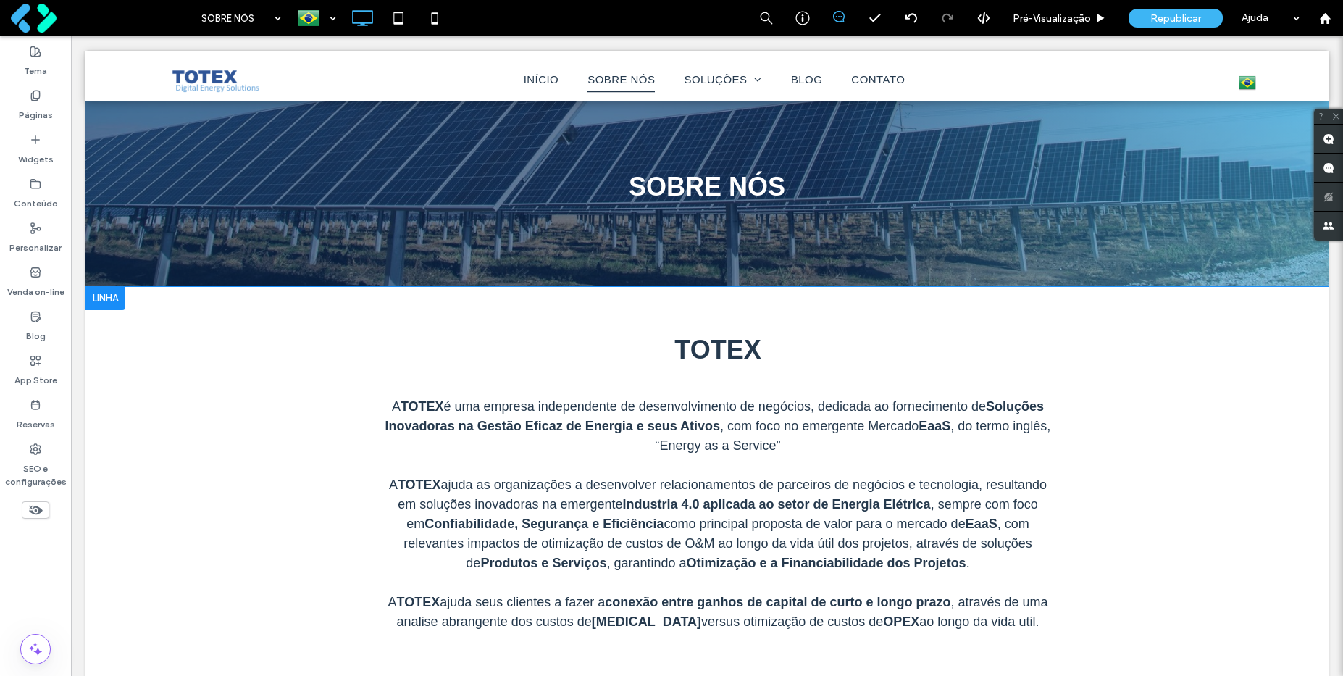
scroll to position [0, 0]
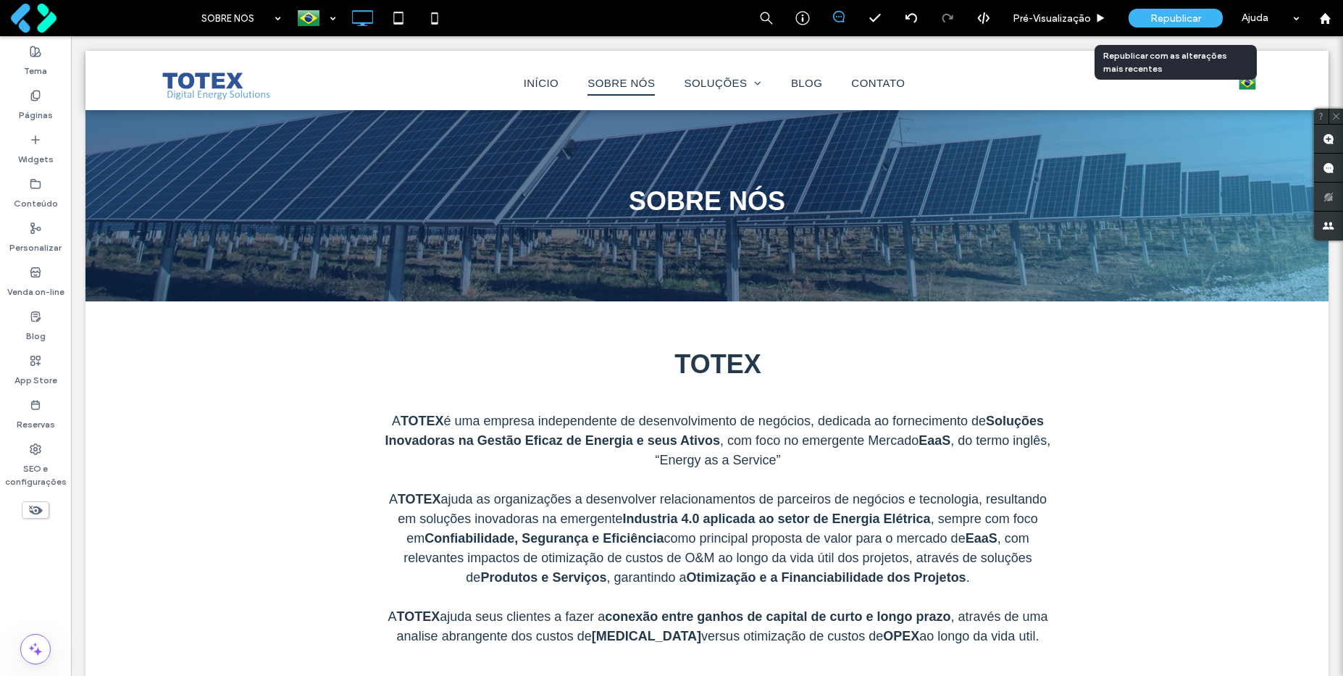
click at [1159, 18] on span "Republicar" at bounding box center [1175, 18] width 51 height 12
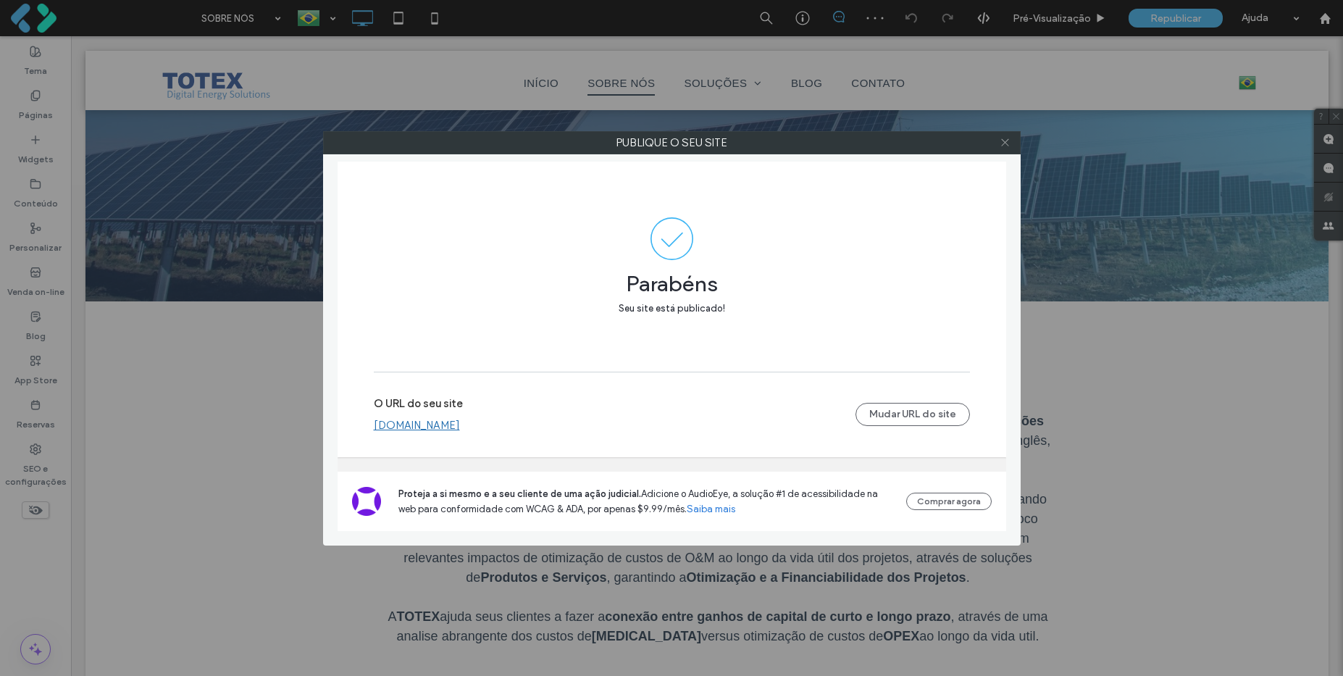
click at [1005, 142] on use at bounding box center [1004, 142] width 7 height 7
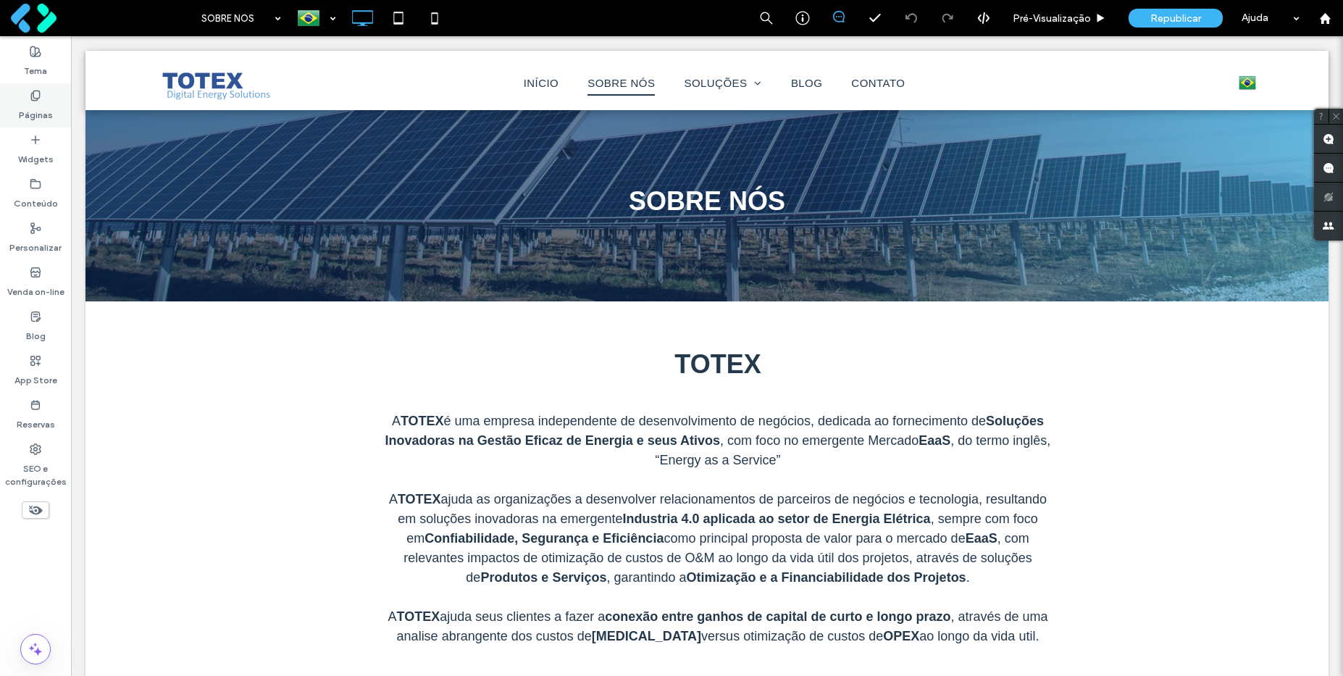
click at [43, 104] on label "Páginas" at bounding box center [36, 111] width 34 height 20
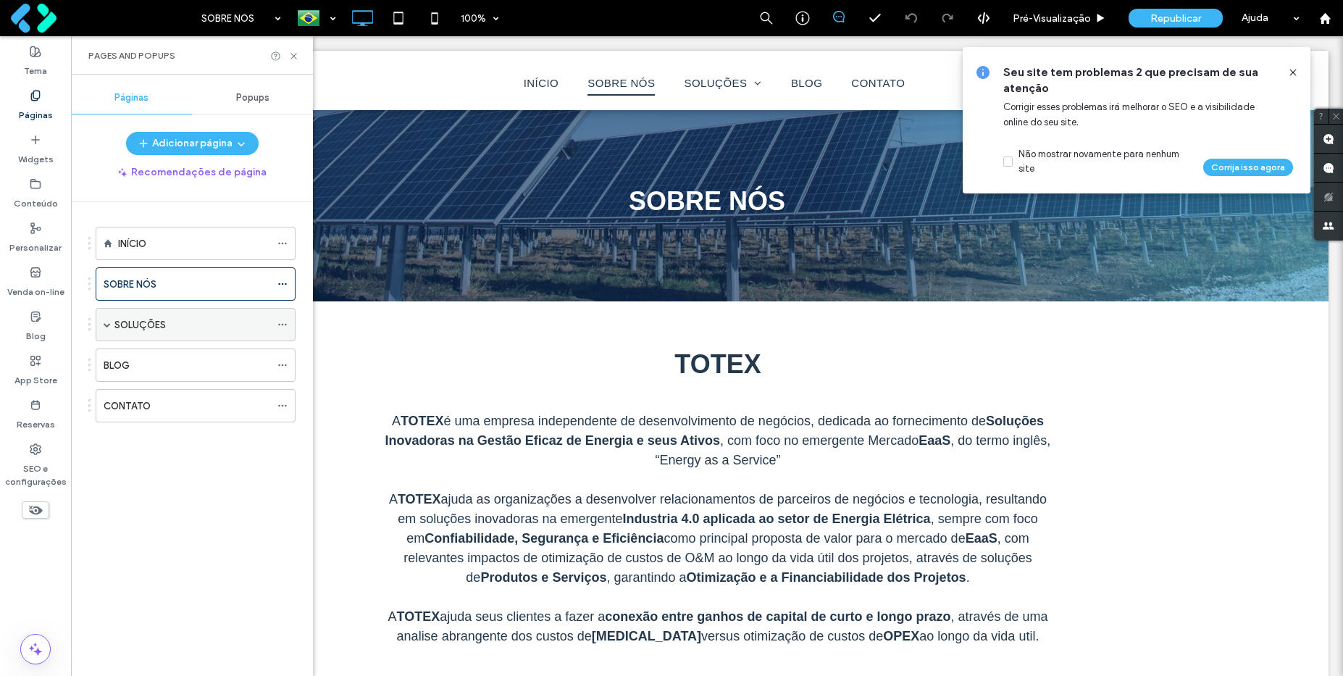
click at [285, 320] on icon at bounding box center [282, 324] width 10 height 10
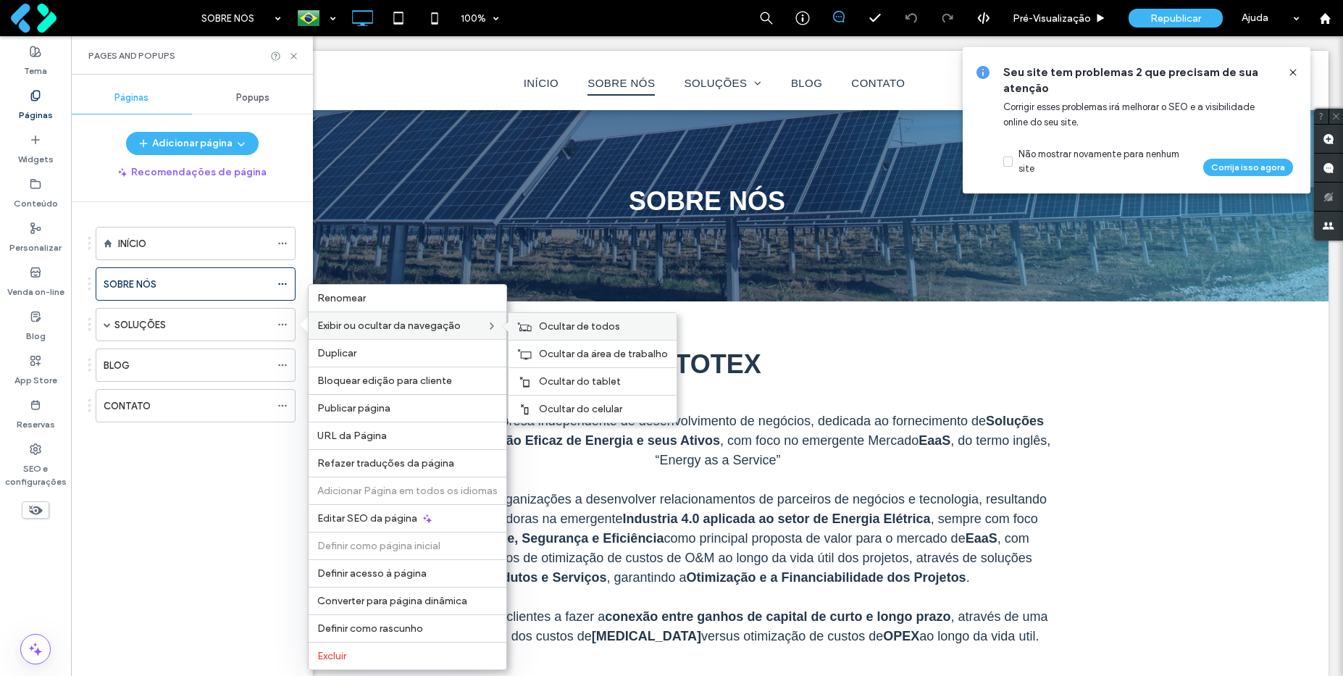
click at [563, 322] on span "Ocultar de todos" at bounding box center [579, 326] width 81 height 12
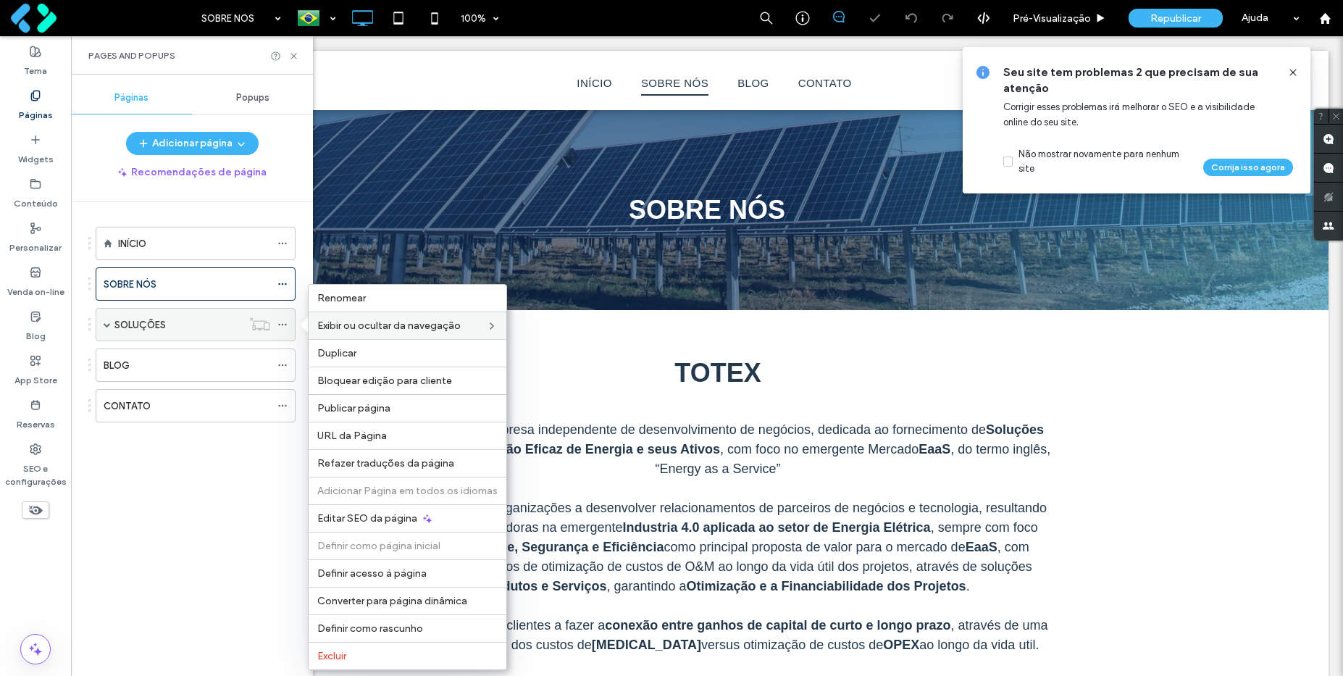
click at [109, 325] on span at bounding box center [107, 324] width 7 height 7
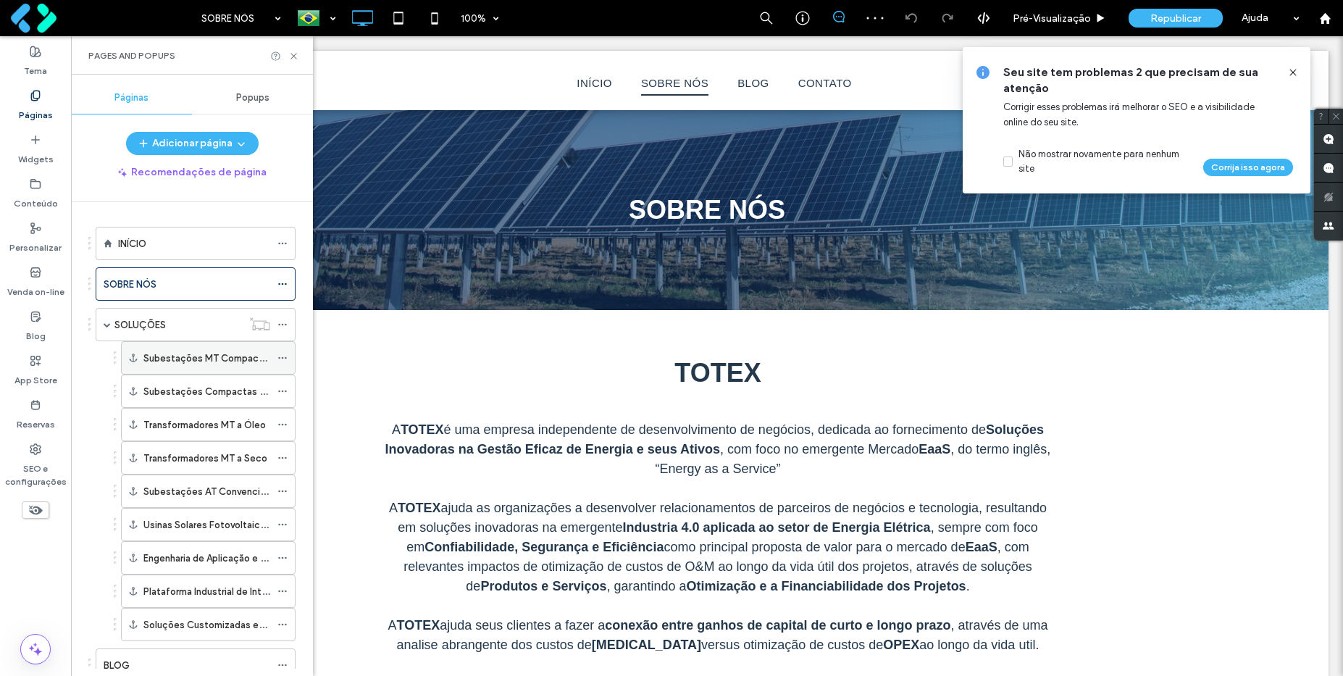
click at [285, 361] on icon at bounding box center [282, 358] width 10 height 10
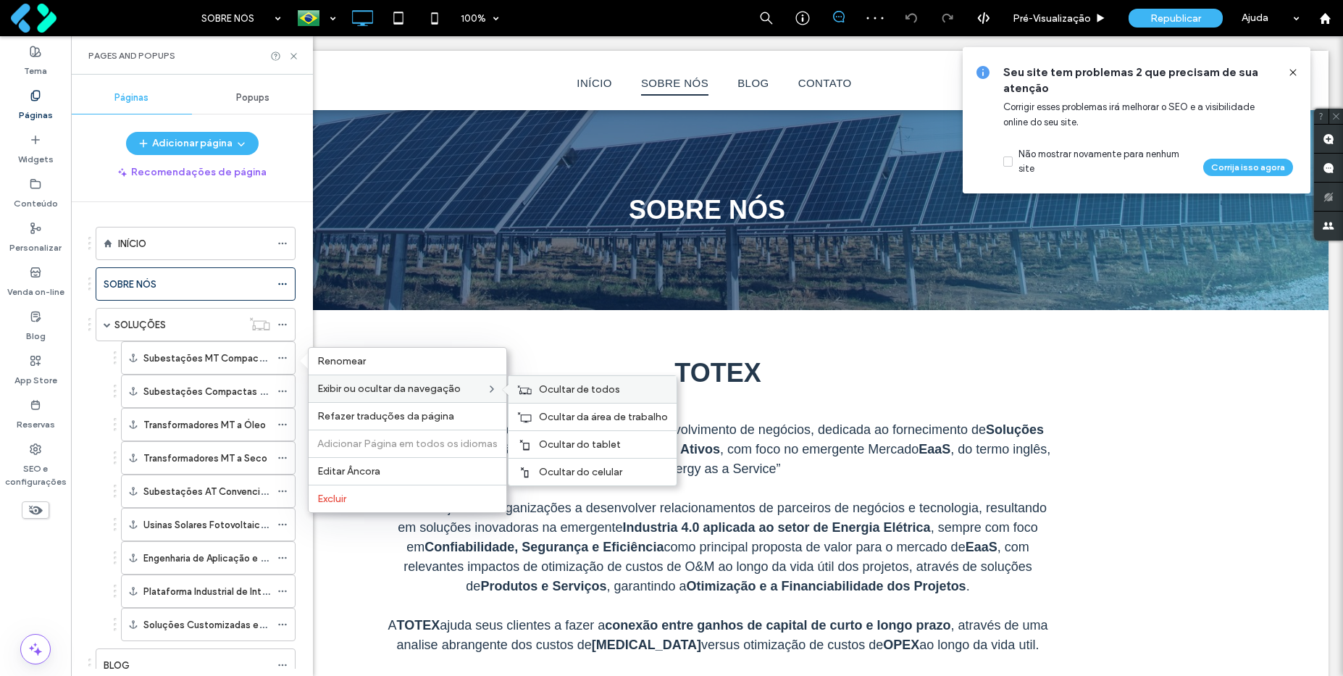
click at [540, 387] on span "Ocultar de todos" at bounding box center [579, 389] width 81 height 12
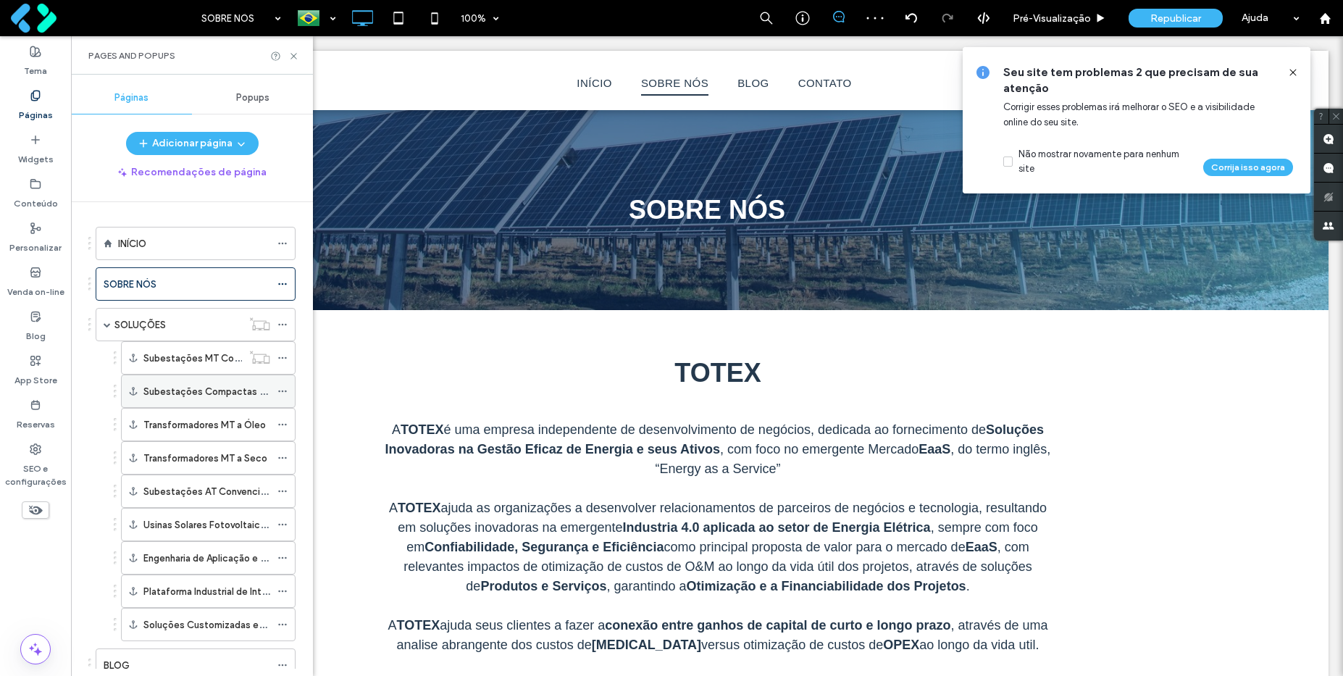
click at [279, 393] on icon at bounding box center [282, 391] width 10 height 10
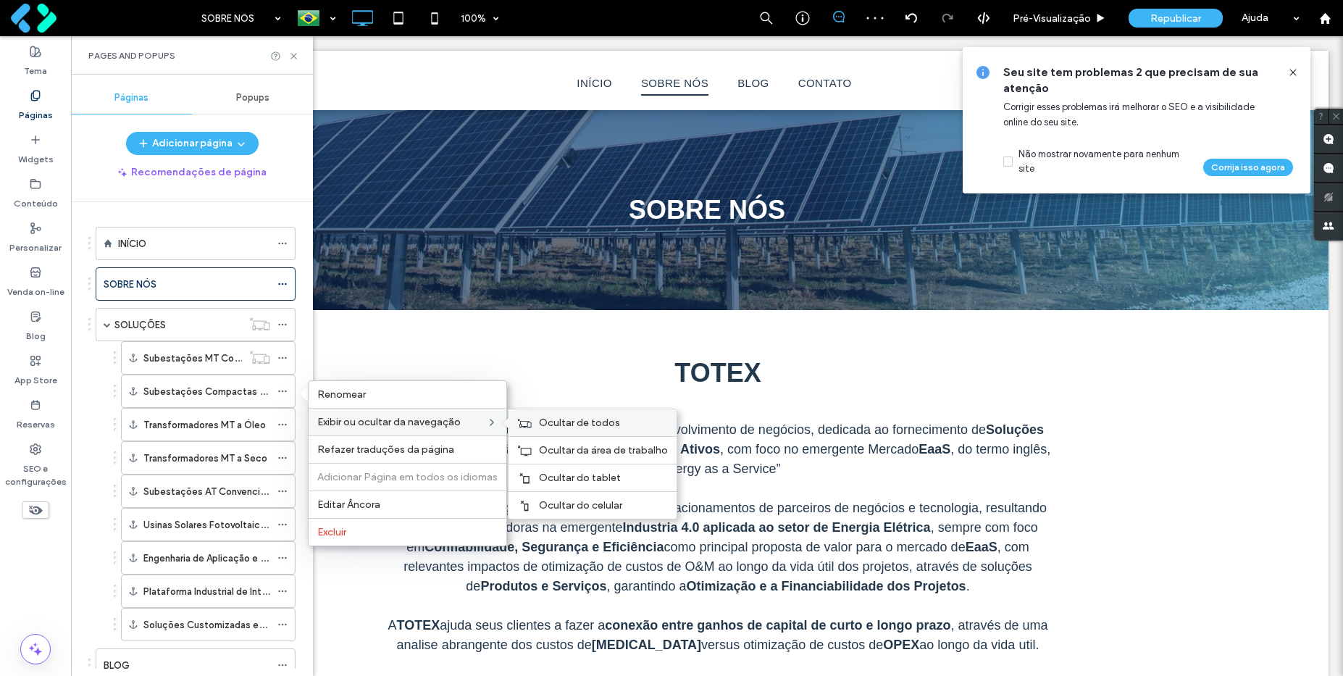
click at [539, 420] on span "Ocultar de todos" at bounding box center [579, 423] width 81 height 12
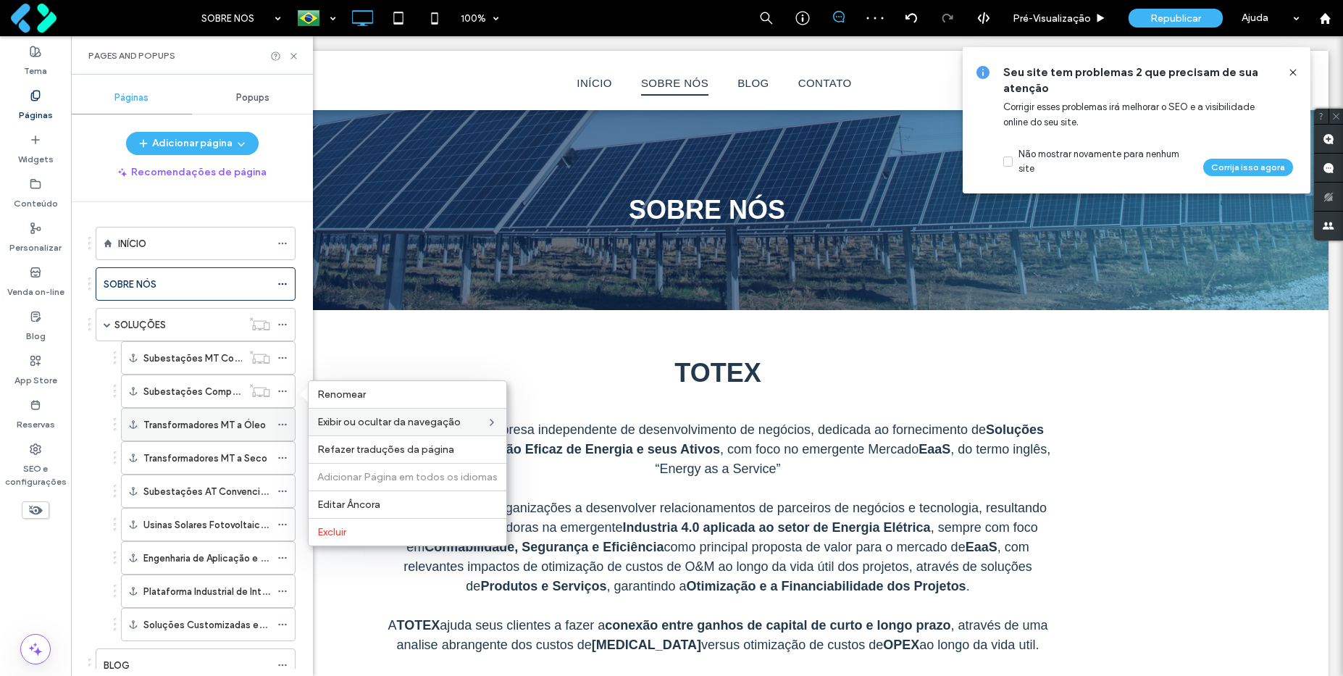
click at [280, 425] on icon at bounding box center [282, 424] width 10 height 10
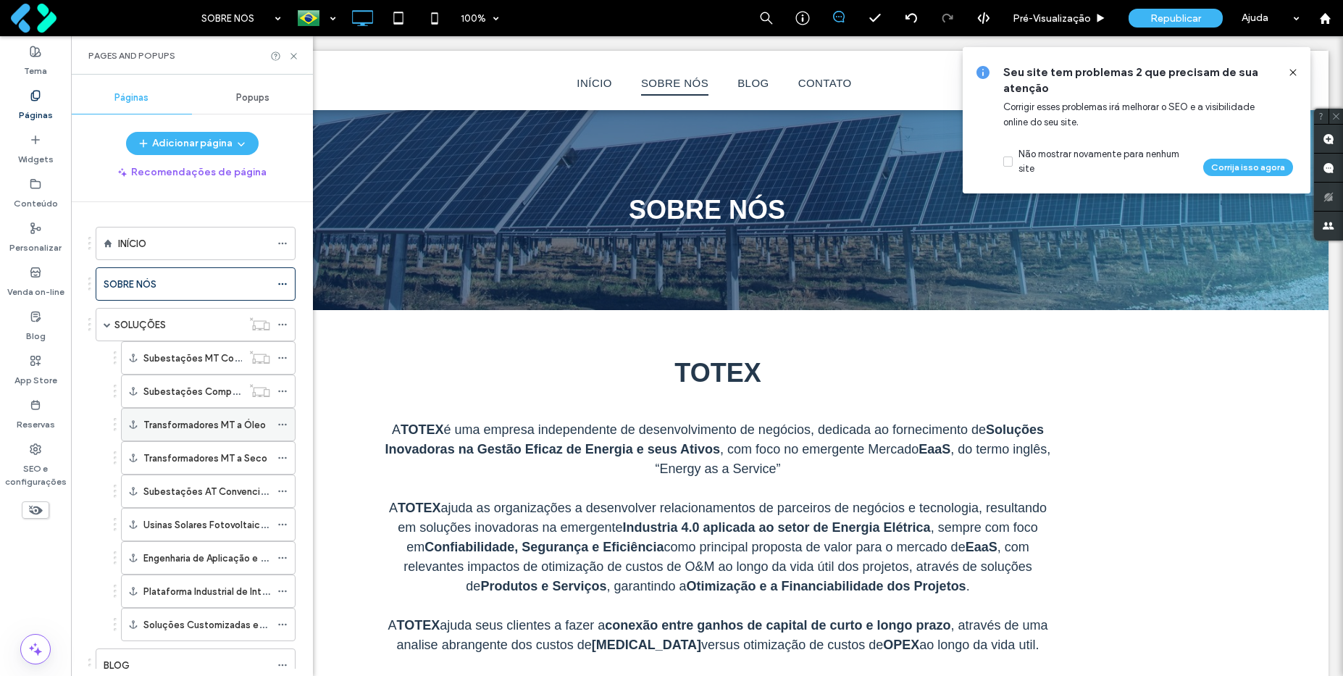
click at [283, 424] on use at bounding box center [282, 425] width 8 height 2
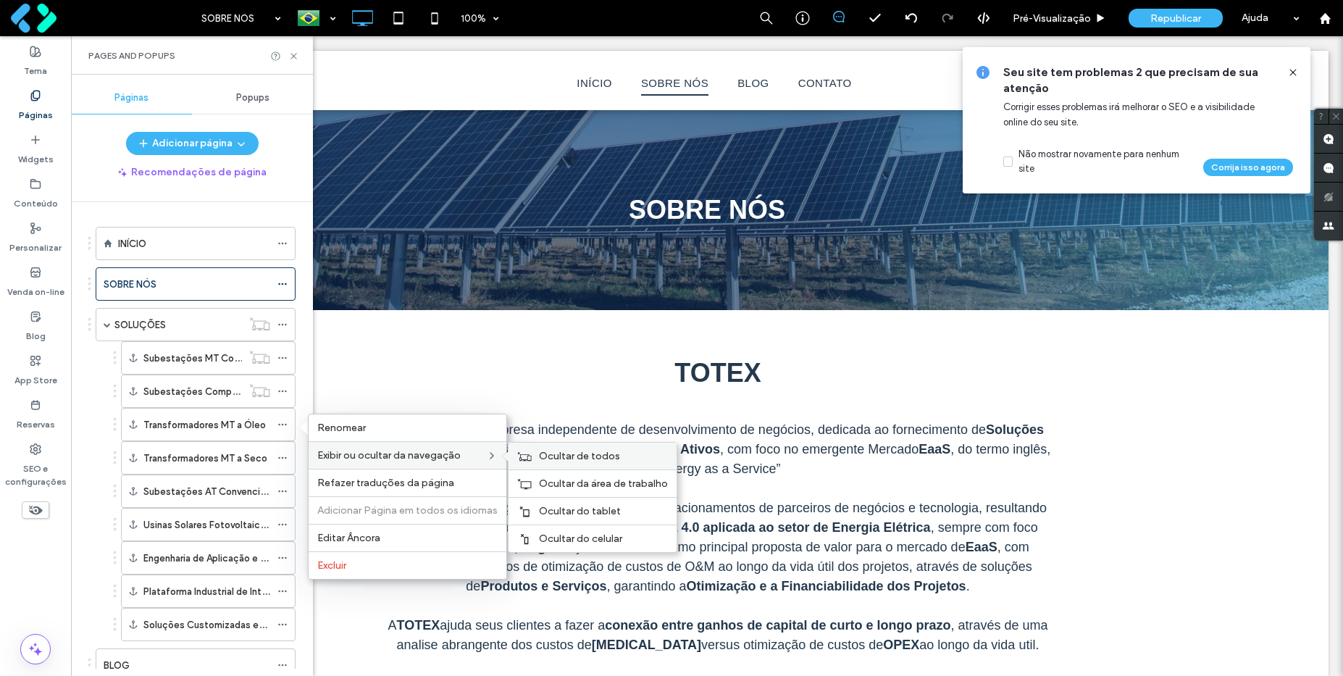
click at [556, 461] on span "Ocultar de todos" at bounding box center [579, 456] width 81 height 12
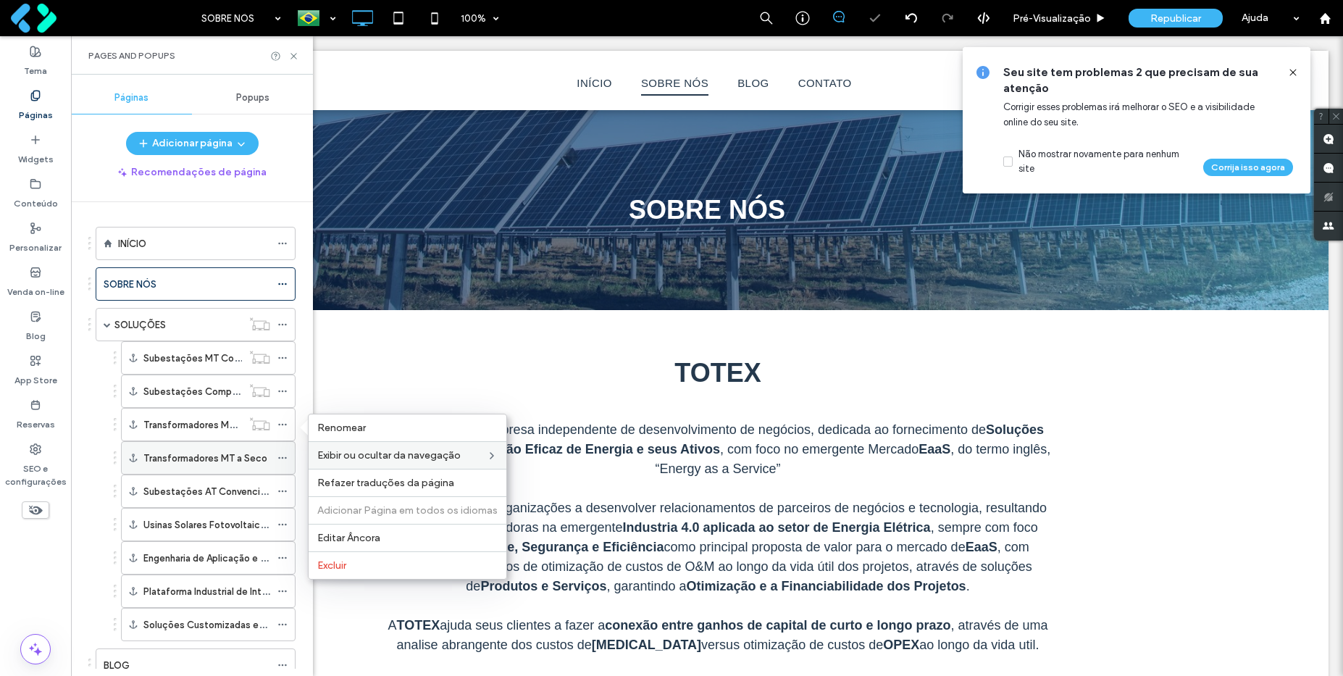
click at [279, 458] on use at bounding box center [282, 458] width 8 height 2
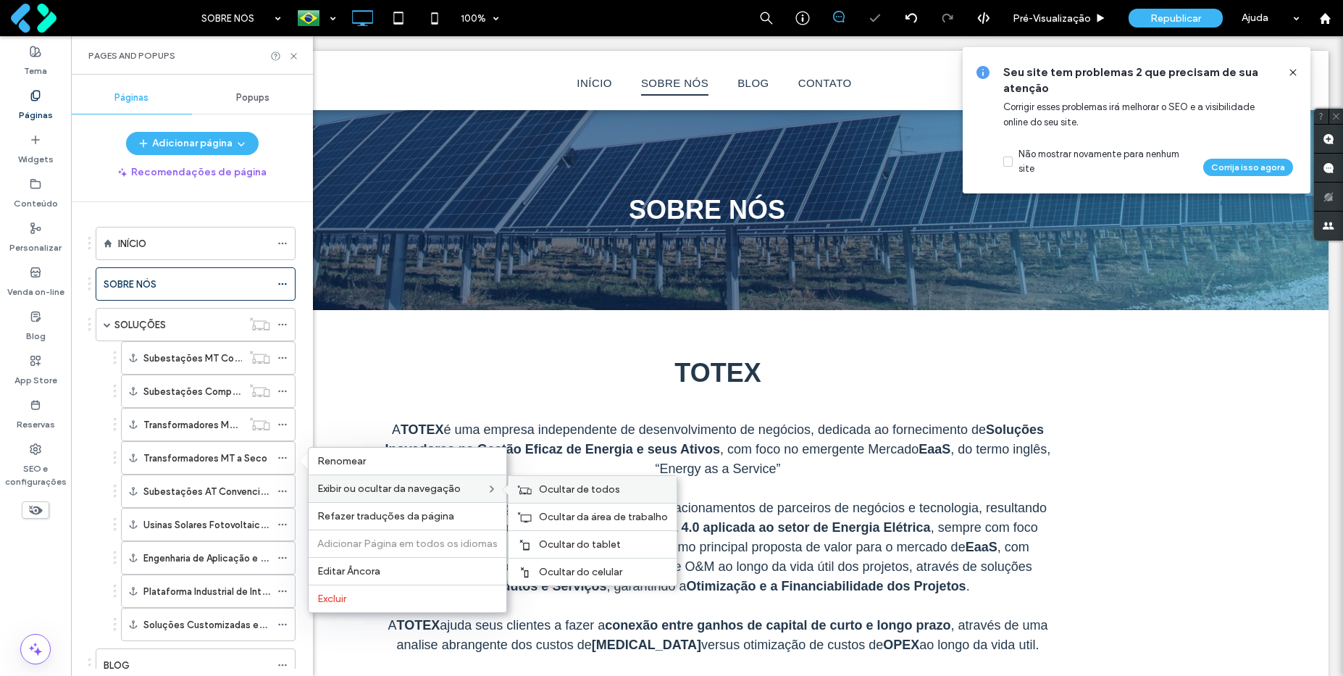
click at [549, 483] on span "Ocultar de todos" at bounding box center [579, 489] width 81 height 12
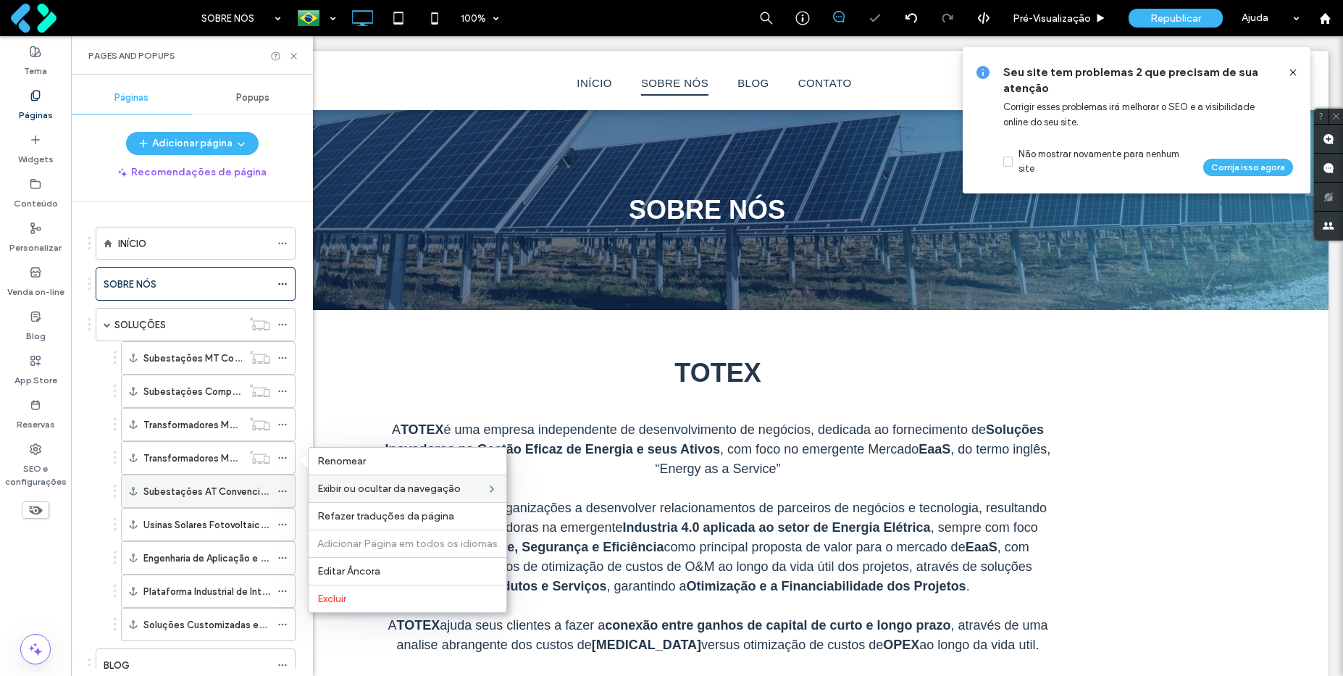
click at [282, 487] on icon at bounding box center [282, 491] width 10 height 10
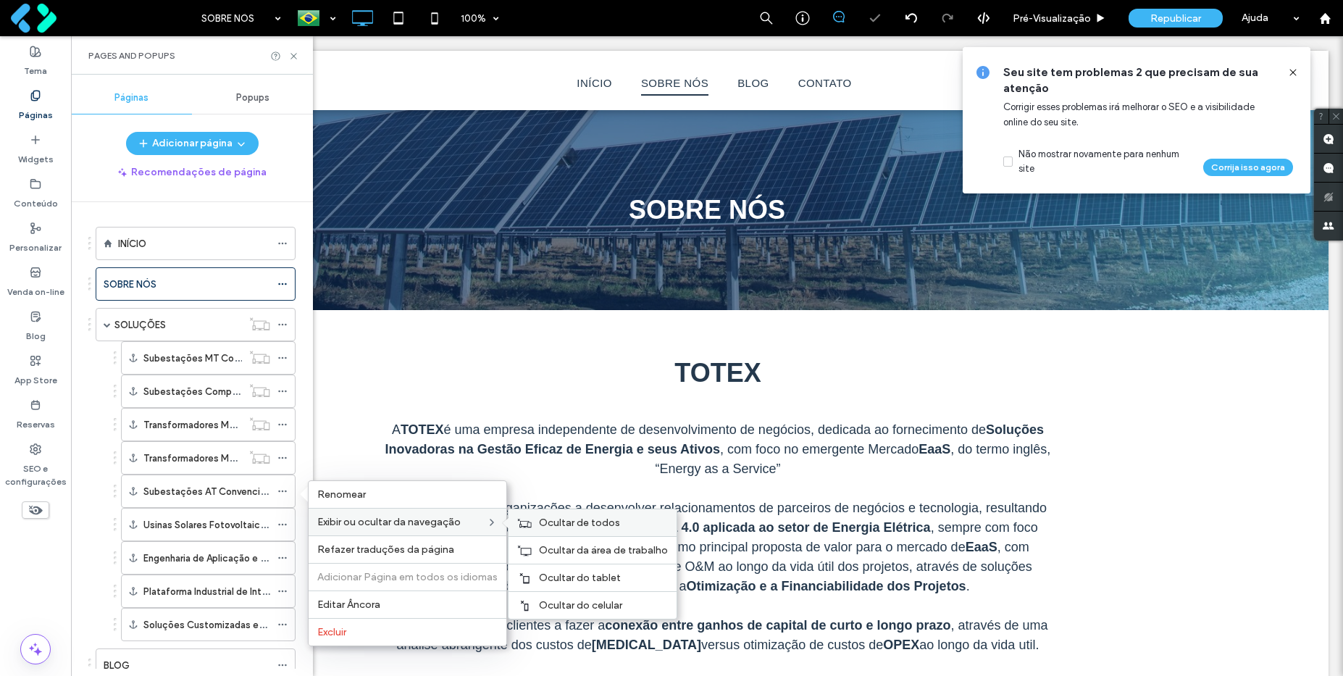
click at [539, 516] on span "Ocultar de todos" at bounding box center [579, 522] width 81 height 12
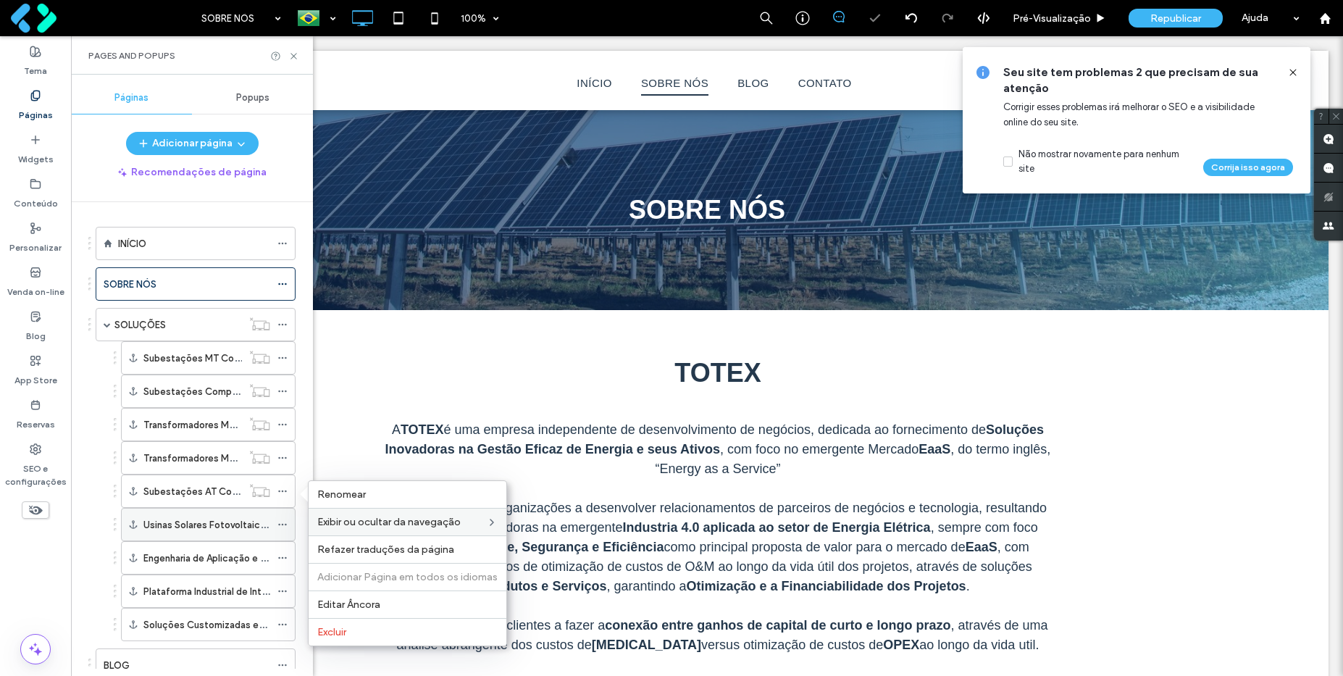
click at [281, 522] on icon at bounding box center [282, 524] width 10 height 10
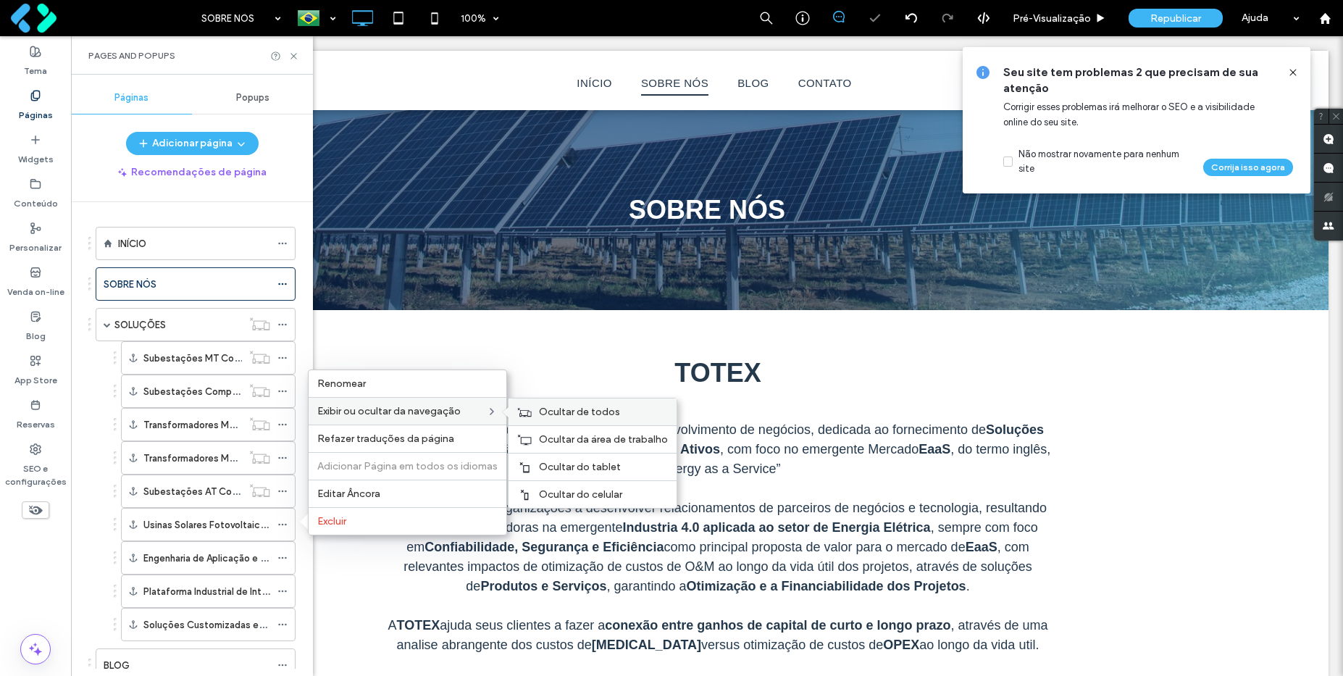
click at [530, 411] on div "Ocultar de todos" at bounding box center [593, 411] width 168 height 27
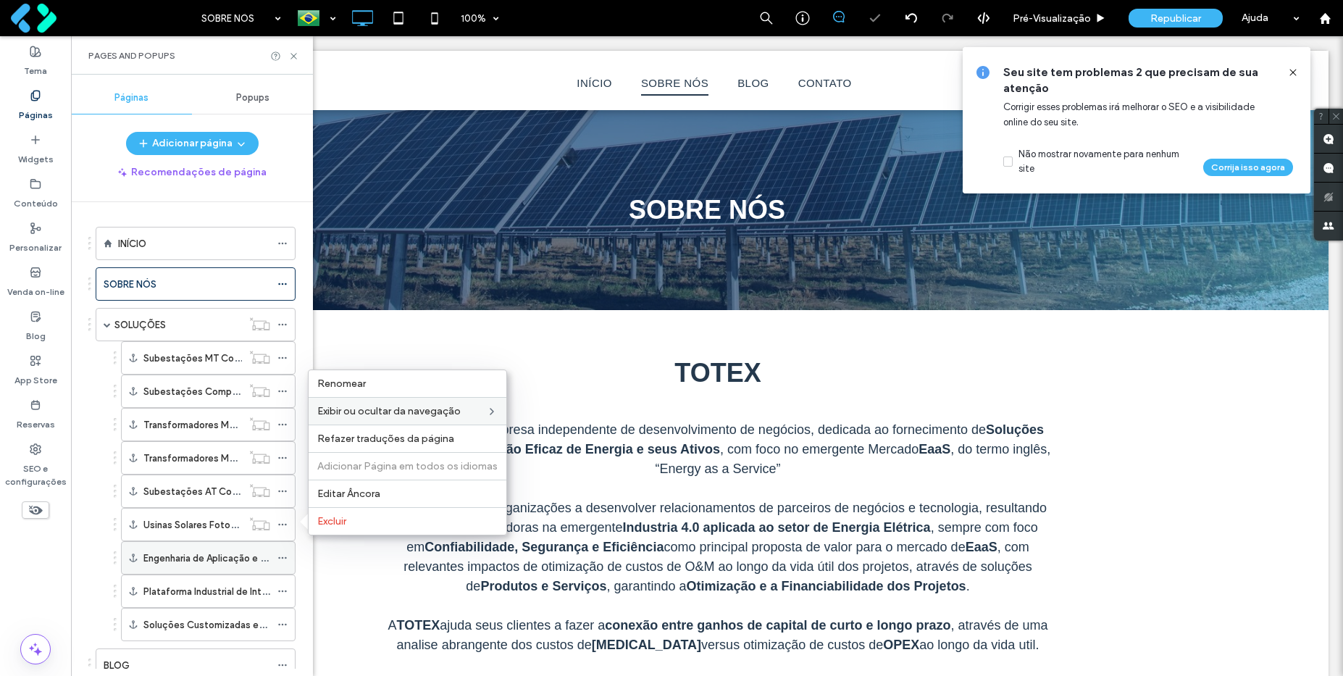
click at [284, 556] on icon at bounding box center [282, 558] width 10 height 10
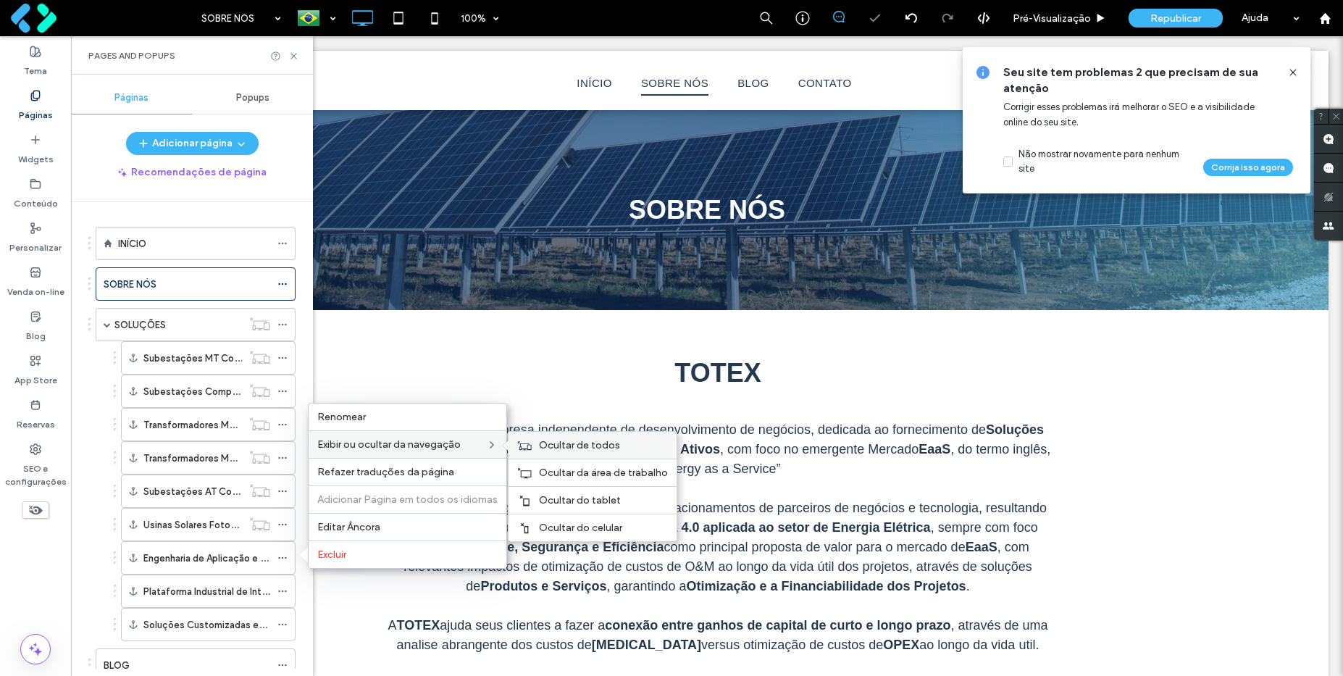
click at [535, 447] on div "Ocultar de todos" at bounding box center [593, 445] width 168 height 27
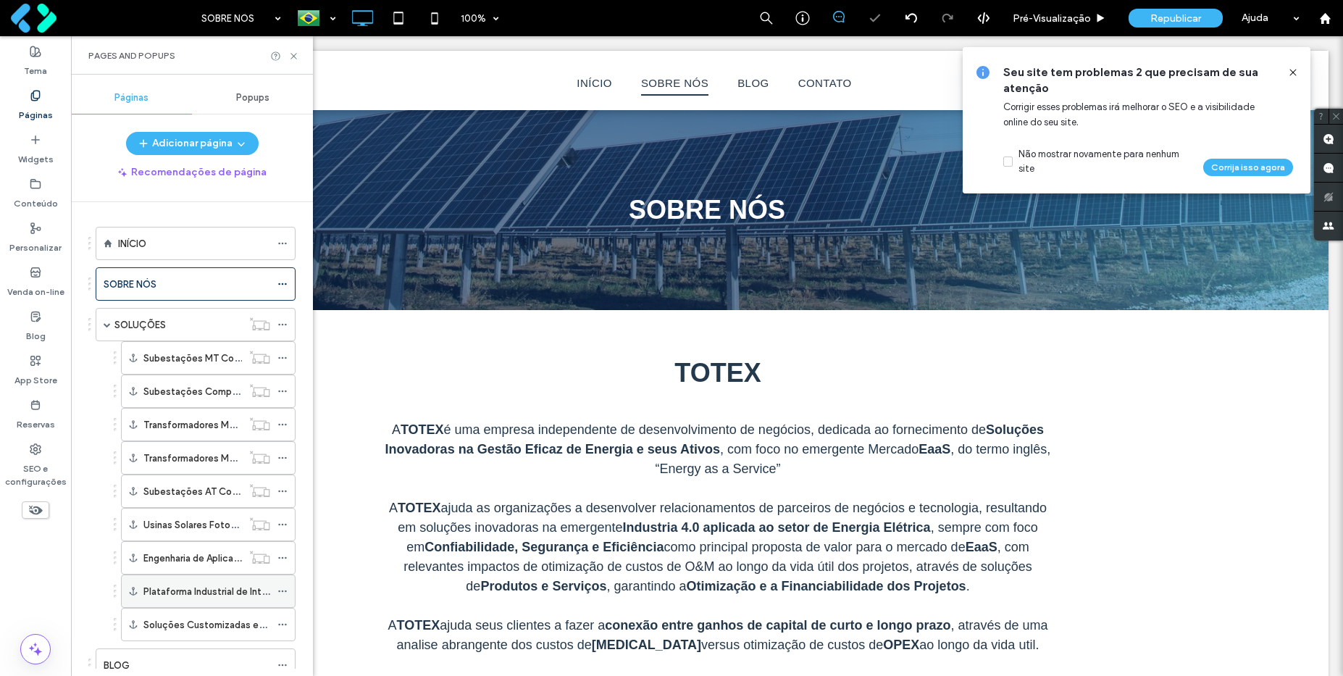
click at [280, 588] on icon at bounding box center [282, 591] width 10 height 10
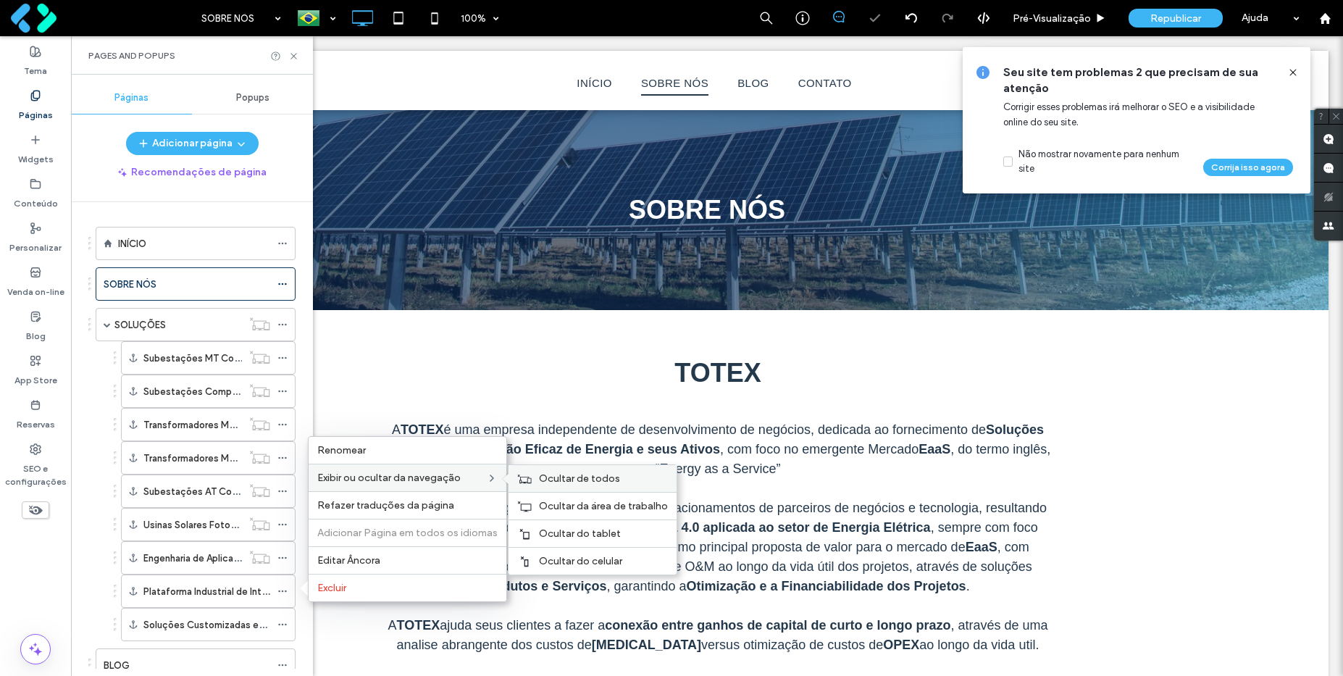
click at [539, 478] on span "Ocultar de todos" at bounding box center [579, 478] width 81 height 12
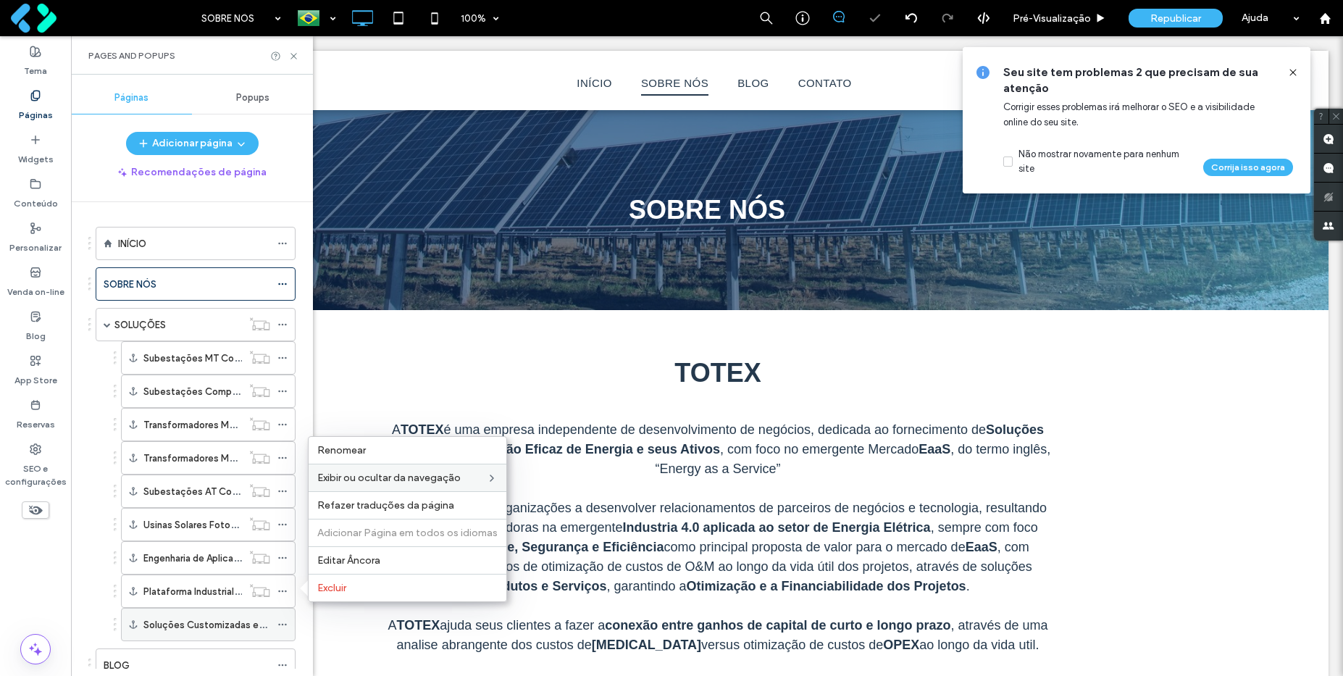
click at [285, 621] on icon at bounding box center [282, 624] width 10 height 10
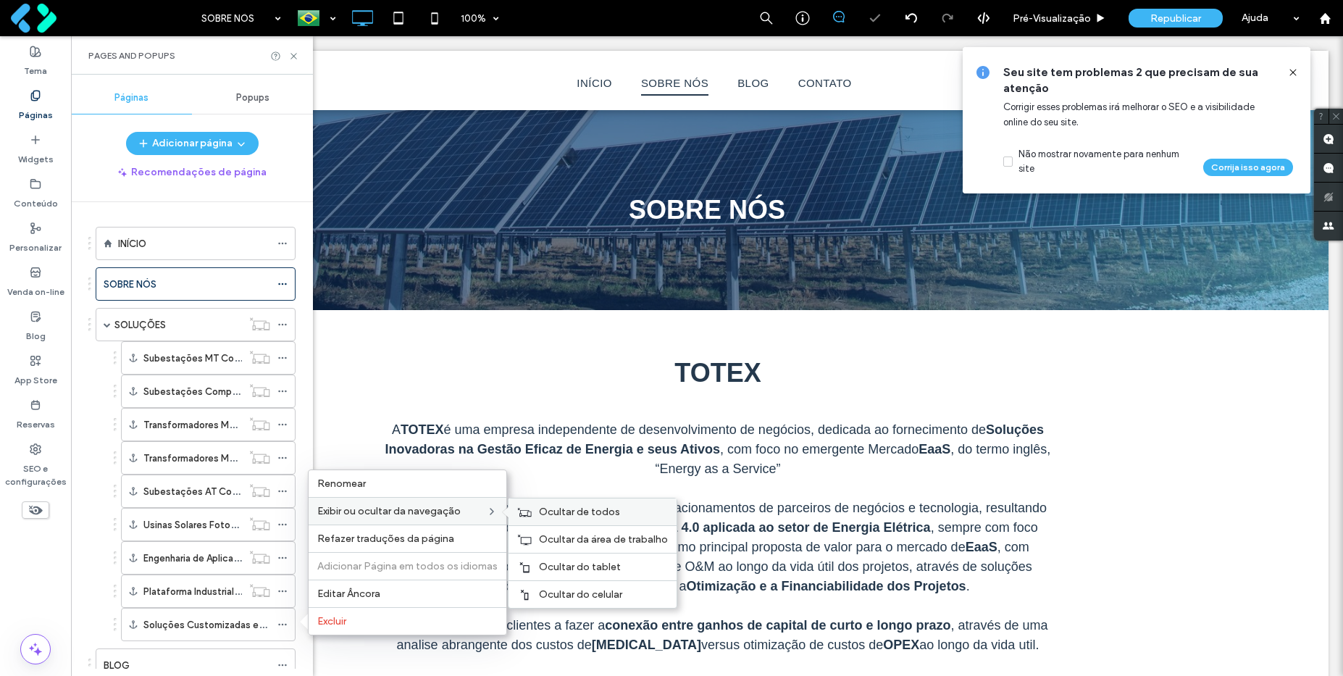
click at [548, 507] on span "Ocultar de todos" at bounding box center [579, 512] width 81 height 12
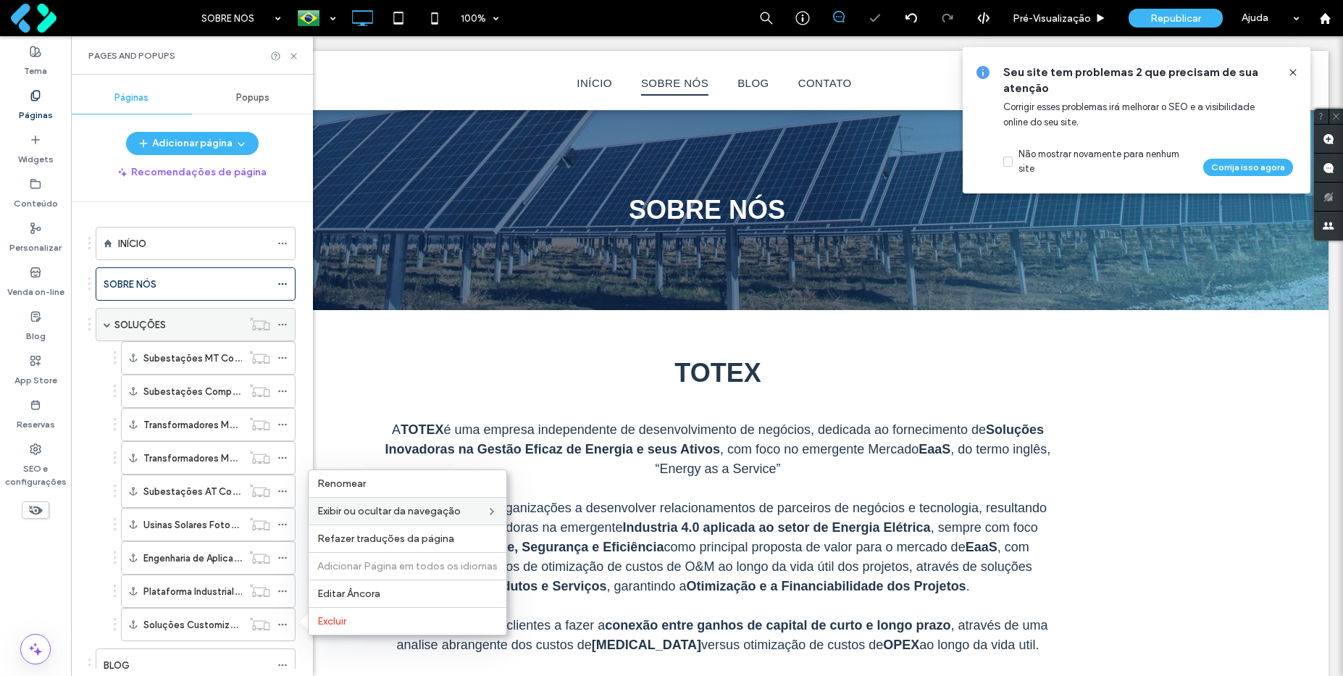
click at [175, 324] on div "SOLUÇÕES" at bounding box center [177, 324] width 127 height 15
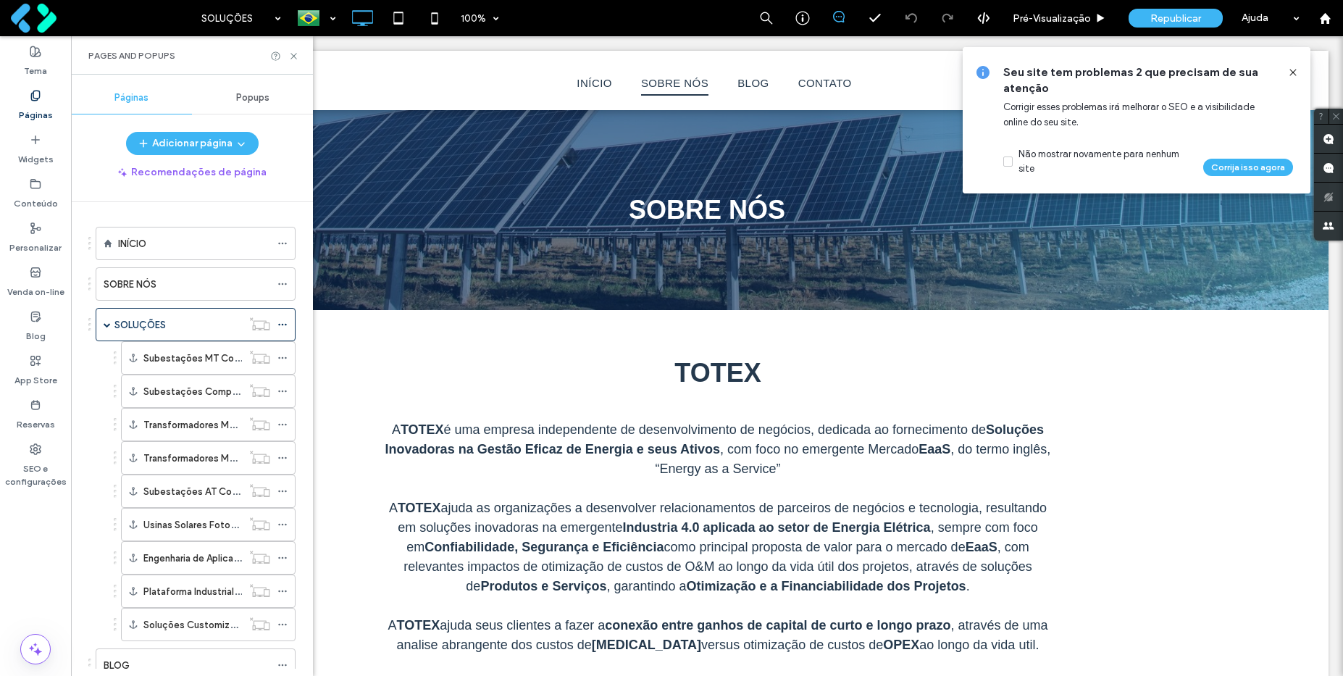
click at [1294, 73] on icon at bounding box center [1293, 73] width 12 height 12
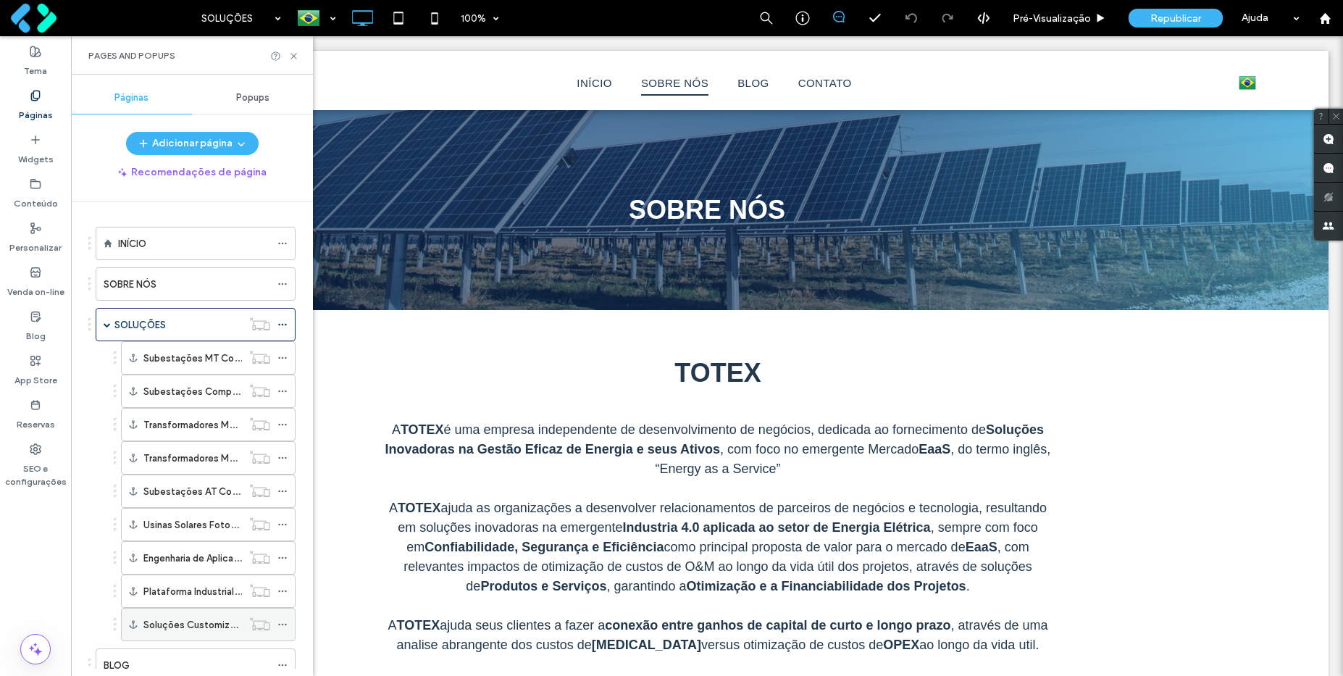
scroll to position [90, 0]
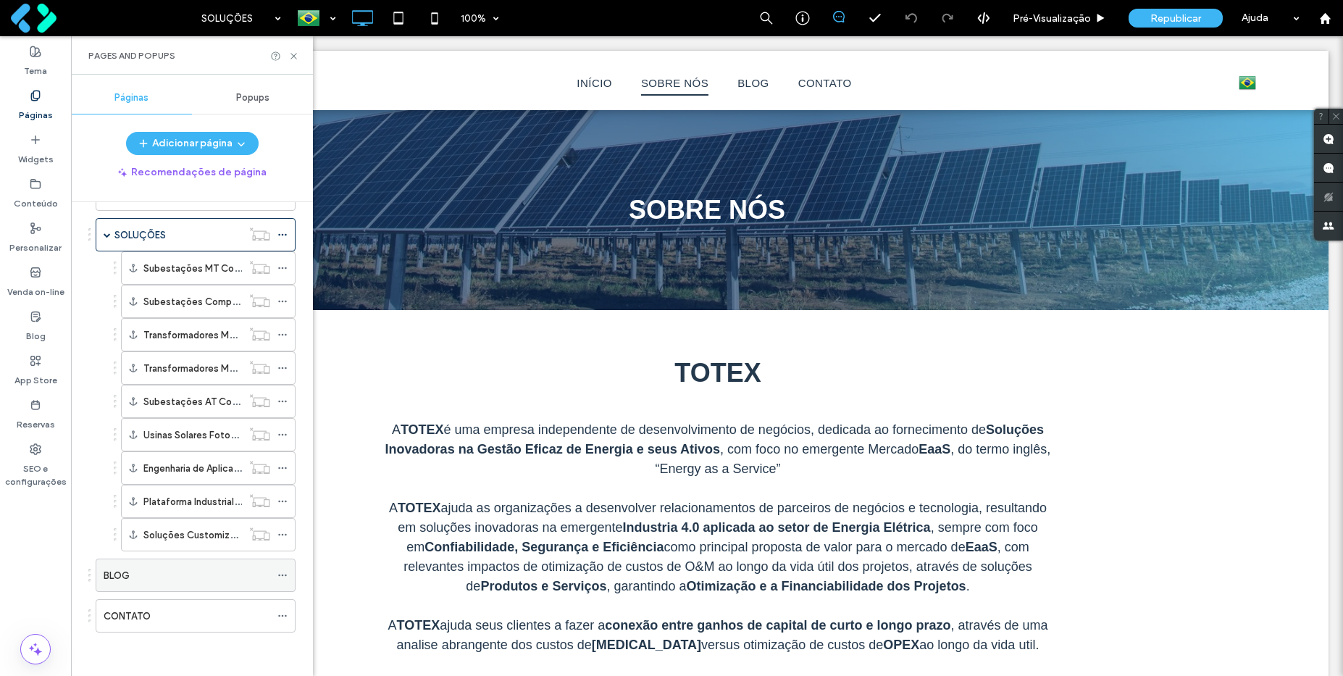
click at [133, 574] on div "BLOG" at bounding box center [187, 575] width 167 height 15
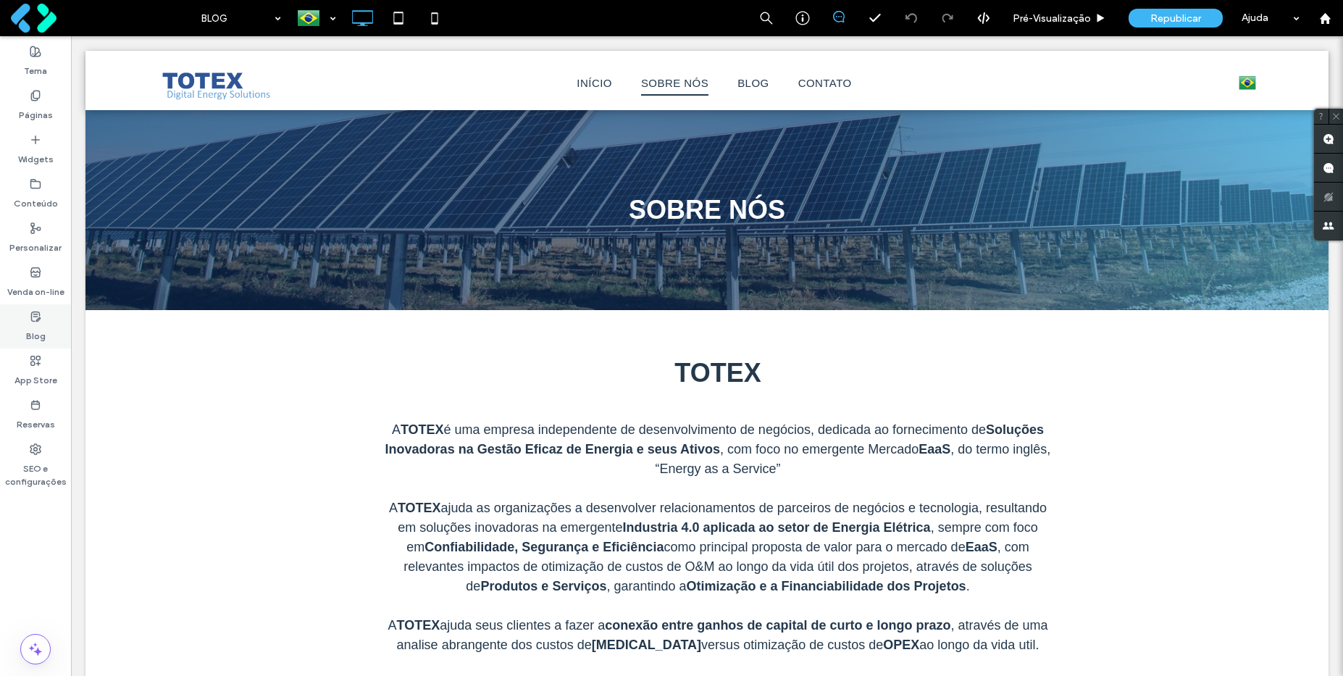
click at [50, 330] on div "Blog" at bounding box center [35, 326] width 71 height 44
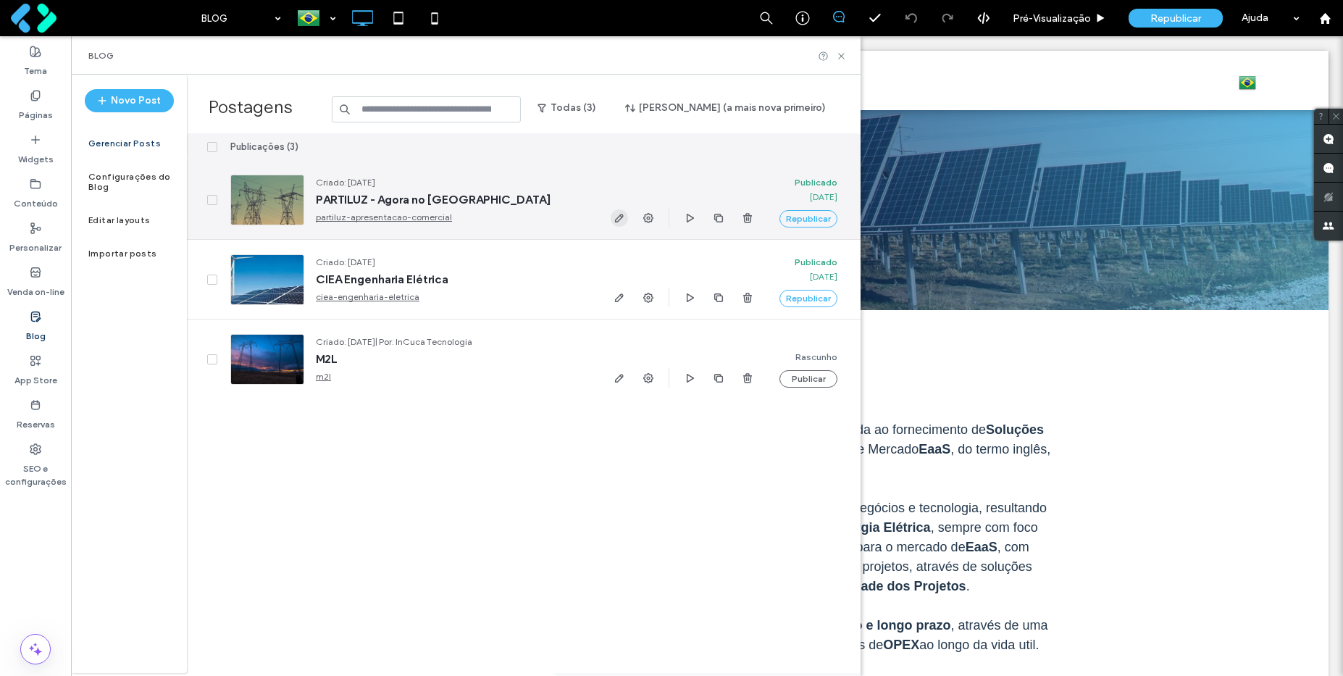
click at [618, 217] on use "button" at bounding box center [619, 218] width 9 height 9
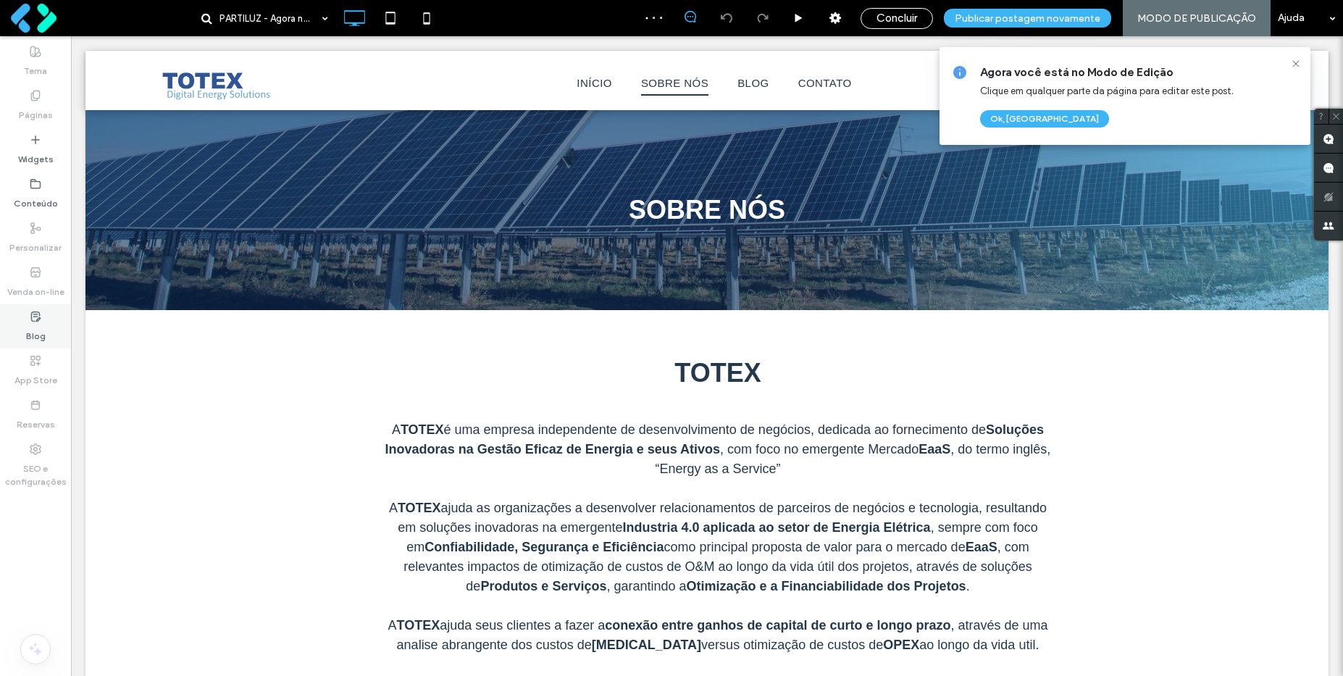
click at [52, 332] on div "Blog" at bounding box center [35, 326] width 71 height 44
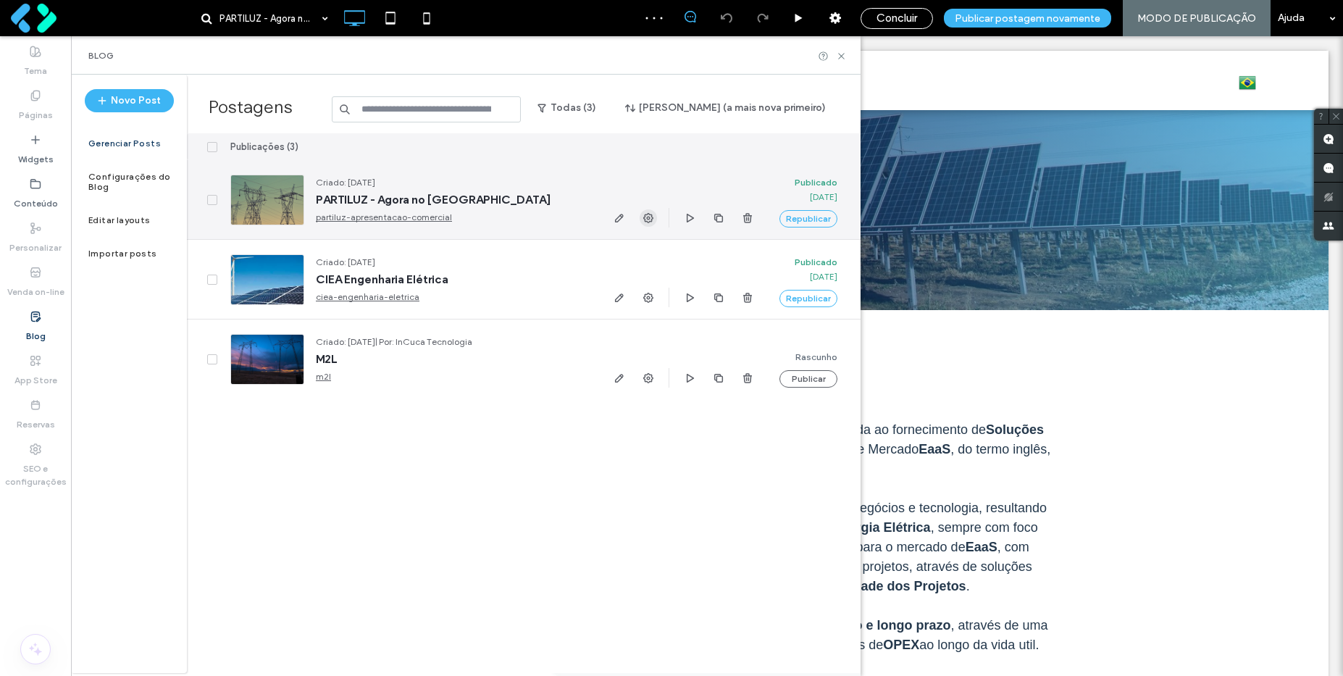
click at [645, 216] on use "button" at bounding box center [648, 218] width 10 height 10
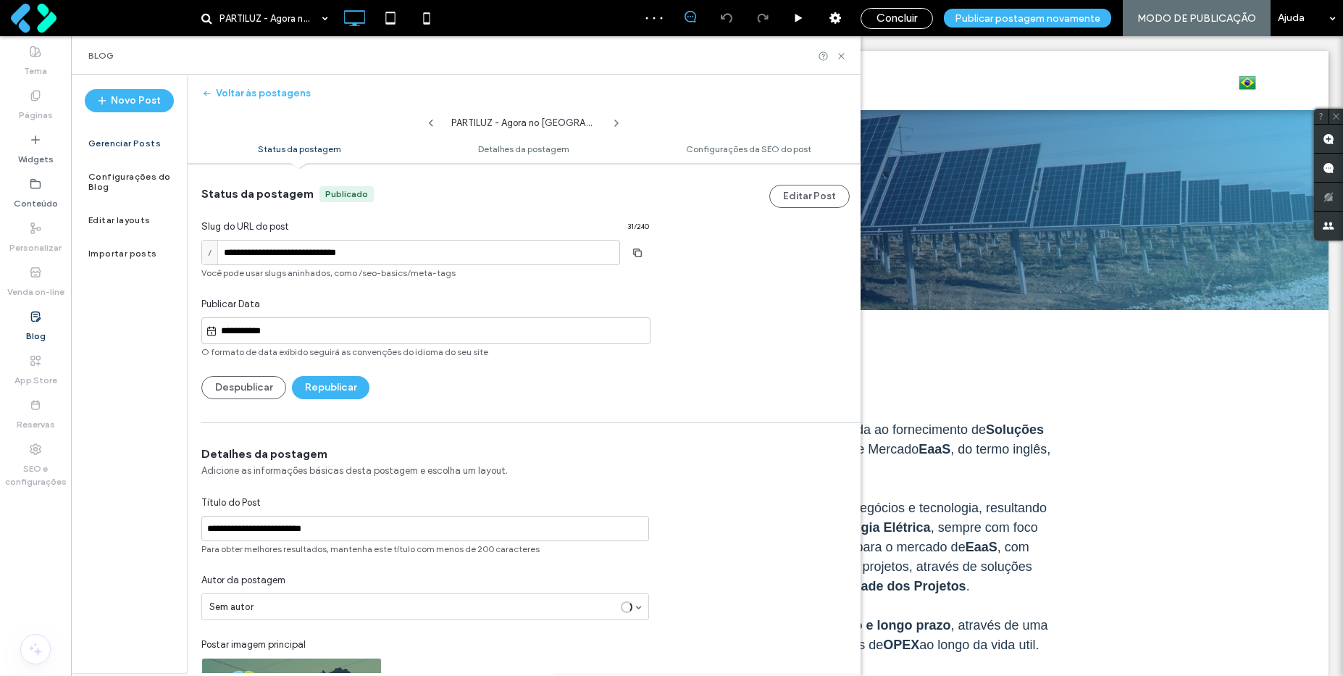
scroll to position [1, 0]
click at [255, 384] on button "Despublicar" at bounding box center [243, 386] width 85 height 23
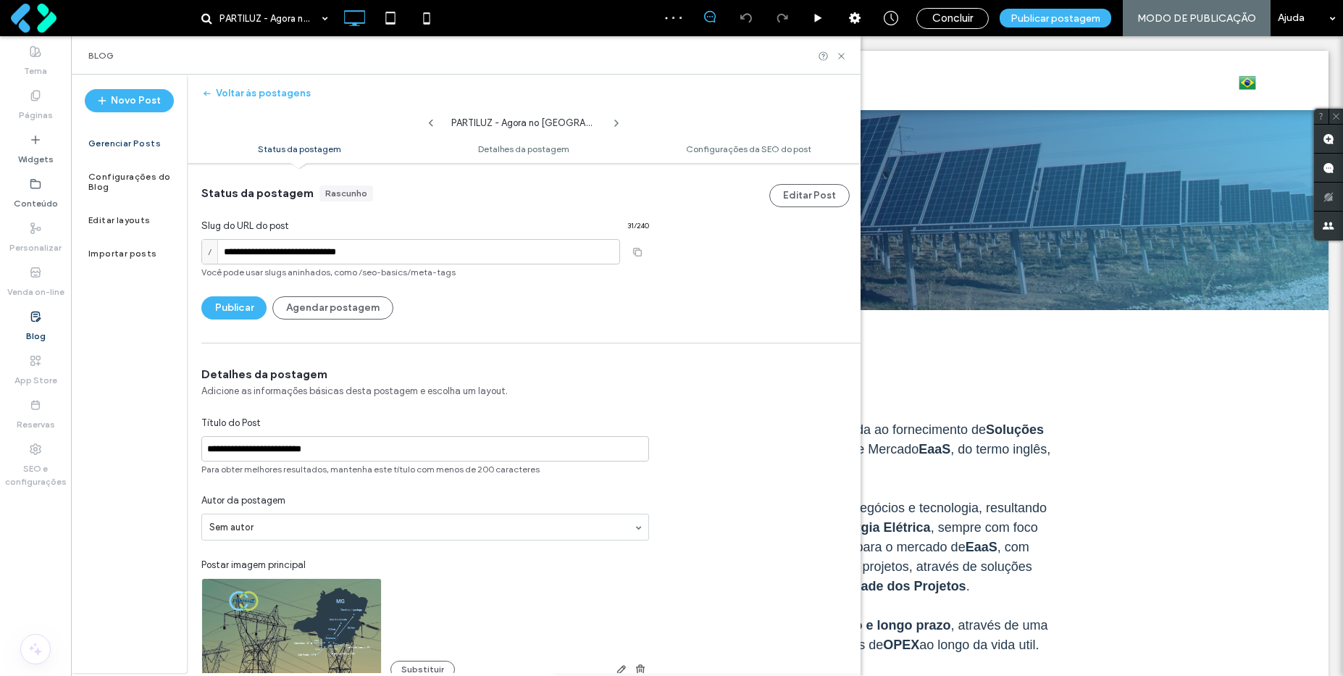
click at [37, 323] on label "Blog" at bounding box center [36, 332] width 20 height 20
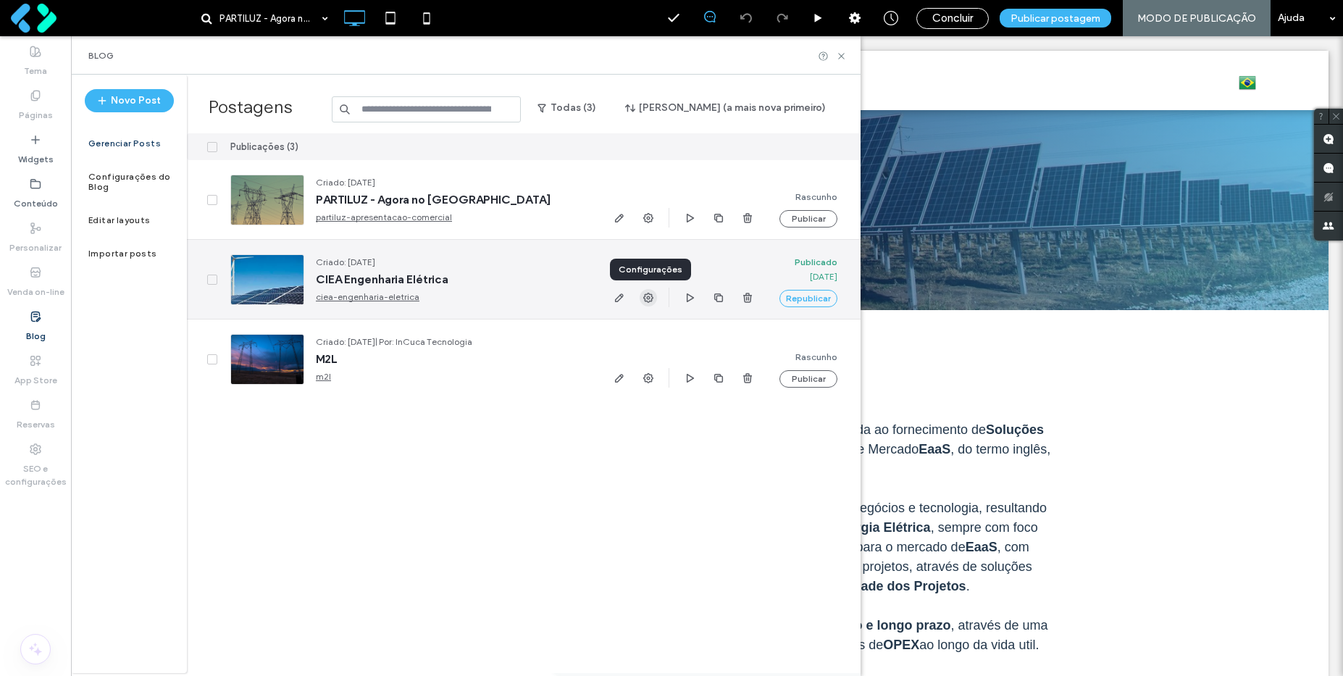
click at [643, 297] on use "button" at bounding box center [648, 298] width 10 height 10
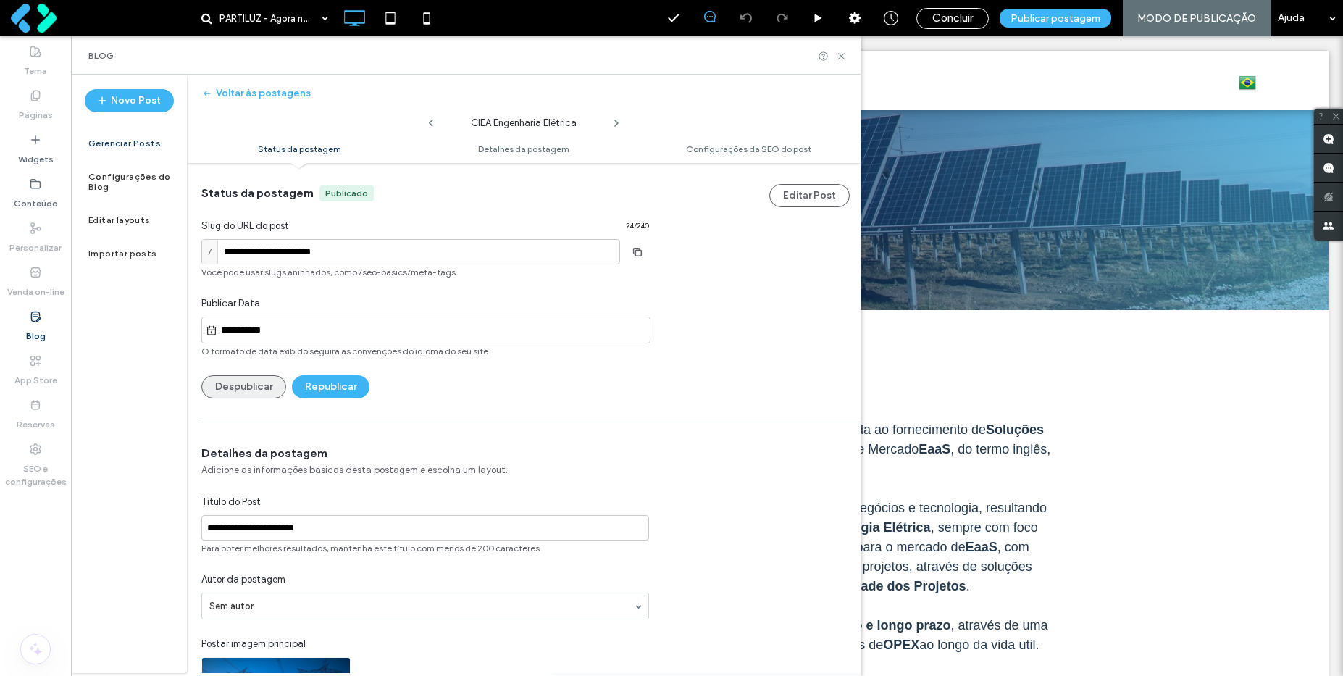
click at [262, 388] on button "Despublicar" at bounding box center [243, 386] width 85 height 23
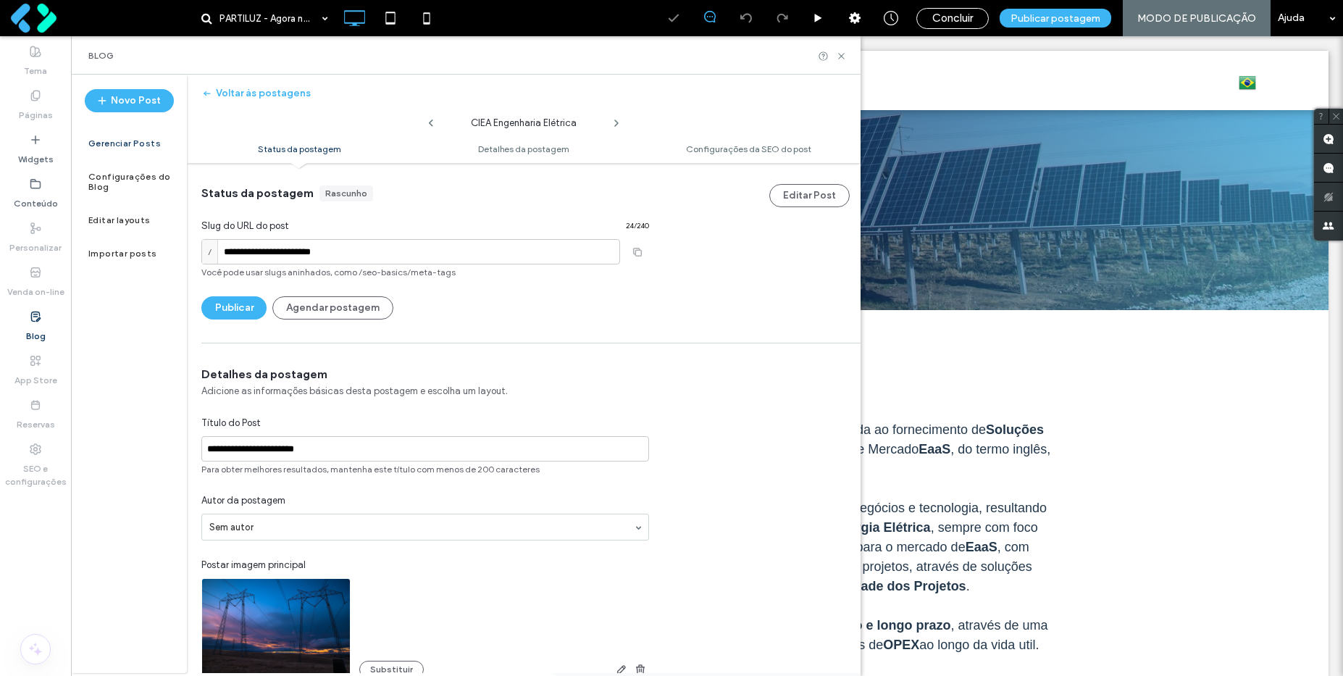
click at [40, 330] on label "Blog" at bounding box center [36, 332] width 20 height 20
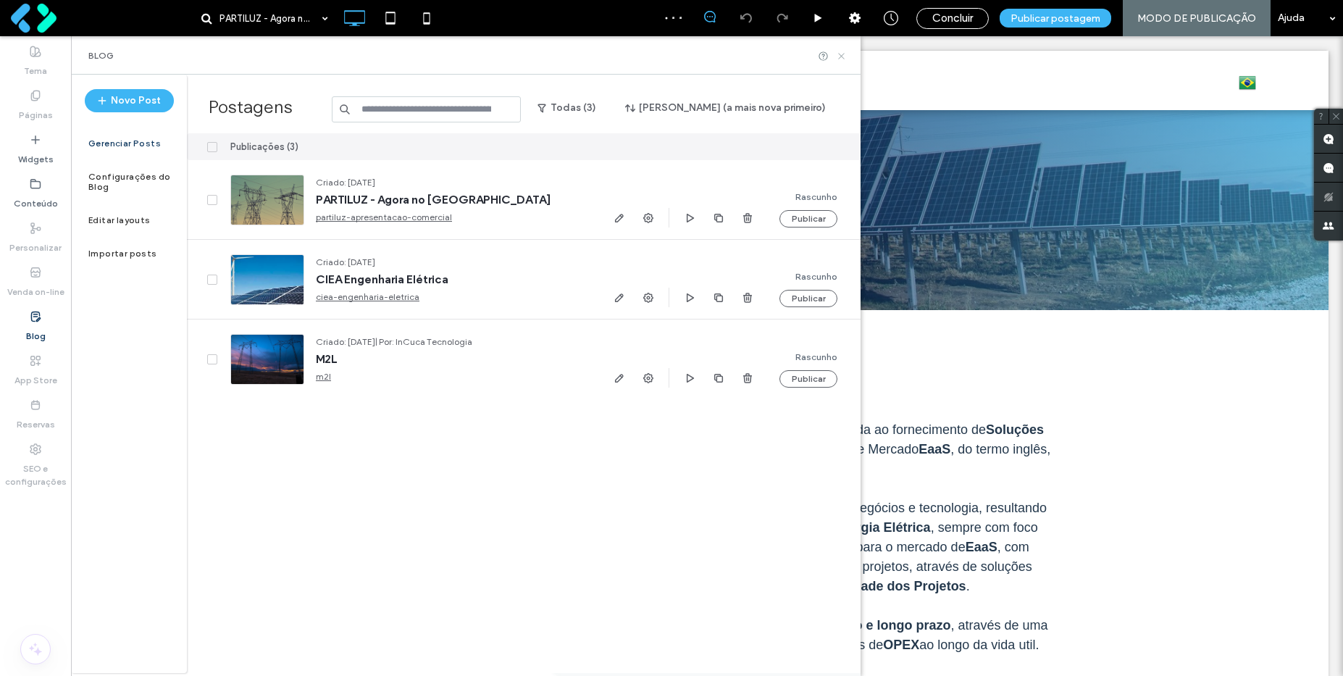
click at [842, 55] on icon at bounding box center [841, 56] width 11 height 11
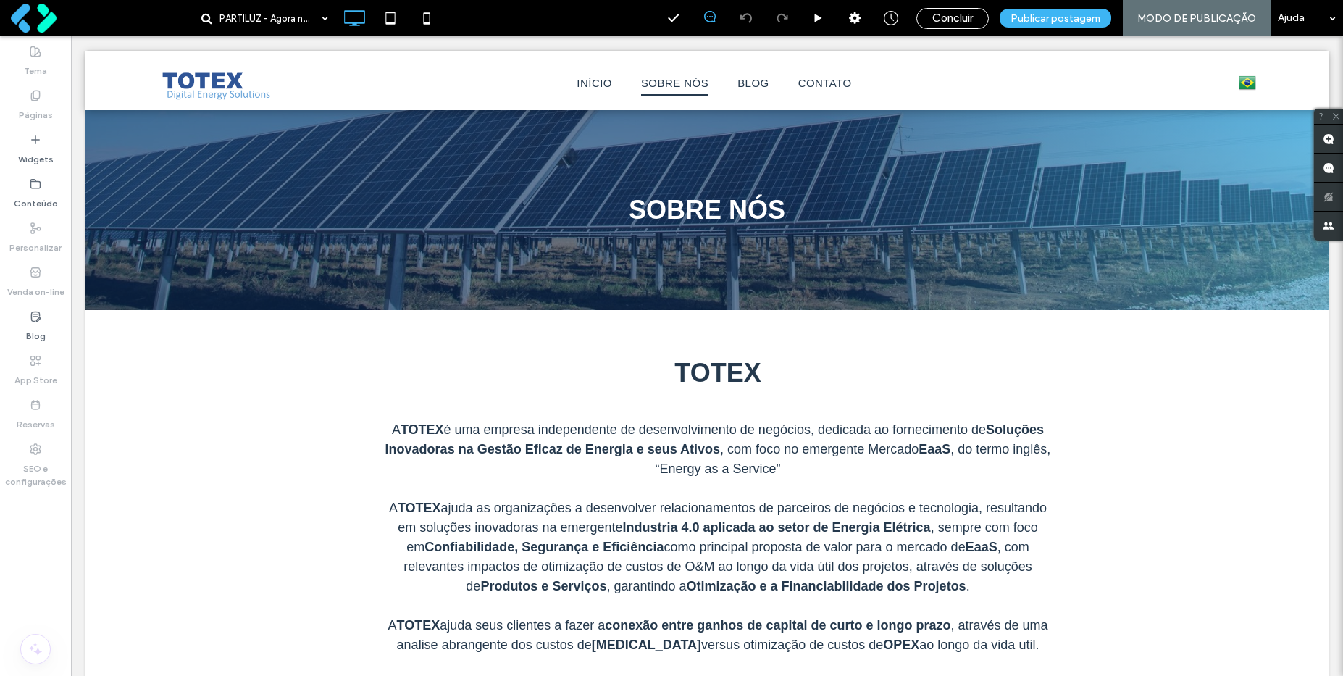
click at [45, 112] on label "Páginas" at bounding box center [36, 111] width 34 height 20
click at [973, 14] on span "Concluir" at bounding box center [952, 18] width 41 height 13
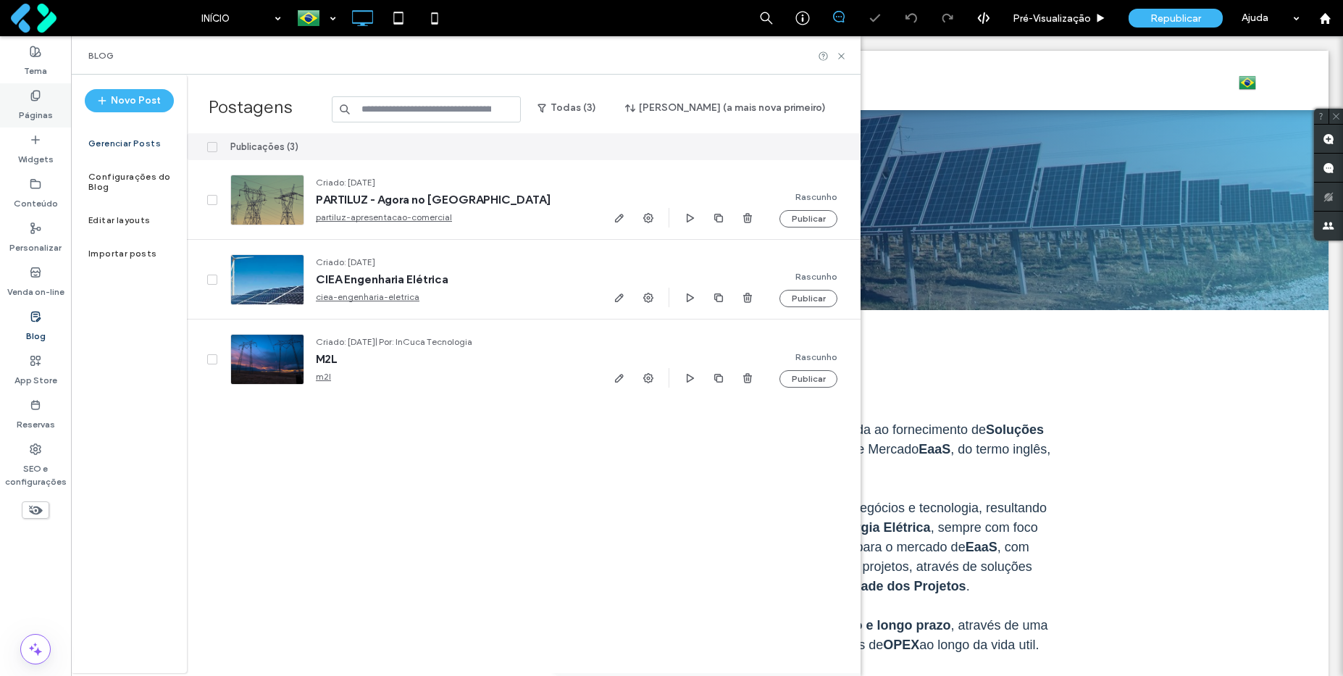
click at [54, 113] on div "Páginas" at bounding box center [35, 105] width 71 height 44
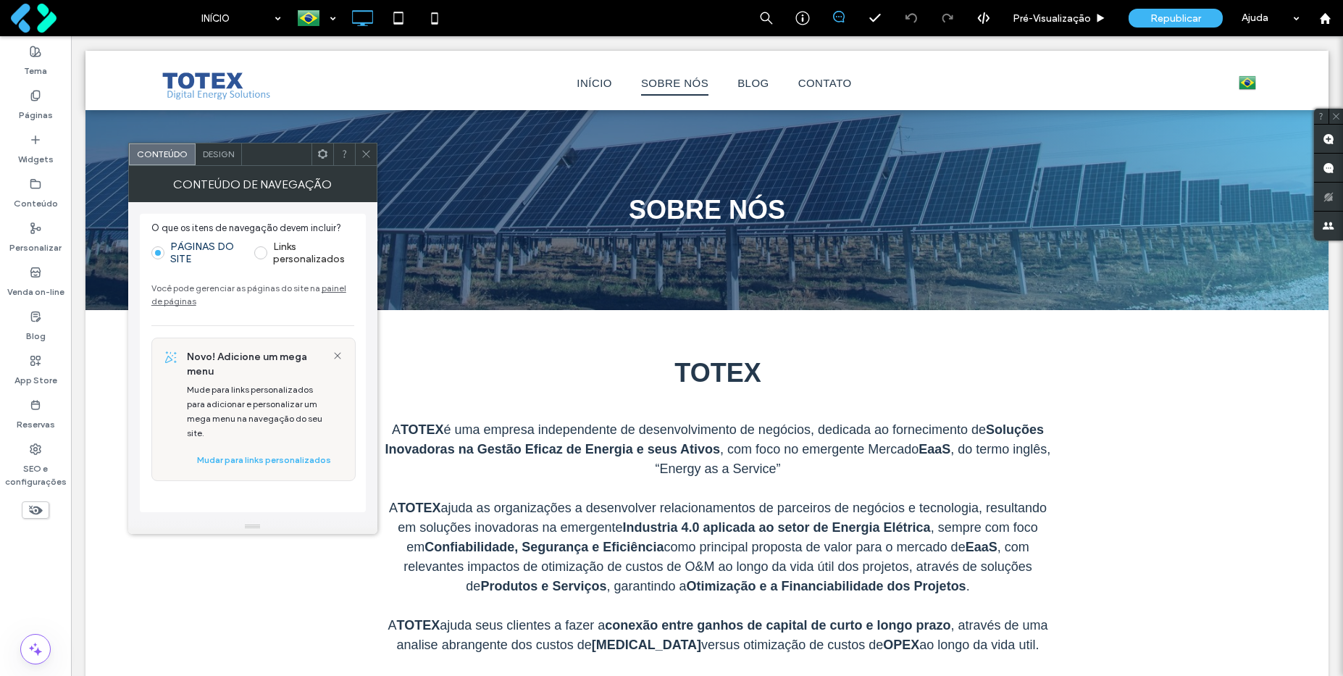
click at [361, 151] on icon at bounding box center [366, 153] width 11 height 11
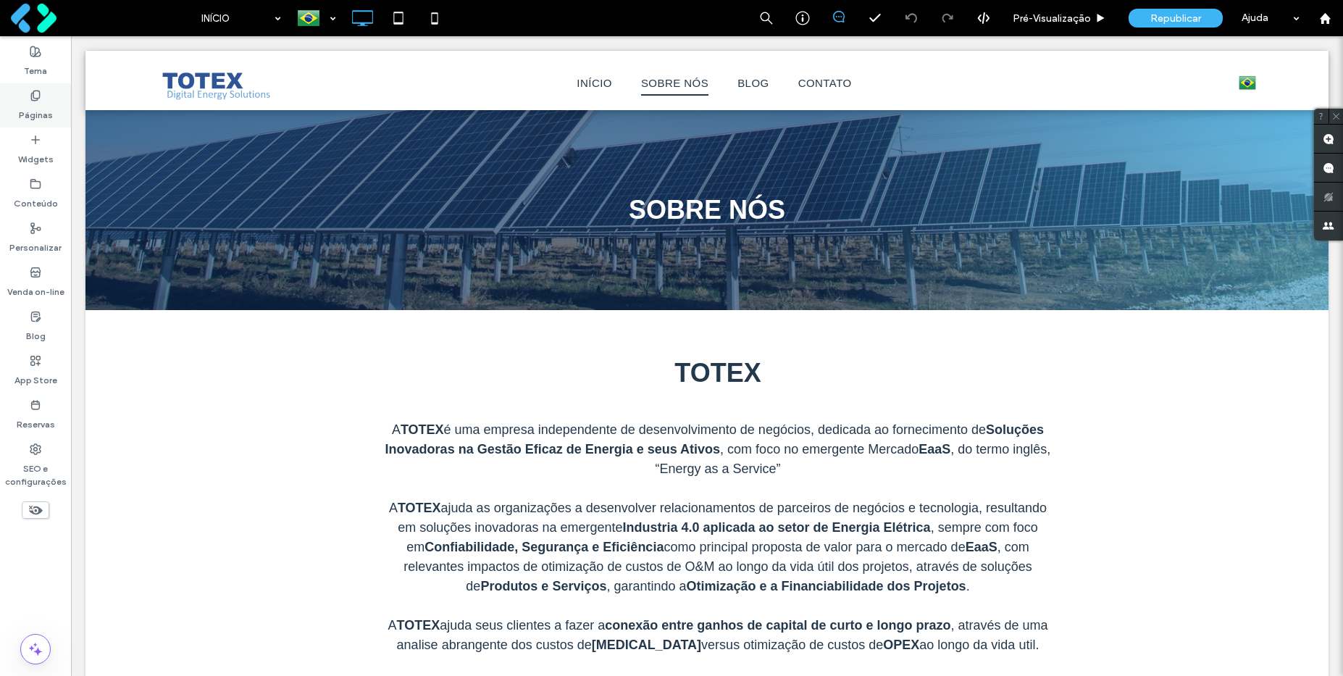
click at [33, 99] on icon at bounding box center [36, 96] width 12 height 12
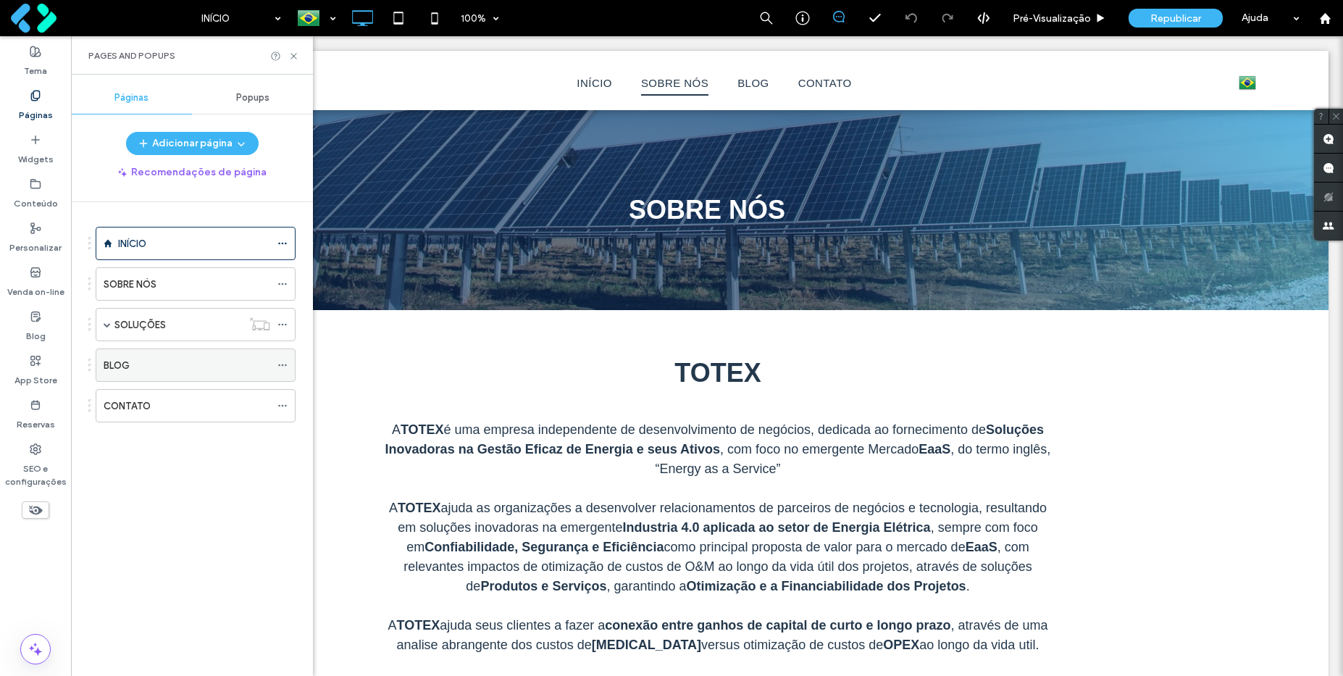
click at [147, 366] on div "BLOG" at bounding box center [187, 365] width 167 height 15
click at [290, 56] on icon at bounding box center [293, 56] width 11 height 11
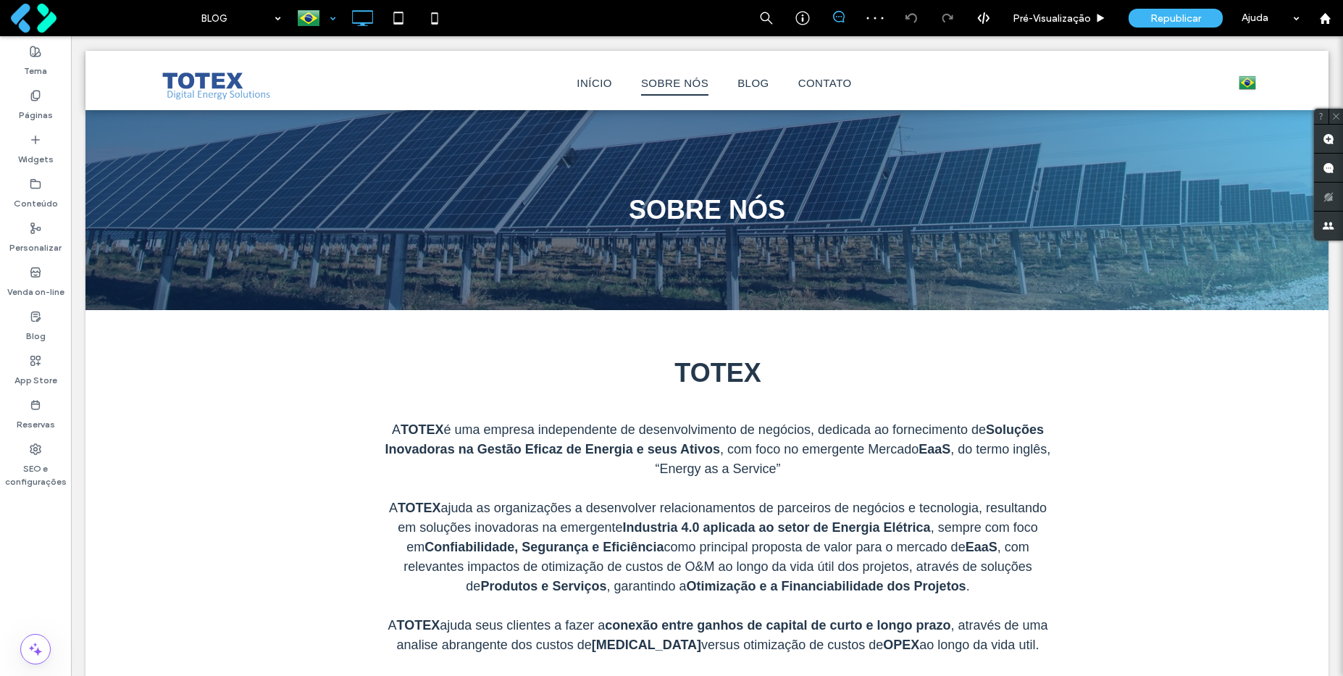
click at [324, 9] on div at bounding box center [316, 18] width 53 height 35
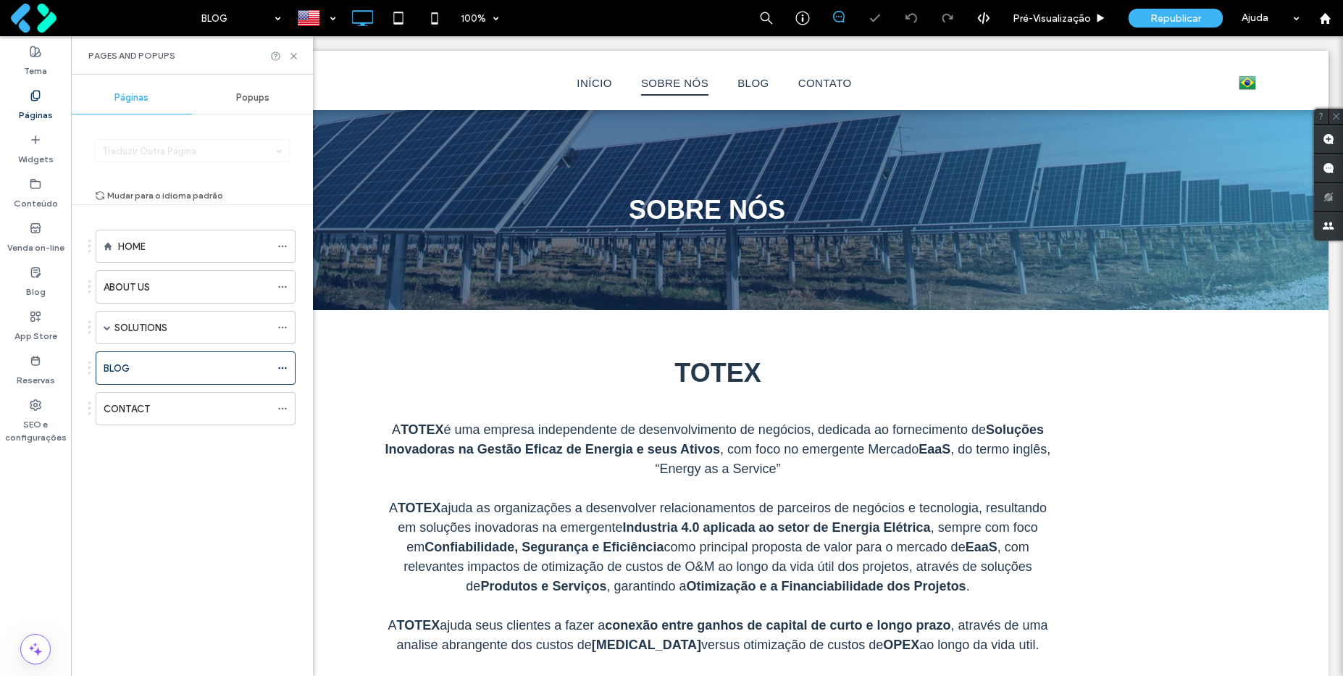
click at [39, 104] on label "Páginas" at bounding box center [36, 111] width 34 height 20
click at [280, 325] on icon at bounding box center [282, 327] width 10 height 10
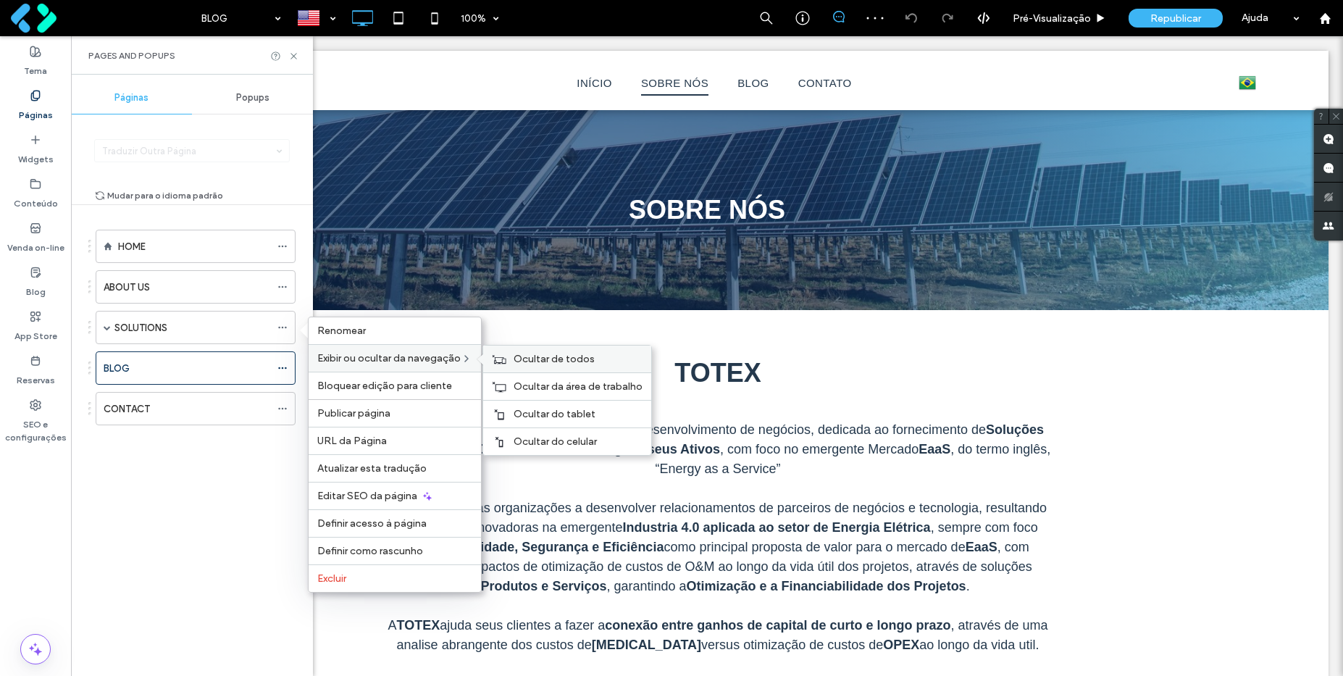
click at [527, 367] on div "Ocultar de todos" at bounding box center [567, 359] width 168 height 27
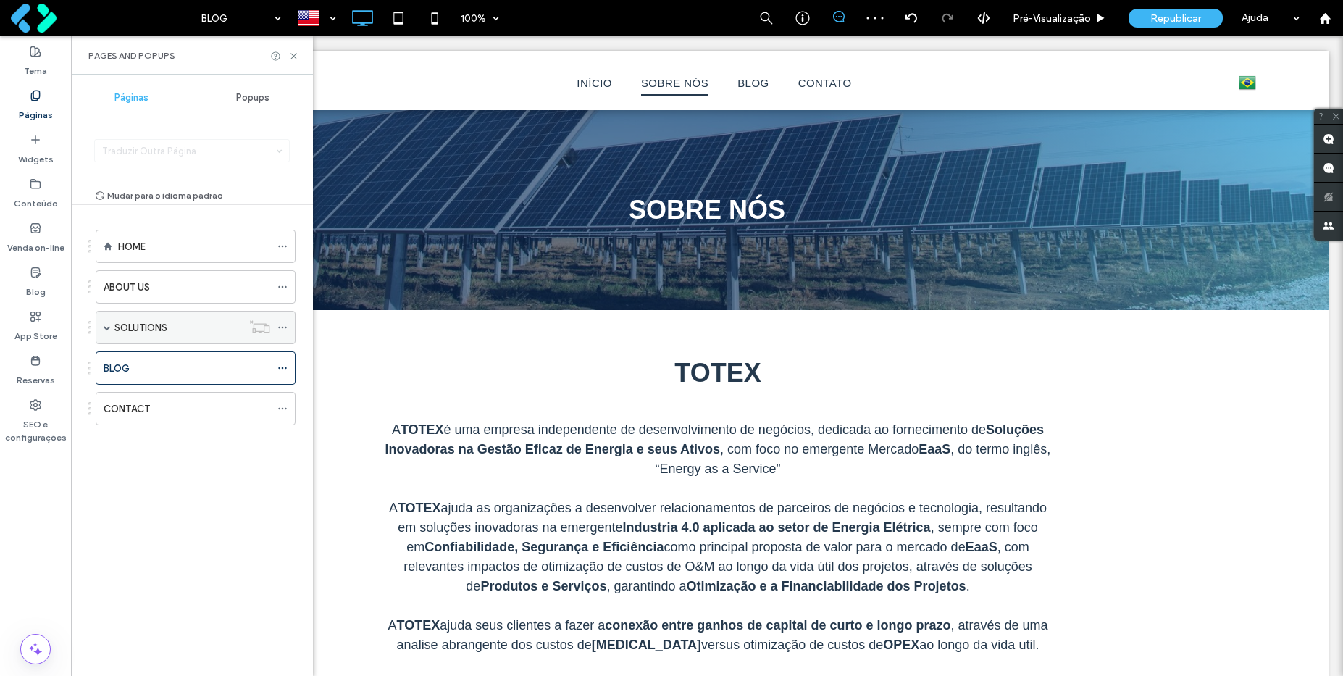
click at [104, 330] on span at bounding box center [107, 327] width 7 height 7
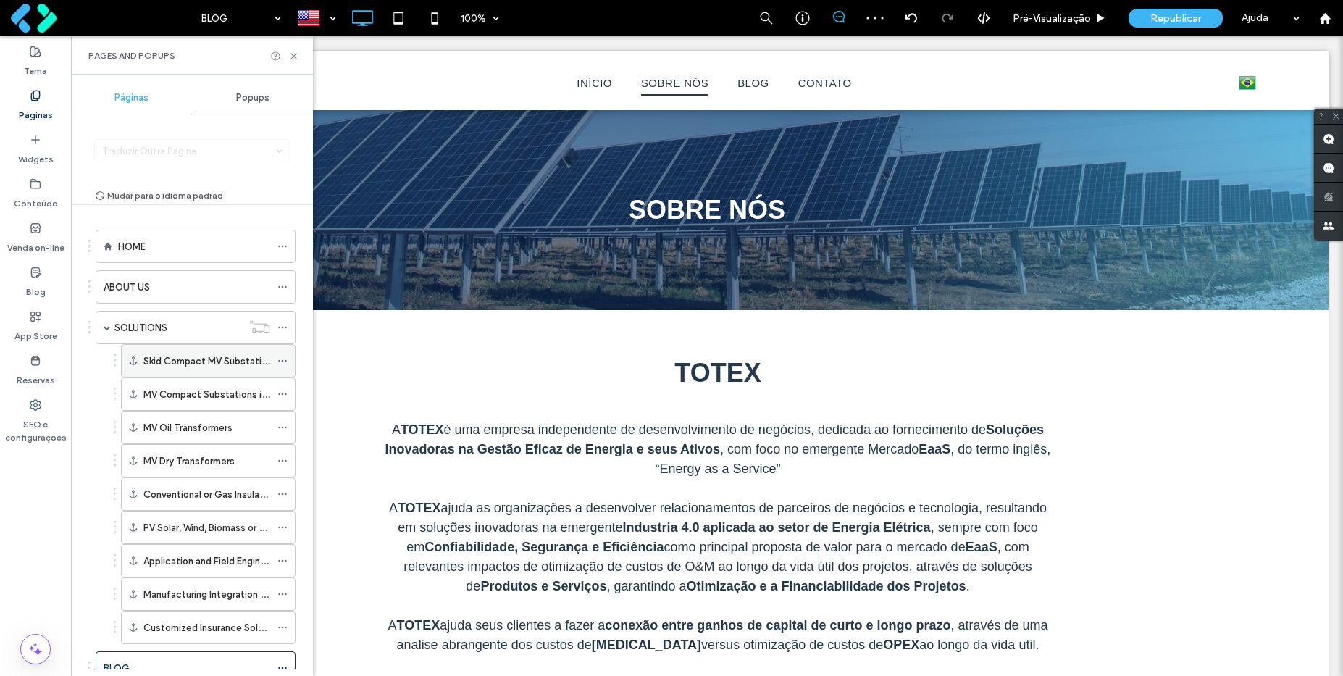
click at [281, 361] on icon at bounding box center [282, 361] width 10 height 10
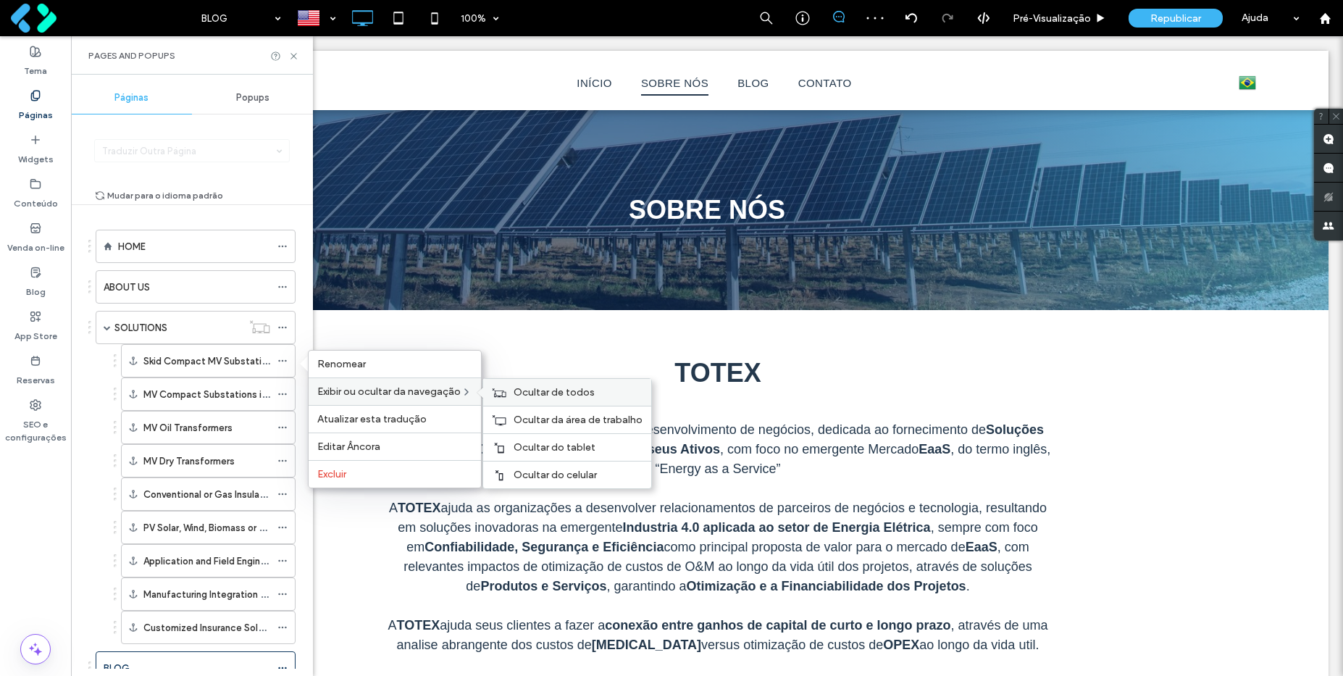
click at [511, 390] on div "Ocultar de todos" at bounding box center [567, 392] width 168 height 27
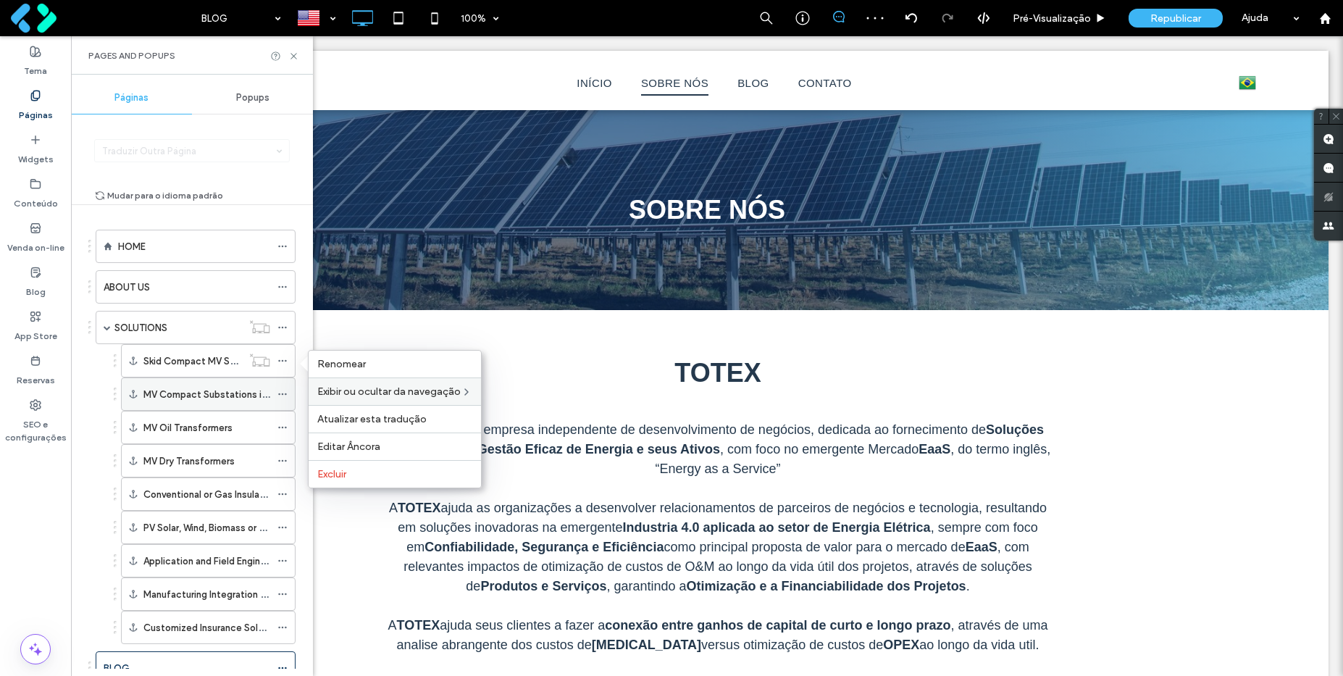
click at [281, 397] on icon at bounding box center [282, 394] width 10 height 10
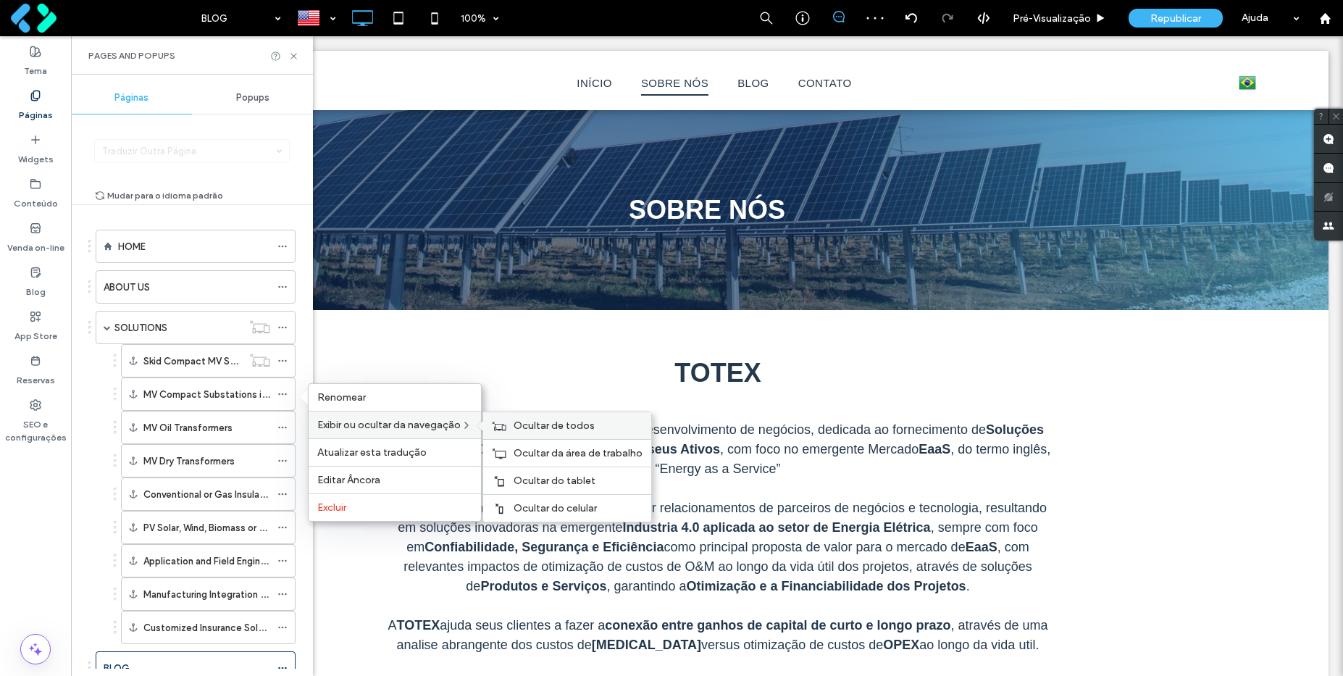
click at [516, 427] on span "Ocultar de todos" at bounding box center [554, 425] width 81 height 12
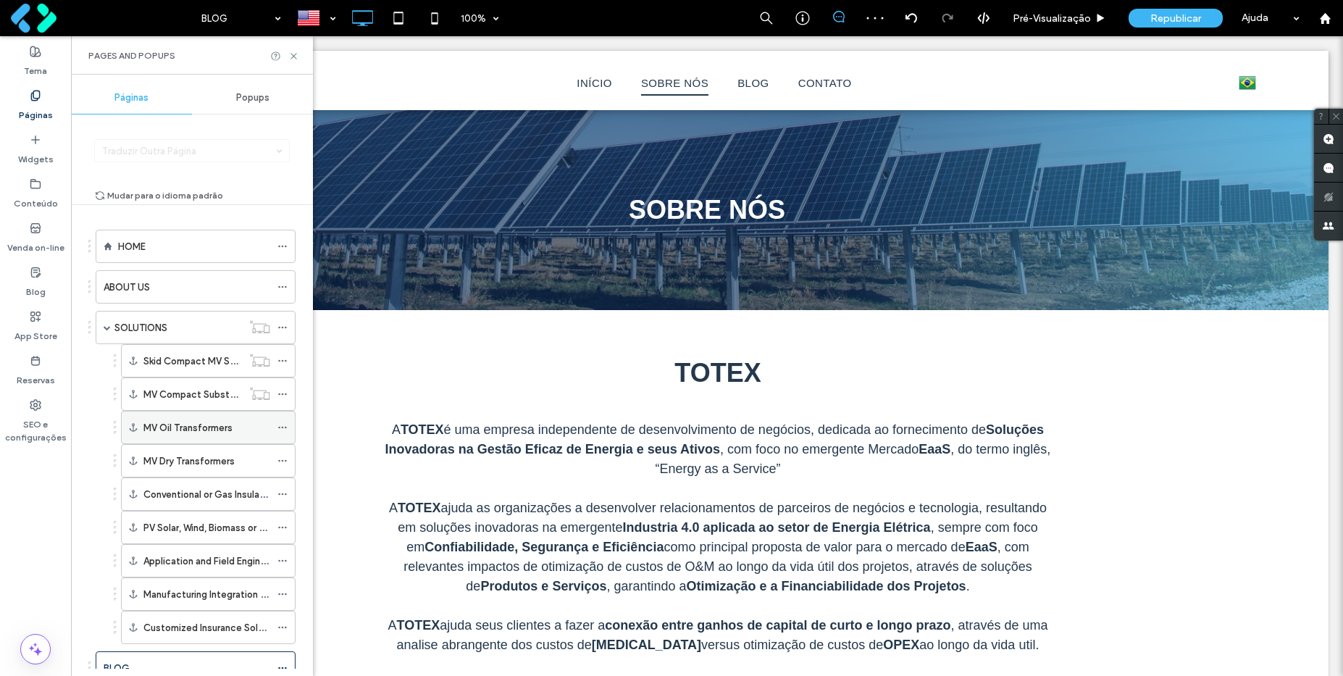
click at [283, 426] on icon at bounding box center [282, 427] width 10 height 10
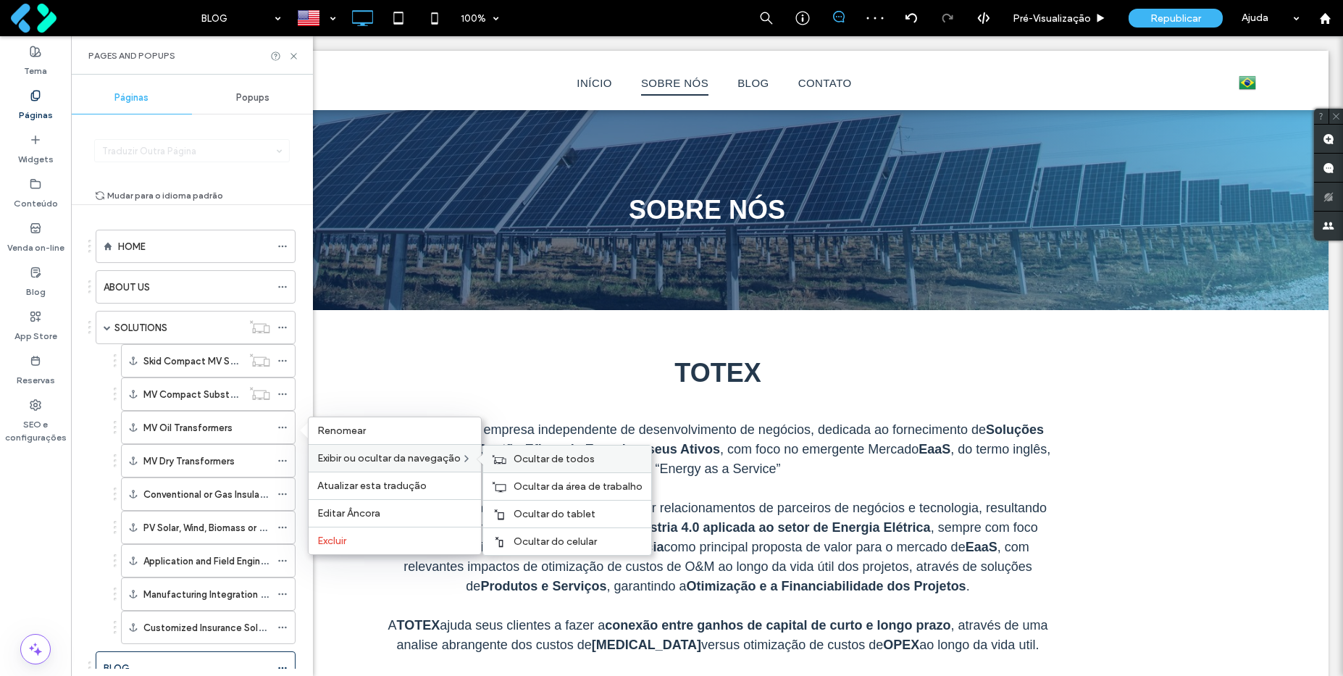
click at [517, 458] on span "Ocultar de todos" at bounding box center [554, 459] width 81 height 12
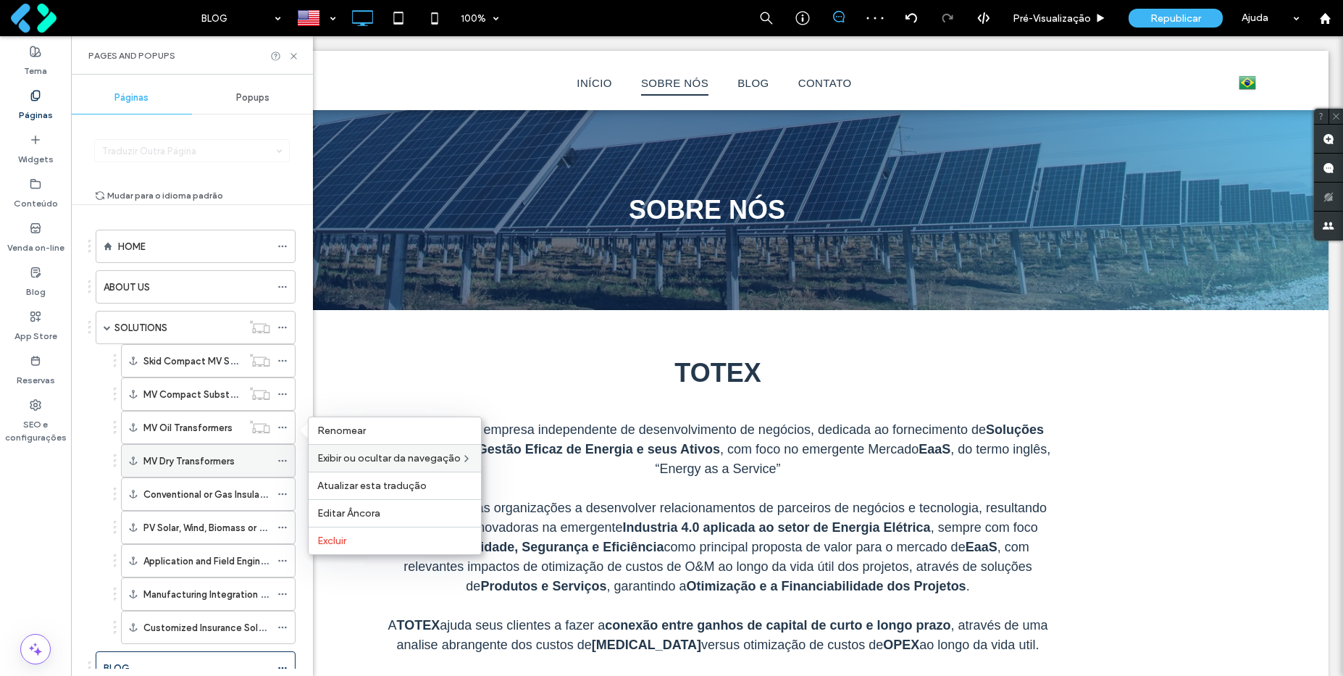
click at [281, 460] on icon at bounding box center [282, 461] width 10 height 10
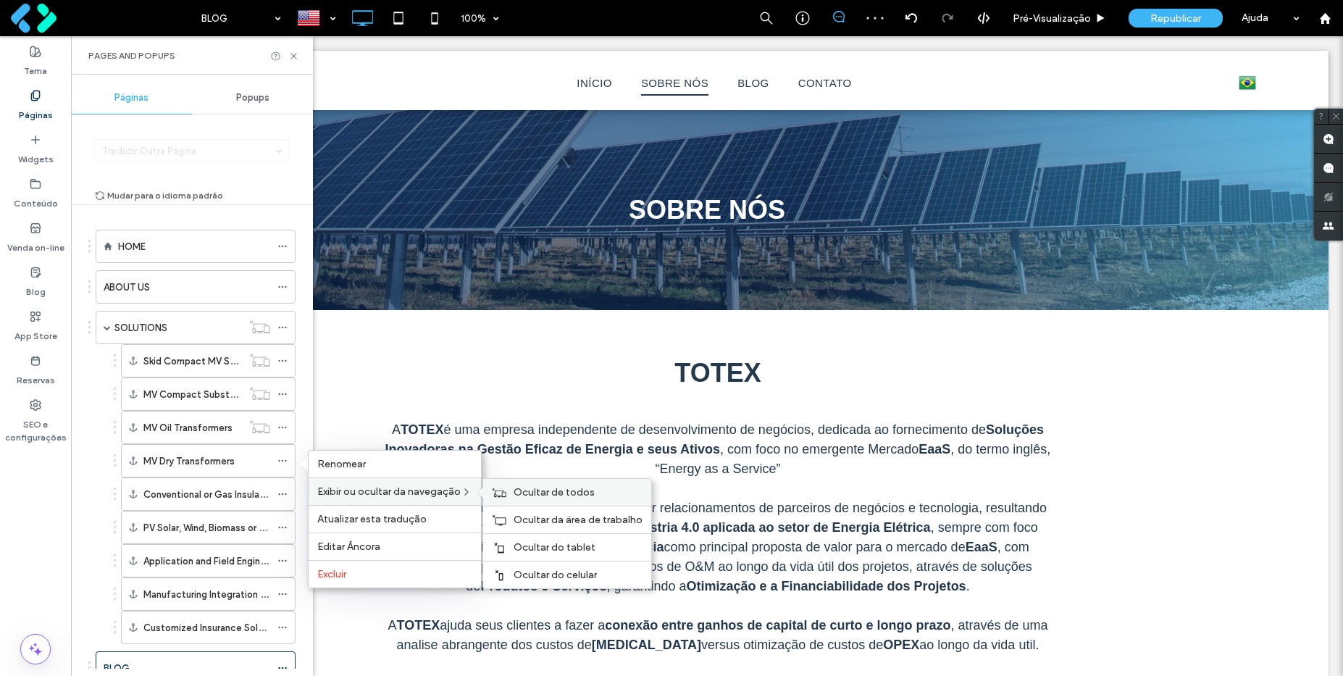
click at [537, 492] on span "Ocultar de todos" at bounding box center [554, 492] width 81 height 12
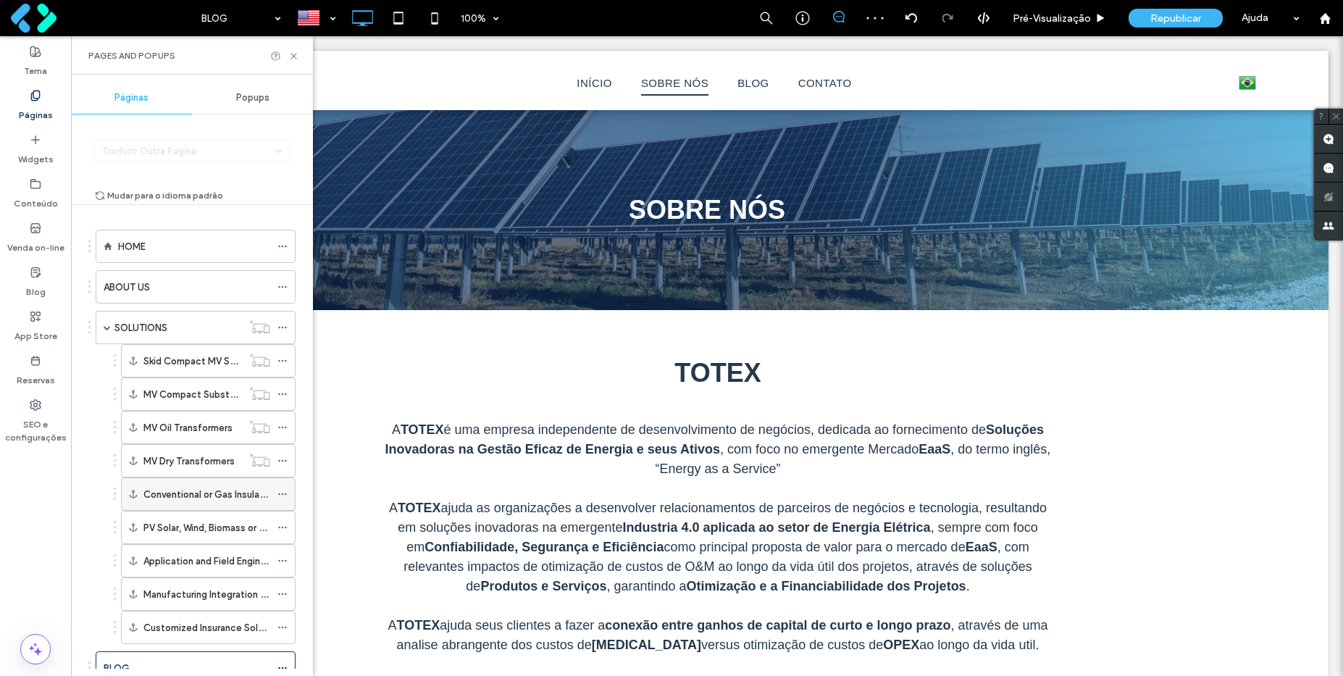
click at [282, 493] on use at bounding box center [282, 494] width 8 height 2
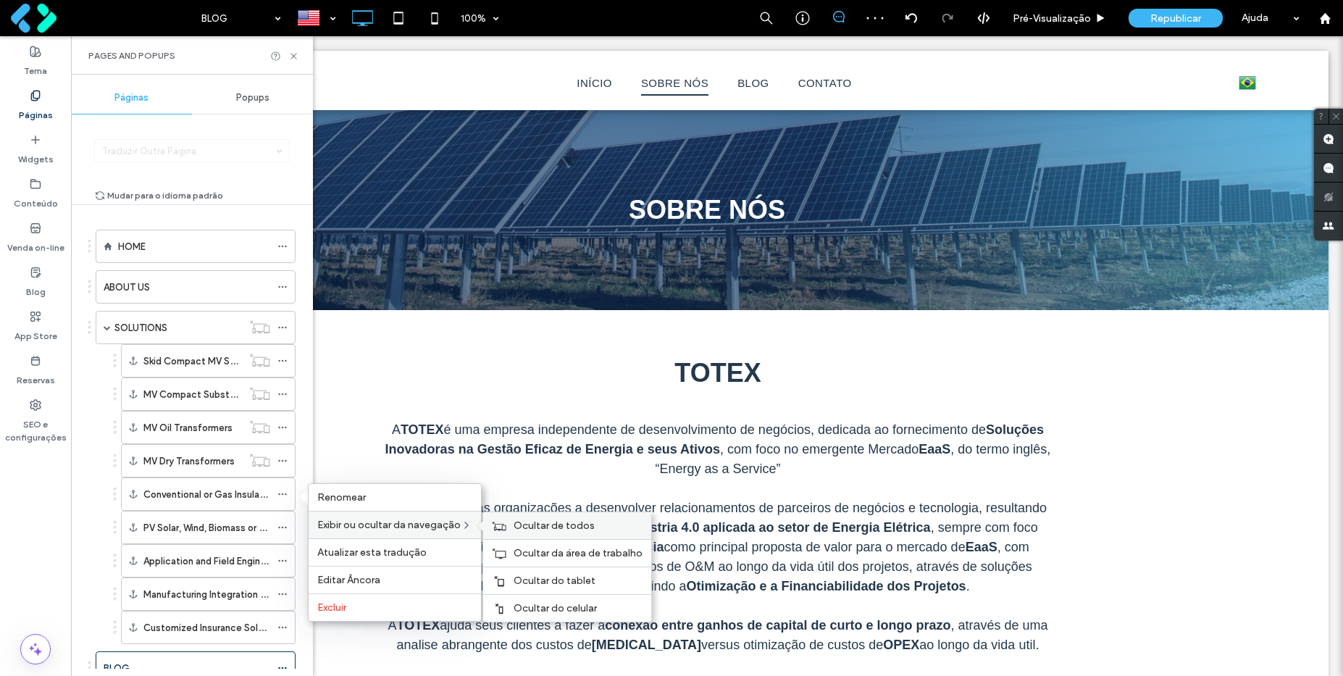
click at [536, 527] on span "Ocultar de todos" at bounding box center [554, 525] width 81 height 12
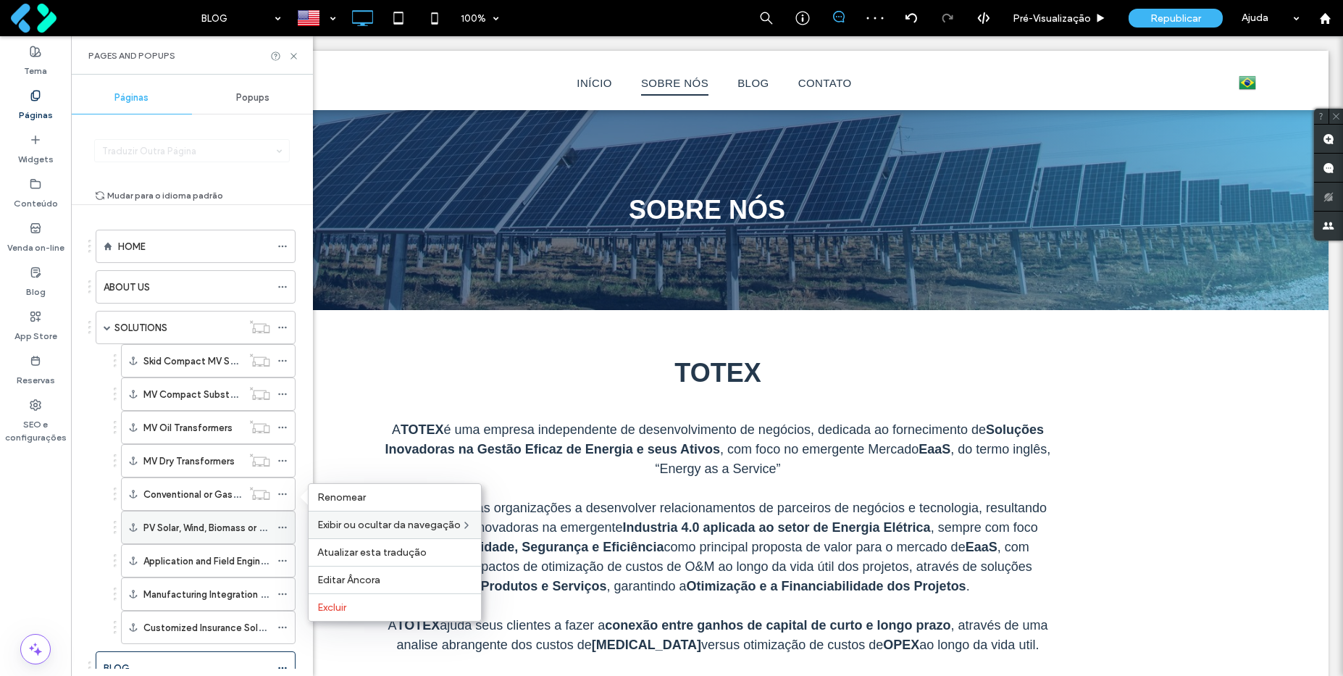
click at [284, 527] on icon at bounding box center [282, 527] width 10 height 10
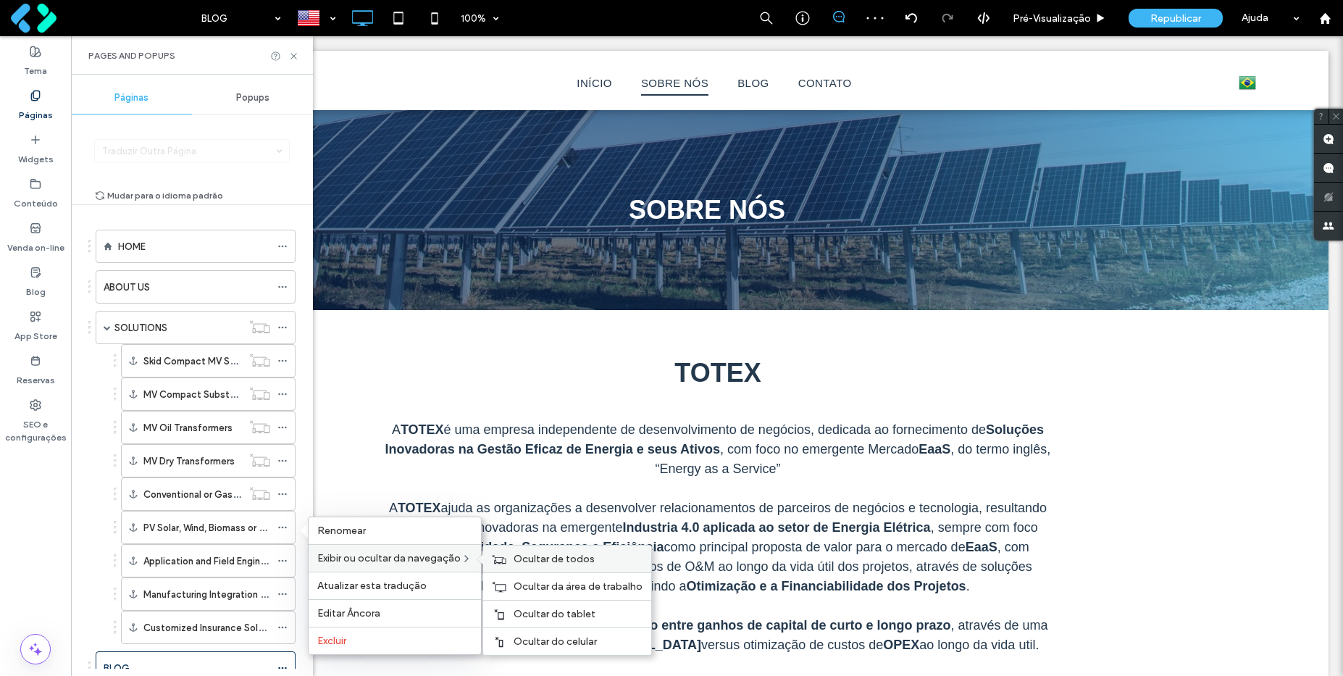
click at [527, 561] on span "Ocultar de todos" at bounding box center [554, 559] width 81 height 12
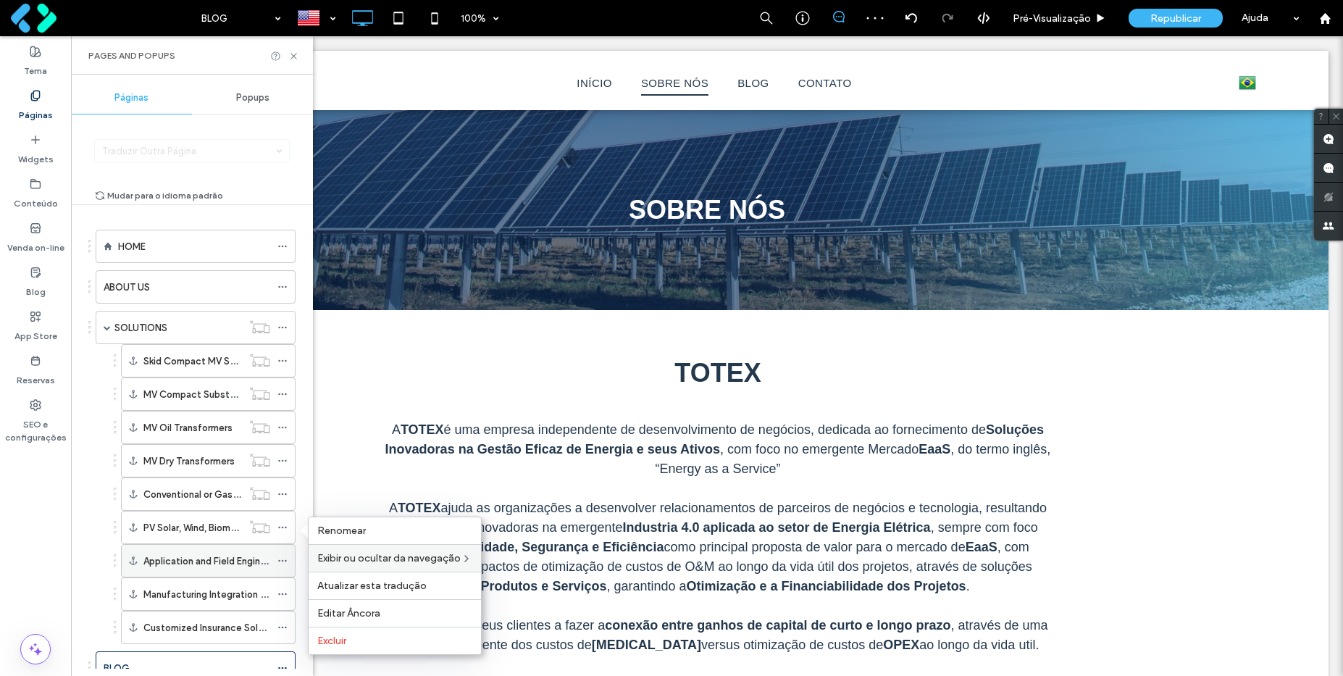
click at [284, 561] on icon at bounding box center [282, 561] width 10 height 10
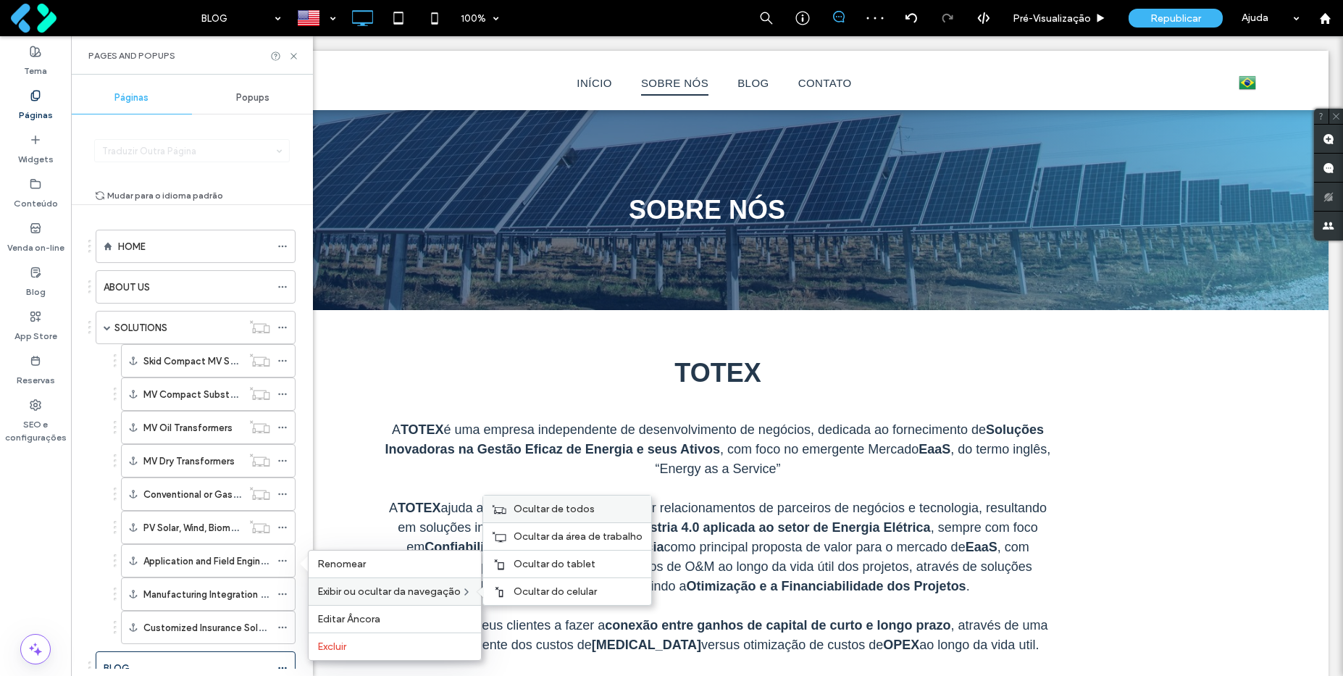
click at [553, 516] on div "Ocultar de todos" at bounding box center [567, 508] width 168 height 27
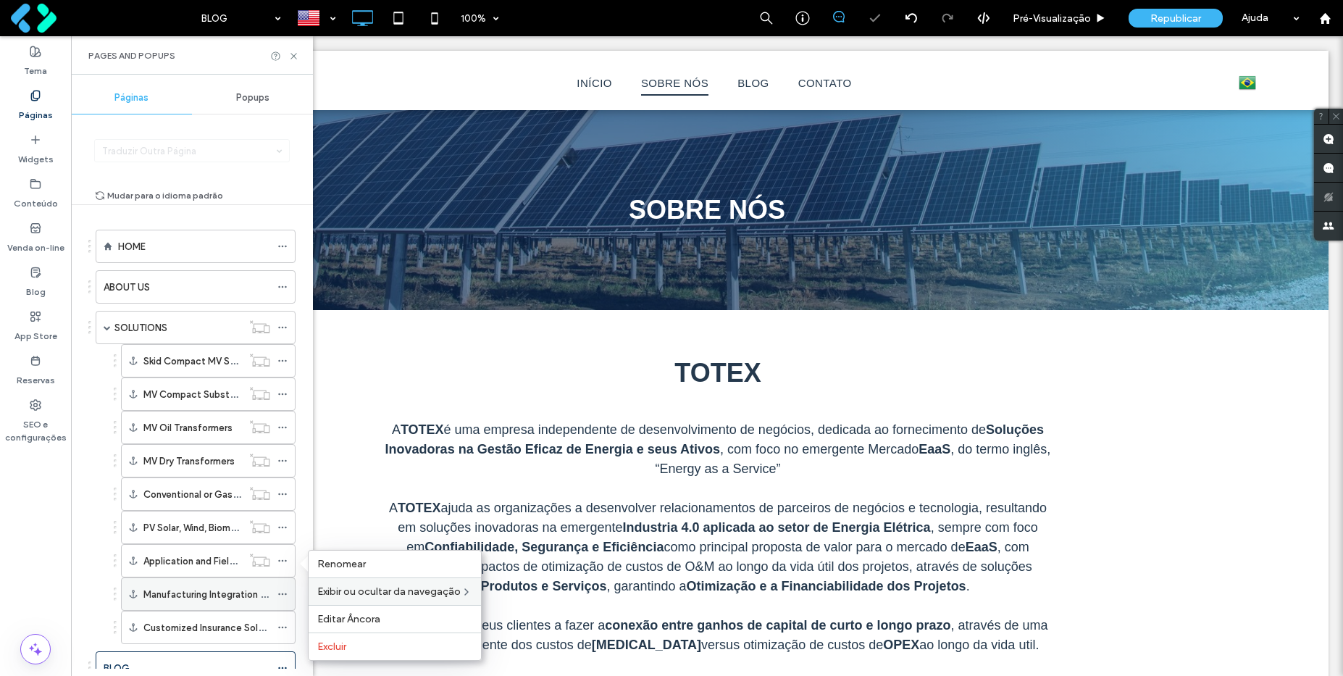
click at [282, 591] on icon at bounding box center [282, 594] width 10 height 10
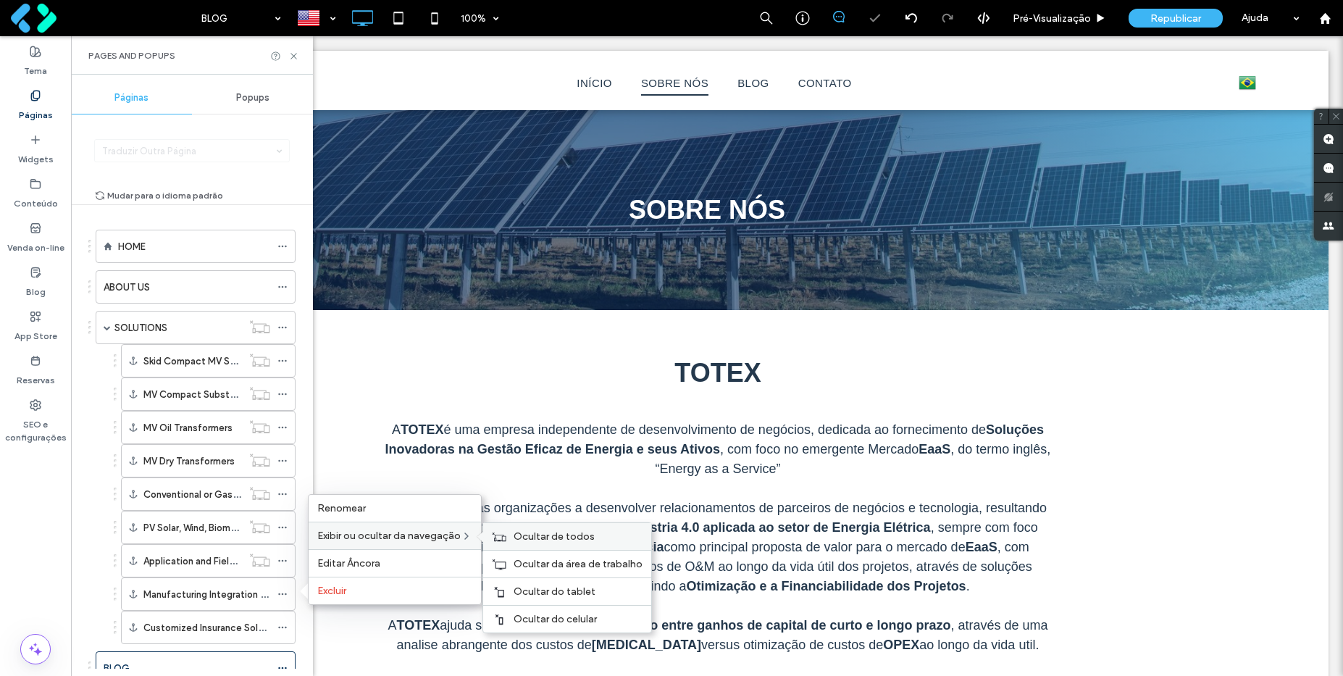
click at [522, 537] on span "Ocultar de todos" at bounding box center [554, 536] width 81 height 12
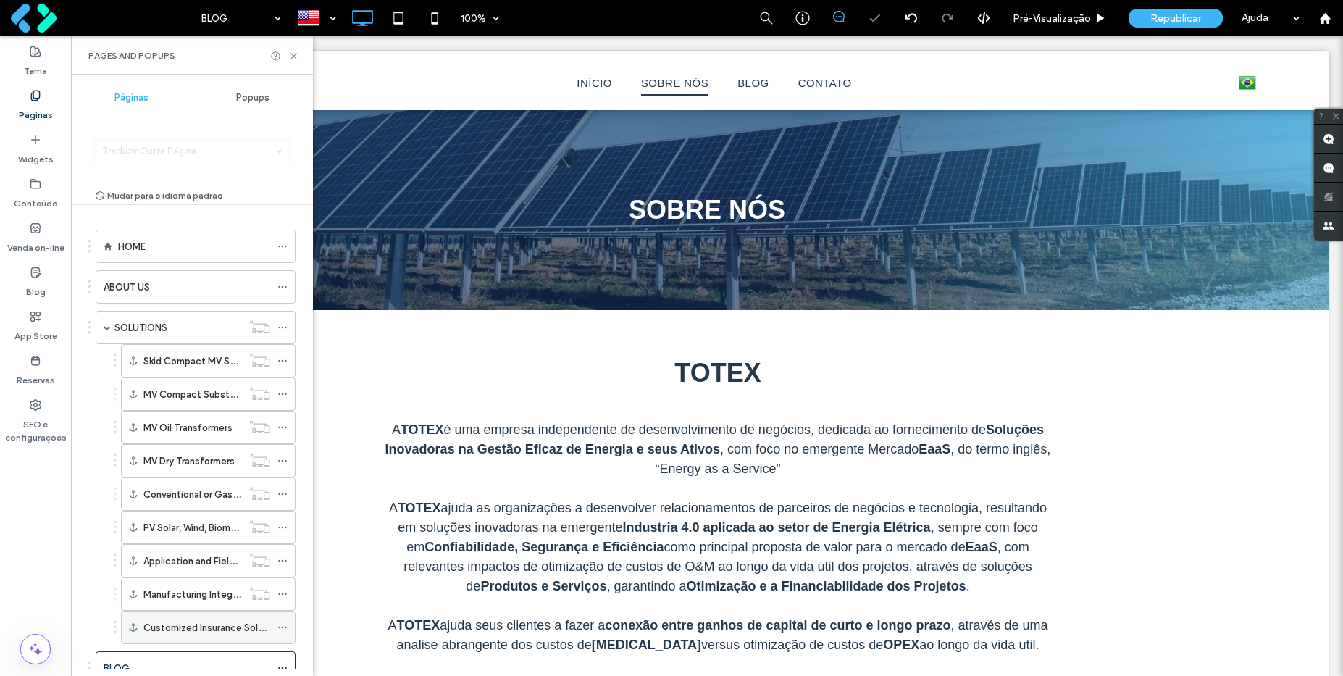
click at [280, 624] on icon at bounding box center [282, 627] width 10 height 10
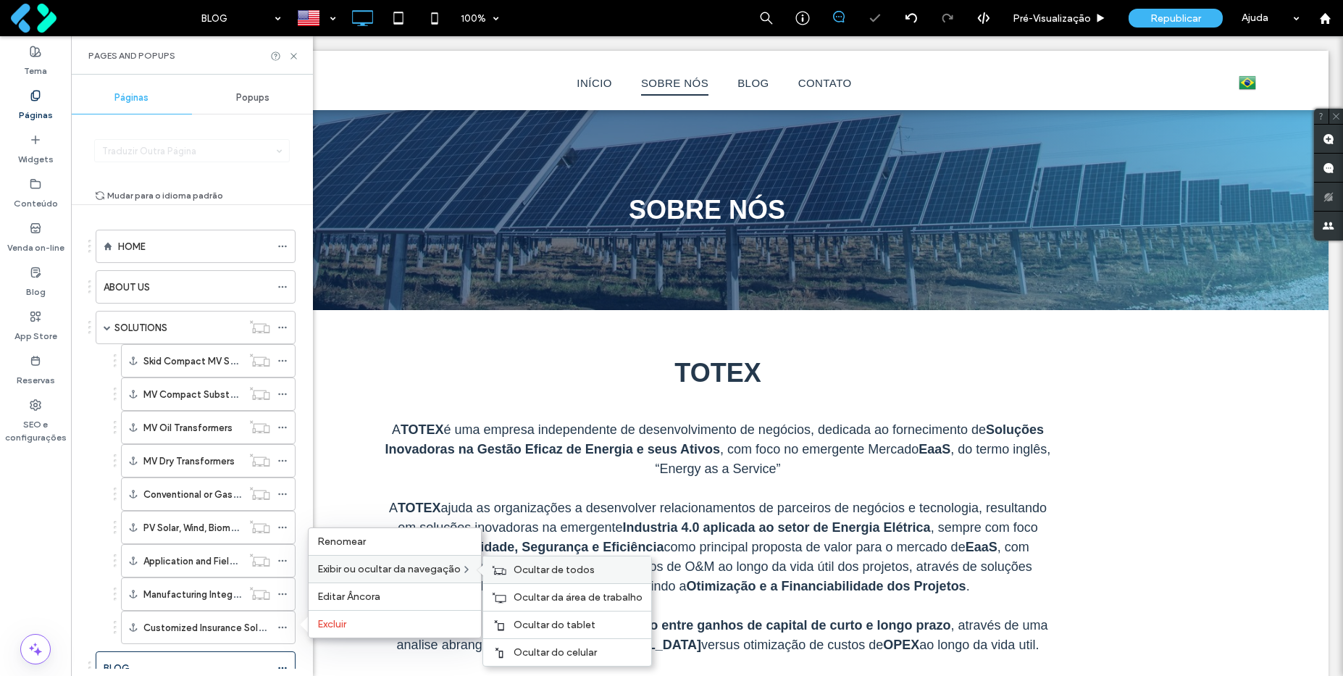
click at [530, 567] on span "Ocultar de todos" at bounding box center [554, 570] width 81 height 12
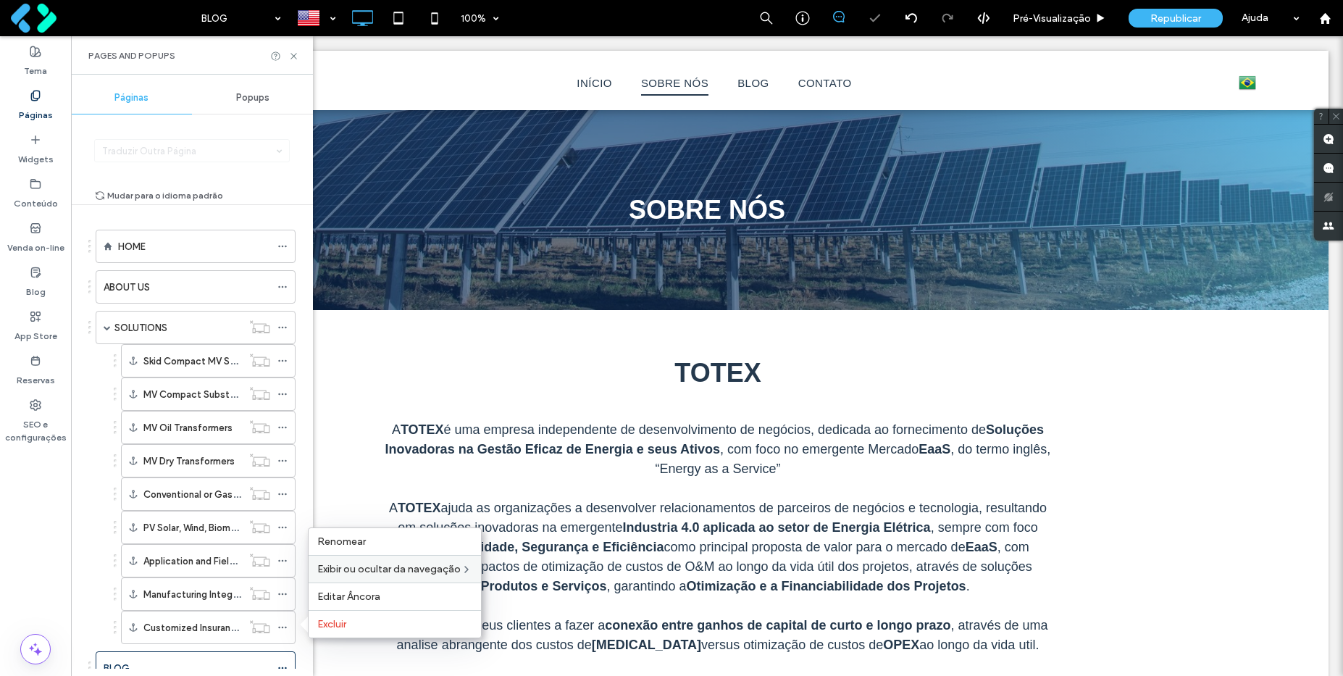
click at [298, 214] on div "HOME ABOUT US SOLUTIONS Skid Compact MV Substations MV Compact Substations in E…" at bounding box center [200, 437] width 225 height 464
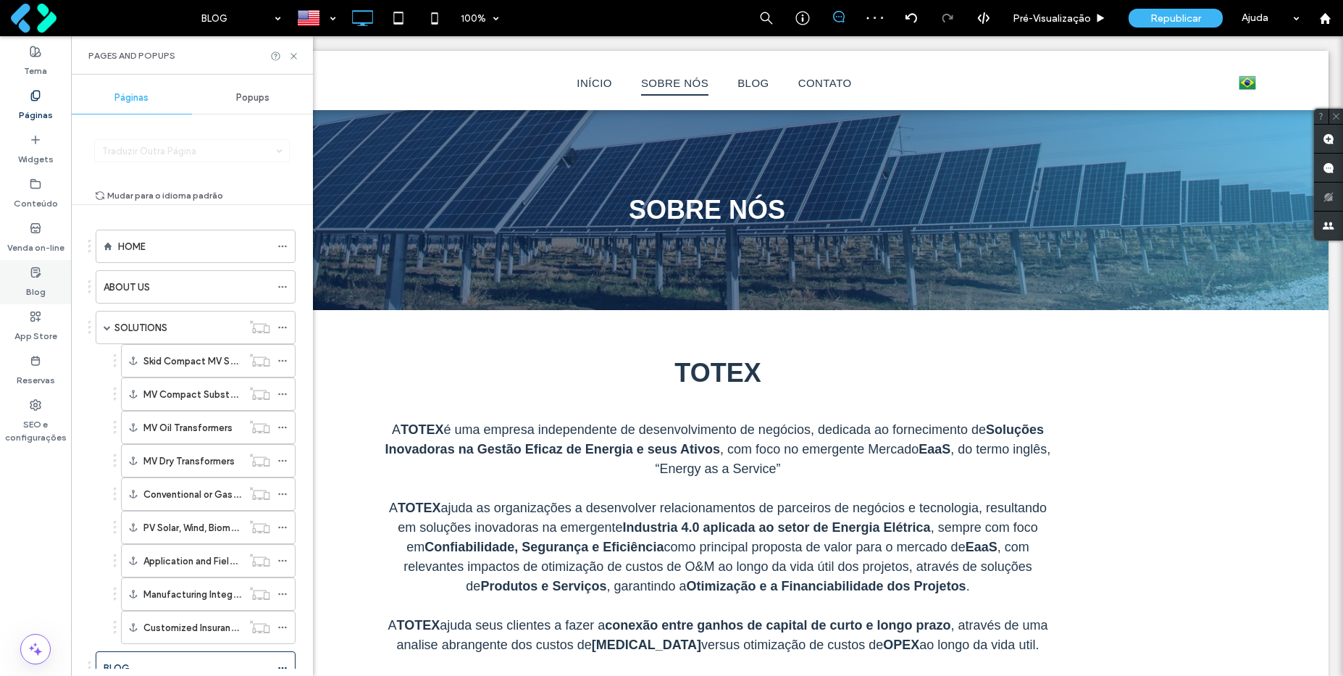
click at [35, 282] on label "Blog" at bounding box center [36, 288] width 20 height 20
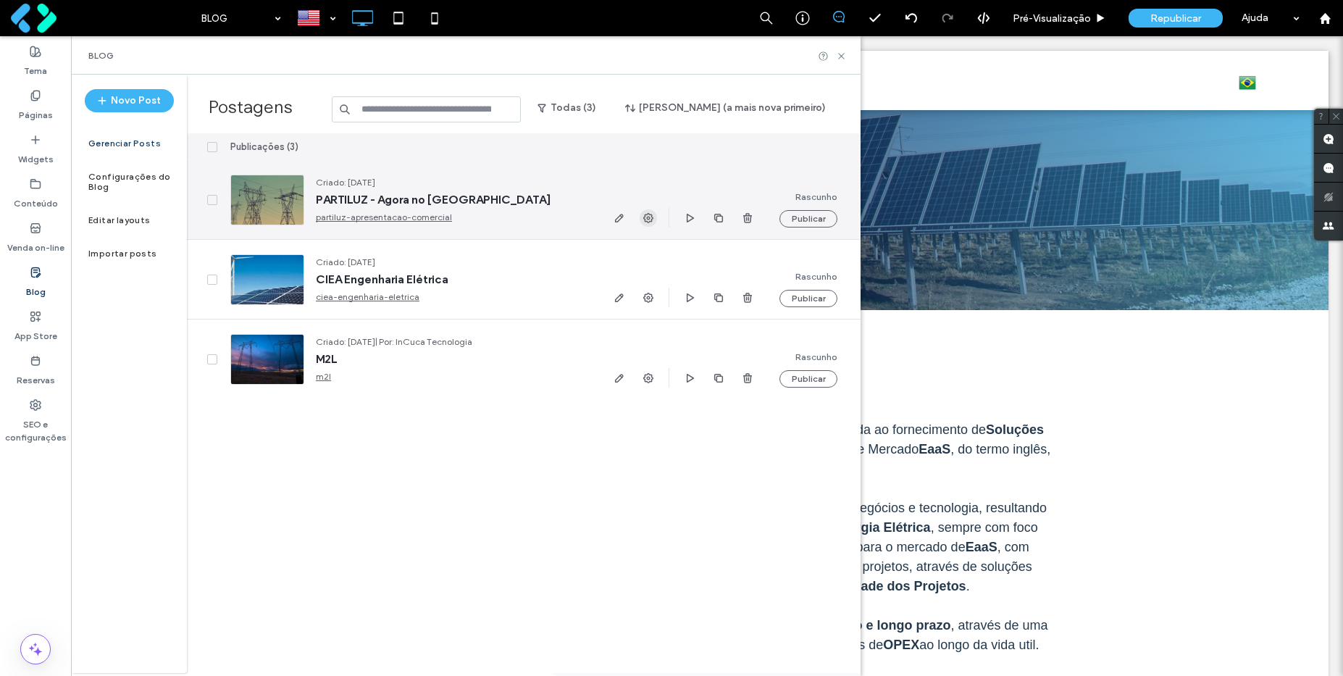
click at [650, 218] on icon "button" at bounding box center [649, 218] width 12 height 12
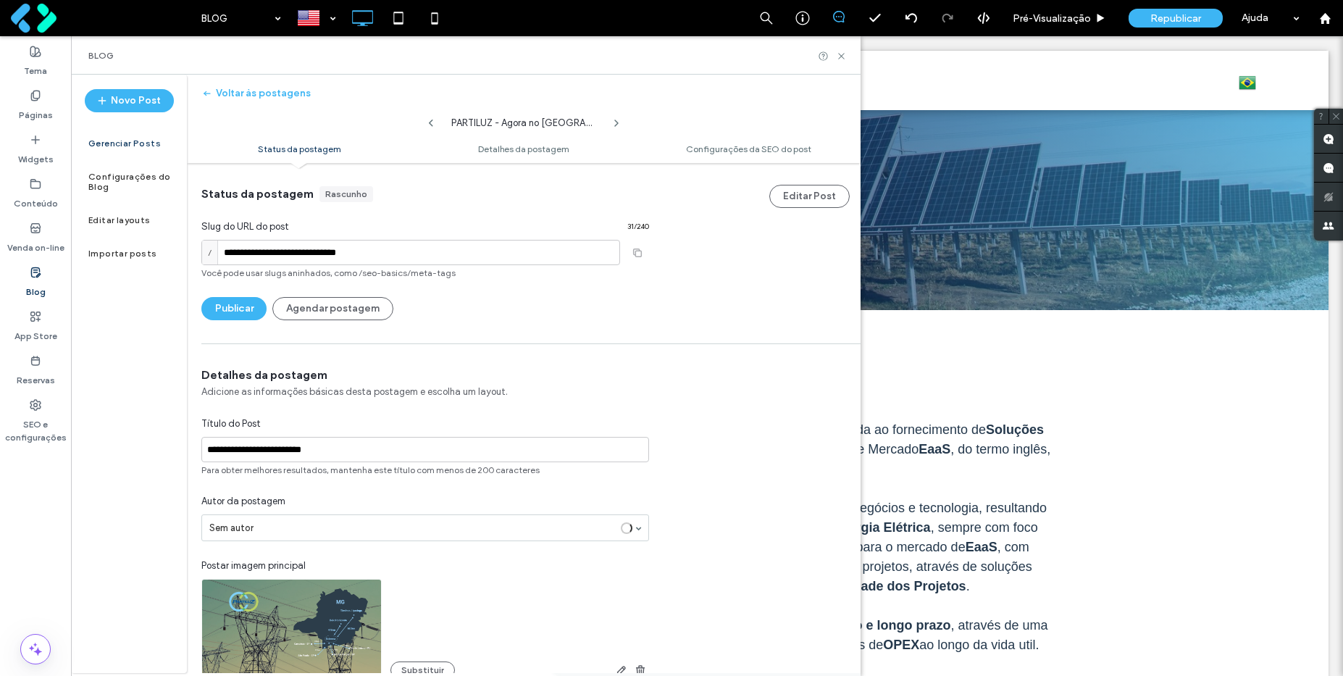
scroll to position [1, 0]
click at [613, 123] on icon at bounding box center [617, 123] width 12 height 12
type input "**********"
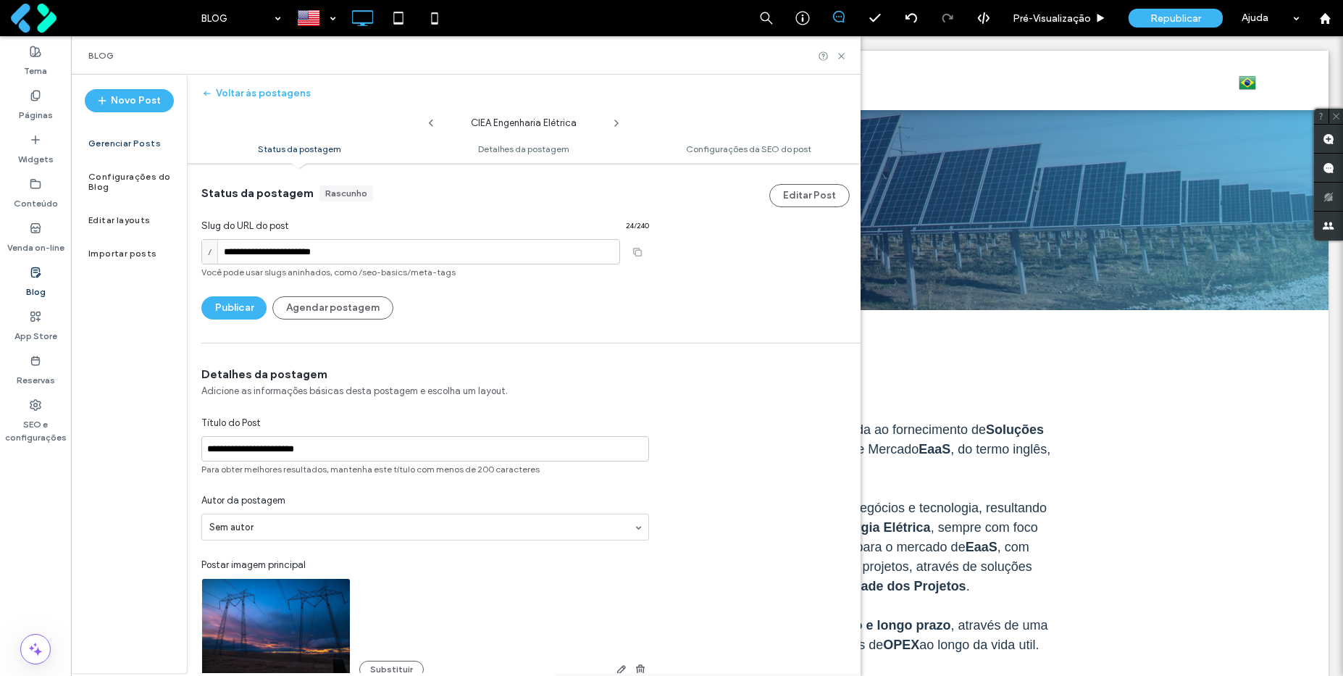
click at [613, 123] on icon at bounding box center [617, 123] width 12 height 12
type input "***"
click at [435, 119] on icon at bounding box center [431, 123] width 12 height 12
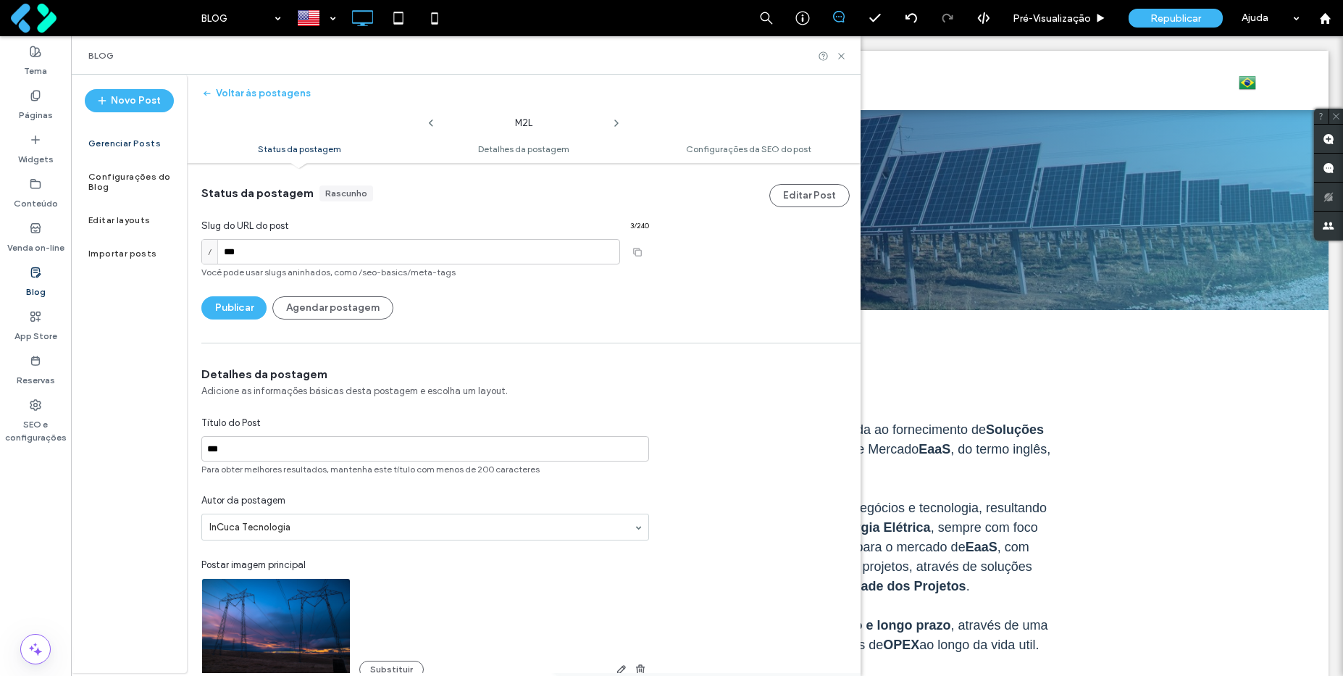
type input "**********"
click at [428, 120] on icon at bounding box center [431, 123] width 12 height 12
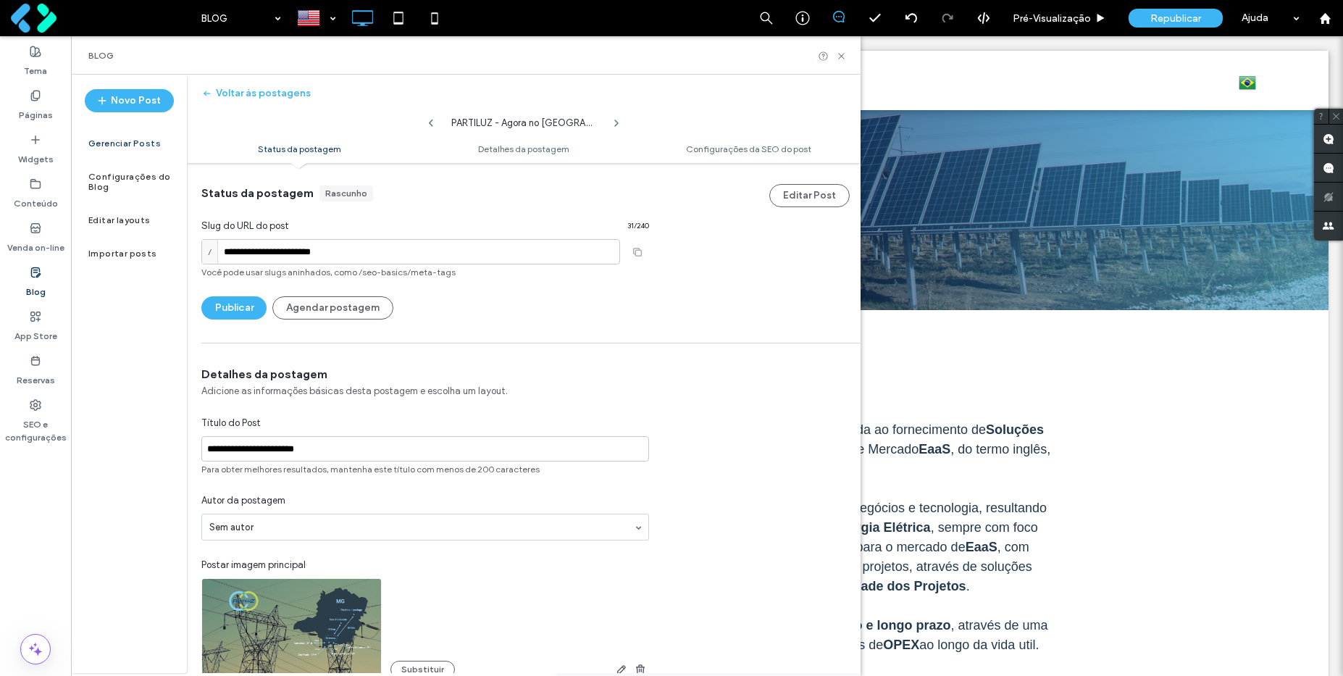
type input "**********"
click at [428, 120] on icon at bounding box center [431, 123] width 12 height 12
type input "***"
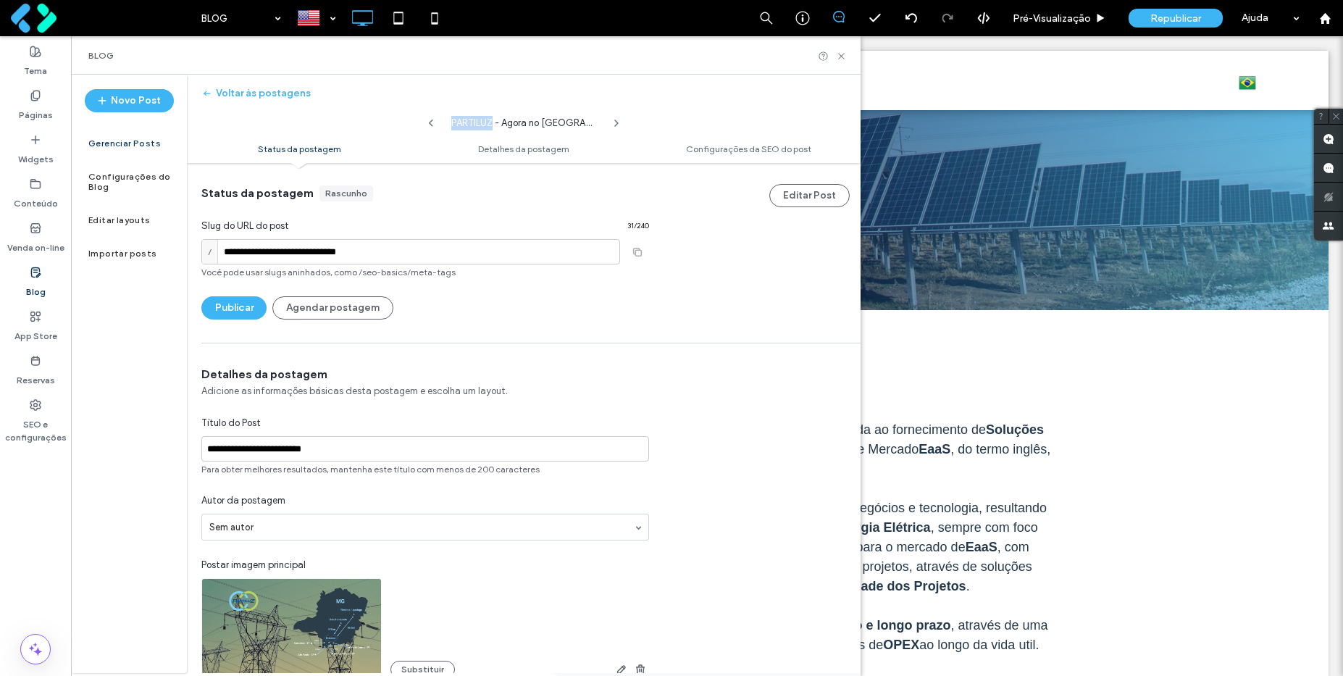
type input "***"
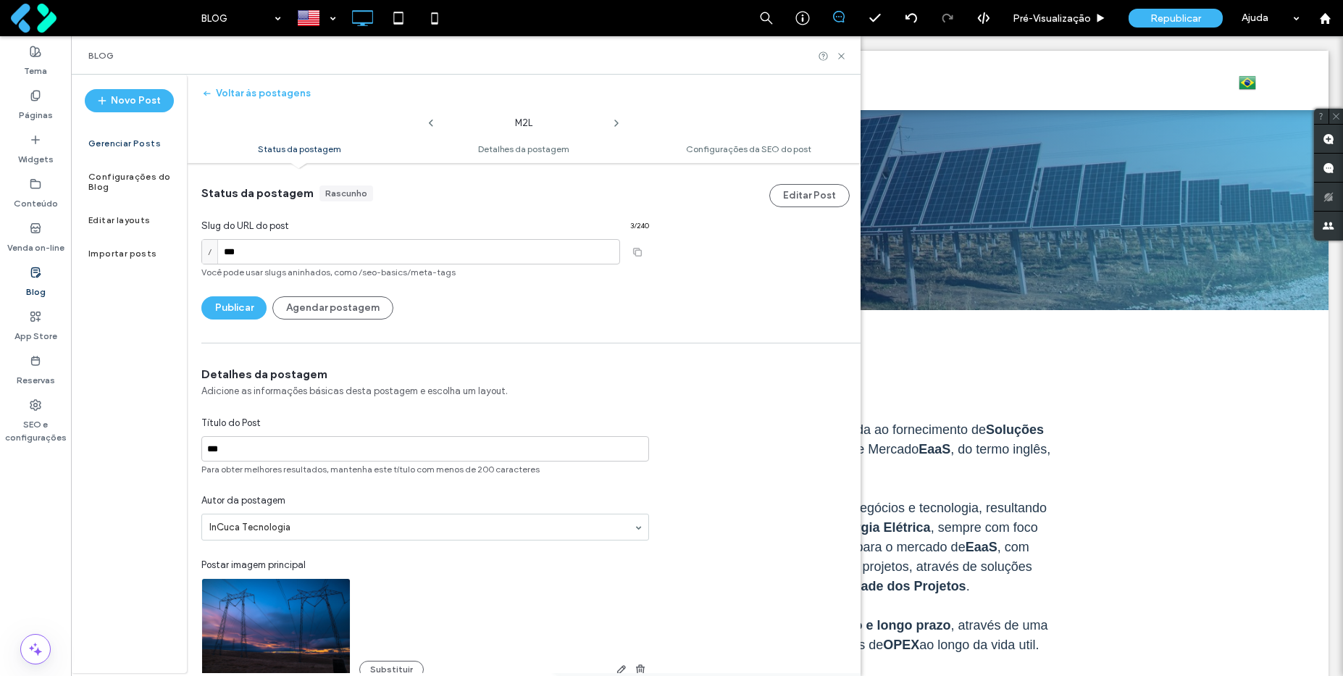
click at [428, 120] on icon at bounding box center [431, 123] width 12 height 12
type input "**********"
click at [280, 91] on button "Voltar às postagens" at bounding box center [255, 93] width 109 height 23
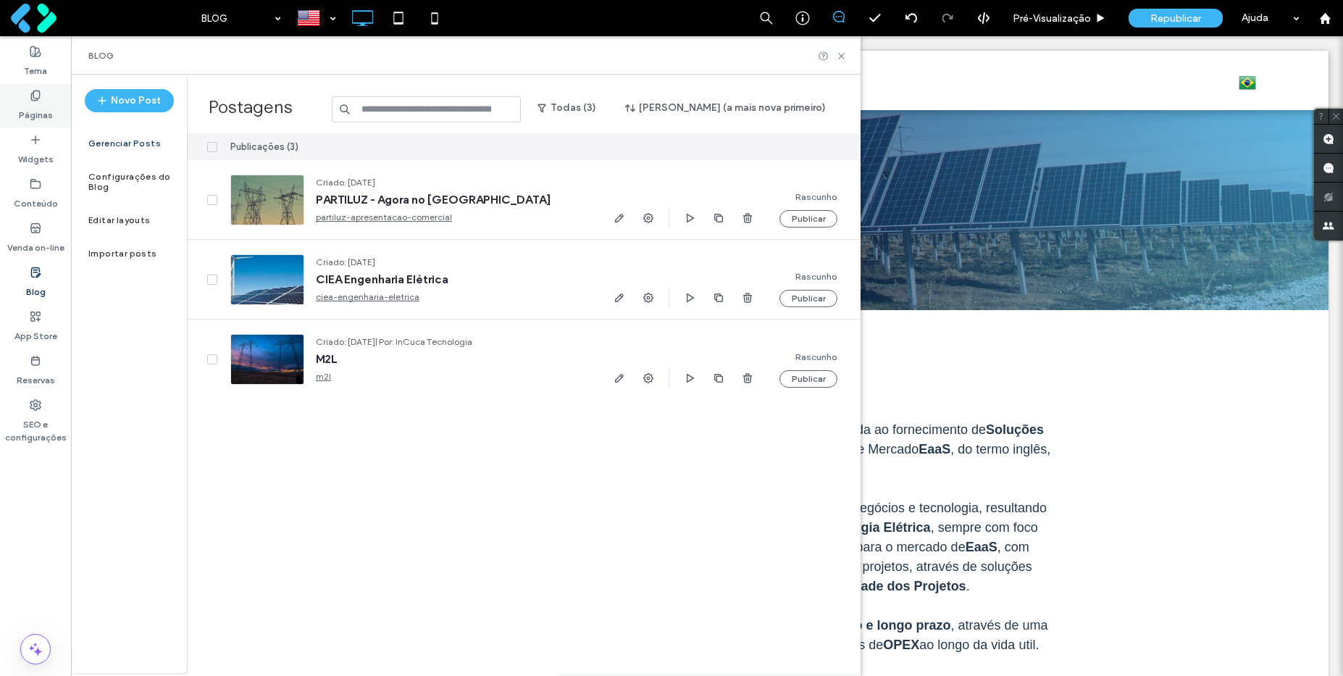
click at [28, 98] on div "Páginas" at bounding box center [35, 105] width 71 height 44
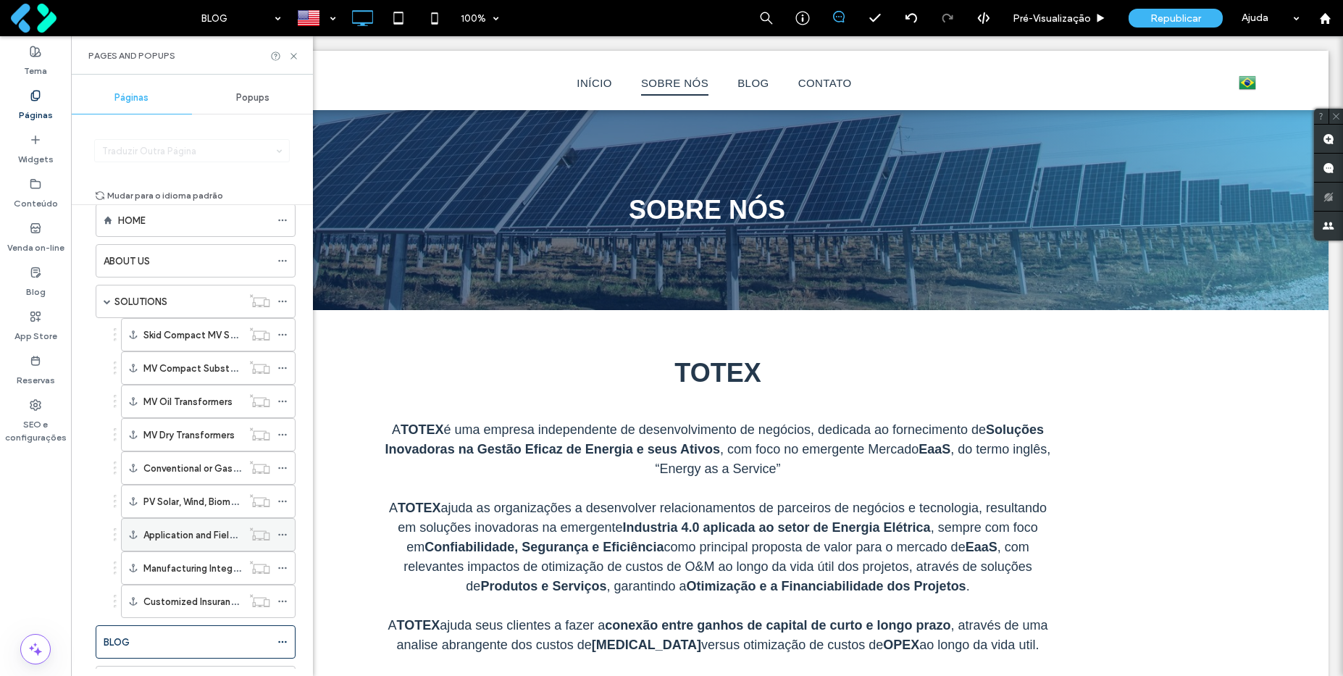
scroll to position [93, 0]
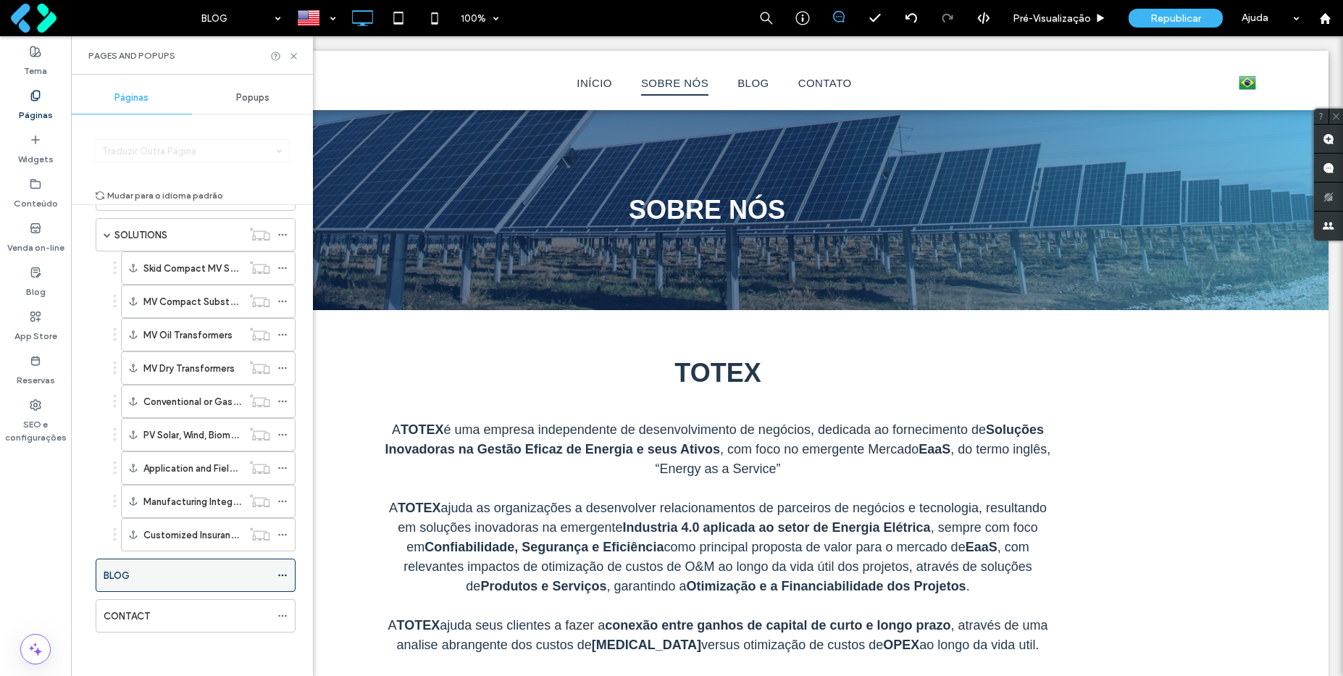
click at [146, 574] on div "BLOG" at bounding box center [187, 575] width 167 height 15
click at [1200, 14] on span "Republicar" at bounding box center [1175, 18] width 51 height 12
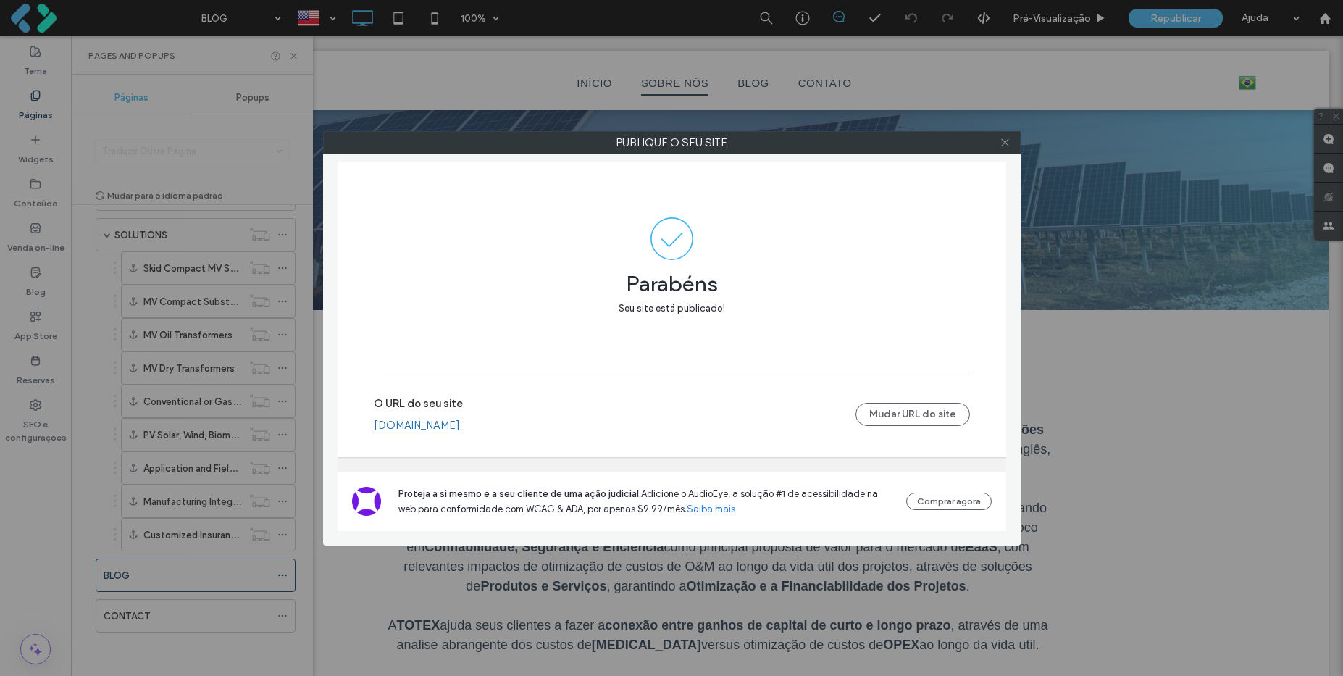
click at [1002, 141] on icon at bounding box center [1005, 142] width 11 height 11
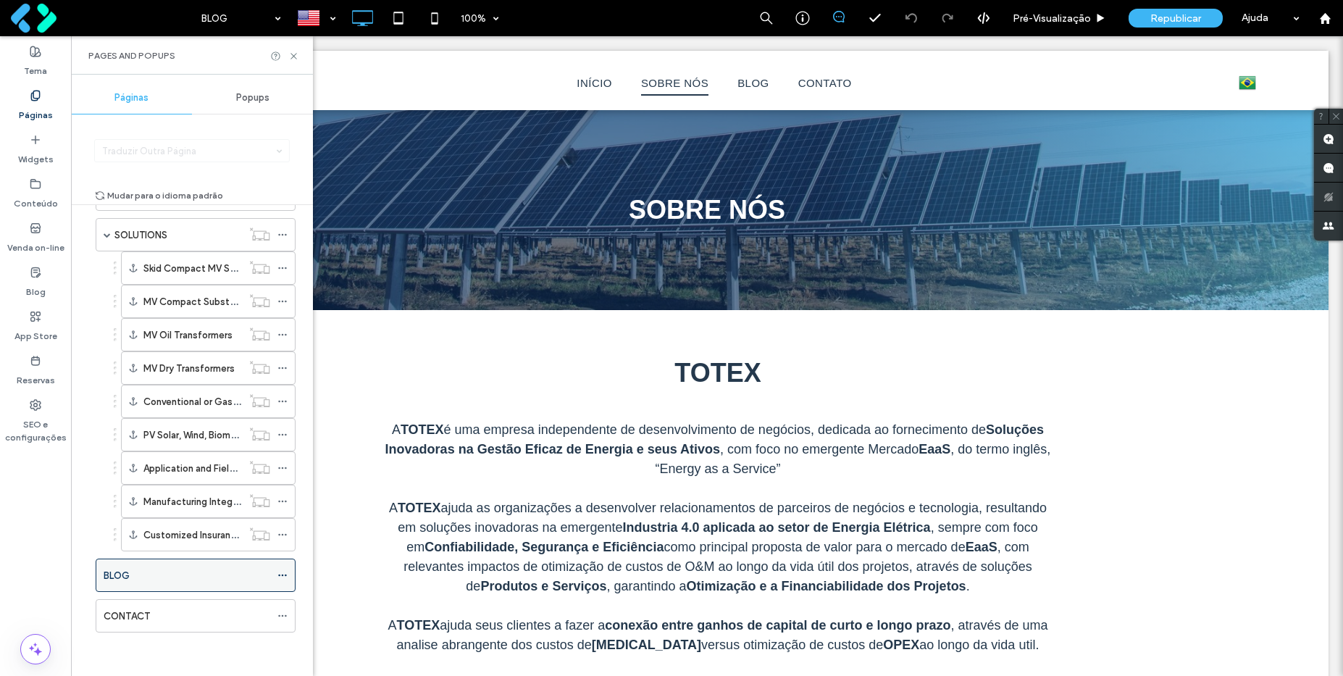
click at [280, 574] on icon at bounding box center [282, 575] width 10 height 10
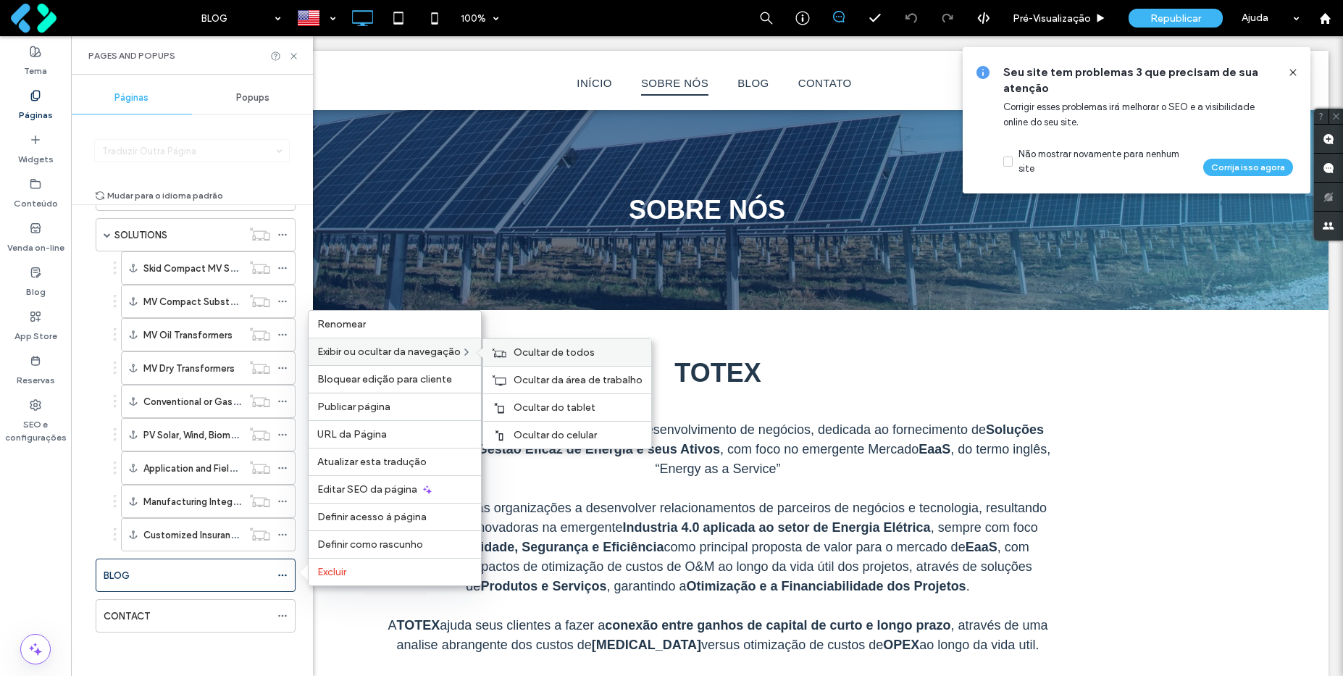
click at [560, 353] on span "Ocultar de todos" at bounding box center [554, 352] width 81 height 12
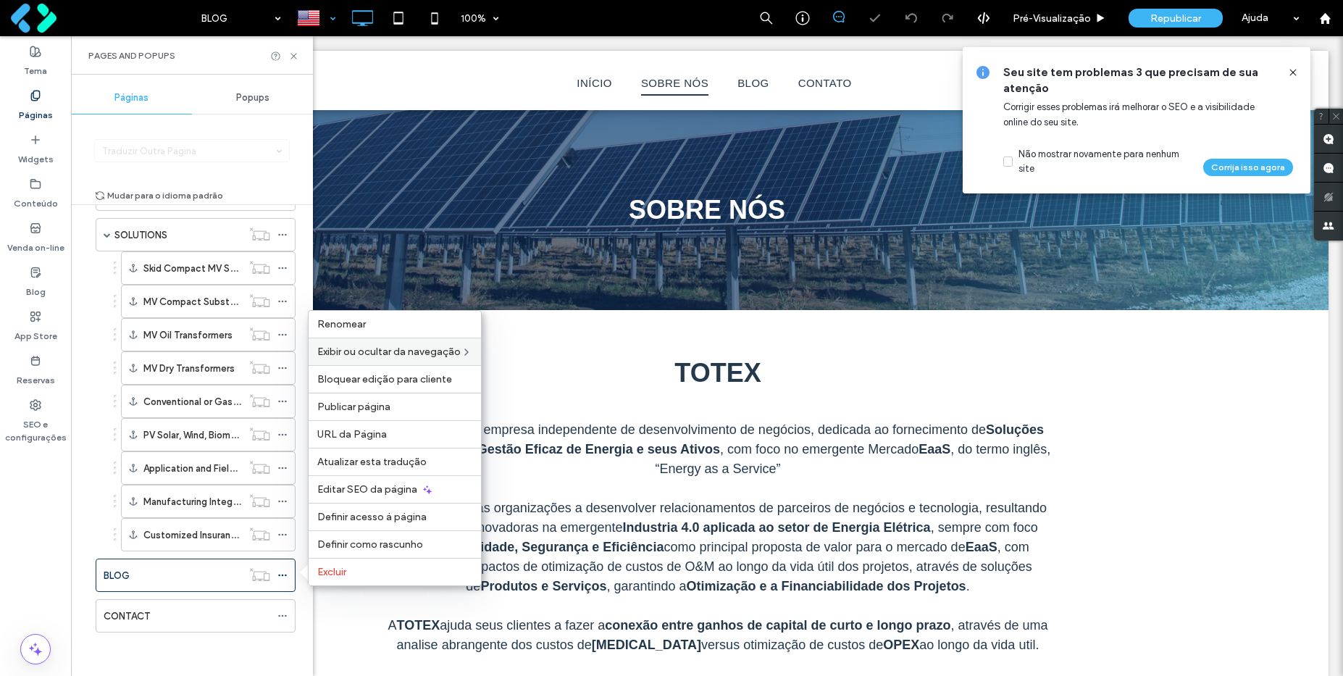
click at [323, 20] on div at bounding box center [316, 18] width 53 height 35
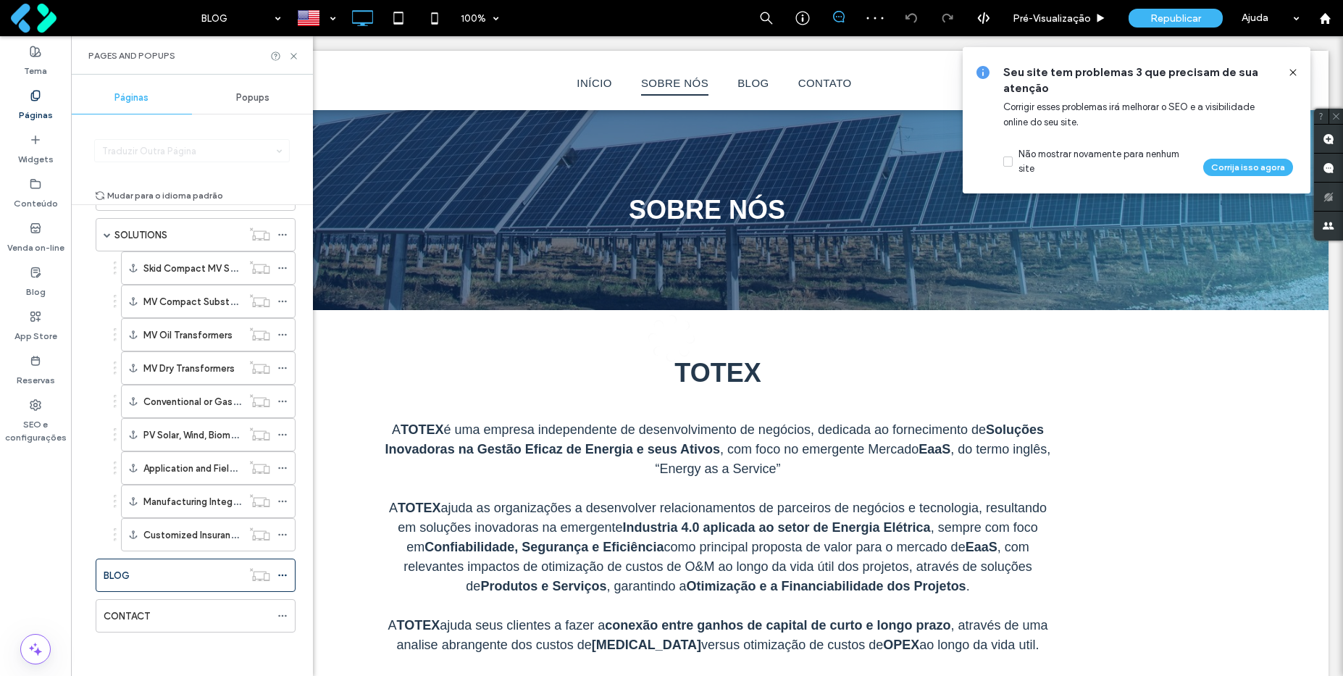
click at [325, 15] on div at bounding box center [671, 338] width 1343 height 676
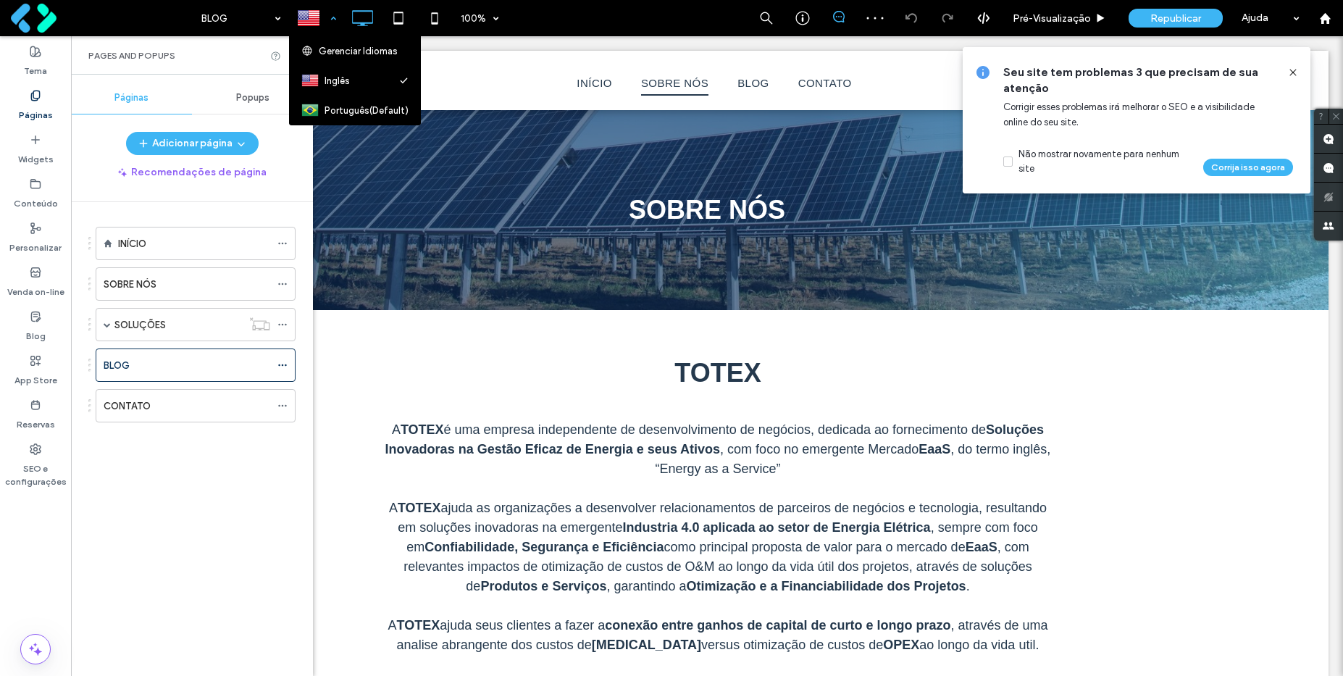
click at [330, 20] on div at bounding box center [316, 18] width 53 height 35
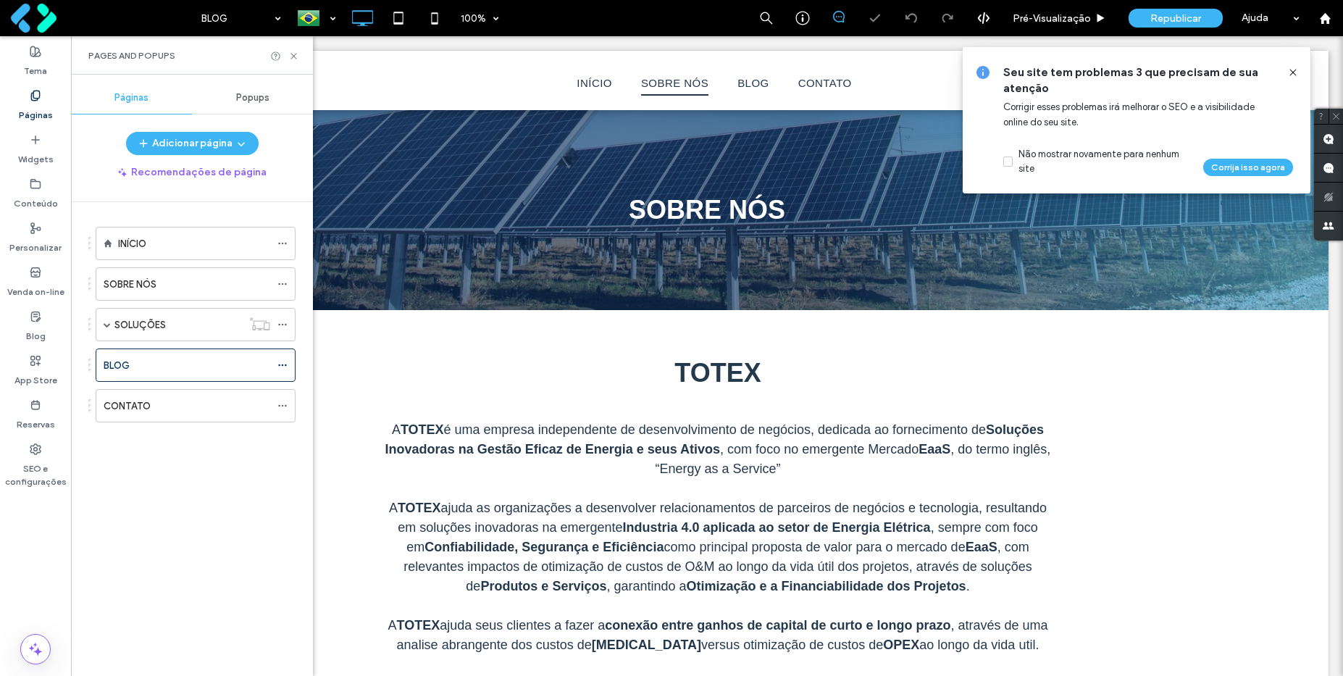
click at [284, 369] on icon at bounding box center [282, 365] width 10 height 10
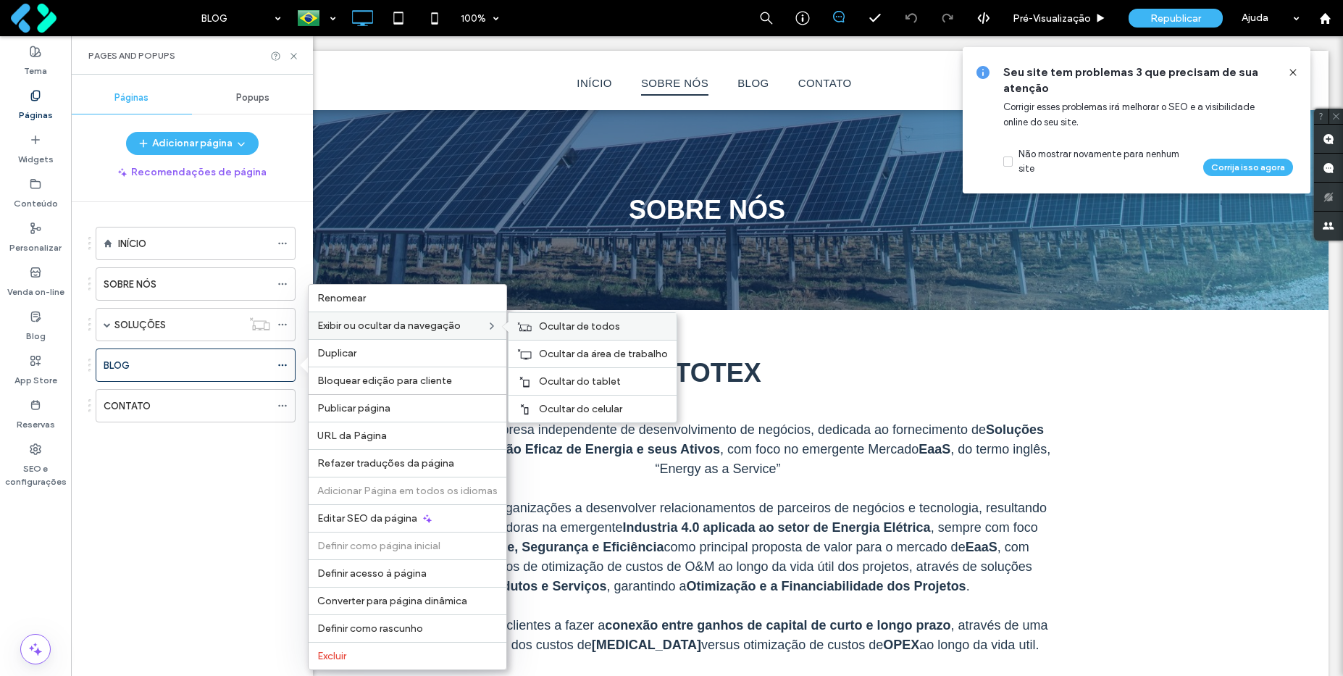
click at [574, 330] on span "Ocultar de todos" at bounding box center [579, 326] width 81 height 12
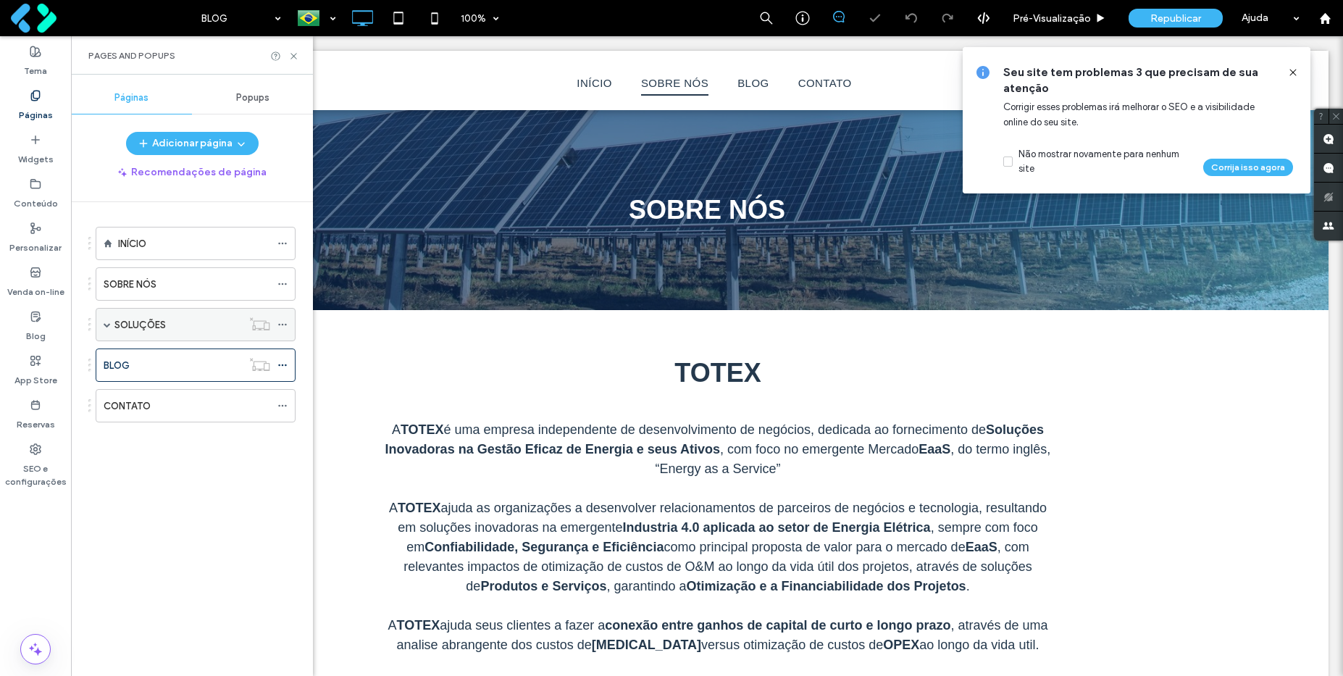
click at [283, 325] on use at bounding box center [282, 325] width 8 height 2
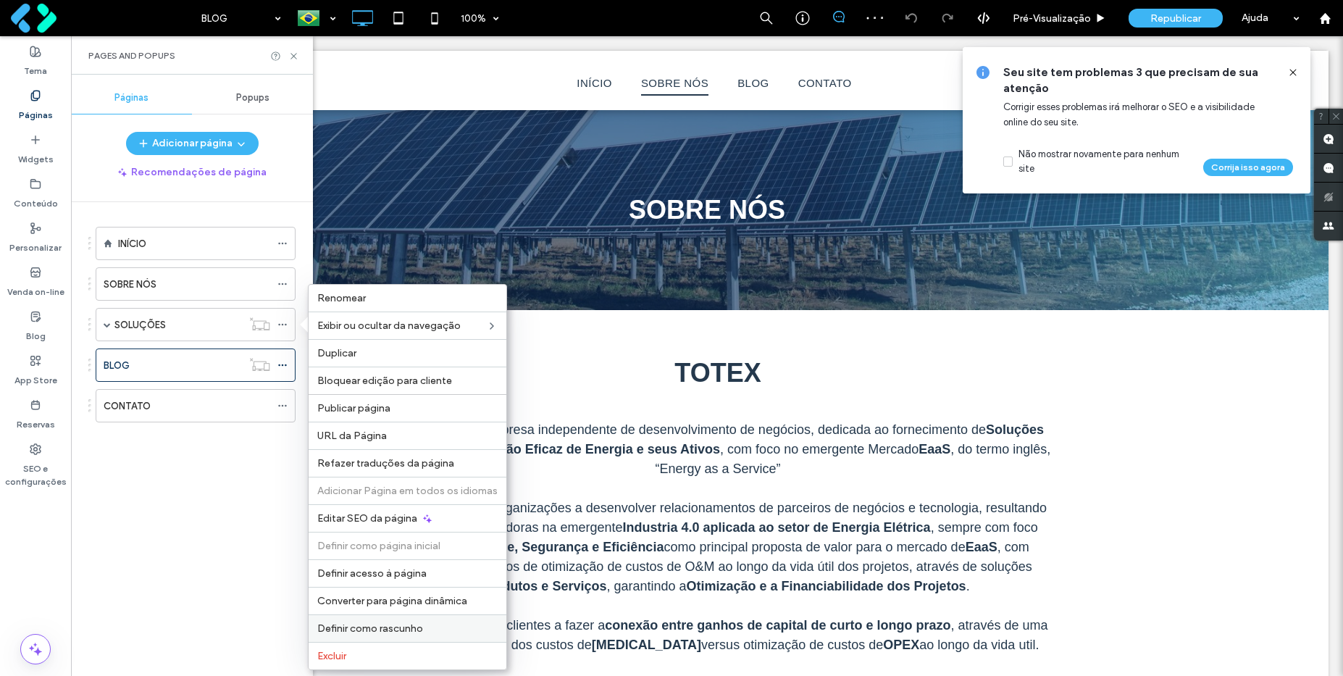
click at [401, 621] on div "Definir como rascunho" at bounding box center [408, 628] width 198 height 28
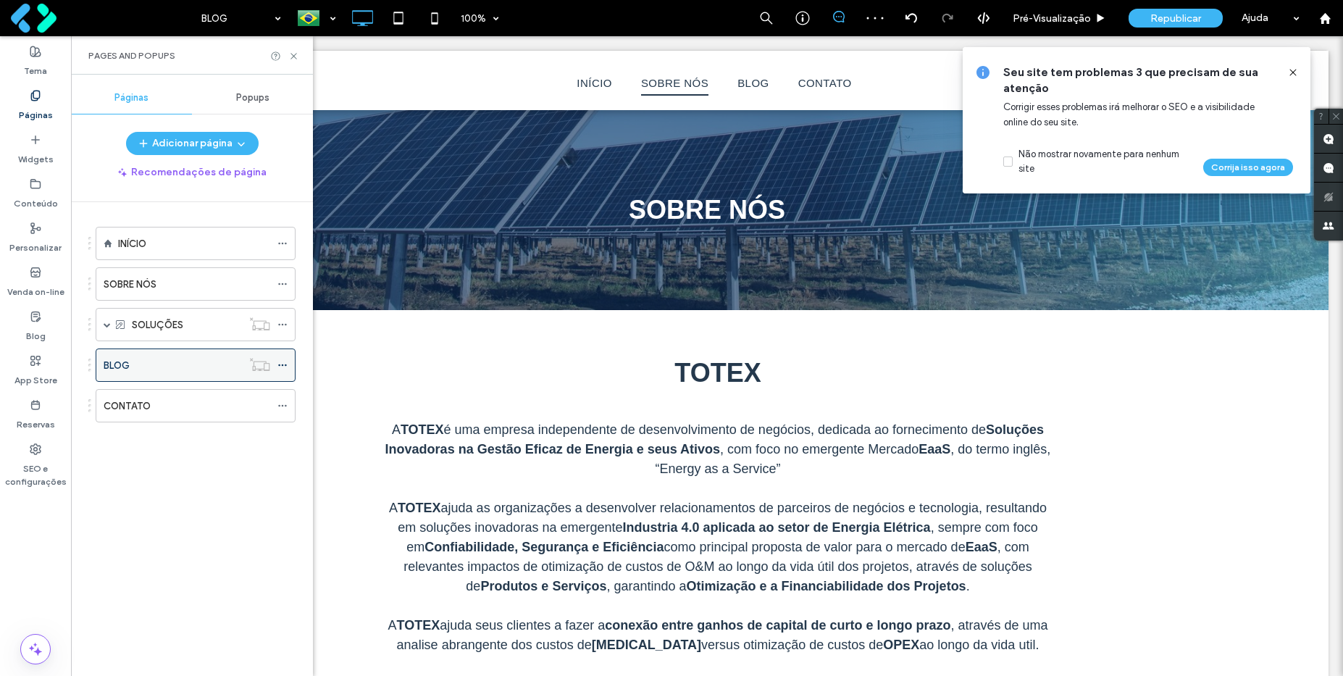
click at [282, 363] on icon at bounding box center [282, 365] width 10 height 10
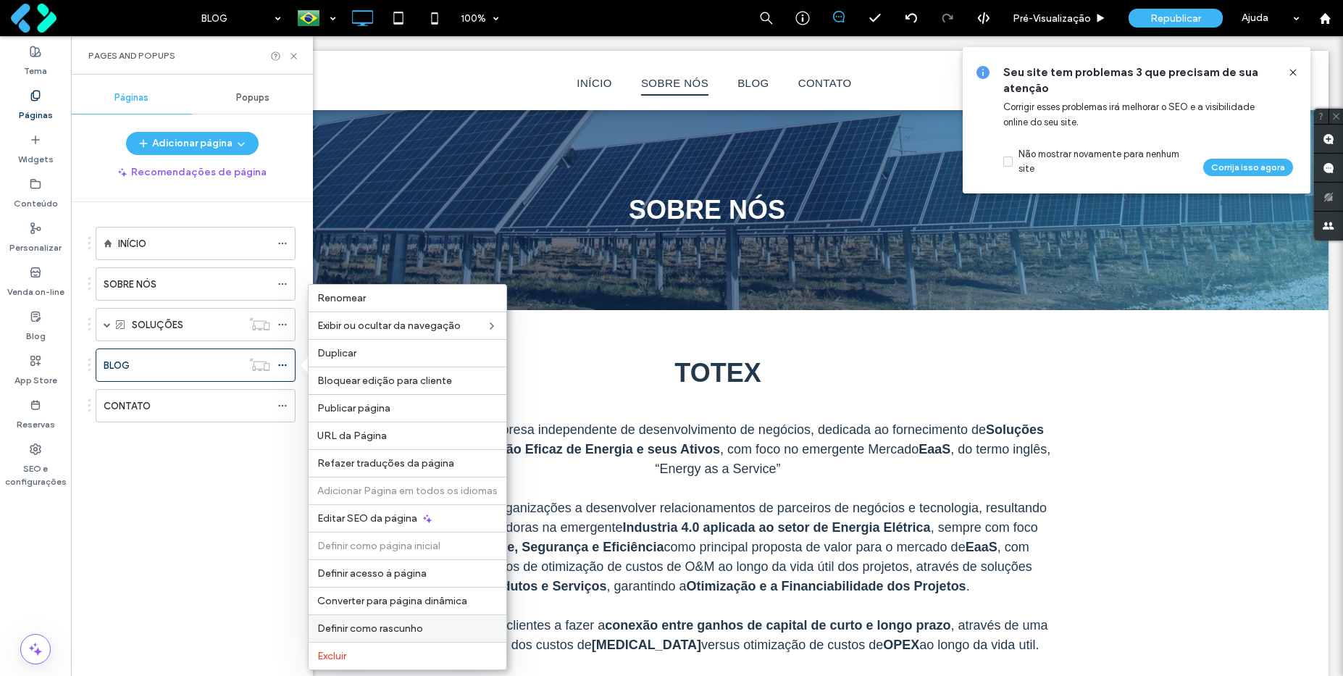
click at [377, 624] on span "Definir como rascunho" at bounding box center [370, 628] width 106 height 12
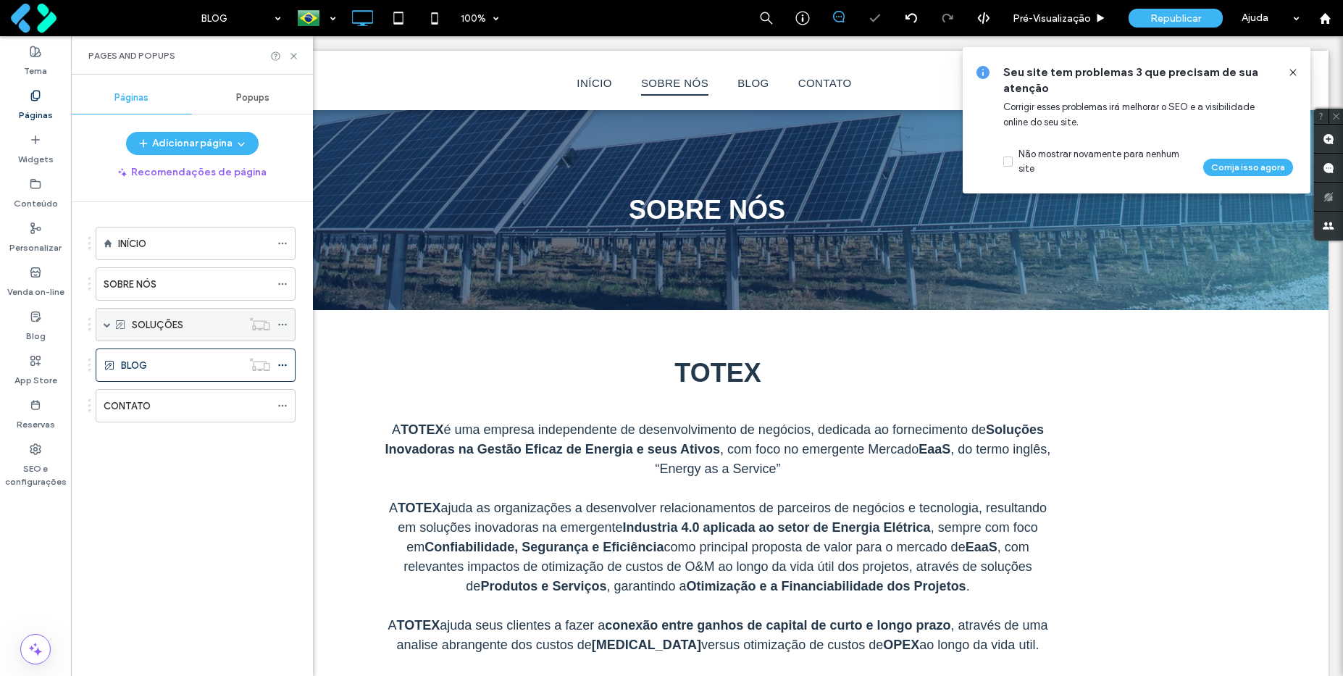
click at [101, 324] on div "SOLUÇÕES" at bounding box center [196, 324] width 200 height 33
click at [106, 325] on span at bounding box center [107, 324] width 7 height 7
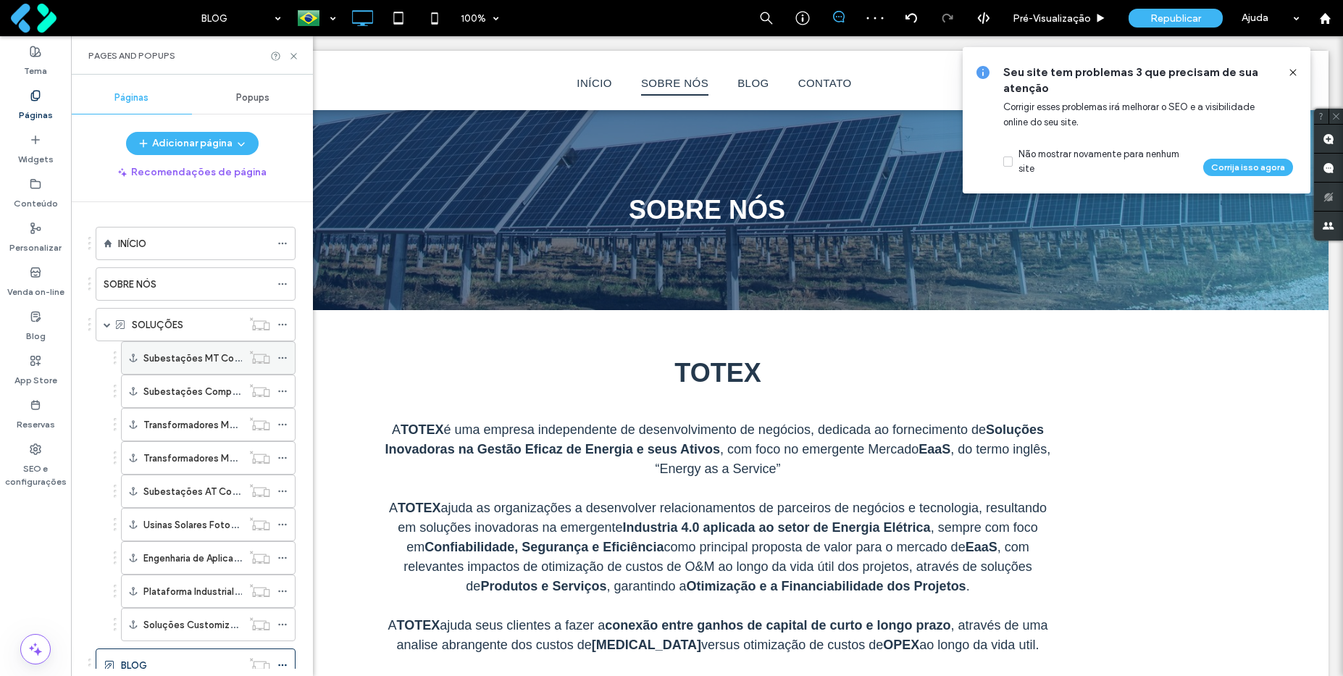
click at [282, 361] on icon at bounding box center [282, 358] width 10 height 10
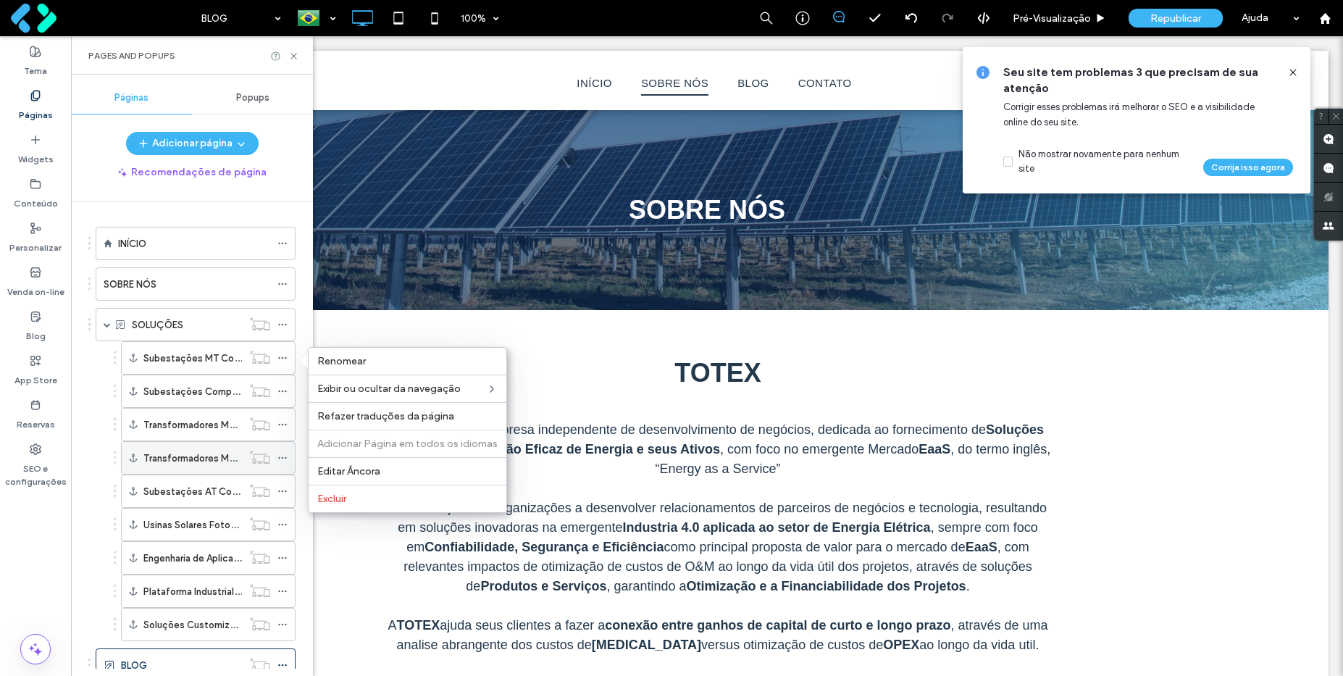
click at [283, 458] on use at bounding box center [282, 458] width 8 height 2
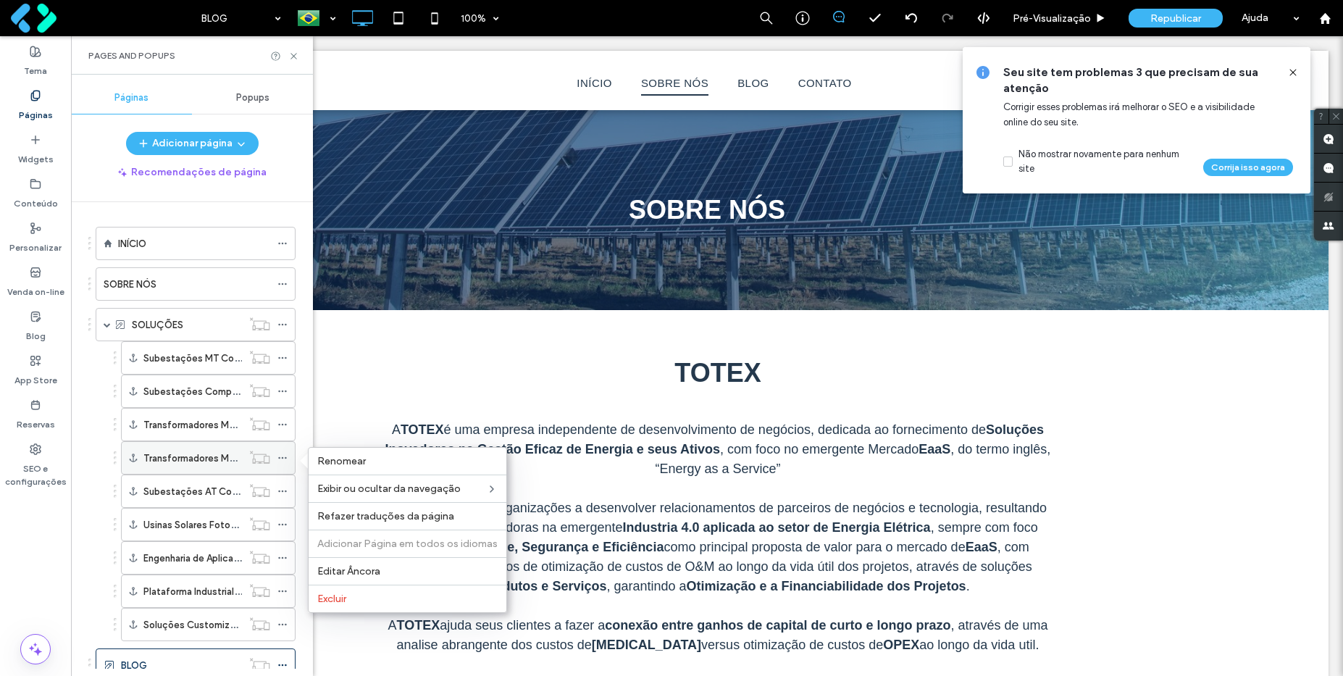
click at [283, 458] on use at bounding box center [282, 458] width 8 height 2
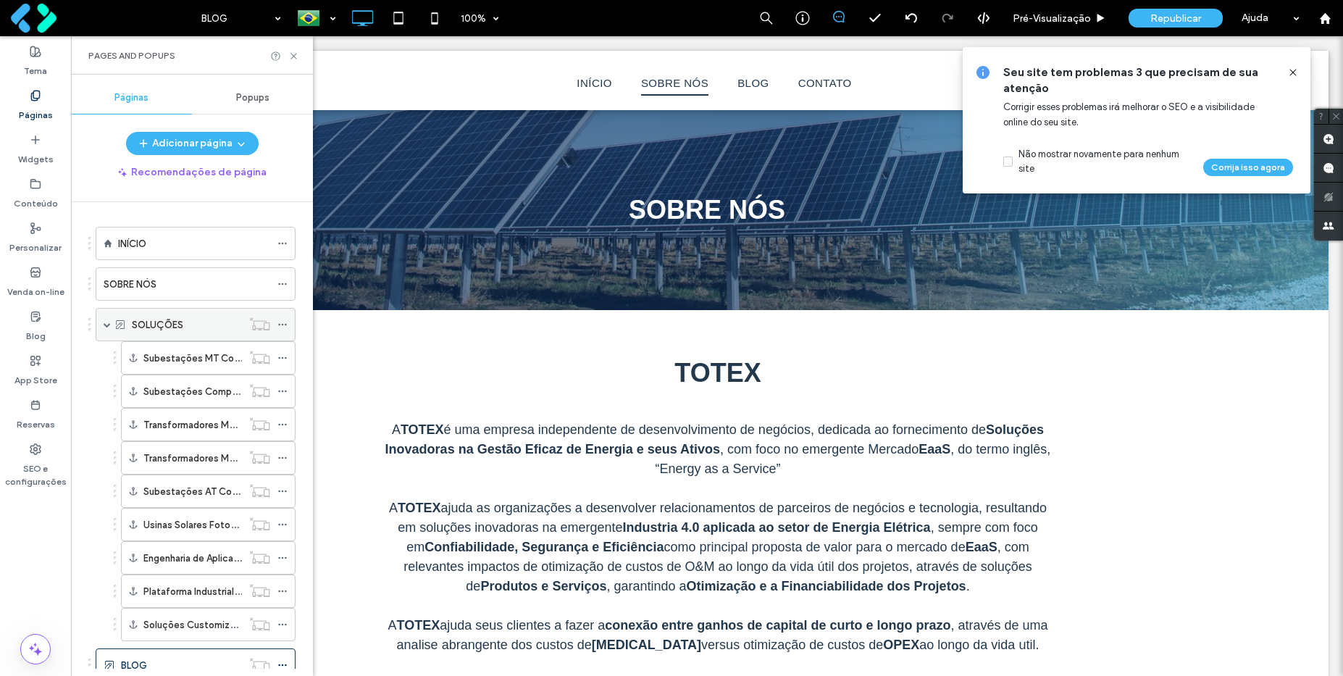
click at [104, 327] on span at bounding box center [107, 324] width 7 height 7
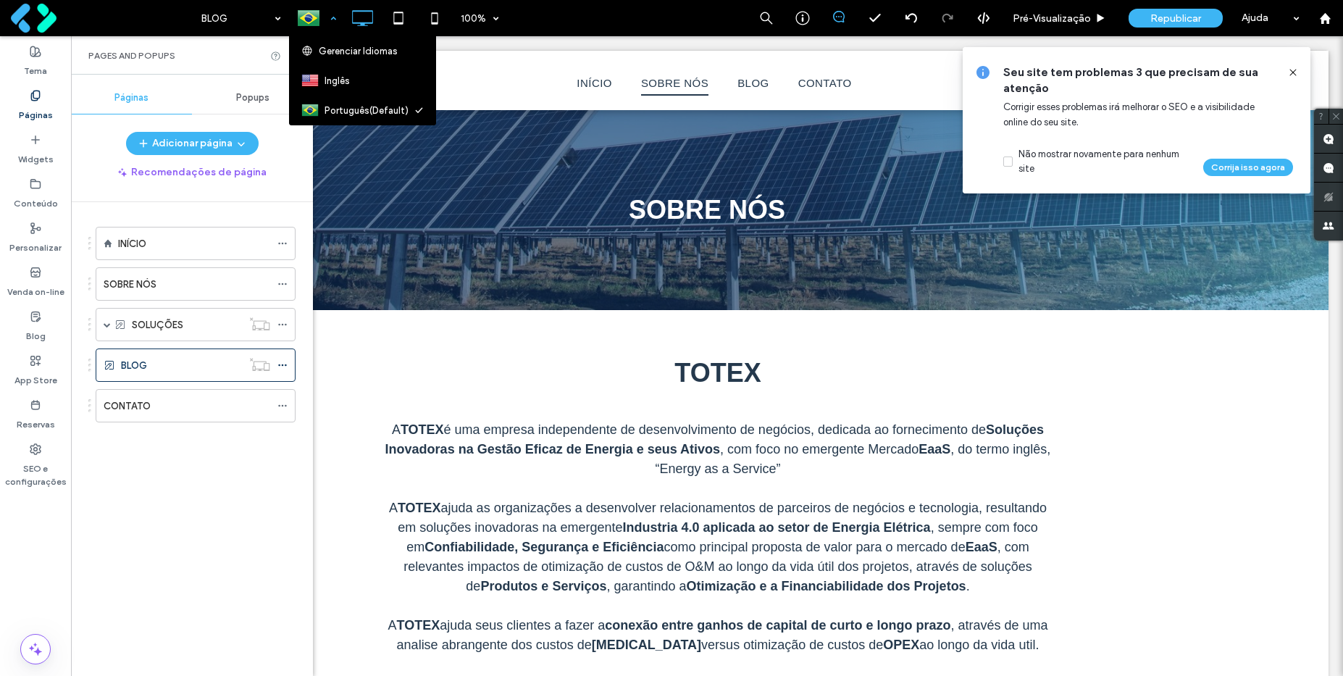
click at [315, 17] on div at bounding box center [316, 18] width 53 height 35
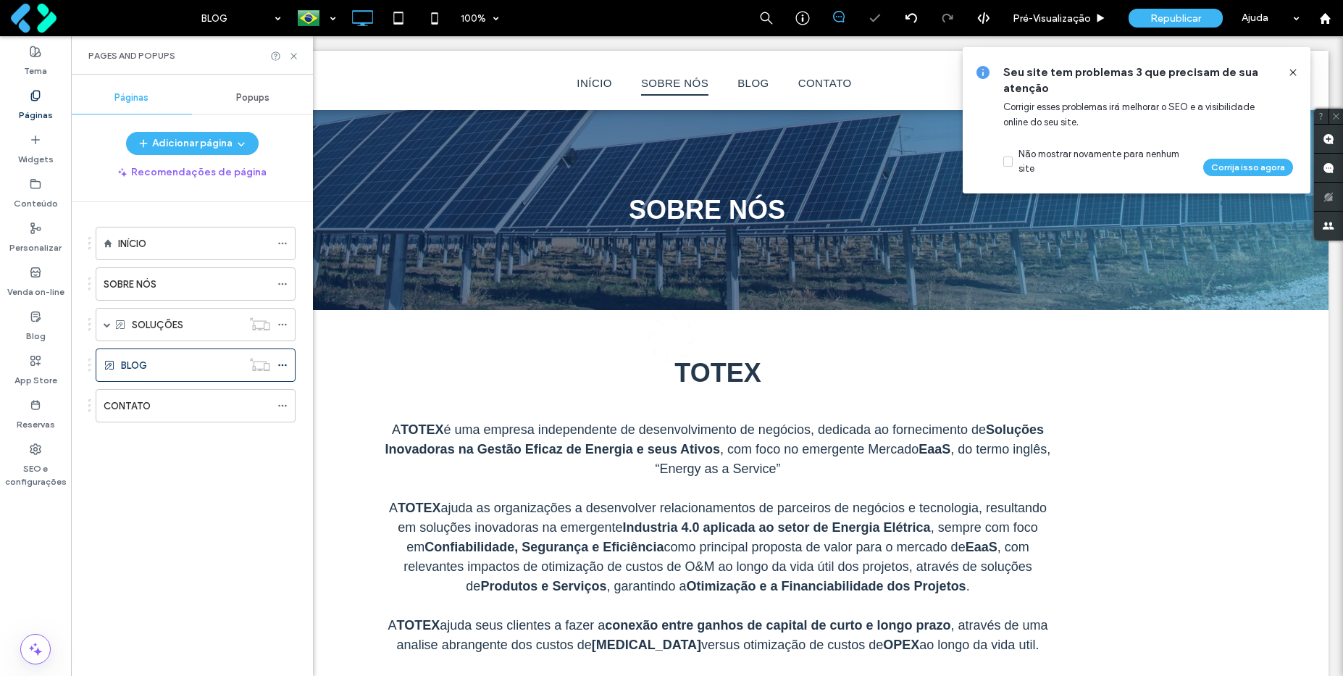
click at [283, 324] on icon at bounding box center [282, 324] width 10 height 10
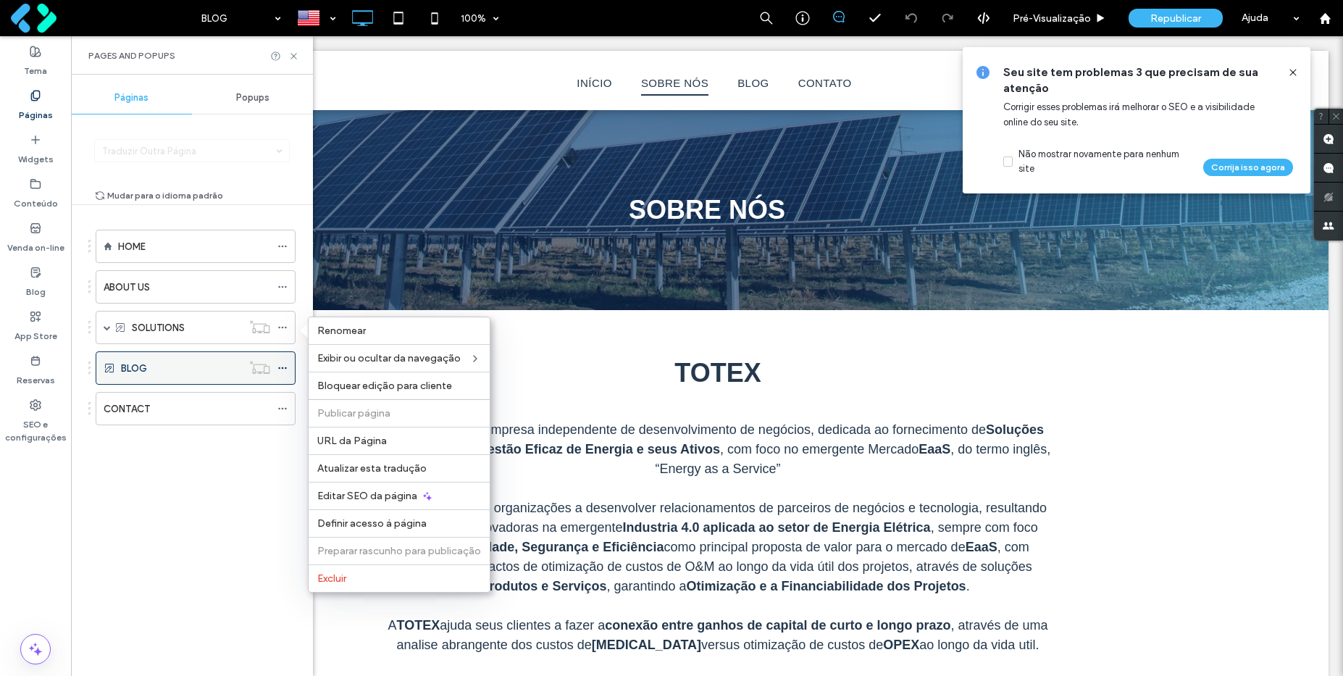
click at [285, 363] on icon at bounding box center [282, 368] width 10 height 10
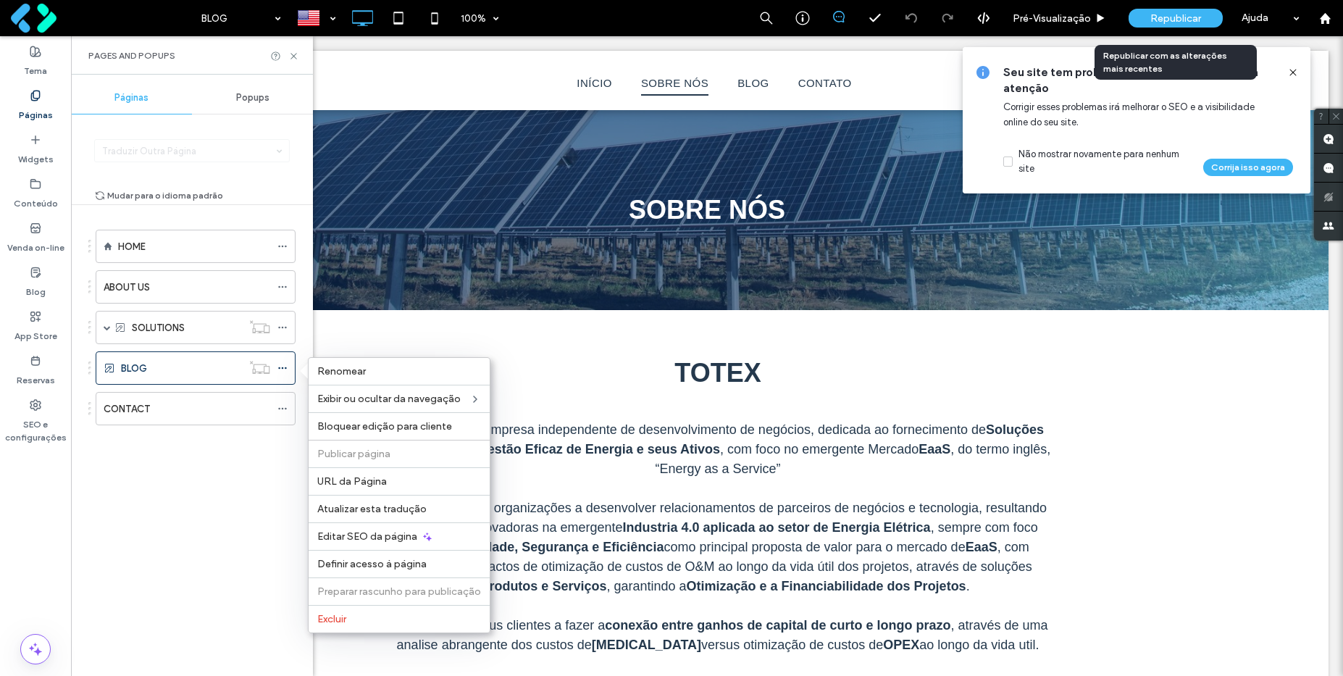
click at [1152, 22] on span "Republicar" at bounding box center [1175, 18] width 51 height 12
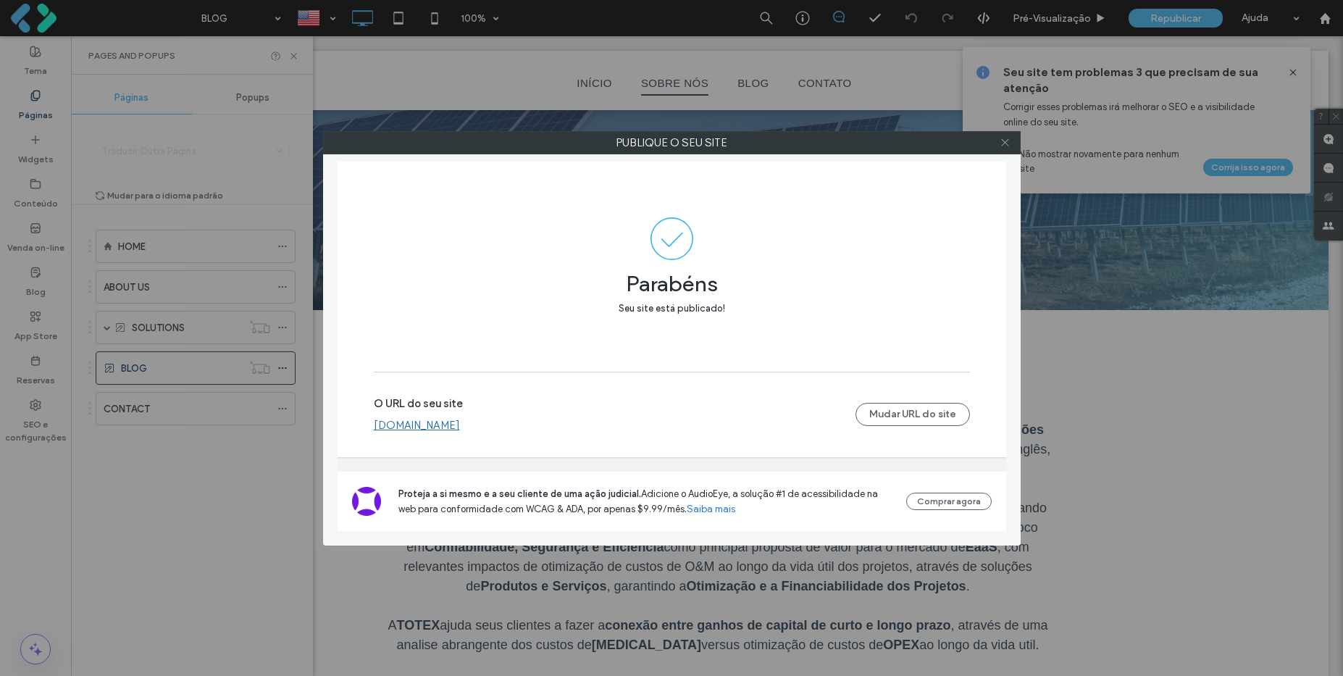
click at [1008, 142] on icon at bounding box center [1005, 142] width 11 height 11
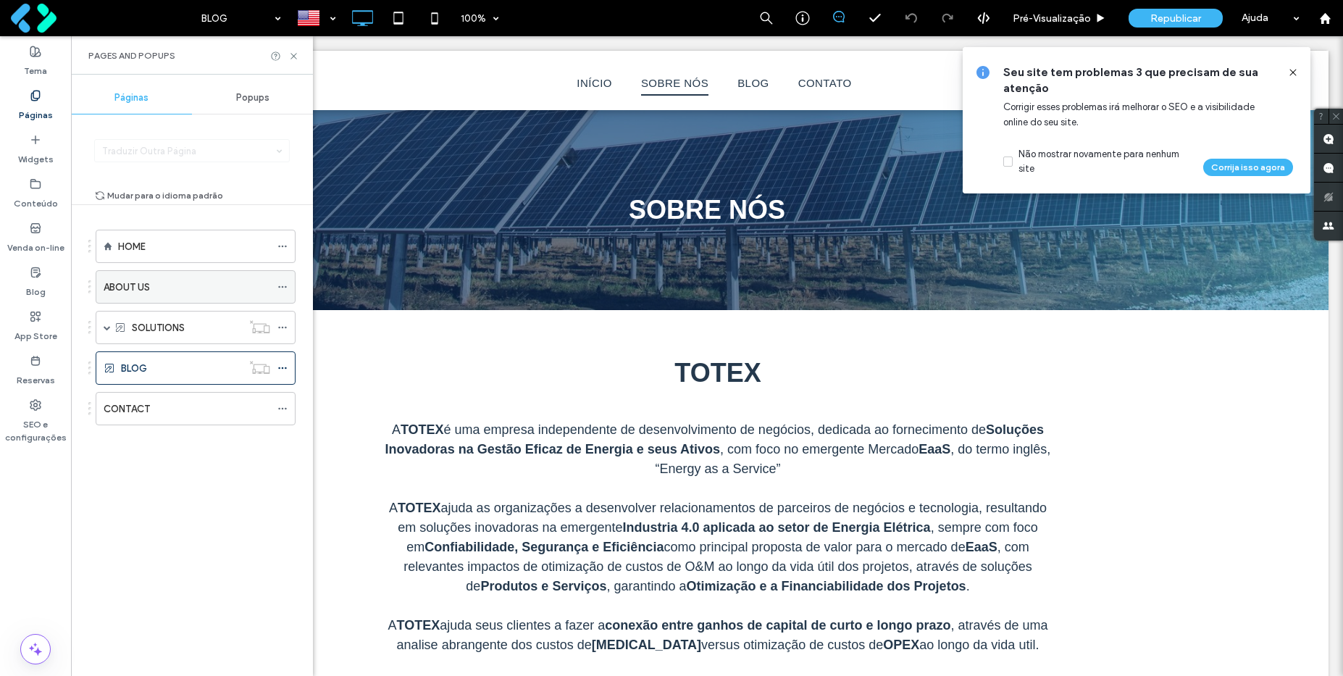
click at [143, 285] on label "ABOUT US" at bounding box center [127, 287] width 46 height 25
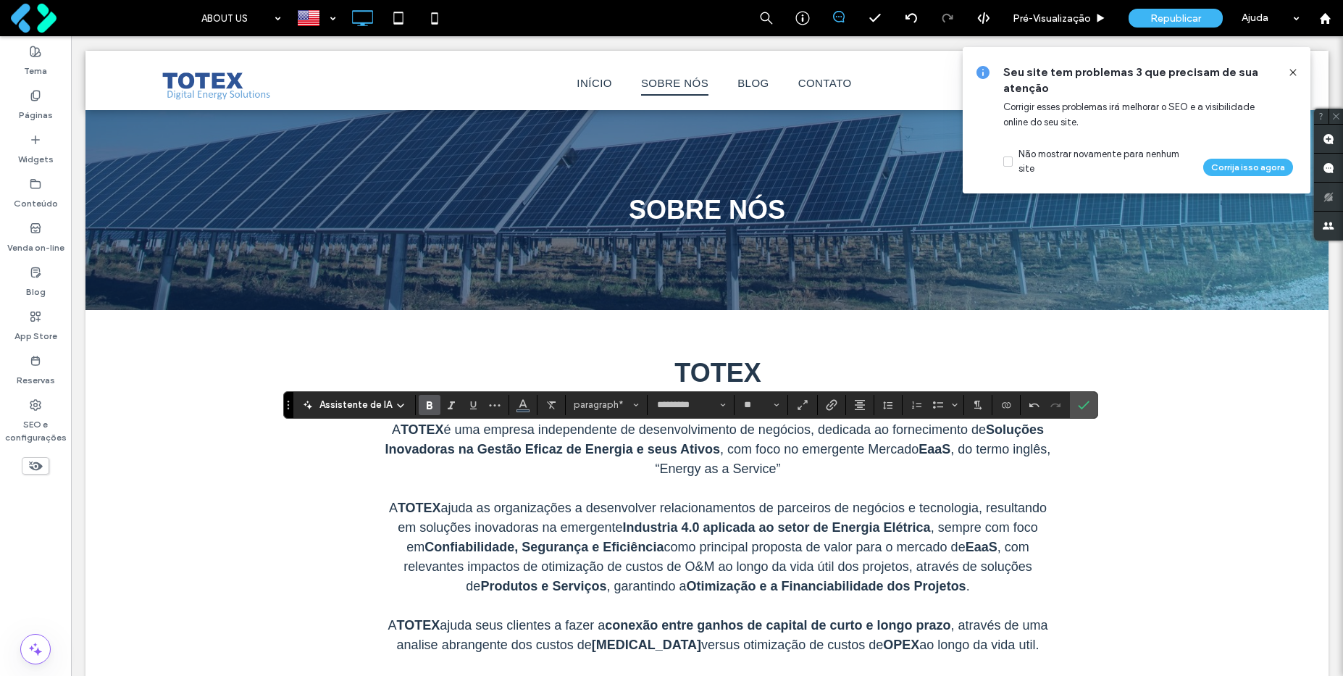
click at [1291, 72] on icon at bounding box center [1293, 73] width 12 height 12
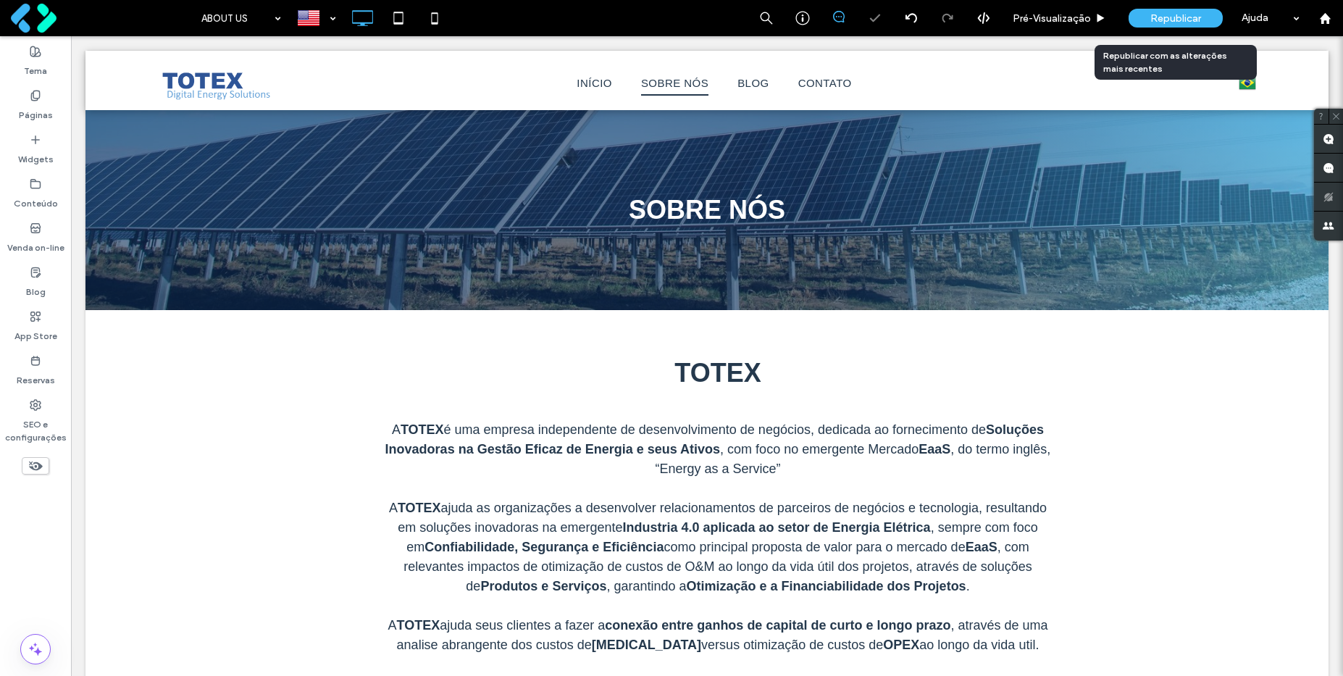
click at [1179, 17] on span "Republicar" at bounding box center [1175, 18] width 51 height 12
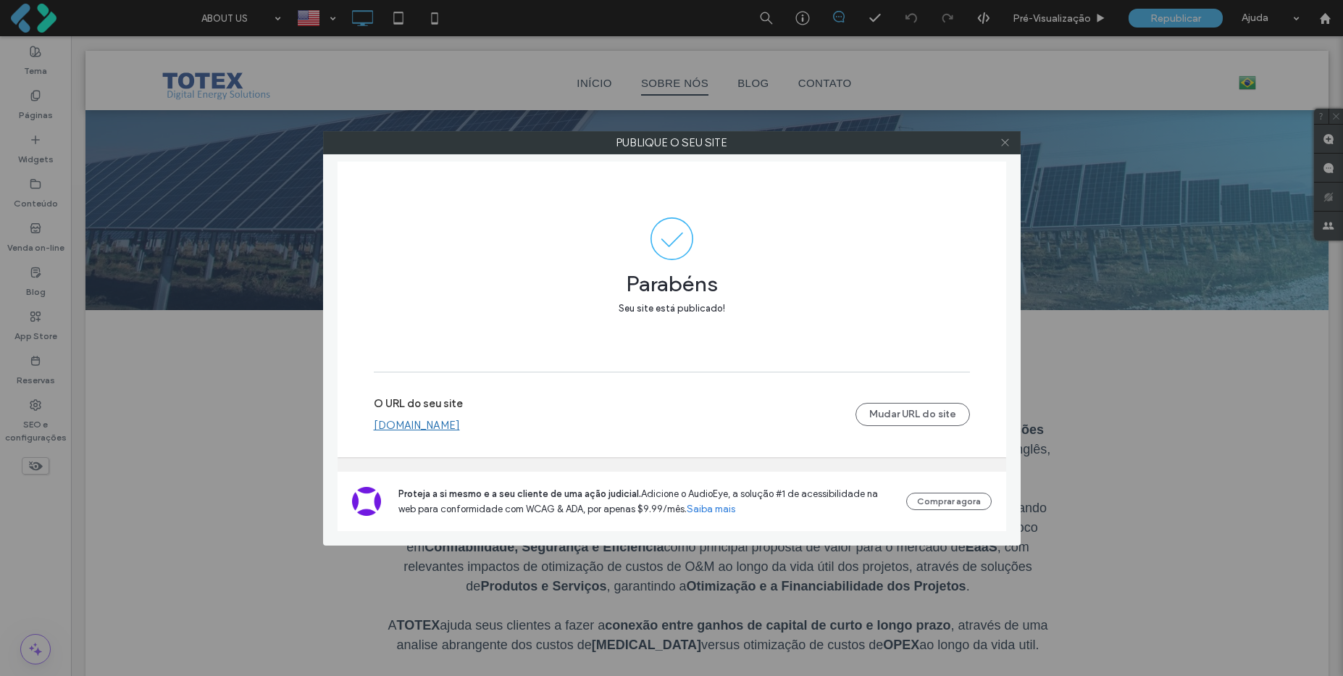
click at [1005, 142] on icon at bounding box center [1005, 142] width 11 height 11
